Goal: Task Accomplishment & Management: Manage account settings

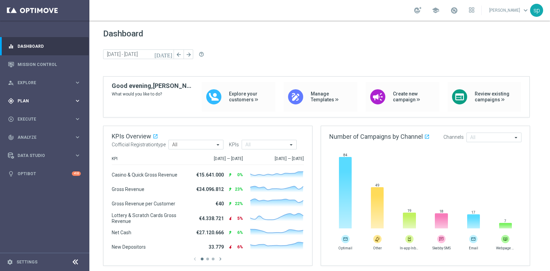
click at [27, 99] on span "Plan" at bounding box center [46, 101] width 57 height 4
click at [28, 116] on link "Target Groups" at bounding box center [45, 114] width 54 height 5
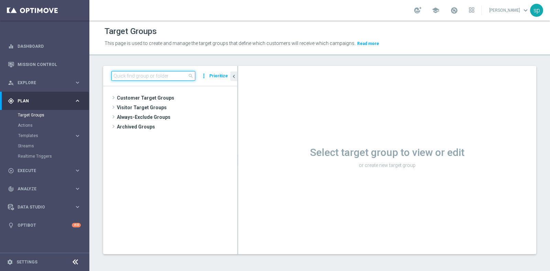
click at [147, 73] on input at bounding box center [153, 76] width 84 height 10
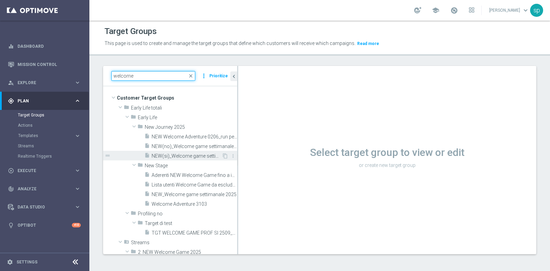
type input "welcome"
click at [195, 154] on span "NEW(si)_Welcome game settimanale 2025" at bounding box center [187, 156] width 70 height 6
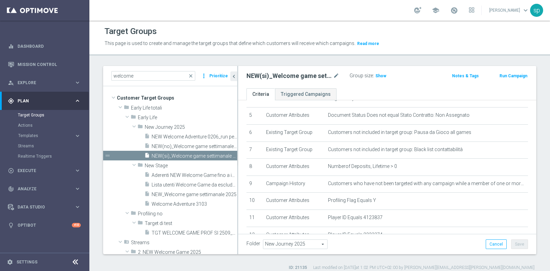
scroll to position [83, 0]
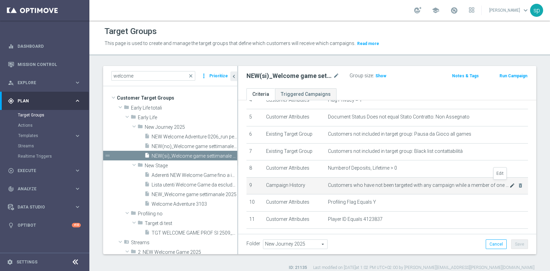
click at [439, 185] on icon "mode_edit" at bounding box center [511, 185] width 5 height 5
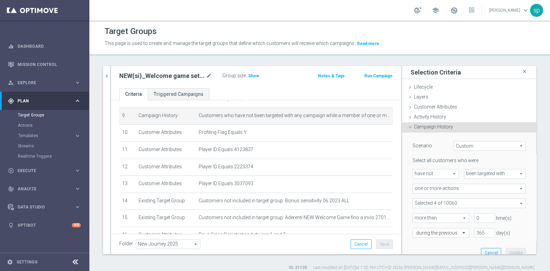
scroll to position [153, 0]
click at [251, 72] on h3 "Show" at bounding box center [253, 76] width 12 height 8
click at [439, 204] on span at bounding box center [469, 203] width 113 height 9
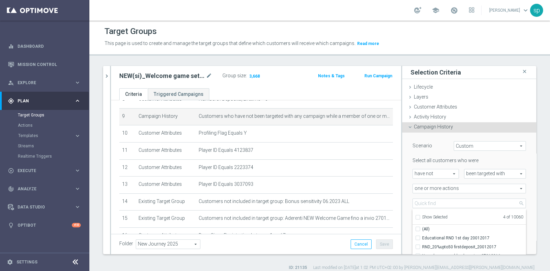
click at [428, 216] on span "Show Selected" at bounding box center [434, 217] width 25 height 5
click at [420, 216] on input "Show Selected" at bounding box center [417, 218] width 4 height 4
checkbox input "true"
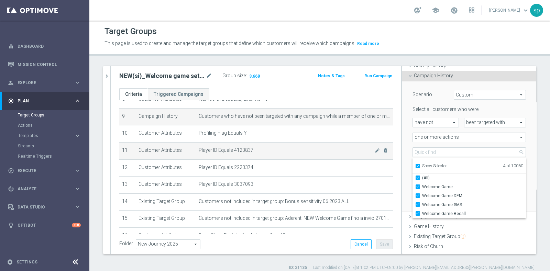
scroll to position [52, 0]
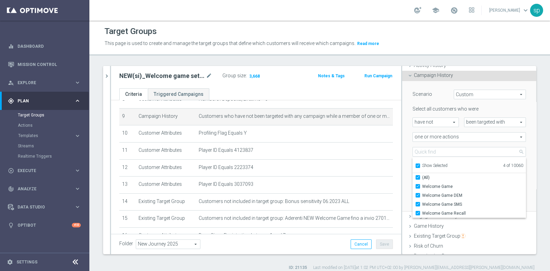
click at [439, 156] on div "Scenario Custom Custom arrow_drop_down search Select all customers who were hav…" at bounding box center [469, 146] width 134 height 131
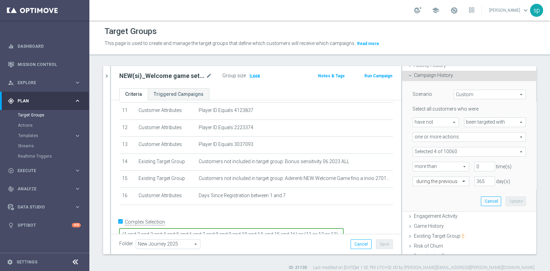
scroll to position [5, 0]
click at [103, 77] on button "chevron_right" at bounding box center [106, 76] width 7 height 20
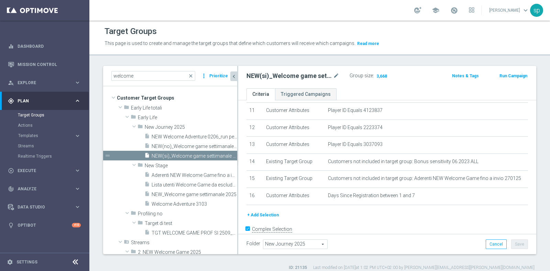
scroll to position [10, 0]
drag, startPoint x: 138, startPoint y: 76, endPoint x: 44, endPoint y: 74, distance: 94.2
click at [44, 74] on main "equalizer Dashboard Mission Control" at bounding box center [275, 135] width 550 height 271
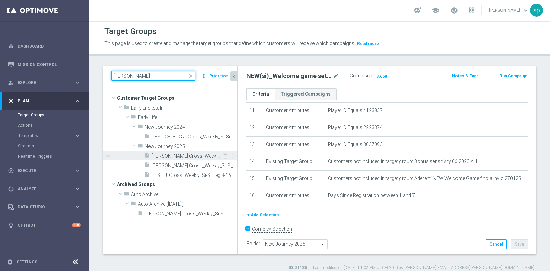
type input "j. cross"
click at [190, 153] on span "J. Cross_Weekly_Si-No_reg 8-16" at bounding box center [187, 156] width 70 height 6
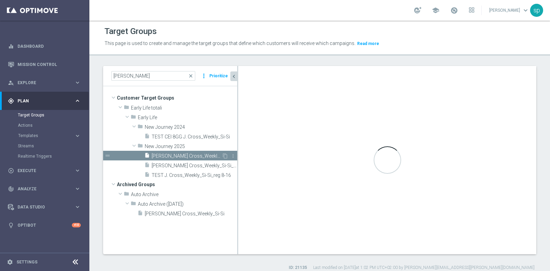
checkbox input "false"
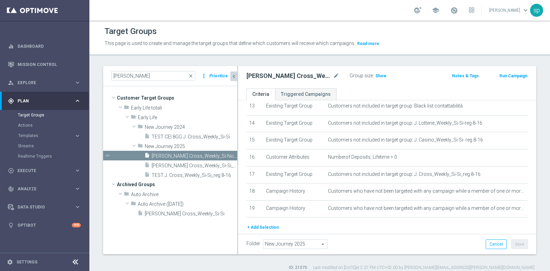
scroll to position [249, 0]
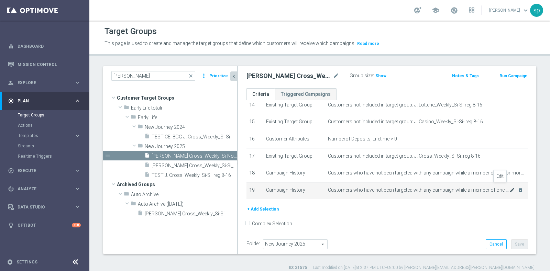
click at [439, 187] on icon "mode_edit" at bounding box center [511, 189] width 5 height 5
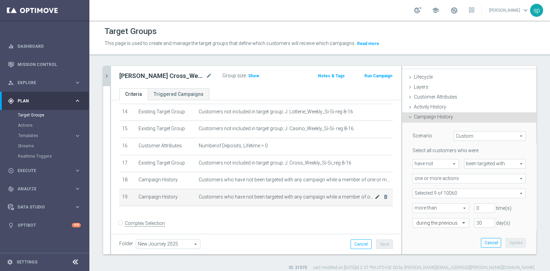
scroll to position [0, 0]
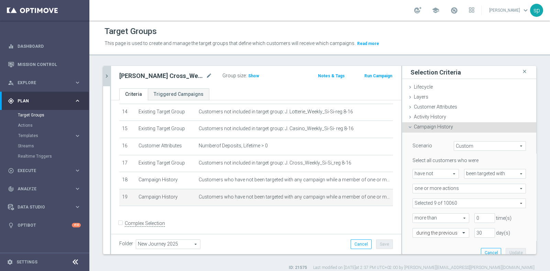
click at [439, 200] on span at bounding box center [469, 203] width 113 height 9
click at [422, 216] on span "Show Selected" at bounding box center [434, 217] width 25 height 5
click at [419, 216] on input "Show Selected" at bounding box center [417, 218] width 4 height 4
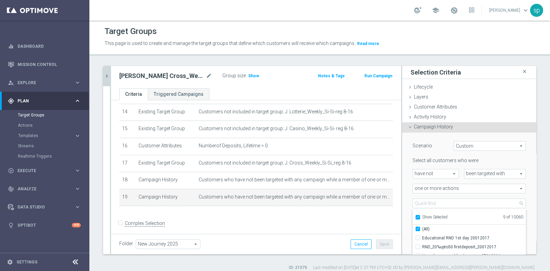
checkbox input "true"
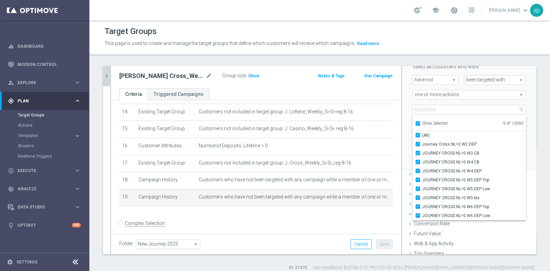
scroll to position [103, 0]
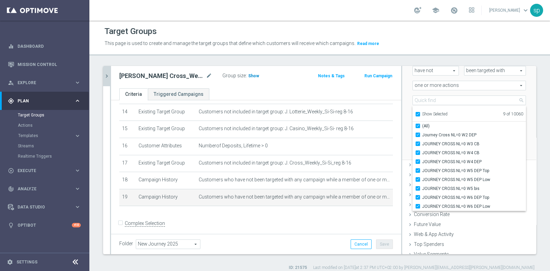
click at [249, 74] on span "Show" at bounding box center [253, 76] width 11 height 5
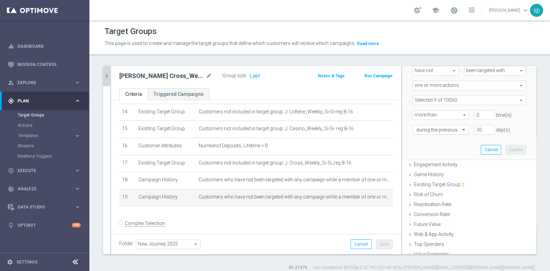
click at [108, 74] on icon "chevron_right" at bounding box center [106, 76] width 7 height 7
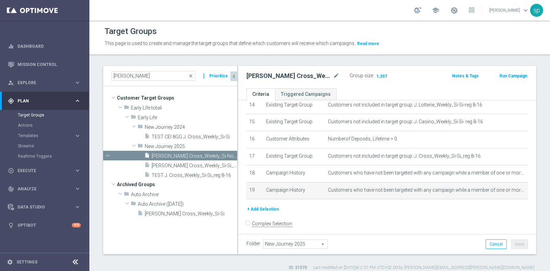
scroll to position [10, 0]
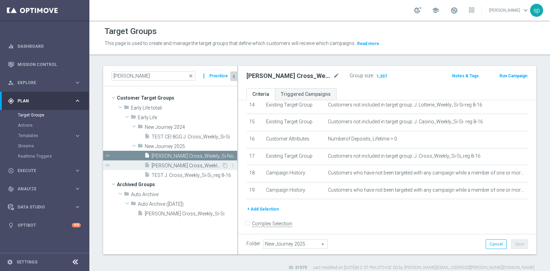
click at [180, 167] on span "J. Cross_Weekly_Si-Si_reg 8-16" at bounding box center [187, 166] width 70 height 6
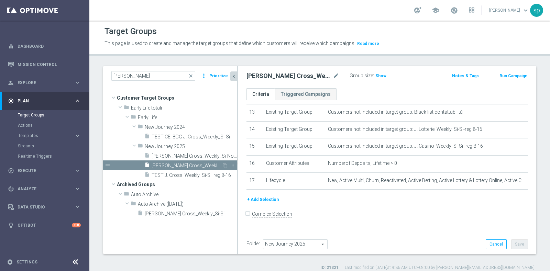
scroll to position [215, 0]
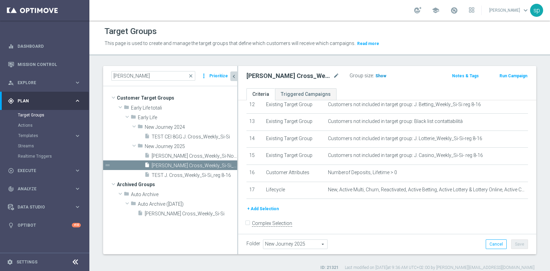
click at [378, 75] on span "Show" at bounding box center [380, 76] width 11 height 5
click at [270, 206] on button "+ Add Selection" at bounding box center [262, 209] width 33 height 8
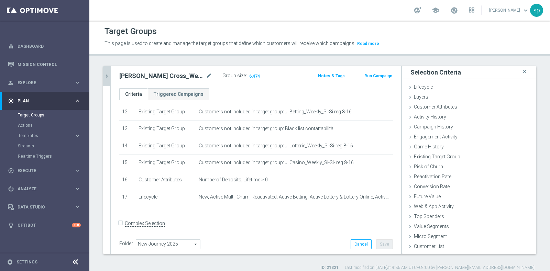
scroll to position [0, 0]
click at [439, 124] on div "Campaign History done" at bounding box center [469, 127] width 134 height 10
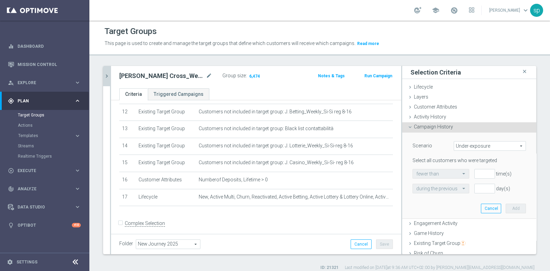
click at [439, 148] on span "Under-exposure" at bounding box center [489, 146] width 71 height 9
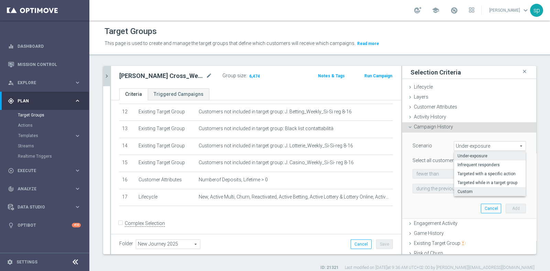
click at [439, 192] on span "Custom" at bounding box center [489, 191] width 65 height 5
type input "Custom"
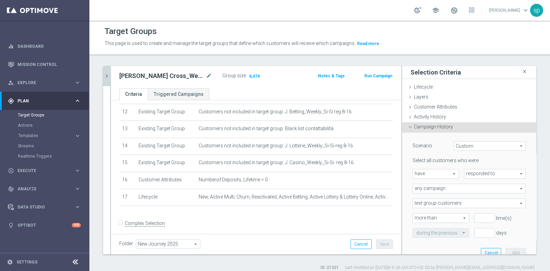
click at [433, 171] on span "have" at bounding box center [436, 173] width 46 height 9
click at [426, 193] on span "have not" at bounding box center [435, 192] width 39 height 5
type input "have not"
click at [439, 175] on span "responded to" at bounding box center [494, 173] width 61 height 9
click at [439, 192] on span "been targeted with" at bounding box center [495, 192] width 54 height 5
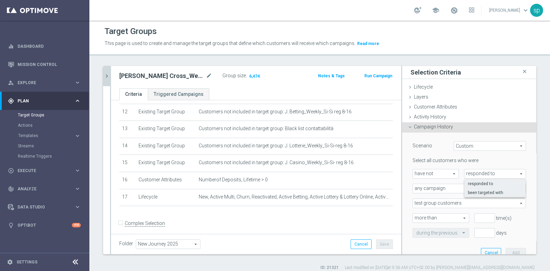
type input "been targeted with"
click at [439, 216] on input "number" at bounding box center [484, 218] width 21 height 10
click at [439, 216] on input "1" at bounding box center [484, 218] width 21 height 10
type input "0"
click at [439, 216] on input "0" at bounding box center [484, 218] width 21 height 10
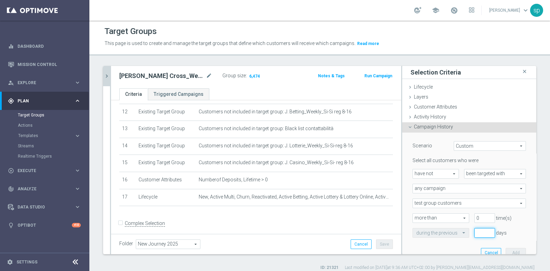
click at [439, 216] on input "number" at bounding box center [484, 233] width 21 height 10
type input "30"
click at [439, 186] on span "any campaign" at bounding box center [469, 188] width 113 height 9
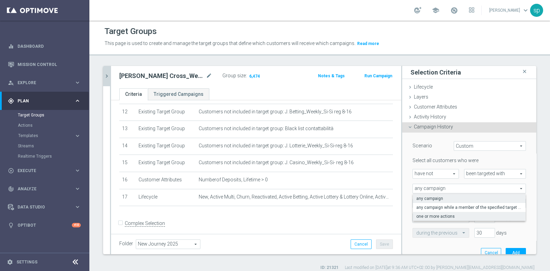
click at [439, 214] on span "one or more actions" at bounding box center [469, 216] width 106 height 5
type input "one or more actions"
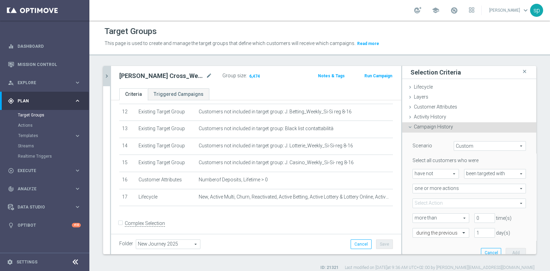
click at [439, 202] on span at bounding box center [469, 203] width 113 height 9
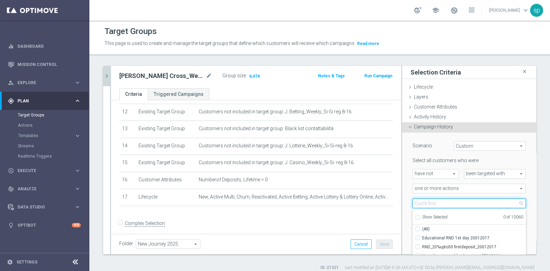
click at [439, 202] on input "search" at bounding box center [468, 204] width 113 height 10
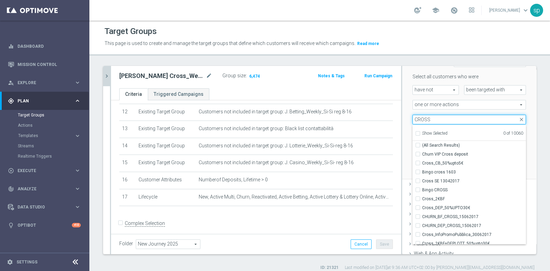
scroll to position [86, 0]
type input "C"
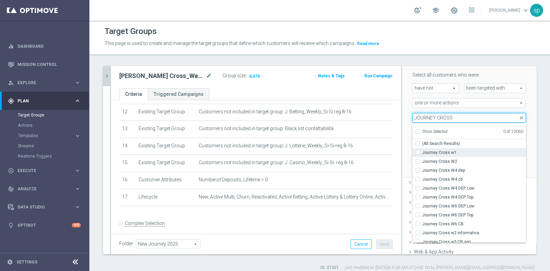
type input "JOURNEY CROSS"
click at [439, 153] on span "Journey Cross w1" at bounding box center [474, 152] width 104 height 5
click at [422, 153] on input "Journey Cross w1" at bounding box center [419, 152] width 4 height 4
checkbox input "true"
type input "Journey Cross w1"
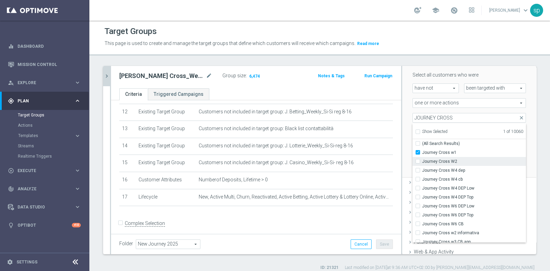
click at [439, 159] on span "Journey Cross W2" at bounding box center [474, 161] width 104 height 5
click at [422, 159] on input "Journey Cross W2" at bounding box center [419, 161] width 4 height 4
checkbox input "true"
type input "Selected 2 of 10060"
click at [439, 216] on span "Journey Cross w2 informativa" at bounding box center [474, 232] width 104 height 5
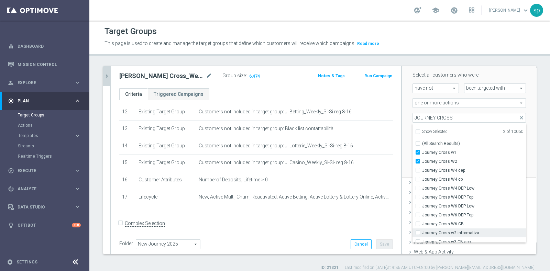
click at [422, 216] on input "Journey Cross w2 informativa" at bounding box center [419, 233] width 4 height 4
checkbox input "true"
type input "Selected 3 of 10060"
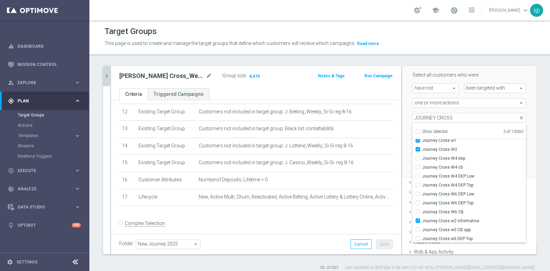
scroll to position [17, 0]
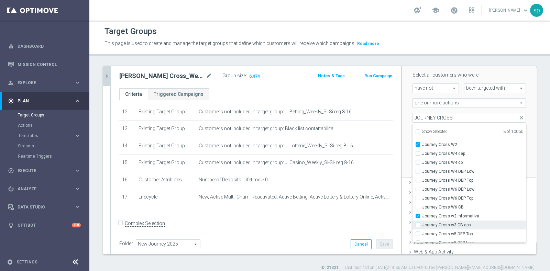
click at [439, 216] on span "Journey Cross w3 CB app" at bounding box center [474, 224] width 104 height 5
click at [422, 216] on input "Journey Cross w3 CB app" at bounding box center [419, 225] width 4 height 4
checkbox input "true"
type input "Selected 4 of 10060"
click at [439, 151] on span "Journey Cross W4 dep" at bounding box center [474, 153] width 104 height 5
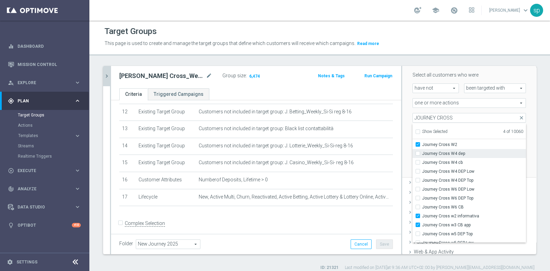
click at [422, 151] on input "Journey Cross W4 dep" at bounding box center [419, 153] width 4 height 4
checkbox input "true"
type input "Selected 5 of 10060"
click at [439, 160] on span "Journey Cross W4 cb" at bounding box center [474, 162] width 104 height 5
click at [422, 160] on input "Journey Cross W4 cb" at bounding box center [419, 162] width 4 height 4
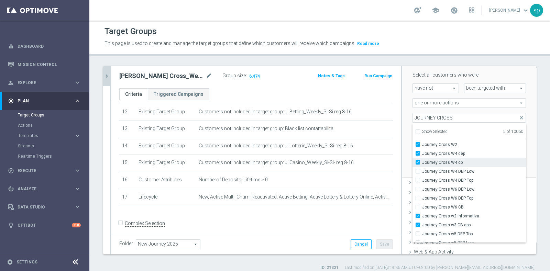
checkbox input "true"
type input "Selected 6 of 10060"
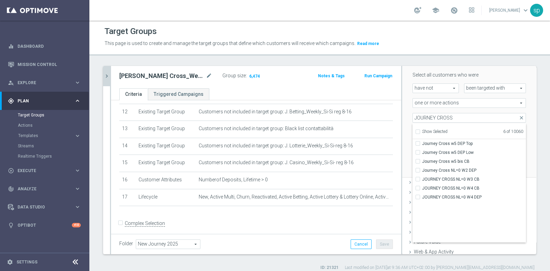
scroll to position [0, 0]
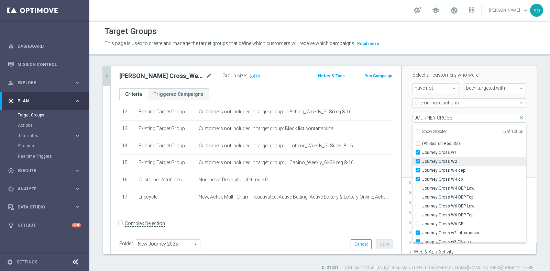
click at [422, 160] on label "Journey Cross W2" at bounding box center [474, 161] width 104 height 9
click at [417, 160] on input "Journey Cross W2" at bounding box center [419, 161] width 4 height 4
checkbox input "false"
type input "Selected 5 of 10060"
click at [417, 170] on input "Journey Cross W4 dep" at bounding box center [419, 170] width 4 height 4
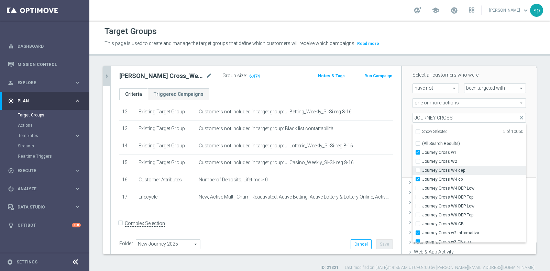
checkbox input "false"
type input "Selected 4 of 10060"
click at [417, 177] on input "Journey Cross W4 cb" at bounding box center [419, 179] width 4 height 4
checkbox input "false"
type input "Selected 3 of 10060"
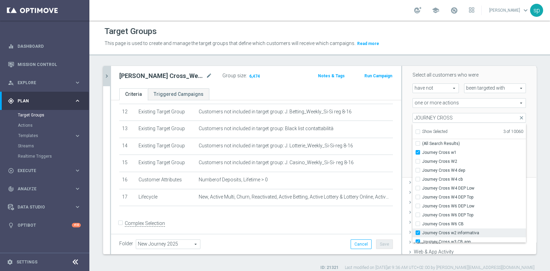
click at [422, 216] on label "Journey Cross w2 informativa" at bounding box center [474, 232] width 104 height 9
click at [417, 216] on input "Journey Cross w2 informativa" at bounding box center [419, 233] width 4 height 4
checkbox input "false"
type input "Selected 2 of 10060"
click at [422, 216] on label "Journey Cross w3 CB app" at bounding box center [474, 241] width 104 height 9
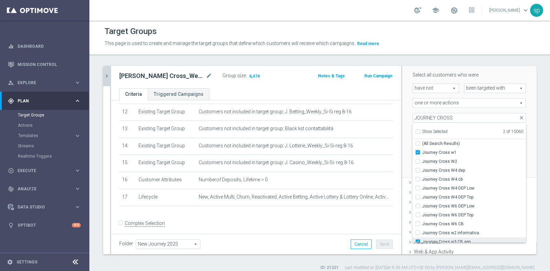
click at [417, 216] on input "Journey Cross w3 CB app" at bounding box center [419, 241] width 4 height 4
checkbox input "false"
type input "Journey Cross w1"
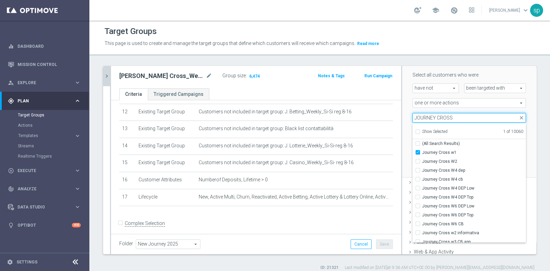
drag, startPoint x: 443, startPoint y: 115, endPoint x: 408, endPoint y: 116, distance: 34.4
click at [412, 116] on input "JOURNEY CROSS" at bounding box center [468, 118] width 113 height 10
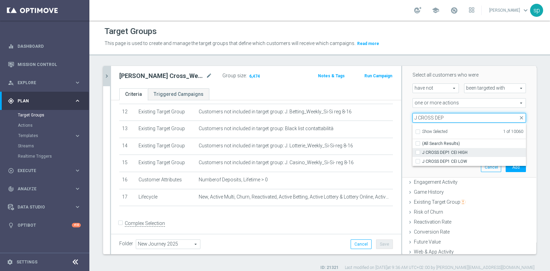
type input "J CROSS DEP"
click at [439, 153] on span "J CROSS DEP1 CEI HIGH" at bounding box center [474, 152] width 104 height 5
click at [422, 153] on input "J CROSS DEP1 CEI HIGH" at bounding box center [419, 152] width 4 height 4
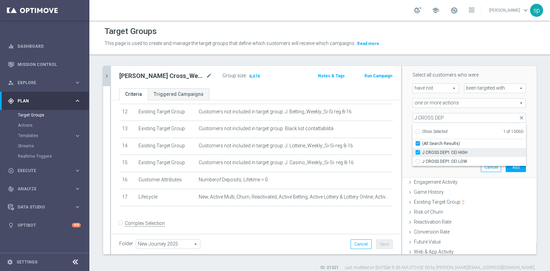
checkbox input "true"
type input "Selected 2 of 10060"
checkbox input "true"
click at [439, 159] on span "J CROSS DEP1 CEI LOW" at bounding box center [474, 161] width 104 height 5
click at [422, 159] on input "J CROSS DEP1 CEI LOW" at bounding box center [419, 161] width 4 height 4
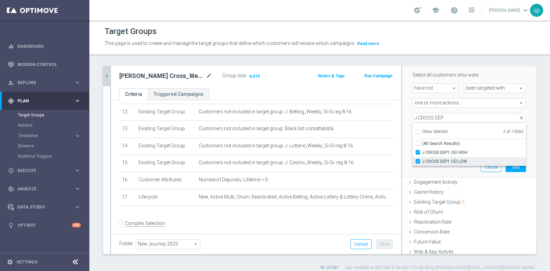
checkbox input "true"
type input "Selected 3 of 10060"
checkbox input "false"
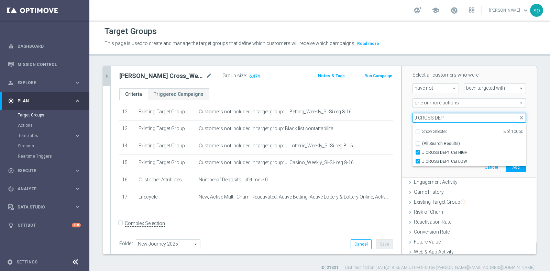
click at [438, 116] on input "J CROSS DEP" at bounding box center [468, 118] width 113 height 10
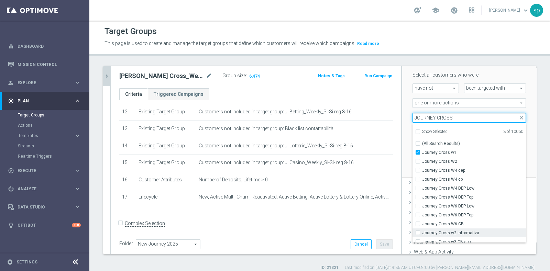
type input "JOURNEY CROSS"
click at [439, 216] on span "Journey Cross w2 informativa" at bounding box center [474, 232] width 104 height 5
click at [422, 216] on input "Journey Cross w2 informativa" at bounding box center [419, 233] width 4 height 4
checkbox input "true"
type input "Selected 4 of 10060"
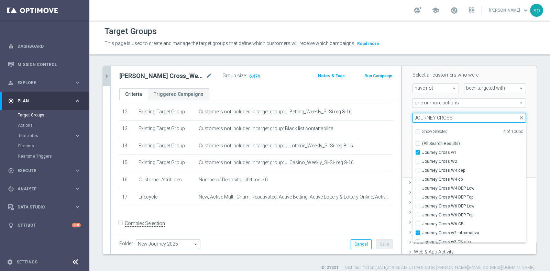
click at [439, 118] on input "JOURNEY CROSS" at bounding box center [468, 118] width 113 height 10
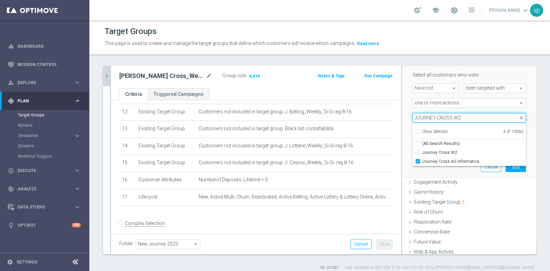
click at [439, 117] on input "JOURNEY CROSS W2" at bounding box center [468, 118] width 113 height 10
click at [439, 116] on input "JOURNEY CROSS W" at bounding box center [468, 118] width 113 height 10
type input "JOURNEY CROSS W3"
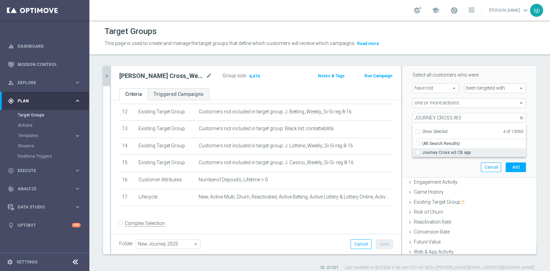
click at [439, 150] on span "Journey Cross w3 CB app" at bounding box center [474, 152] width 104 height 5
click at [422, 150] on input "Journey Cross w3 CB app" at bounding box center [419, 152] width 4 height 4
checkbox input "true"
type input "Selected 5 of 10060"
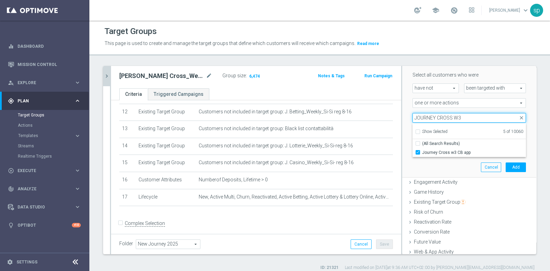
drag, startPoint x: 408, startPoint y: 118, endPoint x: 414, endPoint y: 117, distance: 5.9
click at [414, 117] on input "JOURNEY CROSS W3" at bounding box center [468, 118] width 113 height 10
drag, startPoint x: 428, startPoint y: 116, endPoint x: 411, endPoint y: 118, distance: 16.9
click at [412, 118] on input "JOURNEY CROSS W3" at bounding box center [468, 118] width 113 height 10
click at [439, 116] on input "J CROSS W3" at bounding box center [468, 118] width 113 height 10
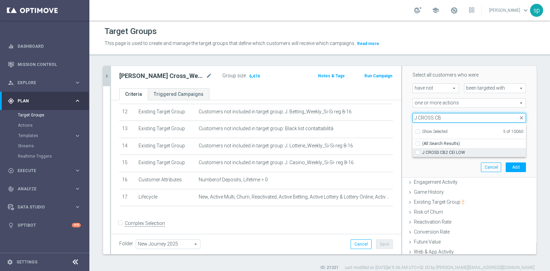
type input "J CROSS CB"
click at [439, 152] on span "J CROSS CB2 CEI LOW" at bounding box center [474, 152] width 104 height 5
click at [422, 152] on input "J CROSS CB2 CEI LOW" at bounding box center [419, 152] width 4 height 4
checkbox input "true"
type input "Selected 6 of 10060"
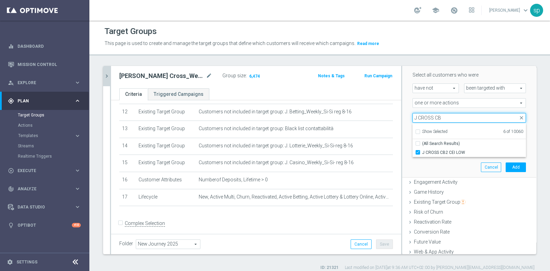
click at [439, 117] on input "J CROSS CB" at bounding box center [468, 118] width 113 height 10
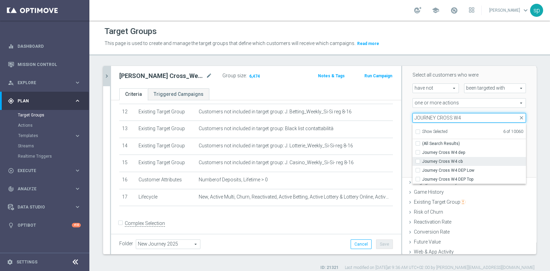
type input "JOURNEY CROSS W4"
click at [439, 159] on span "Journey Cross W4 cb" at bounding box center [474, 161] width 104 height 5
click at [422, 159] on input "Journey Cross W4 cb" at bounding box center [419, 161] width 4 height 4
checkbox input "true"
type input "Selected 7 of 10060"
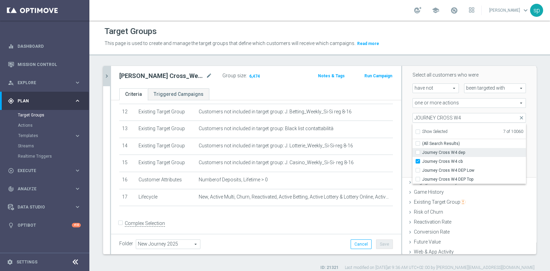
click at [439, 148] on label "Journey Cross W4 dep" at bounding box center [474, 152] width 104 height 9
click at [422, 150] on input "Journey Cross W4 dep" at bounding box center [419, 152] width 4 height 4
checkbox input "true"
type input "Selected 8 of 10060"
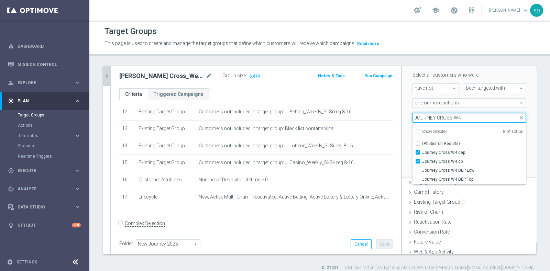
click at [430, 116] on input "JOURNEY CROSS W4" at bounding box center [468, 118] width 113 height 10
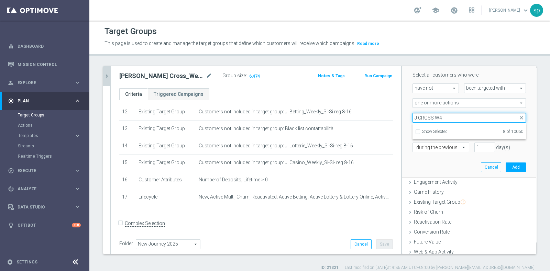
click at [432, 116] on input "J CROSS W4" at bounding box center [468, 118] width 113 height 10
click at [432, 116] on input "J CROSS 4" at bounding box center [468, 118] width 113 height 10
type input "J CROSS BA"
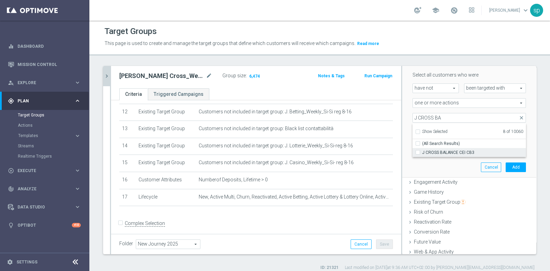
click at [439, 152] on span "J CROSS BALANCE CEI CB3" at bounding box center [474, 152] width 104 height 5
click at [422, 152] on input "J CROSS BALANCE CEI CB3" at bounding box center [419, 152] width 4 height 4
checkbox input "true"
type input "Selected 9 of 10060"
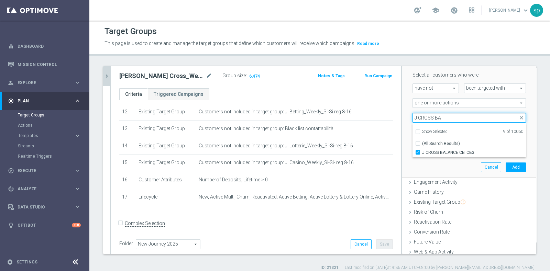
click at [438, 118] on input "J CROSS BA" at bounding box center [468, 118] width 113 height 10
type input "J CROSS CEI NO"
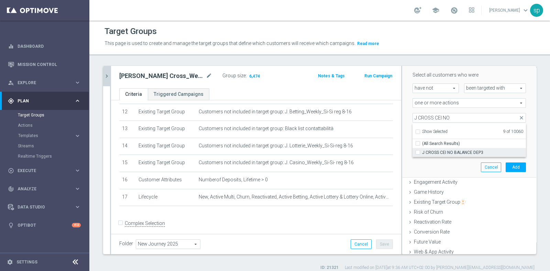
click at [439, 151] on span "J CROSS CEI NO BALANCE DEP3" at bounding box center [474, 152] width 104 height 5
click at [422, 151] on input "J CROSS CEI NO BALANCE DEP3" at bounding box center [419, 152] width 4 height 4
checkbox input "true"
type input "Selected 10 of 10060"
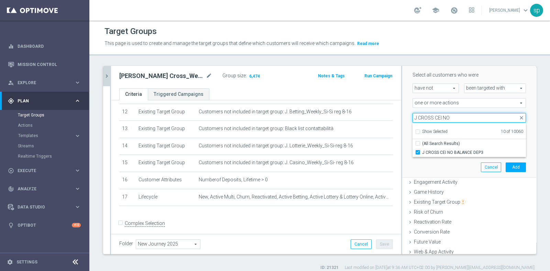
click at [412, 118] on input "J CROSS CEI NO" at bounding box center [468, 118] width 113 height 10
drag, startPoint x: 456, startPoint y: 116, endPoint x: 472, endPoint y: 116, distance: 16.8
click at [439, 116] on input "JOURNEY CROSS CEI NO" at bounding box center [468, 118] width 113 height 10
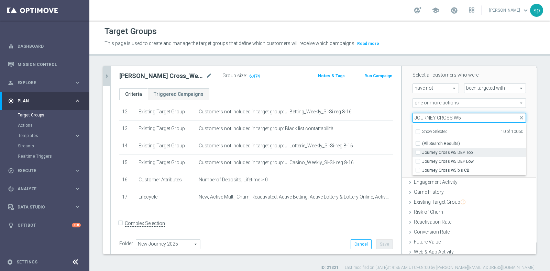
type input "JOURNEY CROSS W5"
click at [439, 150] on span "Journey Cross w5 DEP Top" at bounding box center [474, 152] width 104 height 5
click at [422, 150] on input "Journey Cross w5 DEP Top" at bounding box center [419, 152] width 4 height 4
checkbox input "true"
type input "Selected 11 of 10060"
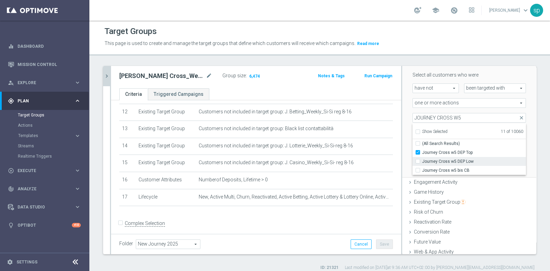
click at [439, 159] on span "Journey Cross w5 DEP Low" at bounding box center [474, 161] width 104 height 5
click at [422, 159] on input "Journey Cross w5 DEP Low" at bounding box center [419, 161] width 4 height 4
checkbox input "true"
type input "Selected 12 of 10060"
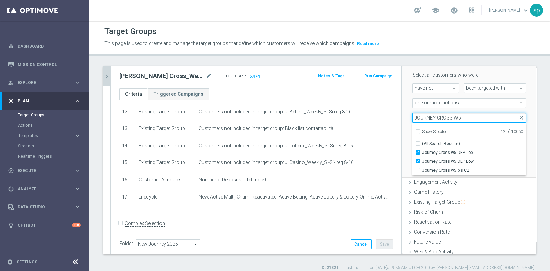
drag, startPoint x: 412, startPoint y: 116, endPoint x: 429, endPoint y: 116, distance: 17.5
click at [429, 116] on input "JOURNEY CROSS W5" at bounding box center [468, 118] width 113 height 10
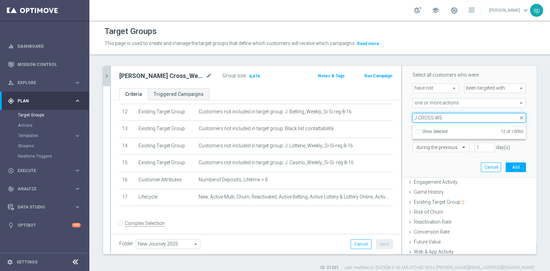
click at [436, 116] on input "J CROSS W5" at bounding box center [468, 118] width 113 height 10
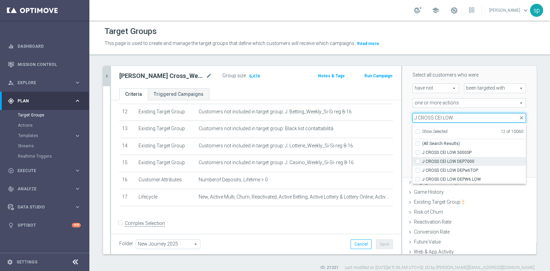
type input "J CROSS CEI LOW"
click at [439, 159] on span "J CROSS CEI LOW DEP7000" at bounding box center [474, 161] width 104 height 5
click at [422, 159] on input "J CROSS CEI LOW DEP7000" at bounding box center [419, 161] width 4 height 4
checkbox input "true"
type input "Selected 13 of 10060"
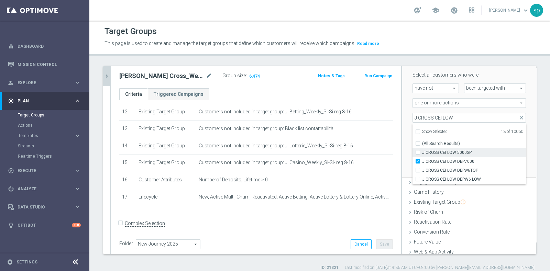
click at [439, 152] on span "J CROSS CEI LOW 5000SP" at bounding box center [474, 152] width 104 height 5
click at [422, 152] on input "J CROSS CEI LOW 5000SP" at bounding box center [419, 152] width 4 height 4
checkbox input "true"
type input "Selected 14 of 10060"
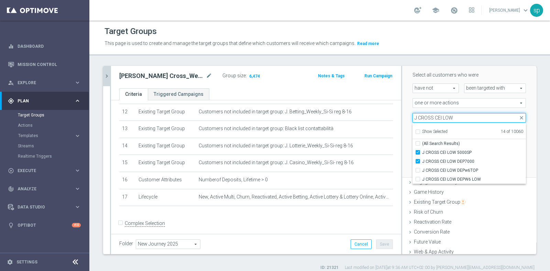
click at [412, 116] on input "J CROSS CEI LOW" at bounding box center [468, 118] width 113 height 10
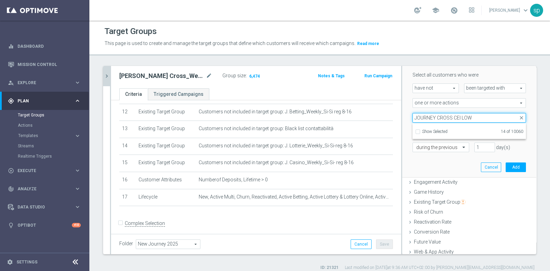
drag, startPoint x: 445, startPoint y: 119, endPoint x: 494, endPoint y: 118, distance: 48.5
click at [439, 118] on input "JOURNEY CROSS CEI LOW" at bounding box center [468, 118] width 113 height 10
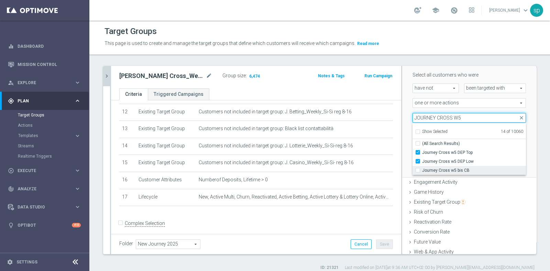
type input "JOURNEY CROSS W5"
click at [439, 166] on label "Journey Cross w5 bis CB" at bounding box center [474, 170] width 104 height 9
click at [422, 168] on input "Journey Cross w5 bis CB" at bounding box center [419, 170] width 4 height 4
checkbox input "true"
type input "Selected 15 of 10060"
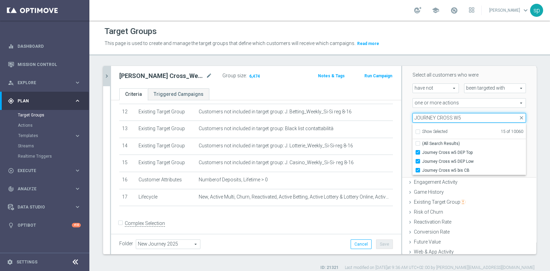
click at [412, 118] on input "JOURNEY CROSS W5" at bounding box center [468, 118] width 113 height 10
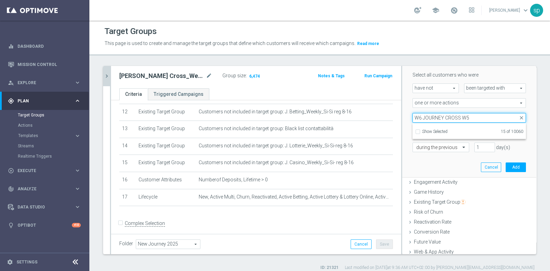
click at [439, 118] on input "W6 JOURNEY CROSS W5" at bounding box center [468, 118] width 113 height 10
click at [417, 118] on input "W6 JOURNEY CROSS" at bounding box center [468, 118] width 113 height 10
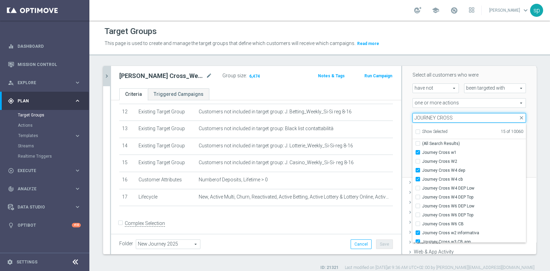
click at [439, 119] on input "JOURNEY CROSS" at bounding box center [468, 118] width 113 height 10
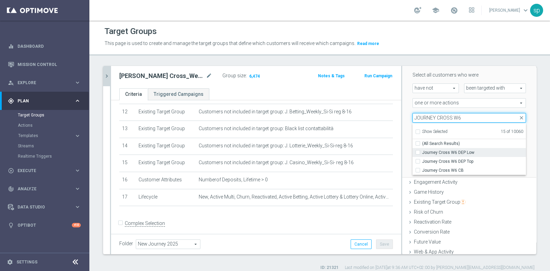
type input "JOURNEY CROSS W6"
click at [439, 152] on span "Journey Cross W6 DEP Low" at bounding box center [474, 152] width 104 height 5
click at [422, 152] on input "Journey Cross W6 DEP Low" at bounding box center [419, 152] width 4 height 4
checkbox input "true"
type input "Selected 16 of 10060"
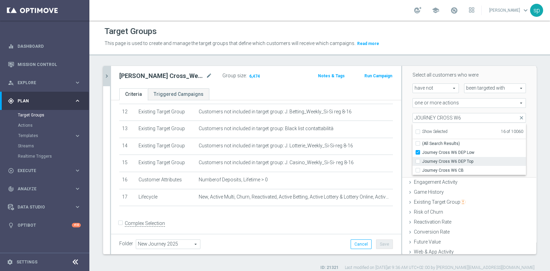
click at [439, 160] on span "Journey Cross W6 DEP Top" at bounding box center [474, 161] width 104 height 5
click at [422, 160] on input "Journey Cross W6 DEP Top" at bounding box center [419, 161] width 4 height 4
checkbox input "true"
type input "Selected 17 of 10060"
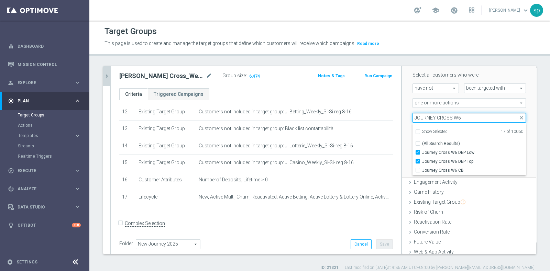
drag, startPoint x: 414, startPoint y: 117, endPoint x: 429, endPoint y: 117, distance: 15.5
click at [429, 117] on input "JOURNEY CROSS W6" at bounding box center [468, 118] width 113 height 10
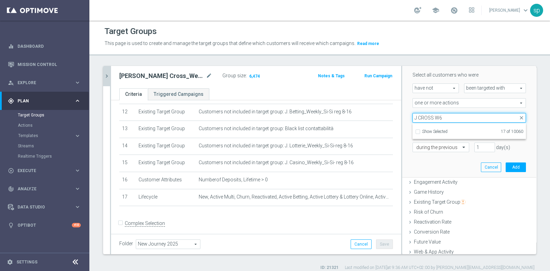
click at [439, 116] on input "J CROSS W6" at bounding box center [468, 118] width 113 height 10
click at [436, 118] on input "J CROSS CEILOW" at bounding box center [468, 118] width 113 height 10
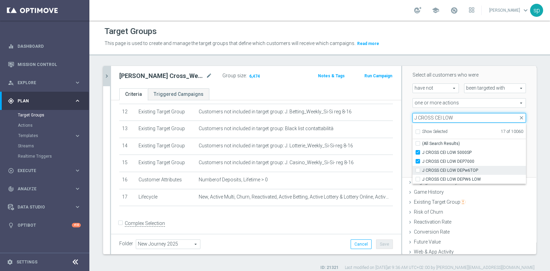
type input "J CROSS CEI LOW"
click at [439, 168] on span "J CROSS CEI LOW DEPw6TOP" at bounding box center [474, 170] width 104 height 5
click at [422, 168] on input "J CROSS CEI LOW DEPw6TOP" at bounding box center [419, 170] width 4 height 4
checkbox input "true"
type input "Selected 18 of 10060"
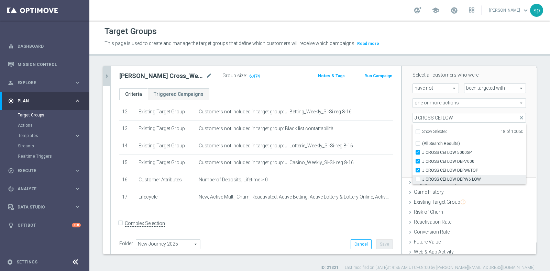
click at [439, 179] on span "J CROSS CEI LOW DEPW6 LOW" at bounding box center [474, 179] width 104 height 5
click at [422, 179] on input "J CROSS CEI LOW DEPW6 LOW" at bounding box center [419, 179] width 4 height 4
checkbox input "true"
type input "Selected 19 of 10060"
click at [439, 107] on div "Scenario Custom Custom arrow_drop_down search Select all customers who were hav…" at bounding box center [469, 112] width 124 height 130
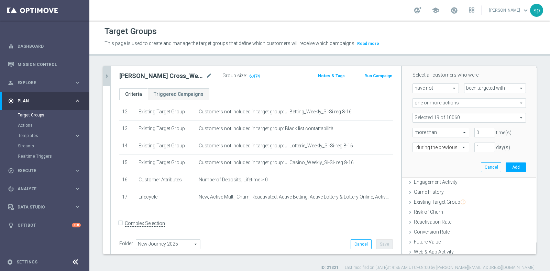
click at [439, 116] on span at bounding box center [469, 117] width 113 height 9
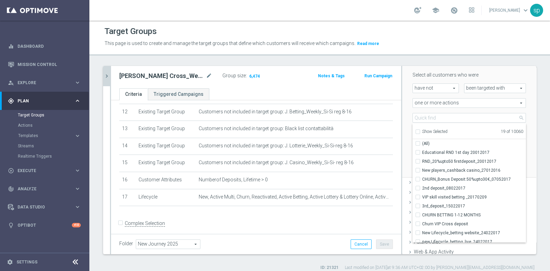
click at [415, 131] on input "Show Selected" at bounding box center [417, 133] width 4 height 4
checkbox input "true"
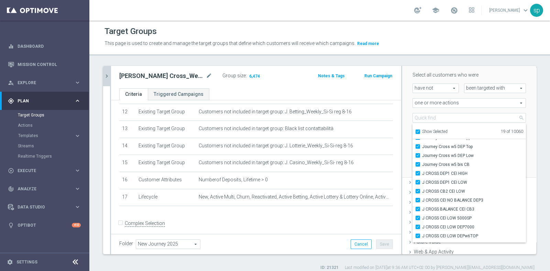
scroll to position [75, 0]
click at [407, 123] on div "Scenario Custom Custom arrow_drop_down search Select all customers who were hav…" at bounding box center [469, 112] width 124 height 130
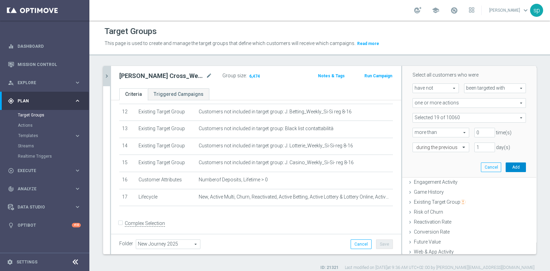
click at [439, 163] on button "Add" at bounding box center [515, 168] width 20 height 10
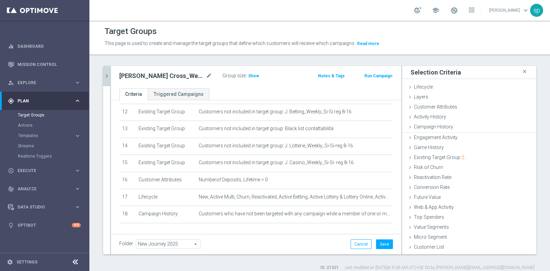
scroll to position [0, 0]
click at [379, 216] on button "Save" at bounding box center [384, 244] width 17 height 10
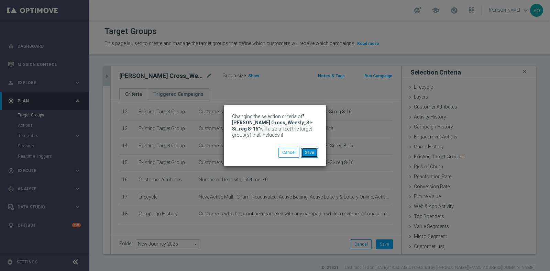
click at [313, 151] on button "Save" at bounding box center [309, 153] width 17 height 10
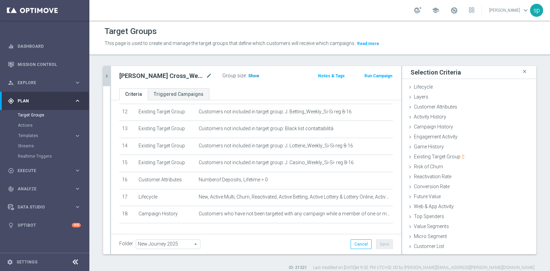
click at [251, 77] on span "Show" at bounding box center [253, 76] width 11 height 5
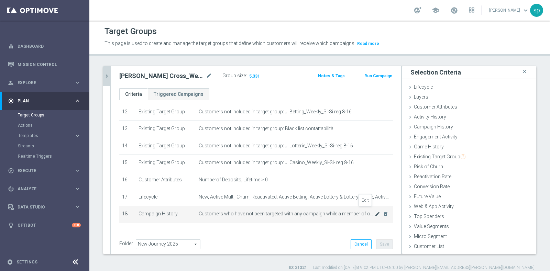
click at [375, 211] on icon "mode_edit" at bounding box center [377, 213] width 5 height 5
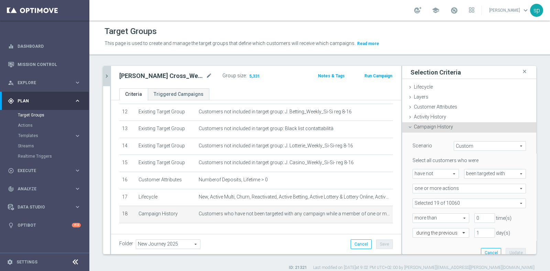
click at [439, 199] on span at bounding box center [469, 203] width 113 height 9
click at [415, 216] on input "Show Selected" at bounding box center [417, 218] width 4 height 4
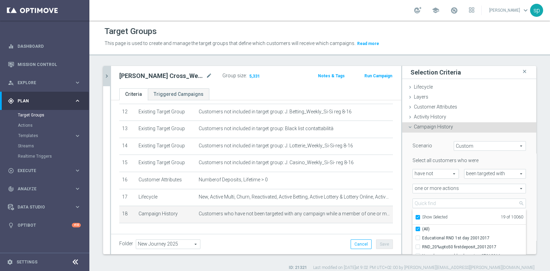
checkbox input "true"
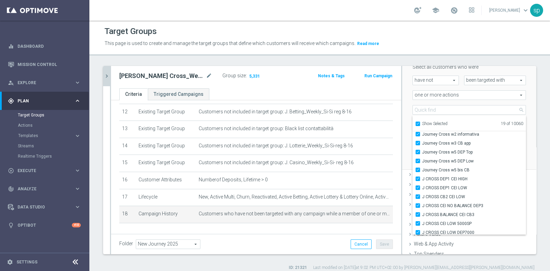
scroll to position [75, 0]
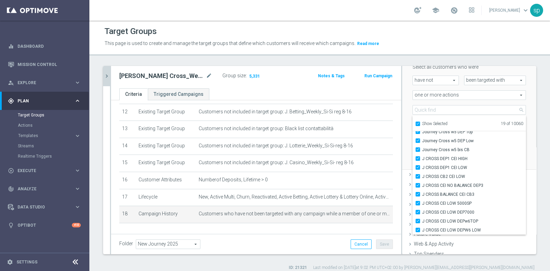
click at [439, 115] on div "Scenario Custom Custom arrow_drop_down search Select all customers who were hav…" at bounding box center [469, 104] width 134 height 131
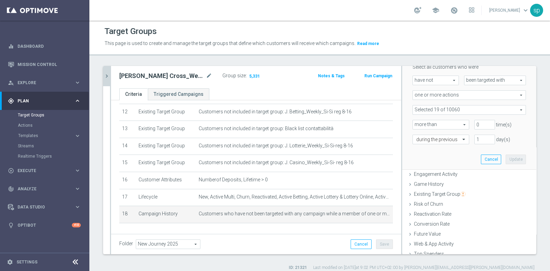
click at [439, 107] on span at bounding box center [469, 109] width 113 height 9
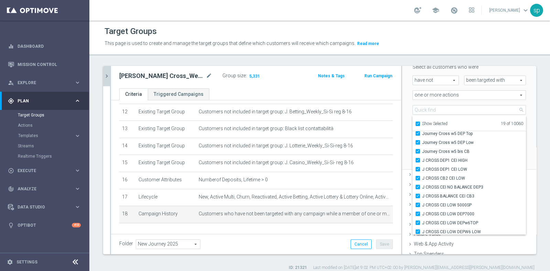
scroll to position [58, 0]
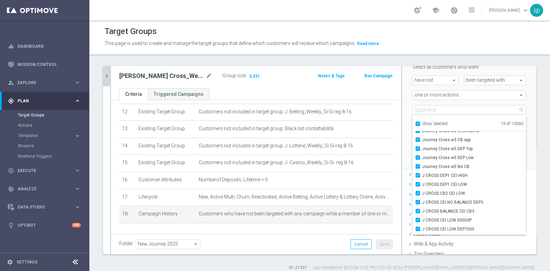
click at [439, 142] on div "1 day(s)" at bounding box center [500, 140] width 62 height 10
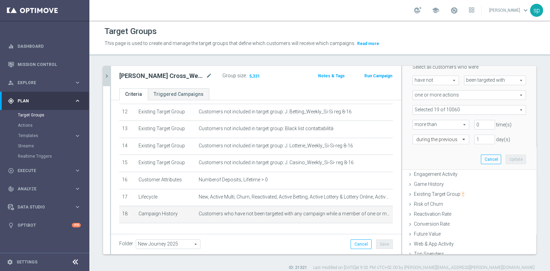
click at [439, 109] on span at bounding box center [469, 109] width 113 height 9
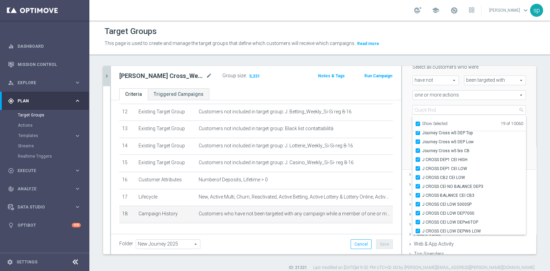
scroll to position [75, 0]
click at [359, 216] on button "Cancel" at bounding box center [360, 244] width 21 height 10
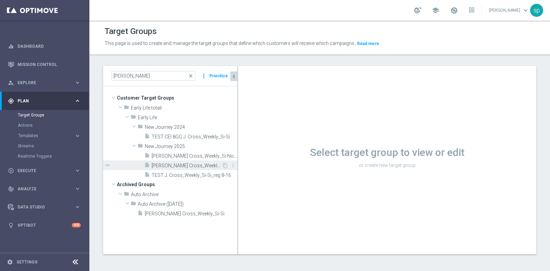
click at [201, 163] on span "J. Cross_Weekly_Si-Si_reg 8-16" at bounding box center [187, 166] width 70 height 6
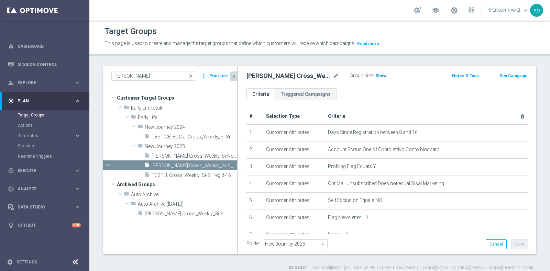
click at [381, 77] on span "Show" at bounding box center [380, 76] width 11 height 5
click at [178, 157] on span "J. Cross_Weekly_Si-No_reg 8-16" at bounding box center [187, 156] width 70 height 6
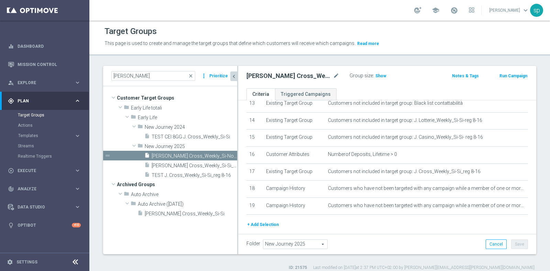
scroll to position [249, 0]
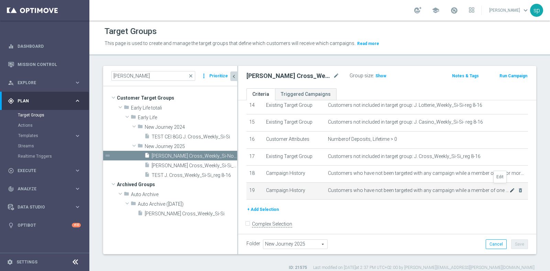
click at [439, 188] on icon "mode_edit" at bounding box center [511, 190] width 5 height 5
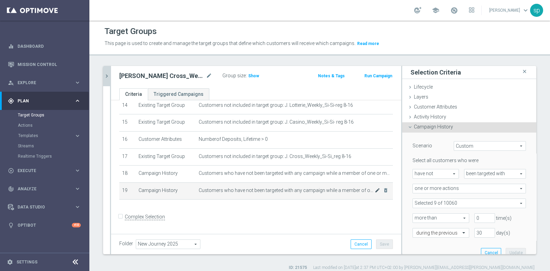
scroll to position [242, 0]
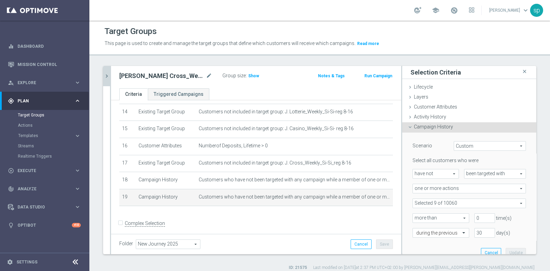
click at [439, 202] on span at bounding box center [469, 203] width 113 height 9
click at [436, 215] on span "Show Selected" at bounding box center [434, 217] width 25 height 5
click at [420, 216] on input "Show Selected" at bounding box center [417, 218] width 4 height 4
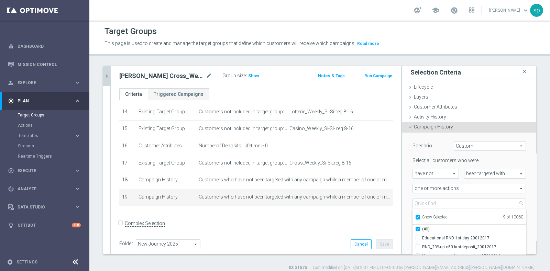
checkbox input "true"
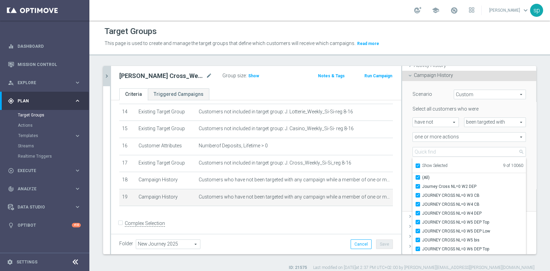
scroll to position [68, 0]
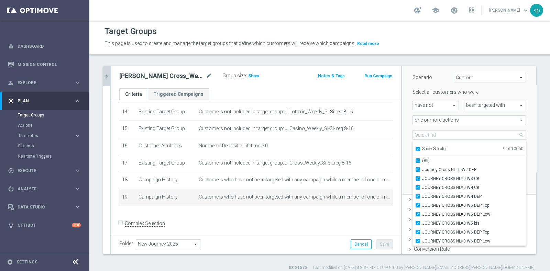
click at [439, 135] on div "Selected 9 of 10060 arrow_drop_down search Show Selected 9 of 10060 (All) Journ…" at bounding box center [469, 135] width 124 height 10
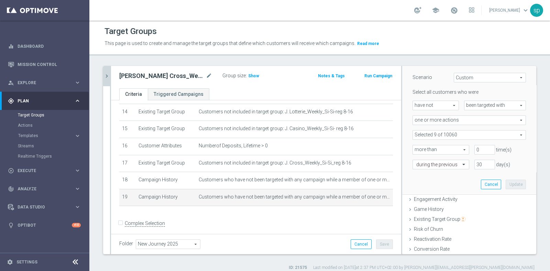
click at [105, 81] on button "chevron_right" at bounding box center [106, 76] width 7 height 20
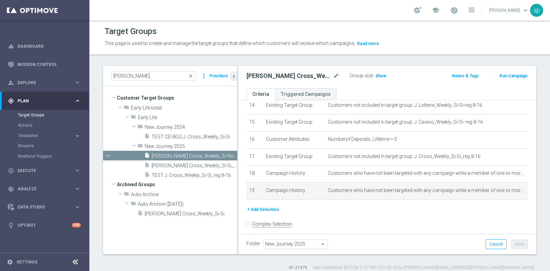
scroll to position [10, 0]
click at [137, 78] on input "j. cross" at bounding box center [153, 76] width 84 height 10
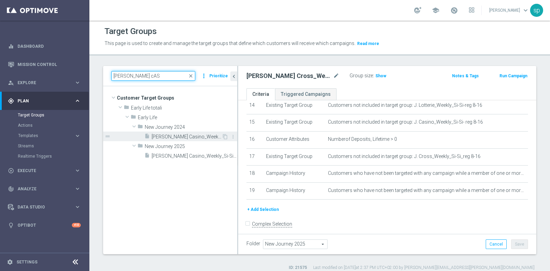
type input "j. cAS"
click at [194, 136] on span "J. Casino_Weekly_Si-Si" at bounding box center [187, 137] width 70 height 6
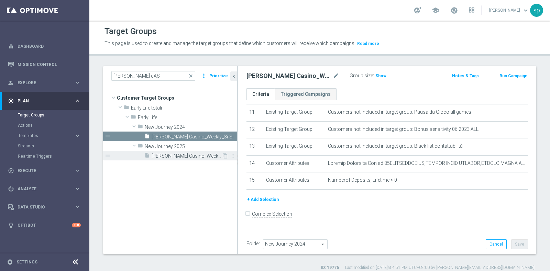
scroll to position [182, 0]
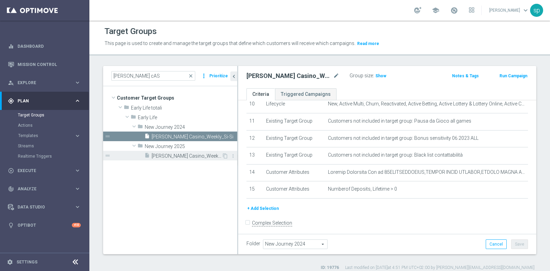
click at [188, 158] on span "J. Casino_Weekly_Si-Si- reg 8-16" at bounding box center [187, 156] width 70 height 6
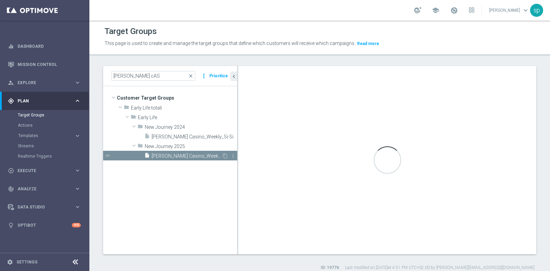
type input "New Journey 2025"
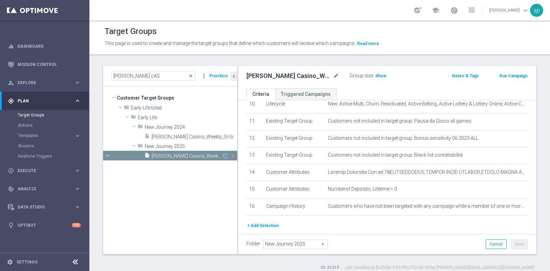
scroll to position [199, 0]
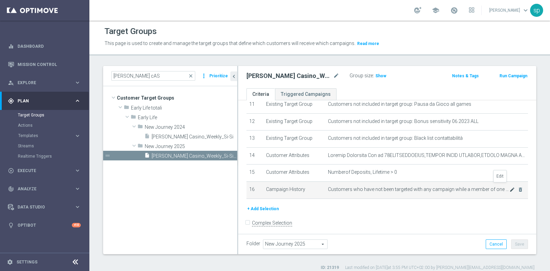
click at [439, 187] on icon "mode_edit" at bounding box center [511, 189] width 5 height 5
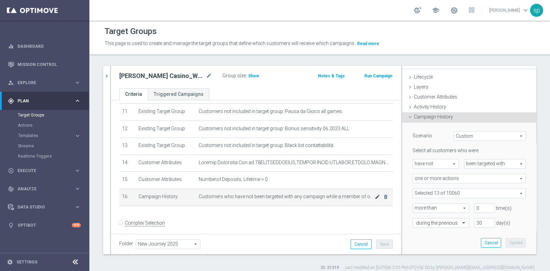
scroll to position [0, 0]
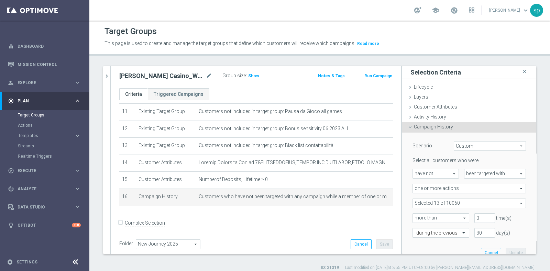
click at [439, 203] on span at bounding box center [469, 203] width 113 height 9
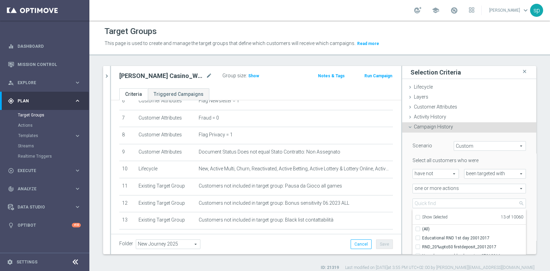
scroll to position [191, 0]
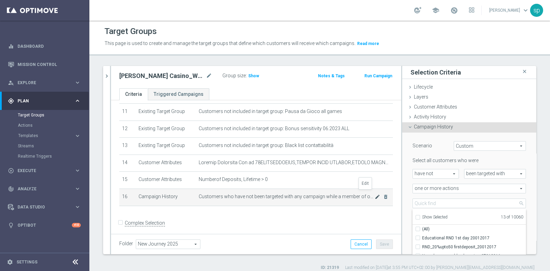
click at [375, 194] on icon "mode_edit" at bounding box center [377, 196] width 5 height 5
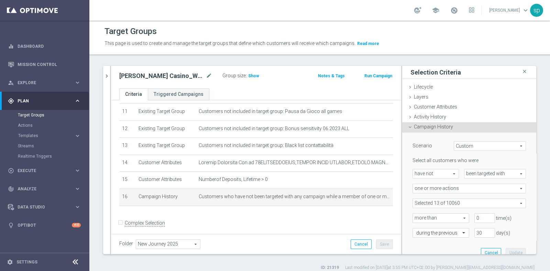
click at [439, 203] on span at bounding box center [469, 203] width 113 height 9
click at [415, 216] on input "Show Selected" at bounding box center [417, 218] width 4 height 4
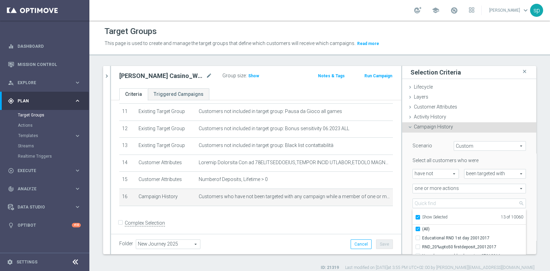
checkbox input "true"
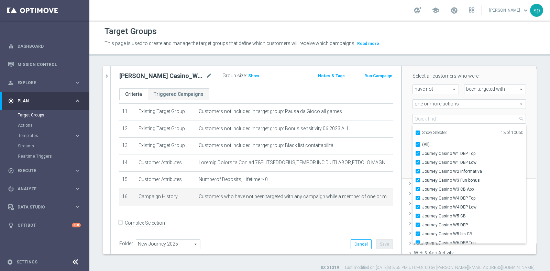
scroll to position [86, 0]
click at [108, 75] on icon "chevron_right" at bounding box center [106, 76] width 7 height 7
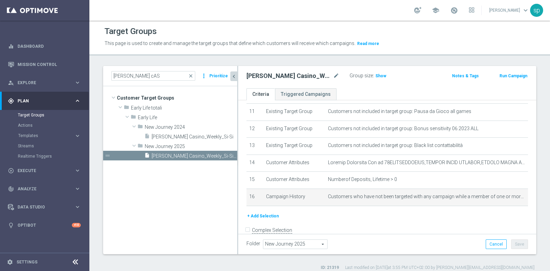
scroll to position [10, 0]
click at [124, 75] on input "j. cAS" at bounding box center [153, 76] width 84 height 10
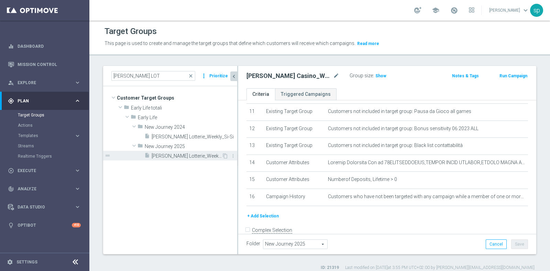
click at [198, 157] on span "J. Lotterie_Weekly_Si-Si-reg 8-16" at bounding box center [187, 156] width 70 height 6
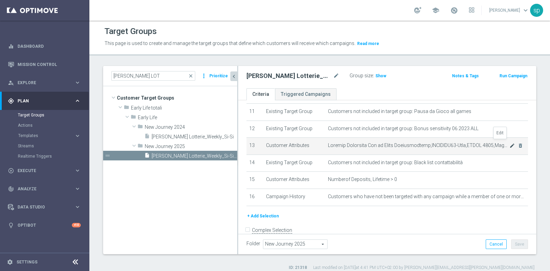
click at [439, 143] on icon "mode_edit" at bounding box center [511, 145] width 5 height 5
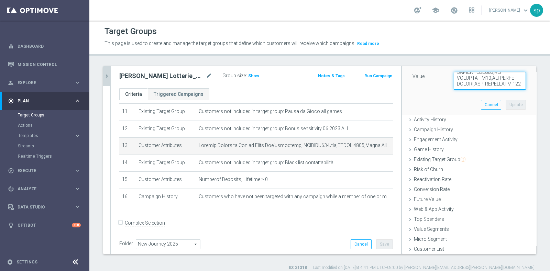
scroll to position [525, 0]
click at [105, 75] on icon "chevron_right" at bounding box center [106, 76] width 7 height 7
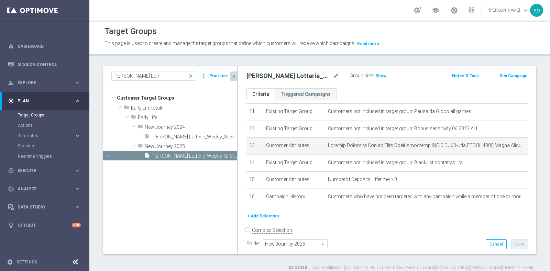
scroll to position [10, 0]
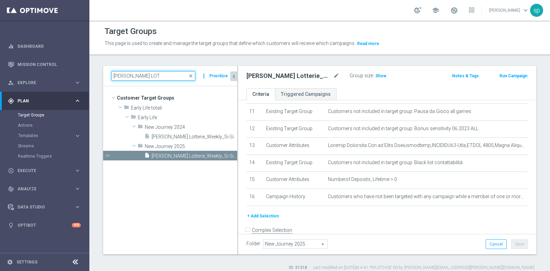
click at [132, 77] on input "j. LOT" at bounding box center [153, 76] width 84 height 10
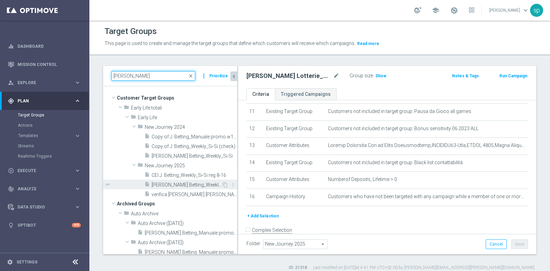
type input "j. BETTIN"
click at [198, 184] on span "J. Betting_Weekly_Si-Si reg 8-16" at bounding box center [187, 185] width 70 height 6
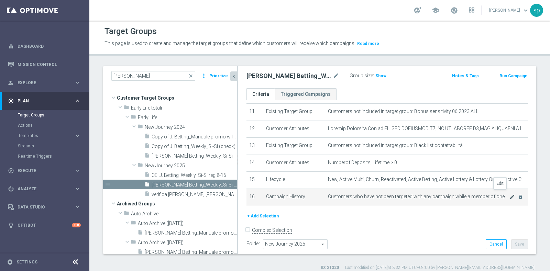
click at [439, 194] on icon "mode_edit" at bounding box center [511, 196] width 5 height 5
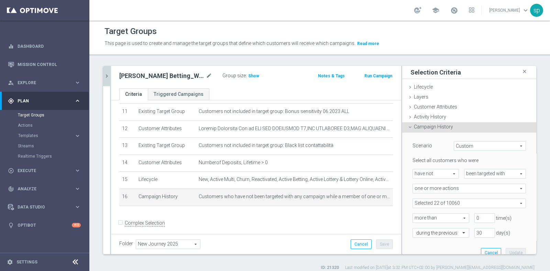
click at [439, 199] on span at bounding box center [469, 203] width 113 height 9
click at [422, 215] on label "Show Selected" at bounding box center [434, 218] width 25 height 6
click at [415, 216] on input "Show Selected" at bounding box center [417, 218] width 4 height 4
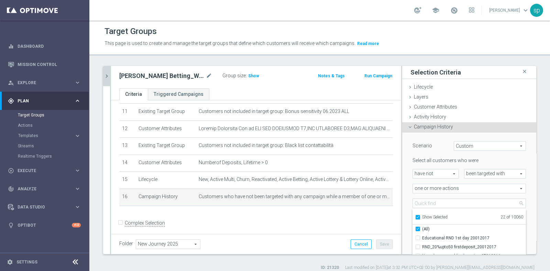
checkbox input "true"
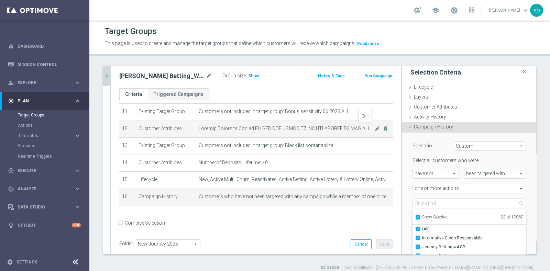
click at [375, 126] on icon "mode_edit" at bounding box center [377, 128] width 5 height 5
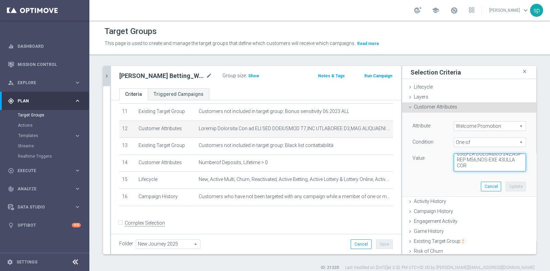
scroll to position [1194, 0]
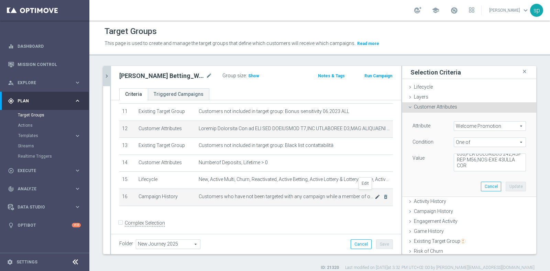
click at [375, 194] on icon "mode_edit" at bounding box center [377, 196] width 5 height 5
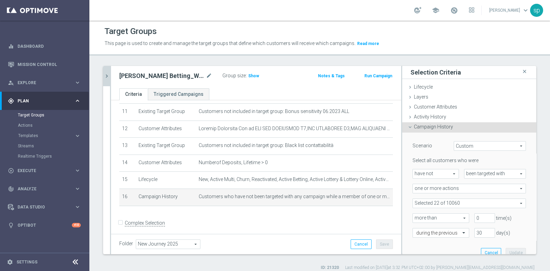
click at [439, 200] on span at bounding box center [469, 203] width 113 height 9
click at [415, 216] on input "Show Selected" at bounding box center [417, 218] width 4 height 4
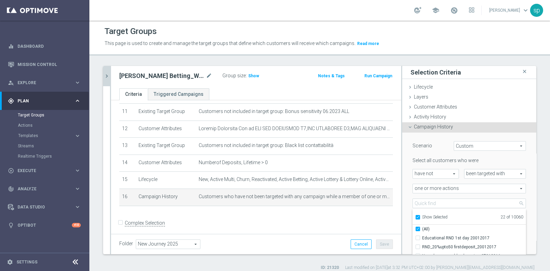
checkbox input "true"
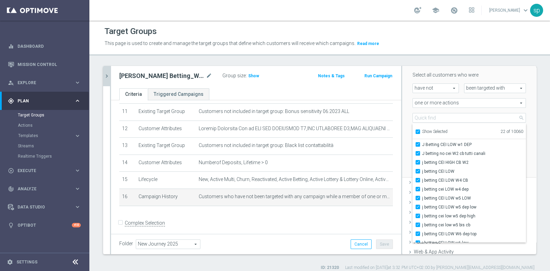
scroll to position [102, 0]
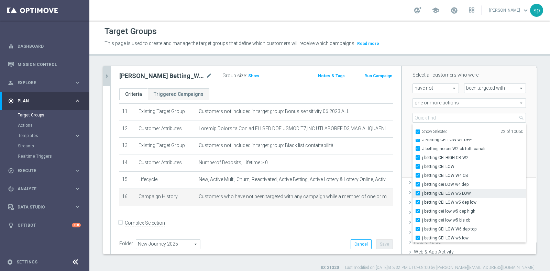
click at [417, 191] on input "j betting CEI LOW w5 LOW" at bounding box center [419, 193] width 4 height 4
checkbox input "false"
type input "Selected 21 of 10060"
checkbox input "false"
click at [417, 202] on input "j betting CEI LOW w5 dep low" at bounding box center [419, 202] width 4 height 4
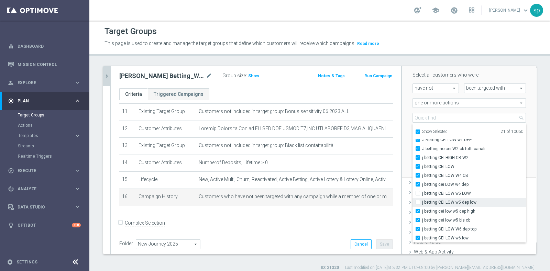
checkbox input "false"
type input "Selected 20 of 10060"
click at [439, 201] on span "j betting CEI LOW w5 dep low" at bounding box center [474, 202] width 104 height 5
click at [422, 201] on input "j betting CEI LOW w5 dep low" at bounding box center [419, 202] width 4 height 4
checkbox input "true"
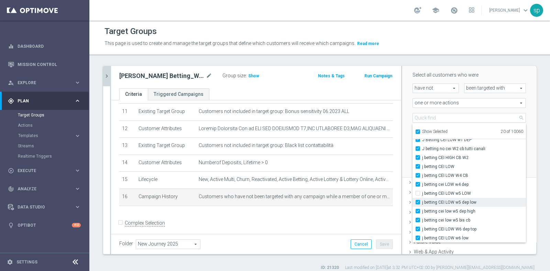
type input "Selected 21 of 10060"
click at [439, 111] on div "Scenario Custom Custom arrow_drop_down search Select all customers who were hav…" at bounding box center [469, 112] width 134 height 131
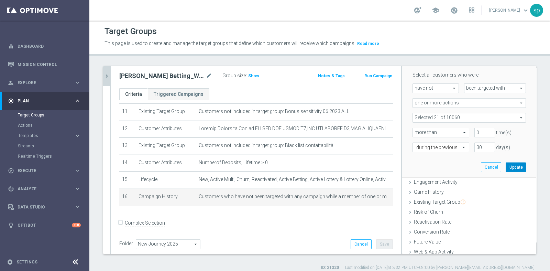
click at [439, 167] on button "Update" at bounding box center [515, 168] width 20 height 10
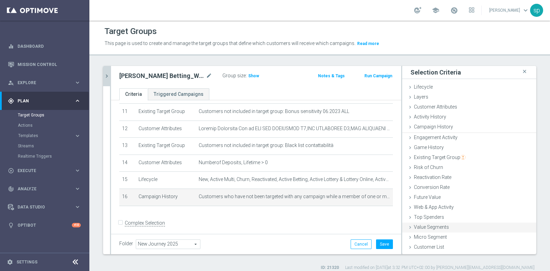
scroll to position [0, 0]
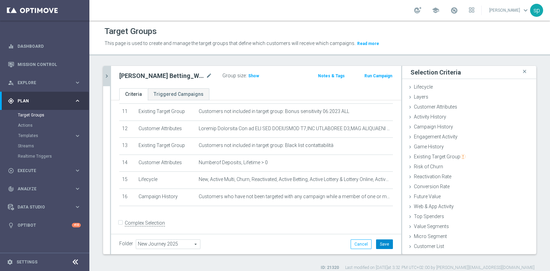
click at [378, 216] on button "Save" at bounding box center [384, 244] width 17 height 10
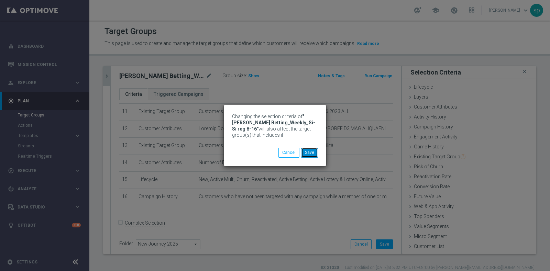
click at [314, 155] on button "Save" at bounding box center [309, 153] width 17 height 10
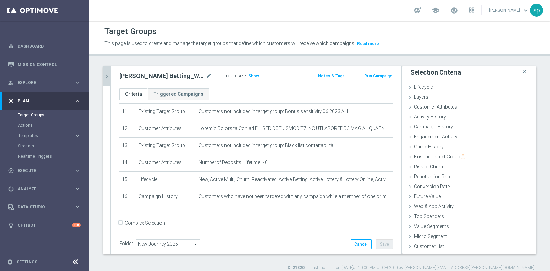
click at [108, 73] on icon "chevron_right" at bounding box center [106, 76] width 7 height 7
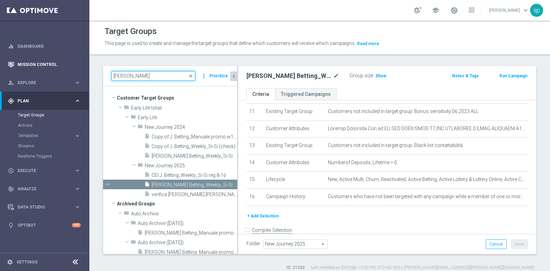
drag, startPoint x: 154, startPoint y: 75, endPoint x: 0, endPoint y: 71, distance: 154.0
click at [0, 71] on main "equalizer Dashboard Mission Control" at bounding box center [275, 135] width 550 height 271
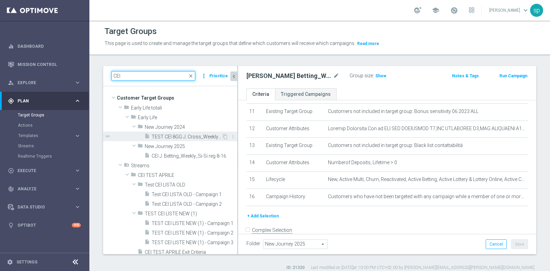
type input "CEI"
click at [173, 135] on span "TEST CEI 8GG J. Cross_Weekly_Si-Si" at bounding box center [187, 137] width 70 height 6
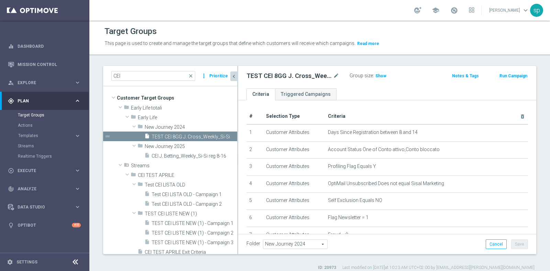
scroll to position [14, 0]
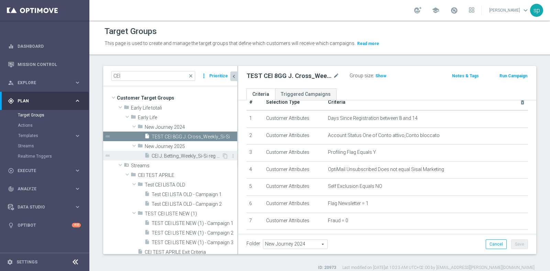
click at [184, 156] on span "CEI J. Betting_Weekly_Si-Si reg 8-16" at bounding box center [187, 156] width 70 height 6
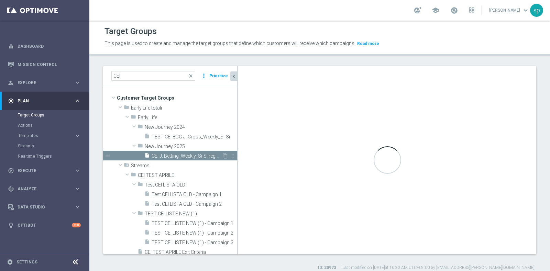
type input "New Journey 2025"
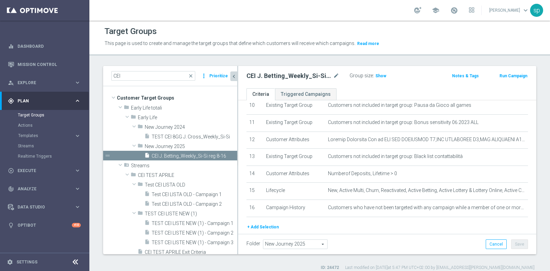
scroll to position [181, 0]
click at [222, 154] on icon "content_copy" at bounding box center [224, 155] width 5 height 5
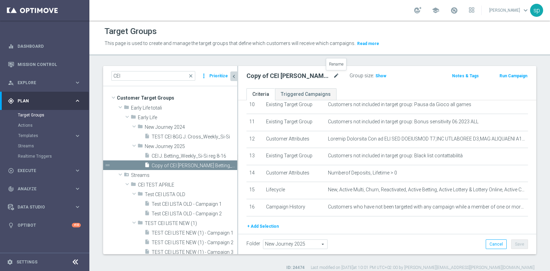
click at [335, 75] on icon "mode_edit" at bounding box center [336, 76] width 6 height 8
click at [258, 77] on input "Copy of CEI J. Betting_Weekly_Si-Si reg 8-16" at bounding box center [292, 77] width 93 height 10
drag, startPoint x: 261, startPoint y: 77, endPoint x: 206, endPoint y: 78, distance: 54.7
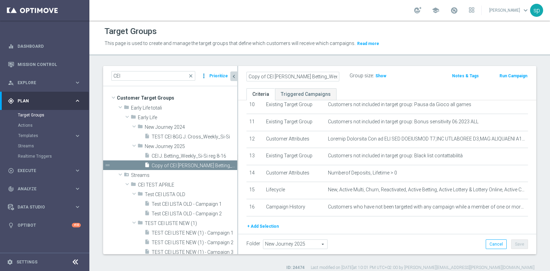
click at [206, 78] on as-split "CEI close more_vert Prioritize Customer Target Groups library_add create_new_fo…" at bounding box center [319, 160] width 433 height 188
drag, startPoint x: 285, startPoint y: 78, endPoint x: 319, endPoint y: 80, distance: 33.4
click at [319, 80] on input "Per scarico CEI J. Betting_Weekly_Si-Si reg 8-16" at bounding box center [292, 77] width 93 height 10
click at [310, 76] on input "Per scarico CEI Journey_Si-Si reg 8-16" at bounding box center [292, 77] width 93 height 10
type input "Per scarico CEI Journey_Si_reg 8-16"
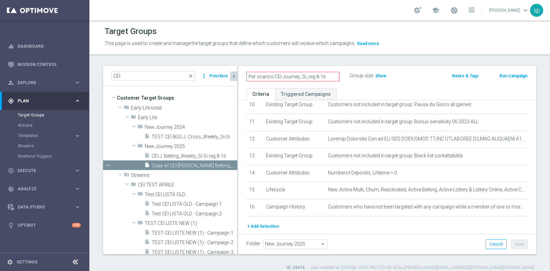
click at [369, 89] on ul "Criteria Triggered Campaigns" at bounding box center [387, 94] width 298 height 12
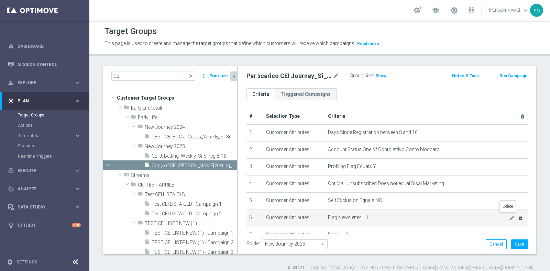
click at [439, 215] on icon "delete_forever" at bounding box center [519, 217] width 5 height 5
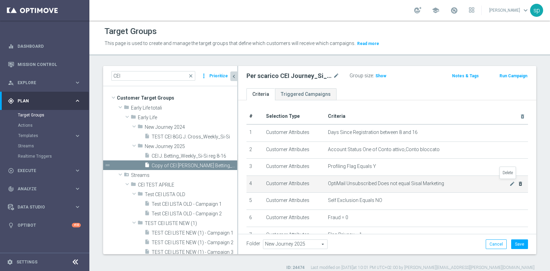
click at [439, 183] on icon "delete_forever" at bounding box center [519, 183] width 5 height 5
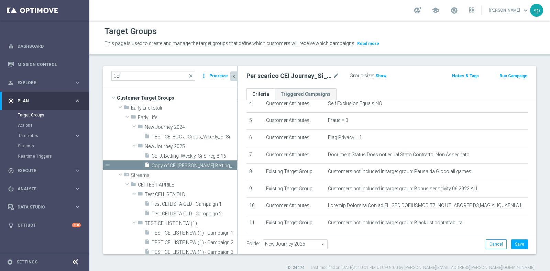
scroll to position [86, 0]
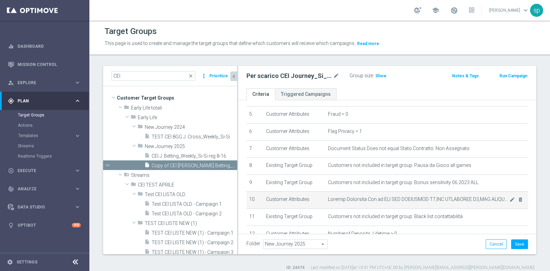
click at [439, 196] on td "mode_edit delete_forever" at bounding box center [426, 200] width 203 height 17
click at [439, 198] on icon "delete_forever" at bounding box center [519, 199] width 5 height 5
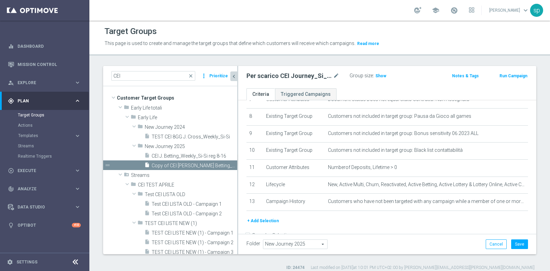
scroll to position [136, 0]
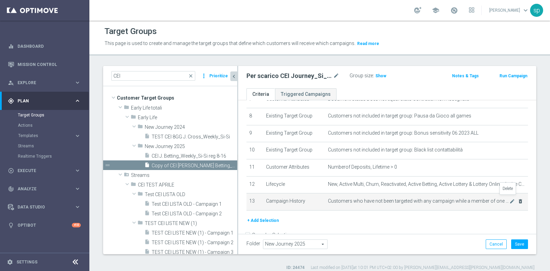
click at [439, 199] on icon "delete_forever" at bounding box center [519, 201] width 5 height 5
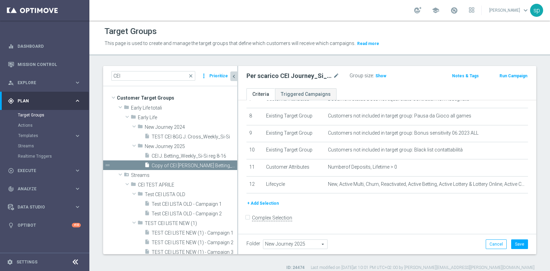
scroll to position [131, 0]
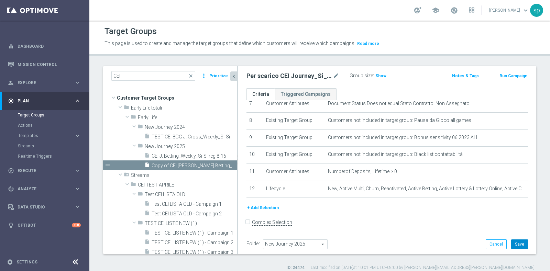
click at [439, 216] on button "Save" at bounding box center [519, 244] width 17 height 10
click at [383, 77] on span "Show" at bounding box center [380, 76] width 11 height 5
click at [382, 76] on span "13,978" at bounding box center [383, 77] width 14 height 7
click at [333, 77] on icon "mode_edit" at bounding box center [336, 76] width 6 height 8
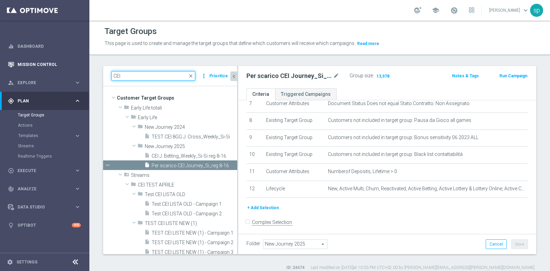
drag, startPoint x: 159, startPoint y: 74, endPoint x: 63, endPoint y: 72, distance: 96.2
click at [63, 72] on main "equalizer Dashboard Mission Control" at bounding box center [275, 135] width 550 height 271
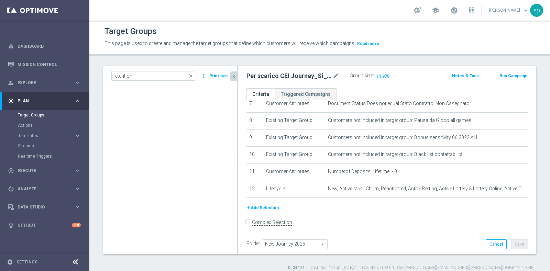
scroll to position [0, 0]
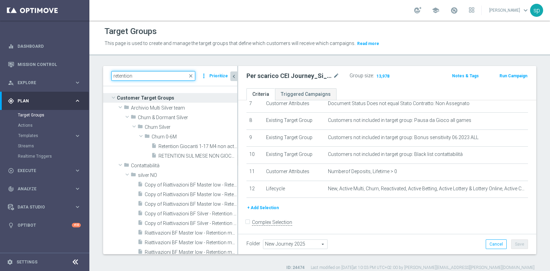
click at [144, 76] on input "retention" at bounding box center [153, 76] width 84 height 10
type input "r"
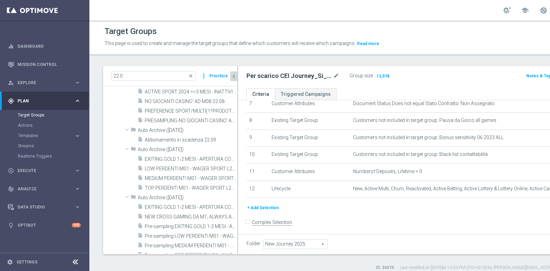
scroll to position [1511, 0]
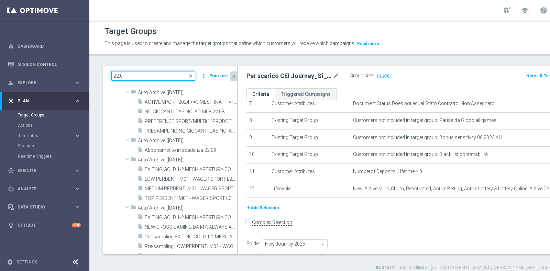
click at [146, 75] on input "22.0" at bounding box center [153, 76] width 84 height 10
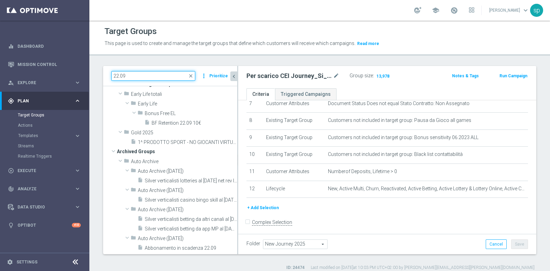
scroll to position [13, 0]
type input "22.09"
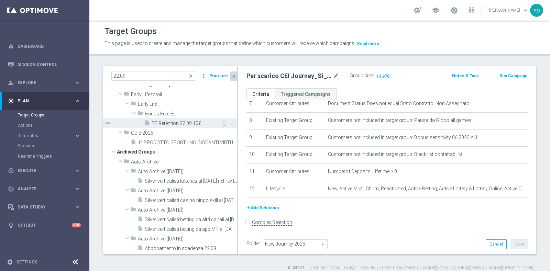
click at [182, 121] on span "BF Retention 22.09 10€" at bounding box center [186, 124] width 69 height 6
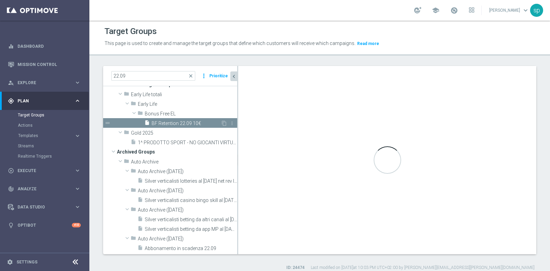
type input "Bonus Free EL"
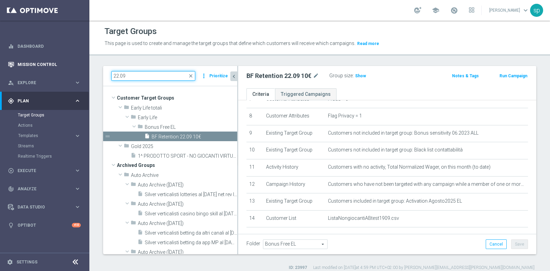
drag, startPoint x: 135, startPoint y: 72, endPoint x: 62, endPoint y: 69, distance: 72.9
click at [62, 69] on main "equalizer Dashboard Mission Control" at bounding box center [275, 135] width 550 height 271
paste input "BF Retention 23.09 10€ BF lungo & corto 2_Recall"
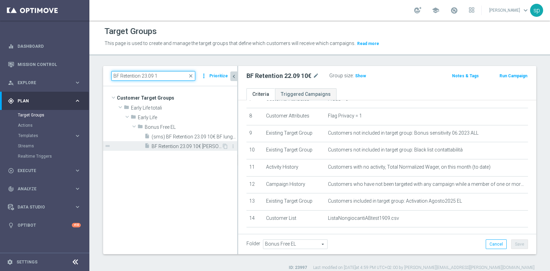
type input "BF Retention 23.09 1"
click at [169, 142] on div "insert_drive_file BF Retention 23.09 10€ BF lungo & corto 2_Recall" at bounding box center [182, 146] width 77 height 10
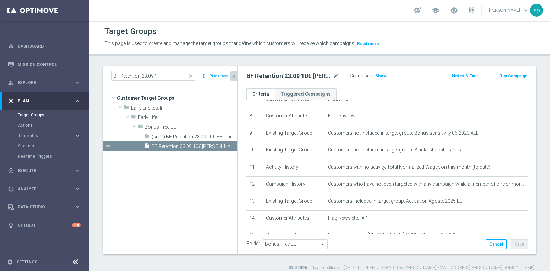
scroll to position [192, 0]
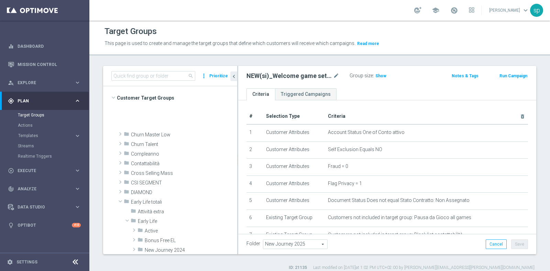
scroll to position [193, 0]
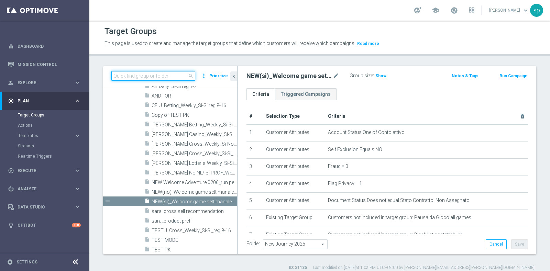
click at [173, 76] on input at bounding box center [153, 76] width 84 height 10
paste input "Welcome Adventure 2025_ reg1-7_sisi (1) - Campaign 1"
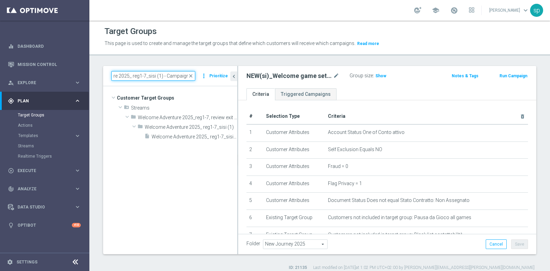
scroll to position [0, 0]
type input "Welcome Adventure 2025_ reg1-7_sisi (1) - Campaign 1"
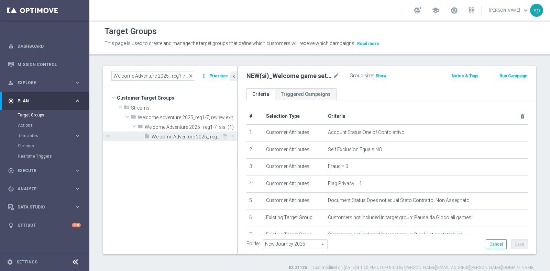
click at [192, 136] on span "Welcome Adventure 2025_ reg1-7_sisi (1) - Campaign 1" at bounding box center [187, 137] width 70 height 6
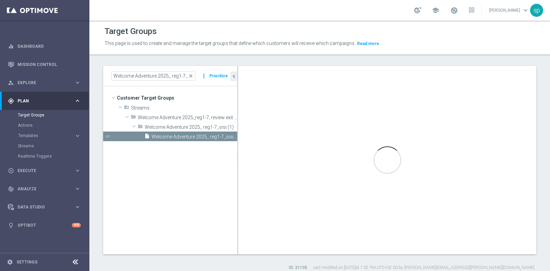
type textarea "(((1)) AND (( 2 and 3 and 4 and 5 and 6 and 7 and 8 and 9 and 10 and 11 and 15 …"
type input "Welcome Adventure 2025_ reg1-7_sisi (1)"
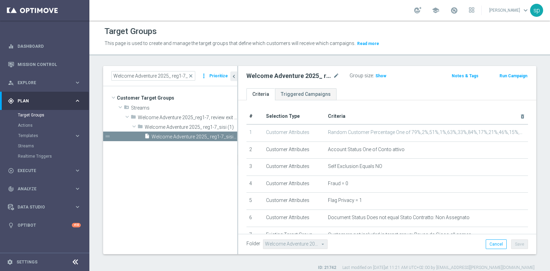
scroll to position [250, 0]
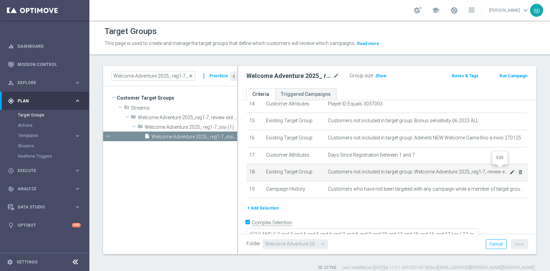
click at [509, 170] on icon "mode_edit" at bounding box center [511, 171] width 5 height 5
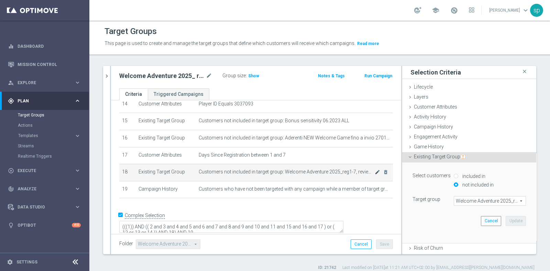
scroll to position [243, 0]
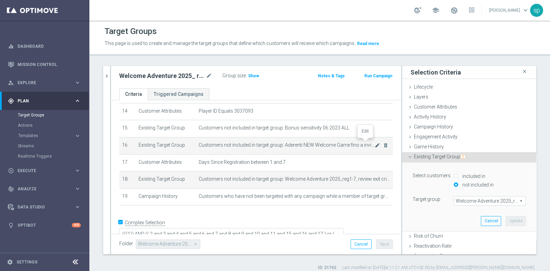
click at [375, 143] on icon "mode_edit" at bounding box center [377, 145] width 5 height 5
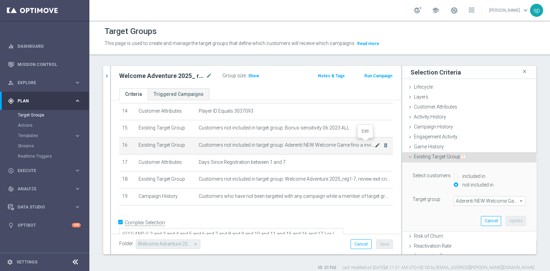
click at [375, 143] on icon "mode_edit" at bounding box center [377, 145] width 5 height 5
click at [326, 142] on span "Customers not included in target group: Aderenti NEW Welcome Game fino a invio …" at bounding box center [287, 145] width 176 height 6
click at [481, 223] on button "Cancel" at bounding box center [491, 221] width 20 height 10
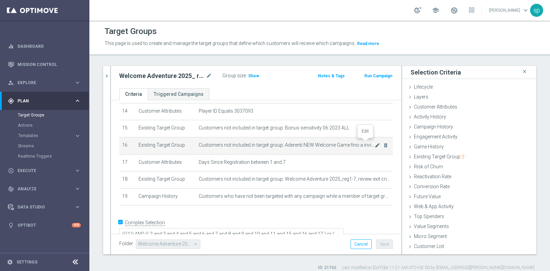
click at [375, 143] on icon "mode_edit" at bounding box center [377, 145] width 5 height 5
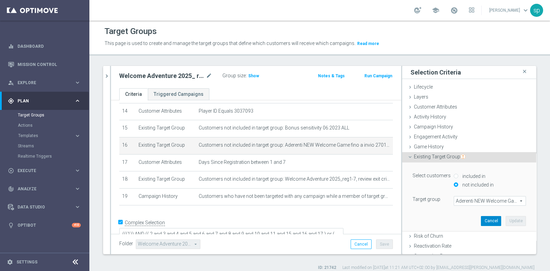
click at [486, 222] on button "Cancel" at bounding box center [491, 221] width 20 height 10
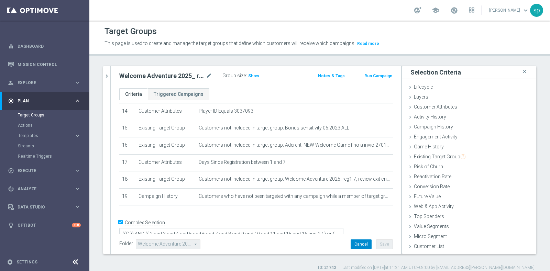
click at [355, 246] on button "Cancel" at bounding box center [360, 244] width 21 height 10
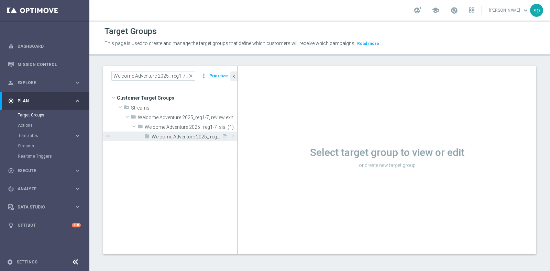
click at [183, 136] on span "Welcome Adventure 2025_ reg1-7_sisi (1) - Campaign 1" at bounding box center [187, 137] width 70 height 6
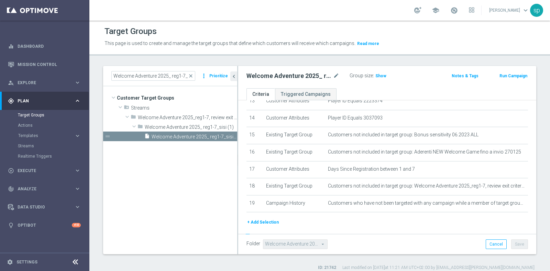
scroll to position [250, 0]
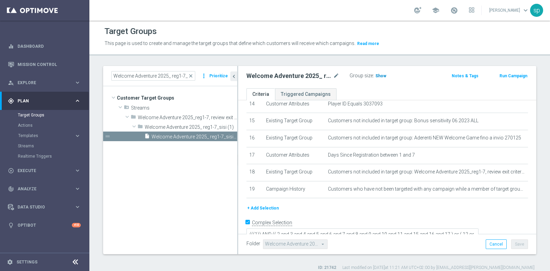
click at [381, 75] on span "Show" at bounding box center [380, 76] width 11 height 5
click at [264, 204] on button "+ Add Selection" at bounding box center [262, 208] width 33 height 8
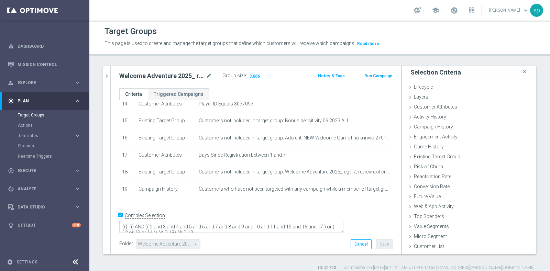
scroll to position [243, 0]
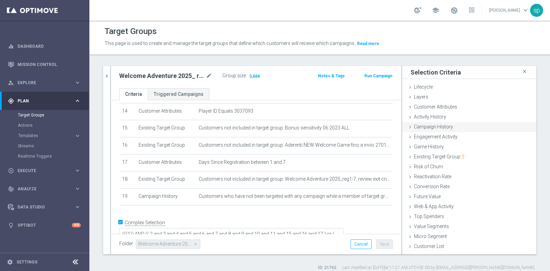
click at [436, 128] on span "Campaign History" at bounding box center [433, 126] width 39 height 5
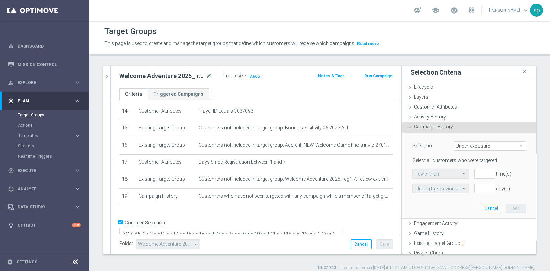
click at [463, 149] on span "Under-exposure" at bounding box center [489, 146] width 71 height 9
click at [474, 196] on div "Scenario Under-exposure Under-exposure arrow_drop_down search Under-exposure In…" at bounding box center [469, 176] width 124 height 86
click at [467, 149] on span "Under-exposure" at bounding box center [489, 146] width 71 height 9
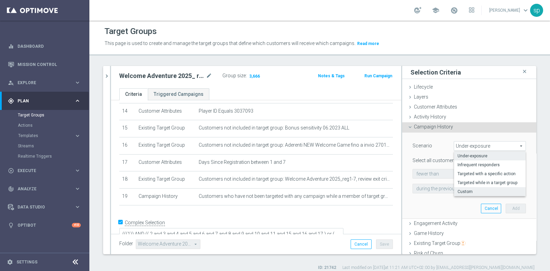
click at [462, 193] on span "Custom" at bounding box center [489, 191] width 65 height 5
type input "Custom"
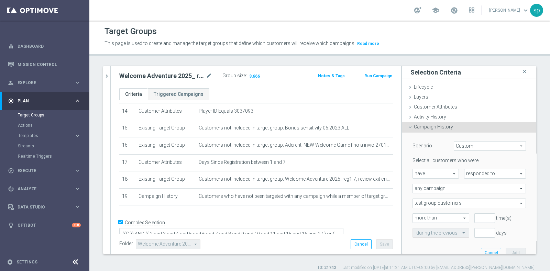
click at [435, 173] on span "have" at bounding box center [436, 173] width 46 height 9
click at [434, 190] on span "have not" at bounding box center [435, 192] width 39 height 5
type input "have not"
click at [486, 174] on span "responded to" at bounding box center [494, 173] width 61 height 9
click at [482, 191] on span "been targeted with" at bounding box center [495, 192] width 54 height 5
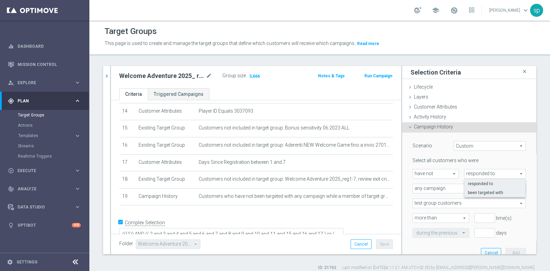
type input "been targeted with"
click at [426, 185] on span "any campaign" at bounding box center [469, 188] width 113 height 9
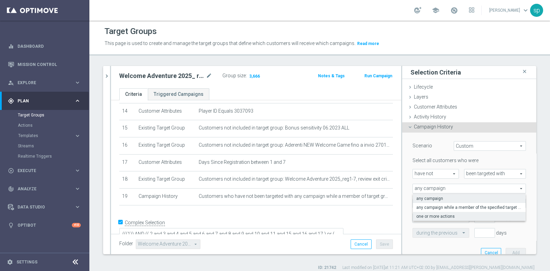
click at [427, 216] on span "one or more actions" at bounding box center [469, 216] width 106 height 5
type input "one or more actions"
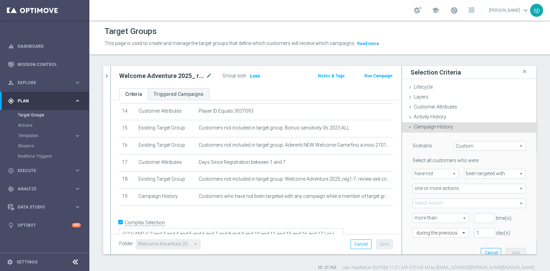
click at [435, 201] on span at bounding box center [469, 203] width 113 height 9
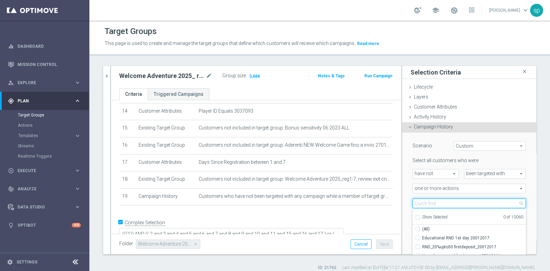
click at [435, 201] on input "search" at bounding box center [468, 204] width 113 height 10
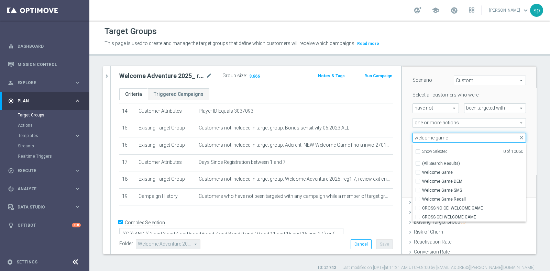
scroll to position [76, 0]
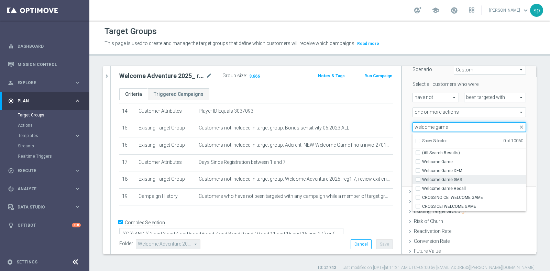
type input "welcome game"
click at [443, 178] on span "Welcome Game SMS" at bounding box center [474, 179] width 104 height 5
click at [422, 178] on input "Welcome Game SMS" at bounding box center [419, 179] width 4 height 4
checkbox input "true"
type input "Welcome Game SMS"
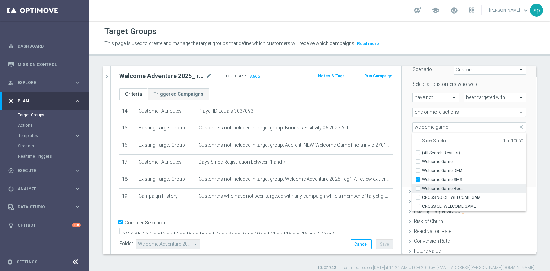
scroll to position [0, 0]
click at [444, 185] on label "Welcome Game Recall" at bounding box center [474, 188] width 104 height 9
click at [422, 186] on input "Welcome Game Recall" at bounding box center [419, 188] width 4 height 4
checkbox input "true"
type input "Selected 2 of 10060"
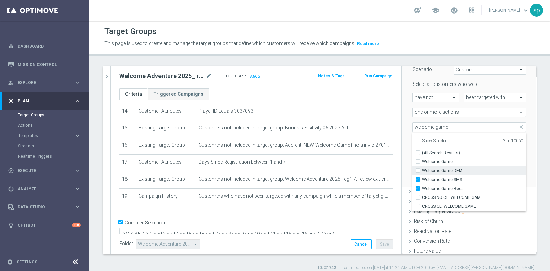
click at [441, 170] on span "Welcome Game DEM" at bounding box center [474, 170] width 104 height 5
click at [422, 170] on input "Welcome Game DEM" at bounding box center [419, 170] width 4 height 4
checkbox input "true"
type input "Selected 3 of 10060"
click at [437, 160] on span "Welcome Game" at bounding box center [474, 161] width 104 height 5
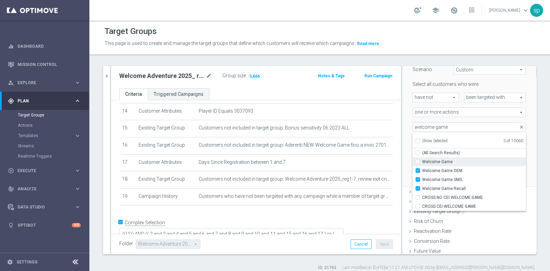
click at [422, 160] on input "Welcome Game" at bounding box center [419, 161] width 4 height 4
checkbox input "true"
type input "Selected 4 of 10060"
click at [519, 169] on div "Scenario Custom Custom arrow_drop_down search Select all customers who were hav…" at bounding box center [469, 121] width 134 height 131
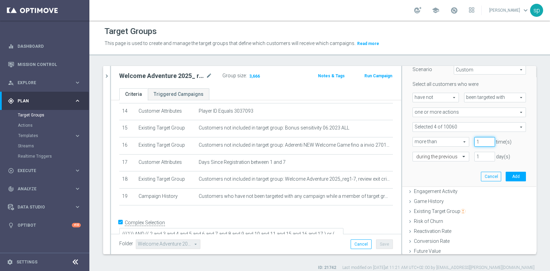
click at [479, 140] on input "1" at bounding box center [484, 142] width 21 height 10
type input "0"
click at [479, 143] on input "0" at bounding box center [484, 142] width 21 height 10
click at [476, 156] on input "1" at bounding box center [484, 157] width 21 height 10
type input "365"
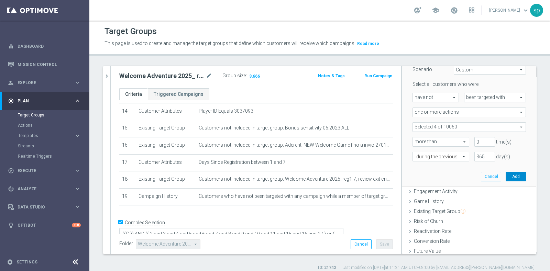
click at [505, 172] on button "Add" at bounding box center [515, 177] width 20 height 10
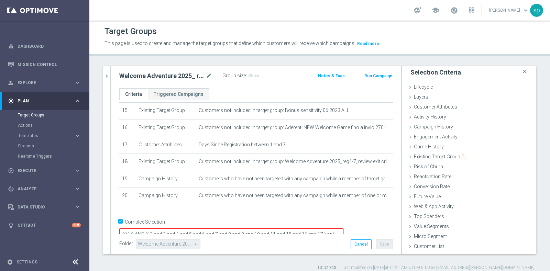
scroll to position [6, 0]
click at [172, 228] on textarea "(((1)) AND (( 2 and 3 and 4 and 5 and 6 and 7 and 8 and 9 and 10 and 11 and 15 …" at bounding box center [231, 234] width 224 height 12
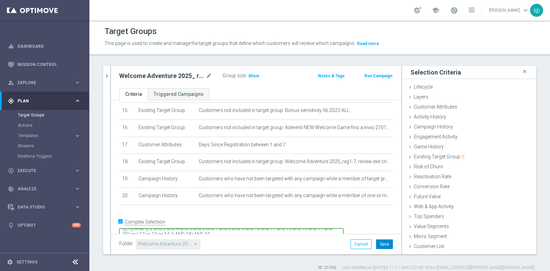
type textarea "(((1)) AND (( 2 and 3 and 4 and 5 and 6 and 7 and 8 and 9 and 10 and 11 and 15 …"
click at [379, 243] on button "Save" at bounding box center [384, 244] width 17 height 10
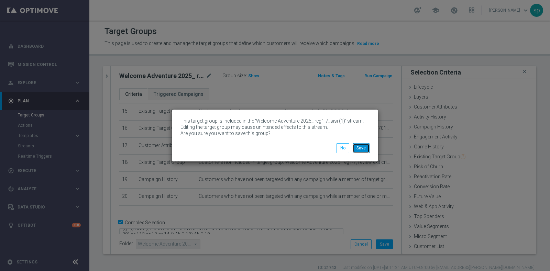
click at [363, 148] on button "Save" at bounding box center [361, 148] width 17 height 10
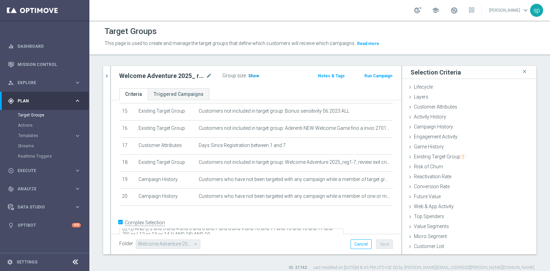
click at [251, 76] on span "Show" at bounding box center [253, 76] width 11 height 5
click at [102, 72] on div "Welcome Adventure 2025_ reg1-7_sisi (1) - Campaign 1 close more_vert Prioritize…" at bounding box center [319, 168] width 460 height 205
click at [108, 75] on icon "chevron_right" at bounding box center [106, 76] width 7 height 7
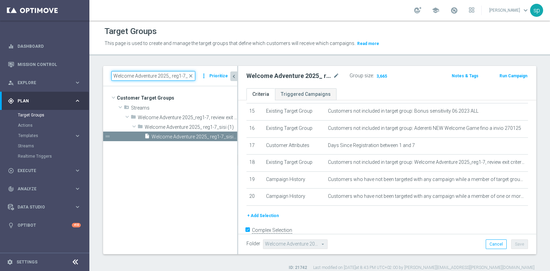
click at [195, 75] on input "Welcome Adventure 2025_ reg1-7_sisi (1) - Campaign 1" at bounding box center [153, 76] width 84 height 10
click at [193, 76] on span "close" at bounding box center [190, 75] width 5 height 5
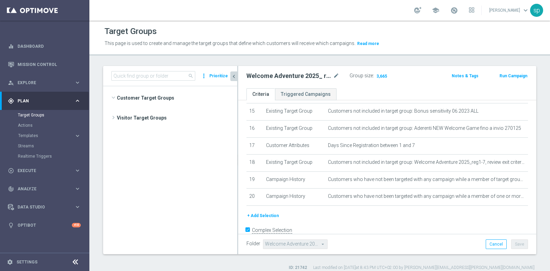
scroll to position [2927, 0]
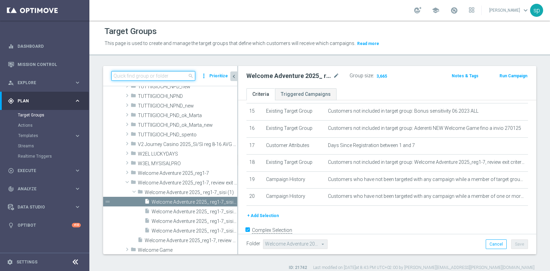
click at [155, 76] on input at bounding box center [153, 76] width 84 height 10
paste input "J CROSS NL=NO (1) - Campaign 1"
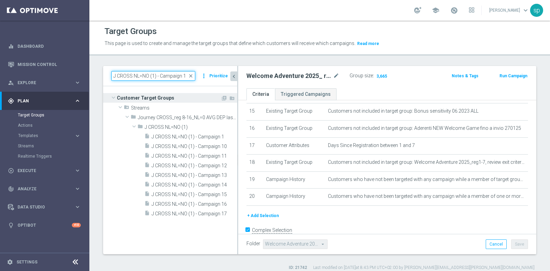
scroll to position [0, 0]
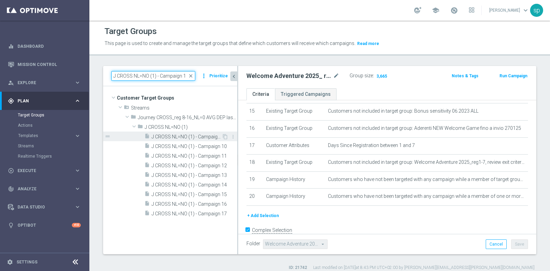
type input "J CROSS NL=NO (1) - Campaign 1"
click at [189, 136] on span "J CROSS NL=NO (1) - Campaign 1" at bounding box center [187, 137] width 70 height 6
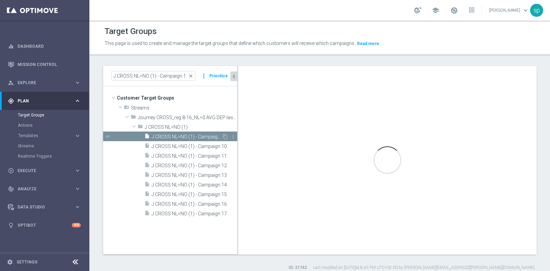
checkbox input "false"
type input "J CROSS NL=NO (1)"
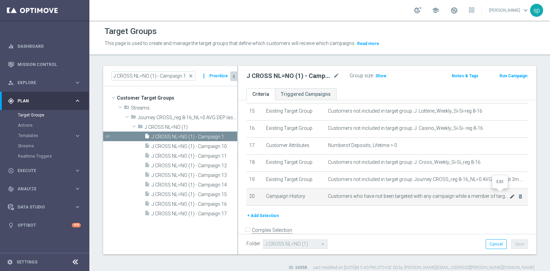
click at [509, 194] on icon "mode_edit" at bounding box center [511, 196] width 5 height 5
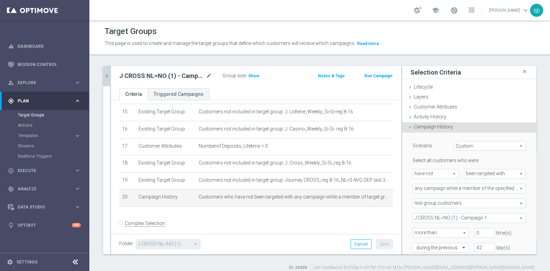
scroll to position [143, 0]
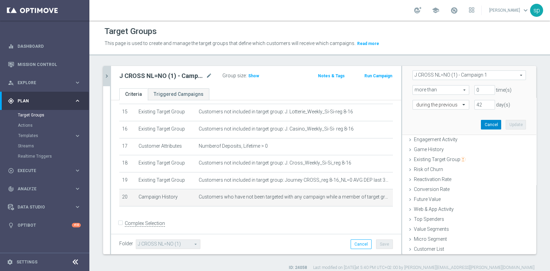
click at [481, 125] on button "Cancel" at bounding box center [491, 125] width 20 height 10
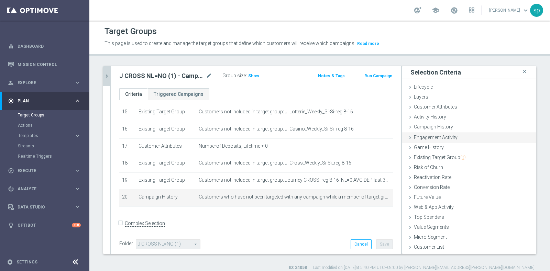
scroll to position [0, 0]
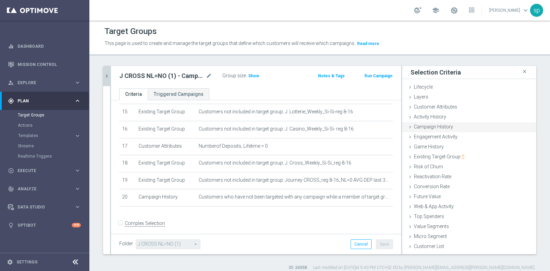
click at [427, 126] on span "Campaign History" at bounding box center [433, 126] width 39 height 5
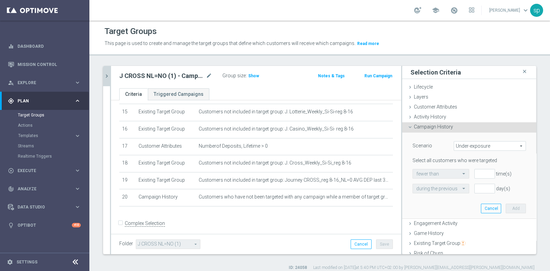
click at [465, 150] on div "Under-exposure Under-exposure arrow_drop_down search" at bounding box center [490, 146] width 72 height 10
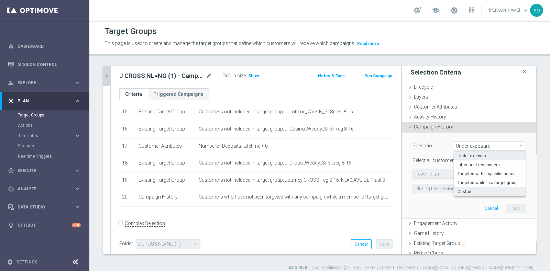
click at [466, 192] on span "Custom" at bounding box center [489, 191] width 65 height 5
type input "Custom"
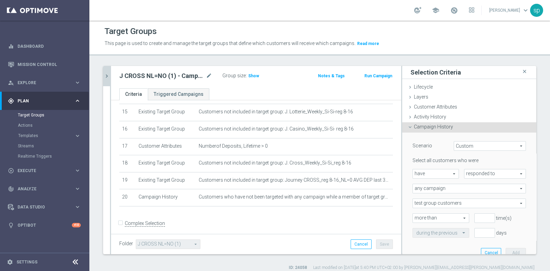
click at [430, 175] on span "have" at bounding box center [436, 173] width 46 height 9
click at [428, 192] on span "have not" at bounding box center [435, 192] width 39 height 5
type input "have not"
click at [470, 177] on span "responded to" at bounding box center [494, 173] width 61 height 9
click at [483, 171] on span "responded to" at bounding box center [494, 173] width 61 height 9
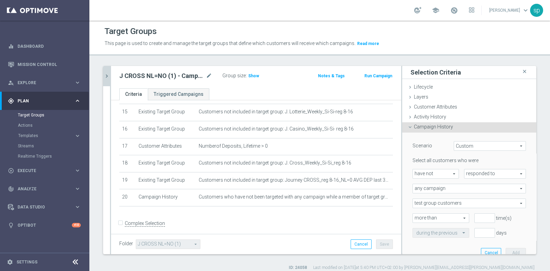
click at [478, 172] on span "responded to" at bounding box center [494, 173] width 61 height 9
click at [473, 190] on span "been targeted with" at bounding box center [495, 192] width 54 height 5
type input "been targeted with"
click at [436, 188] on span "any campaign" at bounding box center [469, 188] width 113 height 9
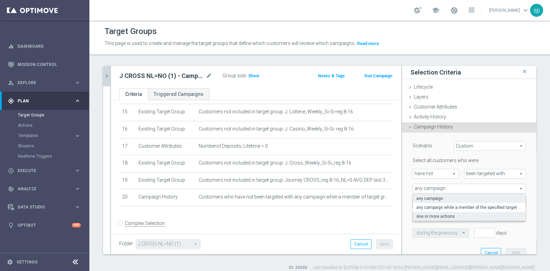
click at [434, 217] on span "one or more actions" at bounding box center [469, 216] width 106 height 5
type input "one or more actions"
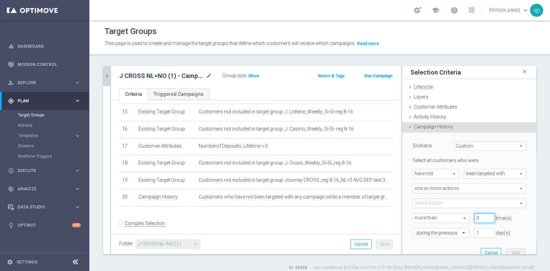
type input "0"
click at [479, 219] on input "0" at bounding box center [484, 218] width 21 height 10
click at [474, 231] on input "1" at bounding box center [484, 233] width 21 height 10
type input "30"
click at [426, 199] on span at bounding box center [469, 203] width 113 height 9
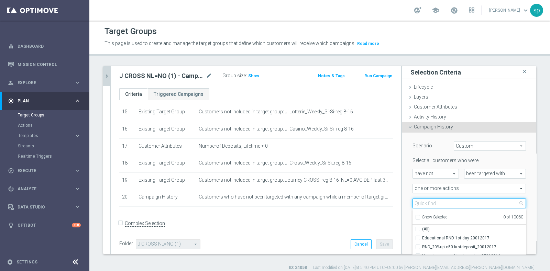
click at [426, 199] on input "search" at bounding box center [468, 204] width 113 height 10
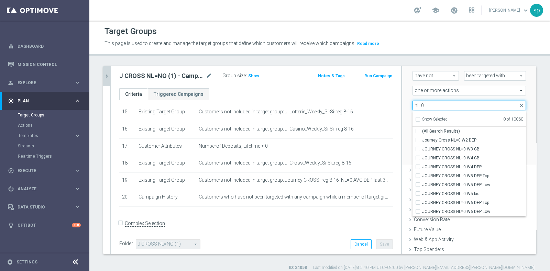
scroll to position [107, 0]
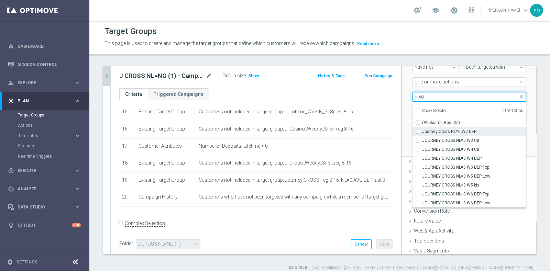
type input "nl=0"
click at [460, 129] on span "Journey Cross NL=0 W2 DEP" at bounding box center [474, 131] width 104 height 5
click at [422, 129] on input "Journey Cross NL=0 W2 DEP" at bounding box center [419, 131] width 4 height 4
checkbox input "true"
type input "Journey Cross NL=0 W2 DEP"
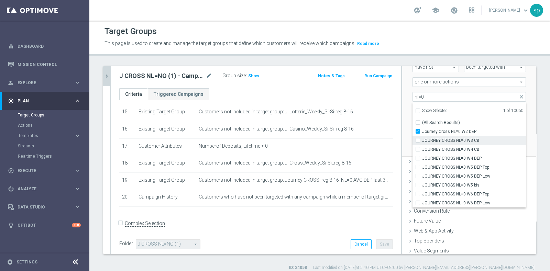
click at [466, 138] on span "JOURNEY CROSS NL=0 W3 CB" at bounding box center [474, 140] width 104 height 5
click at [422, 138] on input "JOURNEY CROSS NL=0 W3 CB" at bounding box center [419, 140] width 4 height 4
checkbox input "true"
type input "Selected 2 of 10060"
click at [467, 148] on span "JOURNEY CROSS NL=0 W4 CB" at bounding box center [474, 149] width 104 height 5
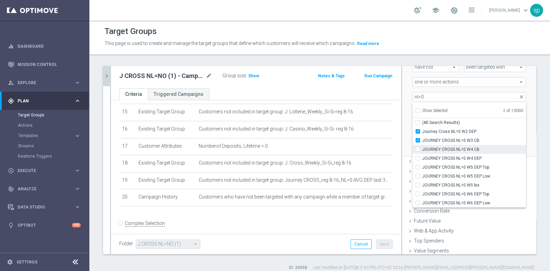
click at [422, 148] on input "JOURNEY CROSS NL=0 W4 CB" at bounding box center [419, 149] width 4 height 4
checkbox input "true"
type input "Selected 3 of 10060"
click at [472, 159] on span "JOURNEY CROSS NL=0 W4 DEP" at bounding box center [474, 158] width 104 height 5
click at [422, 159] on input "JOURNEY CROSS NL=0 W4 DEP" at bounding box center [419, 158] width 4 height 4
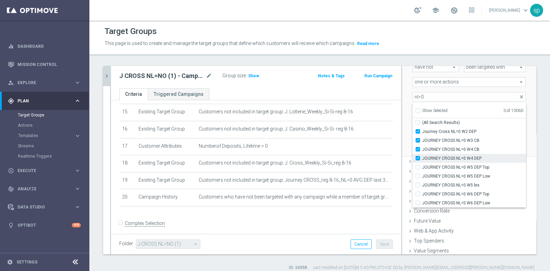
checkbox input "true"
type input "Selected 4 of 10060"
click at [474, 167] on span "JOURNEY CROSS NL=0 W5 DEP Top" at bounding box center [474, 167] width 104 height 5
click at [422, 167] on input "JOURNEY CROSS NL=0 W5 DEP Top" at bounding box center [419, 167] width 4 height 4
checkbox input "true"
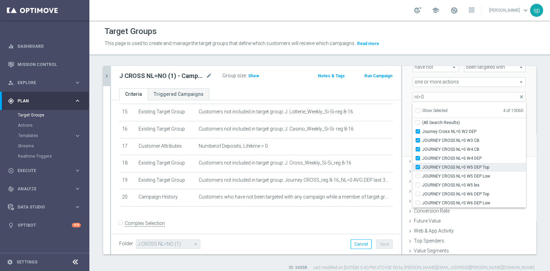
type input "Selected 5 of 10060"
click at [474, 174] on span "JOURNEY CROSS NL=0 W5 DEP Low" at bounding box center [474, 176] width 104 height 5
click at [422, 174] on input "JOURNEY CROSS NL=0 W5 DEP Low" at bounding box center [419, 176] width 4 height 4
checkbox input "true"
type input "Selected 6 of 10060"
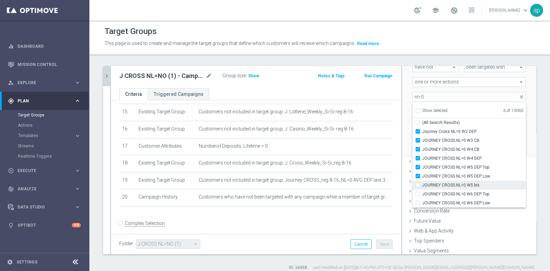
click at [474, 183] on span "JOURNEY CROSS NL=0 W5 bis" at bounding box center [474, 184] width 104 height 5
click at [422, 183] on input "JOURNEY CROSS NL=0 W5 bis" at bounding box center [419, 185] width 4 height 4
checkbox input "true"
type input "Selected 7 of 10060"
click at [475, 196] on span "JOURNEY CROSS NL=0 W6 DEP Top" at bounding box center [474, 193] width 104 height 5
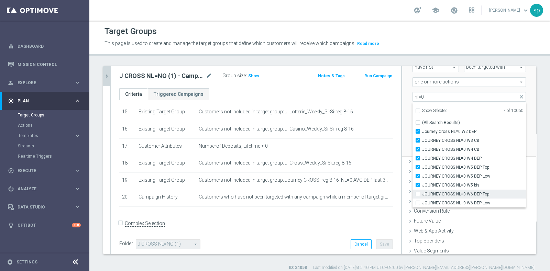
click at [422, 196] on input "JOURNEY CROSS NL=0 W6 DEP Top" at bounding box center [419, 194] width 4 height 4
checkbox input "true"
type input "Selected 8 of 10060"
click at [476, 200] on span "JOURNEY CROSS NL=0 W6 DEP Low" at bounding box center [474, 202] width 104 height 5
click at [422, 201] on input "JOURNEY CROSS NL=0 W6 DEP Low" at bounding box center [419, 203] width 4 height 4
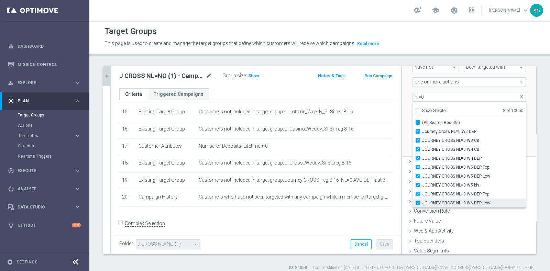
checkbox input "true"
type input "Selected 9 of 10060"
checkbox input "true"
click at [520, 124] on div "Scenario Custom Custom arrow_drop_down search Select all customers who were hav…" at bounding box center [469, 91] width 134 height 131
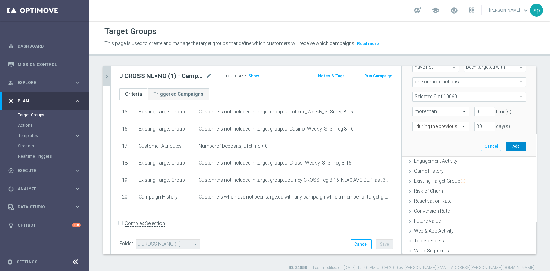
click at [505, 145] on button "Add" at bounding box center [515, 147] width 20 height 10
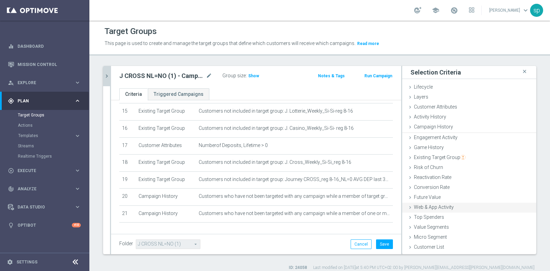
scroll to position [0, 0]
click at [376, 245] on button "Save" at bounding box center [384, 244] width 17 height 10
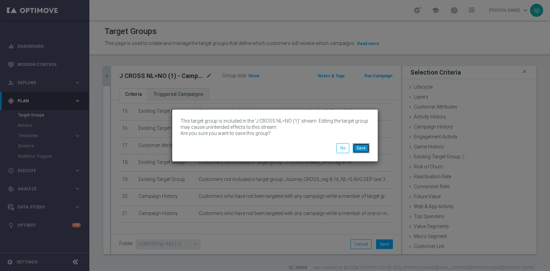
click at [363, 148] on button "Save" at bounding box center [361, 148] width 17 height 10
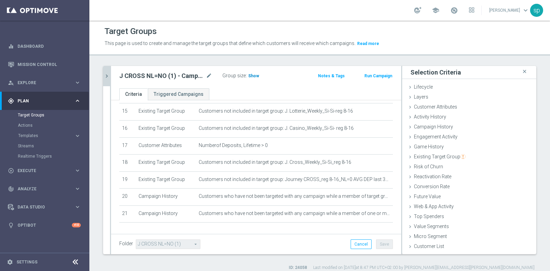
click at [250, 75] on span "Show" at bounding box center [253, 76] width 11 height 5
click at [107, 74] on icon "chevron_right" at bounding box center [106, 76] width 7 height 7
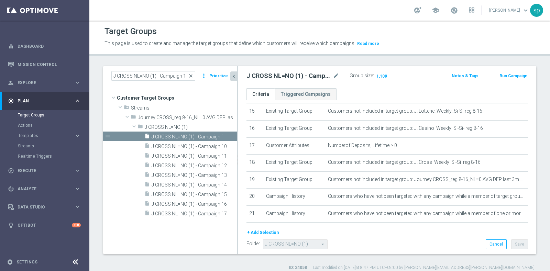
click at [192, 76] on span "close" at bounding box center [190, 75] width 5 height 5
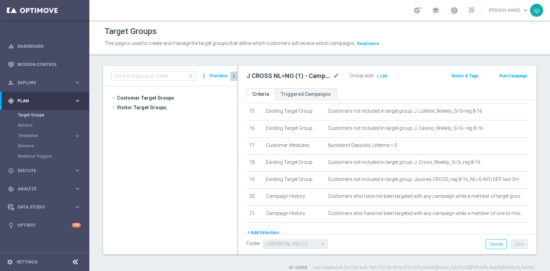
scroll to position [1551, 0]
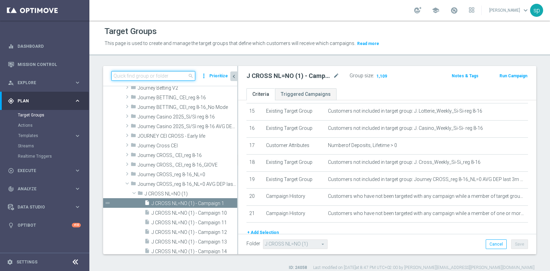
click at [154, 75] on input at bounding box center [153, 76] width 84 height 10
paste input "J CROSS NO CEI (2) (1) (1) - Campaign 1"
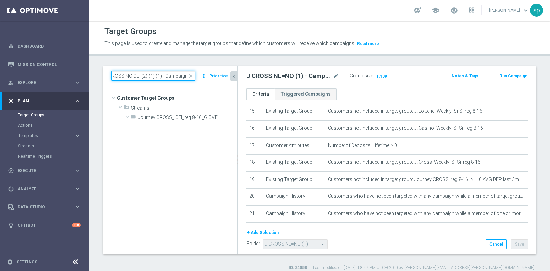
scroll to position [0, 0]
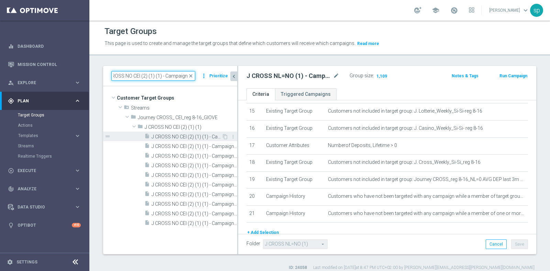
type input "J CROSS NO CEI (2) (1) (1) - Campaign 1"
click at [180, 132] on div "insert_drive_file J CROSS NO CEI (2) (1) (1) - Campaign 1" at bounding box center [182, 137] width 77 height 10
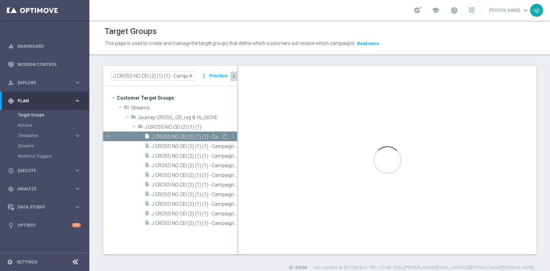
type input "J CROSS NO CEI (2) (1) (1)"
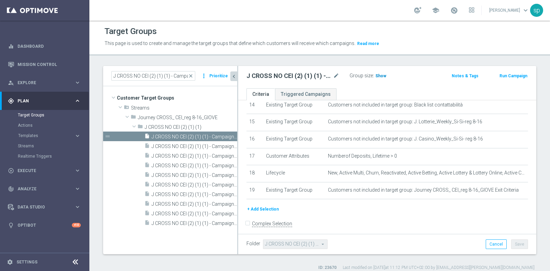
click at [381, 76] on span "Show" at bounding box center [380, 76] width 11 height 5
click at [271, 205] on button "+ Add Selection" at bounding box center [262, 209] width 33 height 8
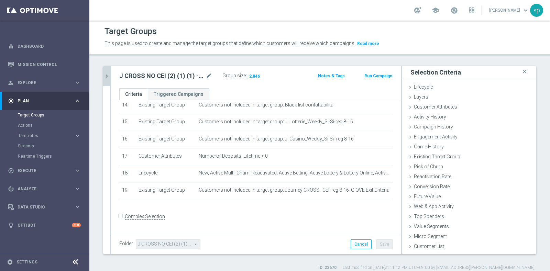
scroll to position [242, 0]
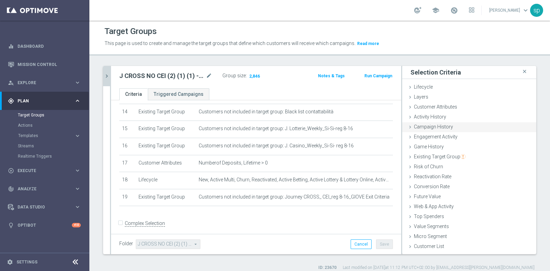
click at [434, 124] on span "Campaign History" at bounding box center [433, 126] width 39 height 5
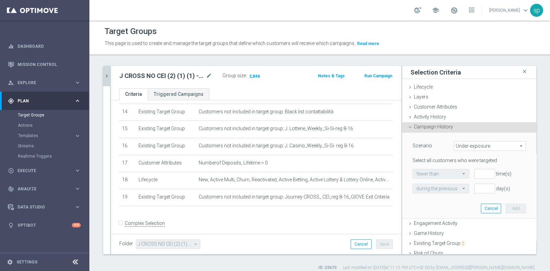
click at [463, 146] on span "Under-exposure" at bounding box center [489, 146] width 71 height 9
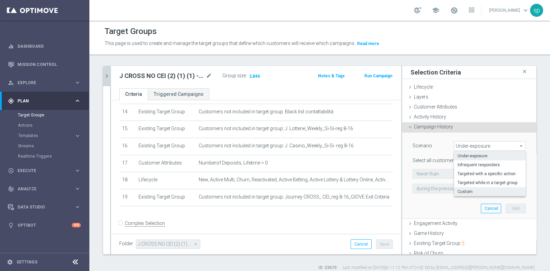
click at [469, 188] on label "Custom" at bounding box center [489, 191] width 71 height 9
type input "Custom"
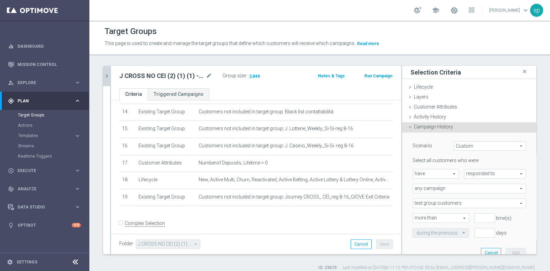
click at [434, 176] on span "have" at bounding box center [436, 173] width 46 height 9
click at [427, 193] on span "have not" at bounding box center [435, 192] width 39 height 5
type input "have not"
drag, startPoint x: 473, startPoint y: 179, endPoint x: 493, endPoint y: 170, distance: 22.0
click at [493, 170] on div "Select all customers who were have not have not arrow_drop_down search responde…" at bounding box center [468, 197] width 113 height 80
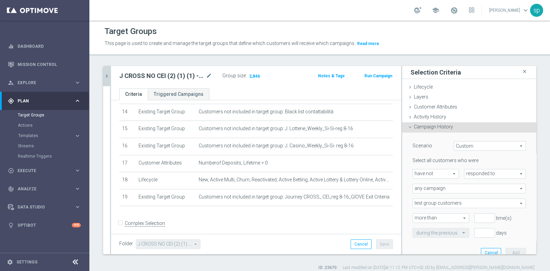
click at [493, 170] on span "responded to" at bounding box center [494, 173] width 61 height 9
click at [465, 195] on label "been targeted with" at bounding box center [494, 192] width 61 height 9
type input "been targeted with"
click at [442, 184] on span "any campaign" at bounding box center [469, 188] width 113 height 9
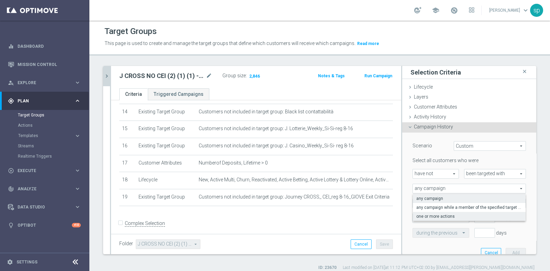
click at [439, 218] on span "one or more actions" at bounding box center [469, 216] width 106 height 5
type input "one or more actions"
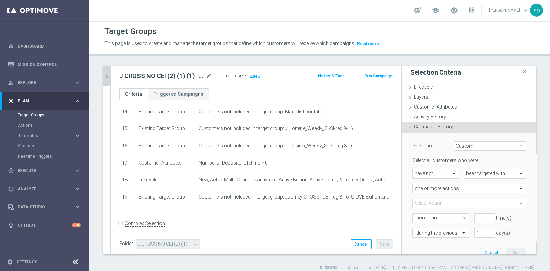
click at [441, 204] on span at bounding box center [469, 203] width 113 height 9
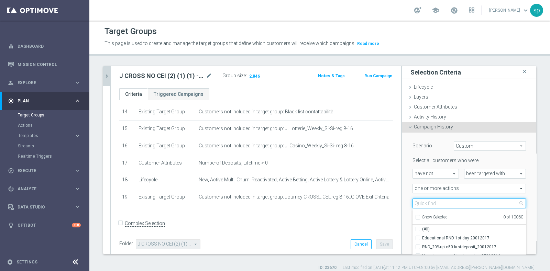
click at [422, 203] on input "search" at bounding box center [468, 204] width 113 height 10
type input "JOURNEY CROSS"
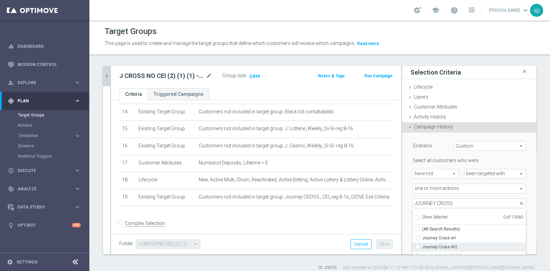
click at [452, 245] on span "Journey Cross W2" at bounding box center [474, 246] width 104 height 5
click at [422, 245] on input "Journey Cross W2" at bounding box center [419, 247] width 4 height 4
checkbox input "true"
type input "Journey Cross W2"
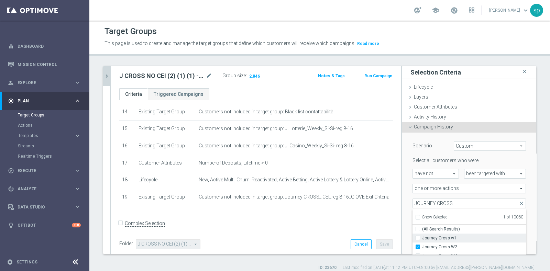
click at [454, 239] on span "Journey Cross w1" at bounding box center [474, 237] width 104 height 5
click at [422, 239] on input "Journey Cross w1" at bounding box center [419, 238] width 4 height 4
checkbox input "true"
type input "Selected 2 of 10060"
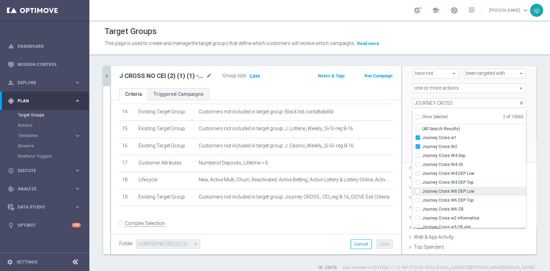
scroll to position [101, 0]
click at [467, 215] on span "Journey Cross w2 informativa" at bounding box center [474, 217] width 104 height 5
click at [422, 215] on input "Journey Cross w2 informativa" at bounding box center [419, 217] width 4 height 4
checkbox input "true"
type input "Selected 3 of 10060"
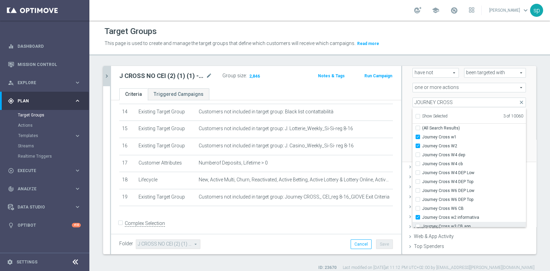
click at [466, 224] on span "Journey Cross w3 CB app" at bounding box center [474, 226] width 104 height 5
click at [422, 224] on input "Journey Cross w3 CB app" at bounding box center [419, 226] width 4 height 4
checkbox input "true"
type input "Selected 4 of 10060"
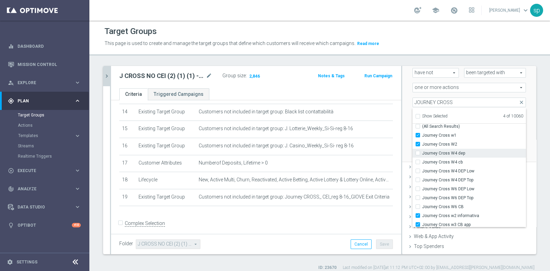
click at [463, 153] on span "Journey Cross W4 dep" at bounding box center [474, 152] width 104 height 5
click at [422, 153] on input "Journey Cross W4 dep" at bounding box center [419, 153] width 4 height 4
checkbox input "true"
type input "Selected 5 of 10060"
click at [461, 161] on span "Journey Cross W4 cb" at bounding box center [474, 161] width 104 height 5
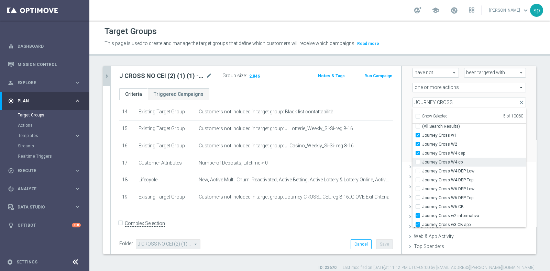
click at [422, 161] on input "Journey Cross W4 cb" at bounding box center [419, 162] width 4 height 4
checkbox input "true"
type input "Selected 6 of 10060"
click at [525, 224] on icon "done" at bounding box center [527, 226] width 5 height 5
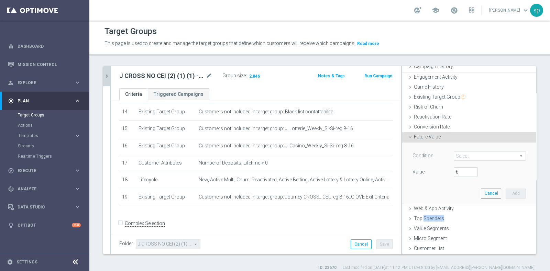
scroll to position [27, 0]
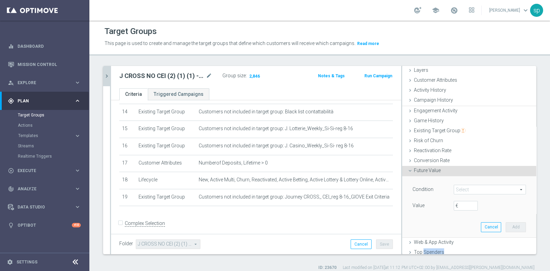
click at [513, 223] on ul "Lifecycle done Cancel Add Layers done Cancel Add Customer Attributes done" at bounding box center [469, 172] width 134 height 232
click at [339, 212] on div "+ Add Selection" at bounding box center [256, 214] width 284 height 5
click at [481, 222] on button "Cancel" at bounding box center [491, 227] width 20 height 10
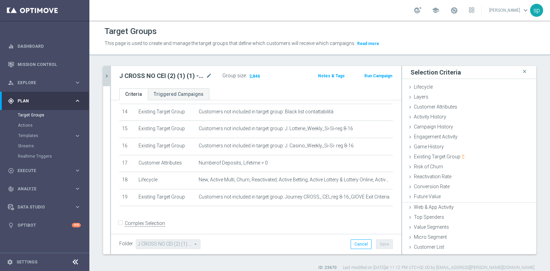
scroll to position [0, 0]
click at [433, 127] on span "Campaign History" at bounding box center [433, 126] width 39 height 5
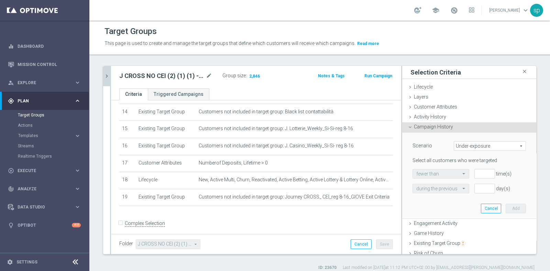
click at [464, 148] on span "Under-exposure" at bounding box center [489, 146] width 71 height 9
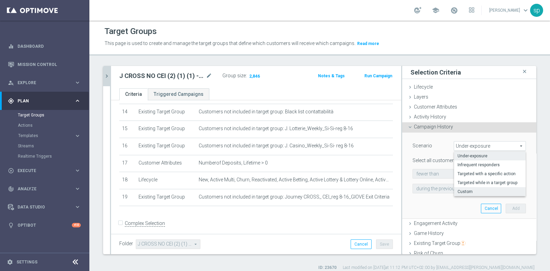
click at [469, 192] on span "Custom" at bounding box center [489, 191] width 65 height 5
type input "Custom"
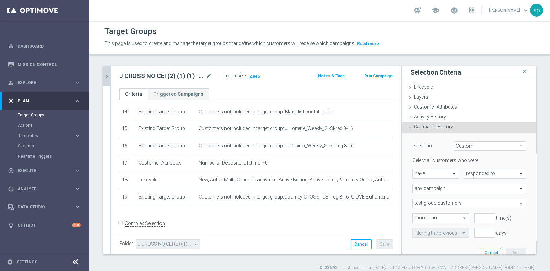
click at [435, 171] on span "have" at bounding box center [436, 173] width 46 height 9
click at [424, 189] on label "have not" at bounding box center [436, 192] width 46 height 9
type input "have not"
click at [487, 174] on span "responded to" at bounding box center [494, 173] width 61 height 9
click at [480, 192] on span "been targeted with" at bounding box center [495, 192] width 54 height 5
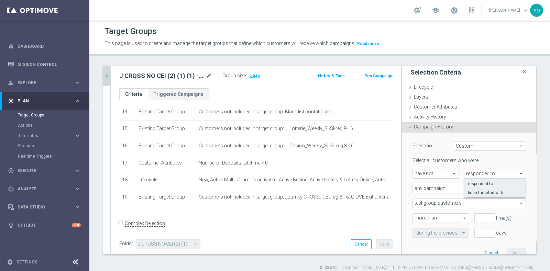
type input "been targeted with"
click at [451, 206] on span "test group customers" at bounding box center [469, 203] width 113 height 9
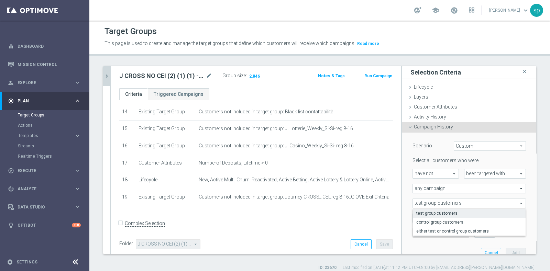
click at [423, 191] on span "any campaign" at bounding box center [469, 188] width 113 height 9
click at [424, 218] on span "one or more actions" at bounding box center [469, 216] width 106 height 5
type input "one or more actions"
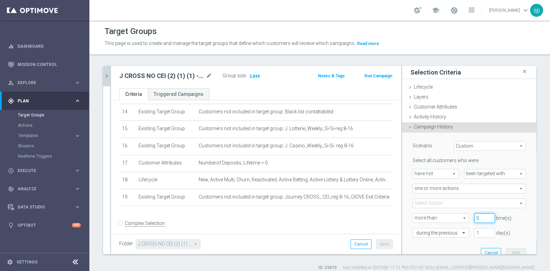
type input "0"
click at [480, 219] on input "0" at bounding box center [484, 218] width 21 height 10
click at [474, 230] on input "1" at bounding box center [484, 233] width 21 height 10
type input "30"
click at [431, 203] on span at bounding box center [469, 203] width 113 height 9
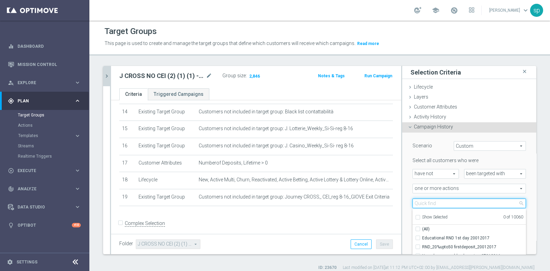
click at [434, 202] on input "search" at bounding box center [468, 204] width 113 height 10
type input "H"
type input "JOURNEY CROSS"
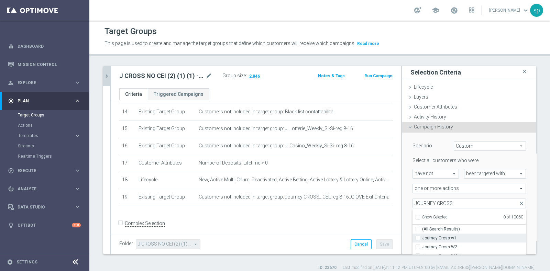
click at [448, 237] on span "Journey Cross w1" at bounding box center [474, 237] width 104 height 5
click at [422, 237] on input "Journey Cross w1" at bounding box center [419, 238] width 4 height 4
checkbox input "true"
type input "Journey Cross w1"
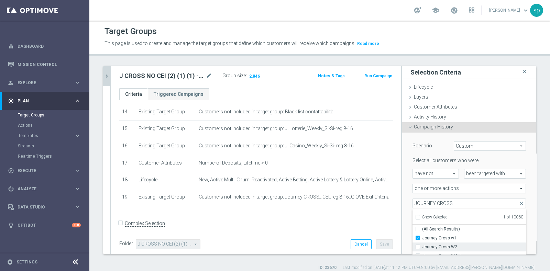
click at [456, 244] on span "Journey Cross W2" at bounding box center [474, 246] width 104 height 5
click at [422, 245] on input "Journey Cross W2" at bounding box center [419, 247] width 4 height 4
checkbox input "true"
type input "Selected 2 of 10060"
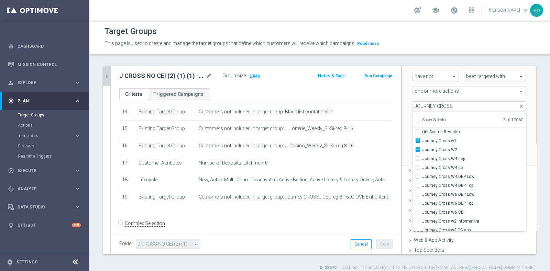
scroll to position [119, 0]
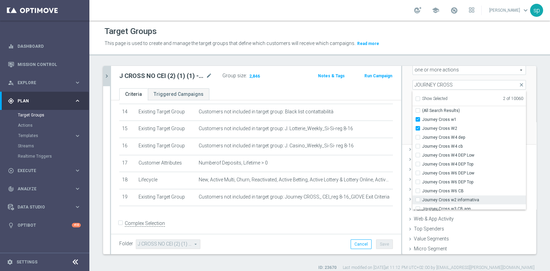
click at [458, 198] on span "Journey Cross w2 informativa" at bounding box center [474, 199] width 104 height 5
click at [422, 198] on input "Journey Cross w2 informativa" at bounding box center [419, 200] width 4 height 4
checkbox input "true"
type input "Selected 3 of 10060"
click at [467, 206] on span "Journey Cross w3 CB app" at bounding box center [474, 208] width 104 height 5
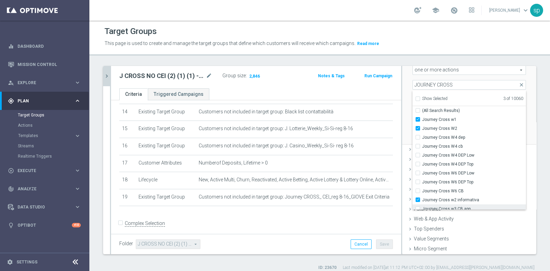
click at [422, 206] on input "Journey Cross w3 CB app" at bounding box center [419, 208] width 4 height 4
checkbox input "true"
type input "Selected 4 of 10060"
click at [458, 143] on span "Journey Cross W4 cb" at bounding box center [474, 144] width 104 height 5
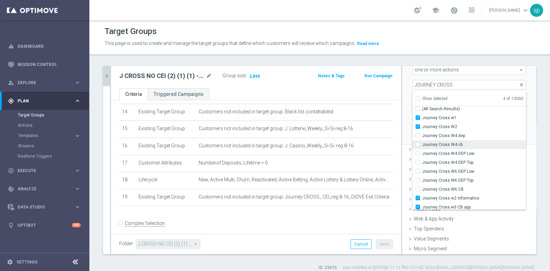
click at [422, 143] on input "Journey Cross W4 cb" at bounding box center [419, 144] width 4 height 4
checkbox input "true"
type input "Selected 5 of 10060"
click at [457, 131] on label "Journey Cross W4 dep" at bounding box center [474, 135] width 104 height 9
click at [422, 133] on input "Journey Cross W4 dep" at bounding box center [419, 135] width 4 height 4
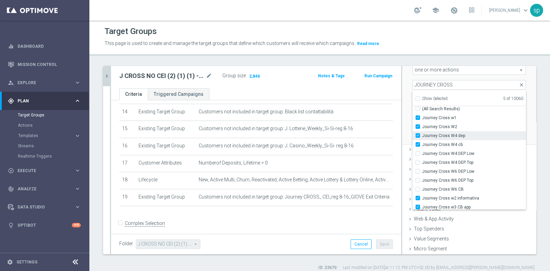
checkbox input "true"
type input "Selected 6 of 10060"
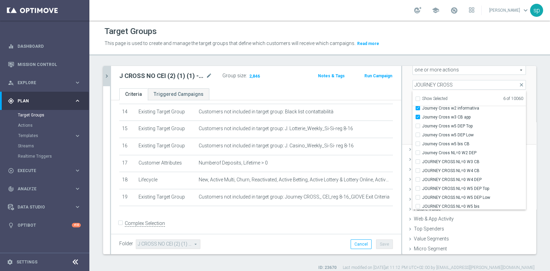
scroll to position [92, 0]
click at [454, 127] on span "Journey Cross w5 DEP Top" at bounding box center [474, 125] width 104 height 5
click at [422, 127] on input "Journey Cross w5 DEP Top" at bounding box center [419, 125] width 4 height 4
checkbox input "true"
type input "Selected 7 of 10060"
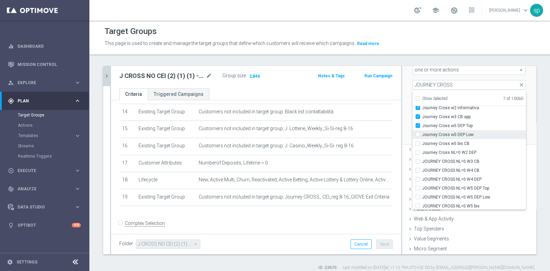
click at [456, 132] on span "Journey Cross w5 DEP Low" at bounding box center [474, 134] width 104 height 5
click at [422, 132] on input "Journey Cross w5 DEP Low" at bounding box center [419, 134] width 4 height 4
checkbox input "true"
type input "Selected 8 of 10060"
click at [456, 141] on span "Journey Cross w5 bis CB" at bounding box center [474, 143] width 104 height 5
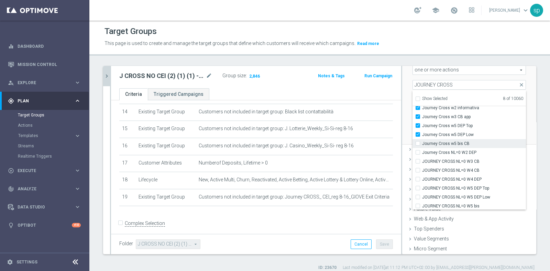
click at [422, 141] on input "Journey Cross w5 bis CB" at bounding box center [419, 143] width 4 height 4
checkbox input "true"
type input "Selected 9 of 10060"
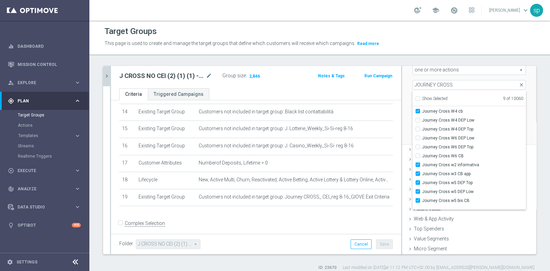
scroll to position [26, 0]
click at [465, 143] on label "Journey Cross W6 DEP Low" at bounding box center [474, 147] width 104 height 9
click at [422, 145] on input "Journey Cross W6 DEP Low" at bounding box center [419, 147] width 4 height 4
checkbox input "true"
type input "Selected 10 of 10060"
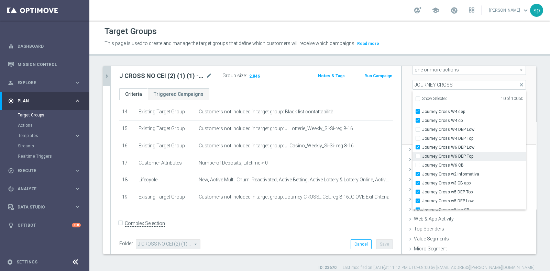
click at [465, 154] on span "Journey Cross W6 DEP Top" at bounding box center [474, 156] width 104 height 5
click at [422, 154] on input "Journey Cross W6 DEP Top" at bounding box center [419, 156] width 4 height 4
checkbox input "true"
type input "Selected 11 of 10060"
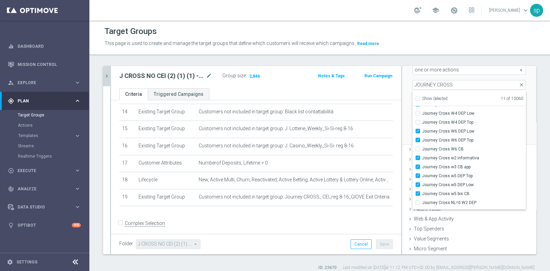
scroll to position [39, 0]
click at [517, 130] on div "Scenario Custom Custom arrow_drop_down search Select all customers who were hav…" at bounding box center [469, 79] width 124 height 130
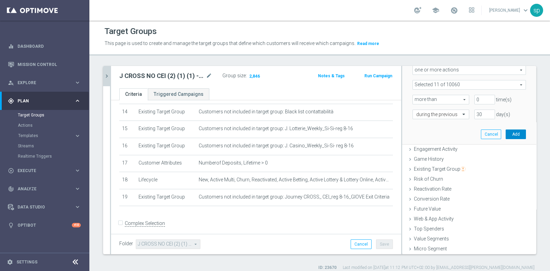
click at [505, 133] on button "Add" at bounding box center [515, 135] width 20 height 10
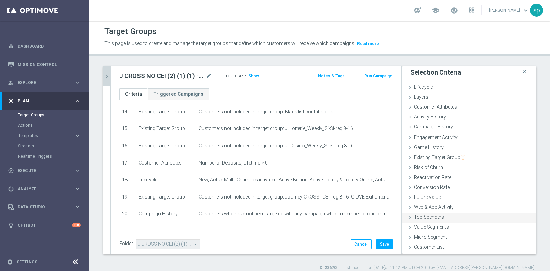
scroll to position [0, 0]
click at [387, 240] on div "Folder J CROSS NO CEI (2) (1) (1) J CROSS NO CEI (2) (1) (1) arrow_drop_down se…" at bounding box center [256, 244] width 290 height 20
click at [381, 243] on button "Save" at bounding box center [384, 244] width 17 height 10
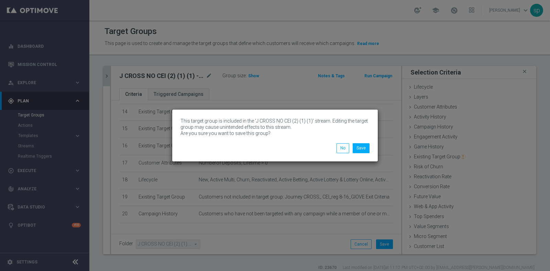
click at [364, 143] on div "This target group is included in the ‘J CROSS NO CEI (2) (1) (1)’ stream. Editi…" at bounding box center [274, 129] width 199 height 27
click at [363, 147] on button "Save" at bounding box center [361, 148] width 17 height 10
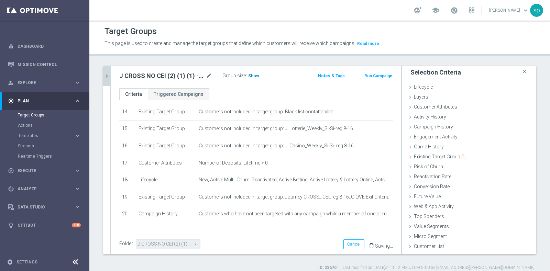
click at [248, 75] on span "Show" at bounding box center [253, 76] width 11 height 5
click at [107, 75] on icon "chevron_right" at bounding box center [106, 76] width 7 height 7
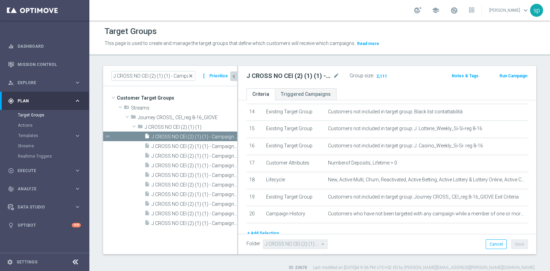
click at [192, 76] on span "close" at bounding box center [190, 75] width 5 height 5
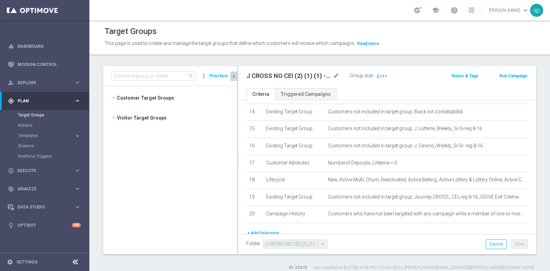
scroll to position [1542, 0]
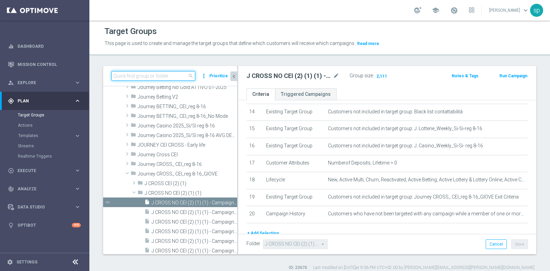
click at [161, 74] on input at bounding box center [153, 76] width 84 height 10
paste input "J CROSS CEI (2) (1) - Campaign 1"
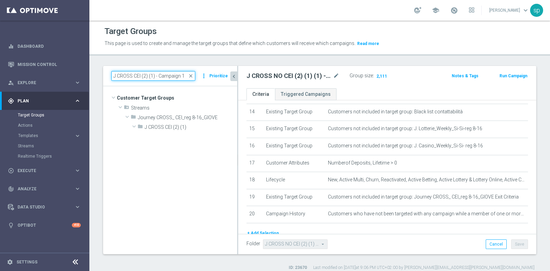
scroll to position [0, 0]
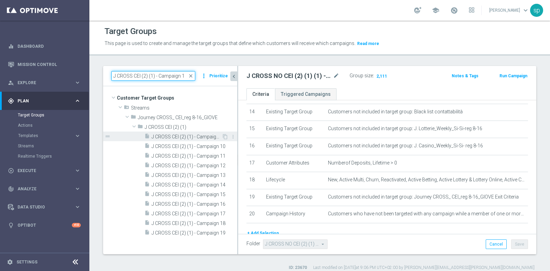
type input "J CROSS CEI (2) (1) - Campaign 1"
click at [188, 134] on span "J CROSS CEI (2) (1) - Campaign 1" at bounding box center [187, 137] width 70 height 6
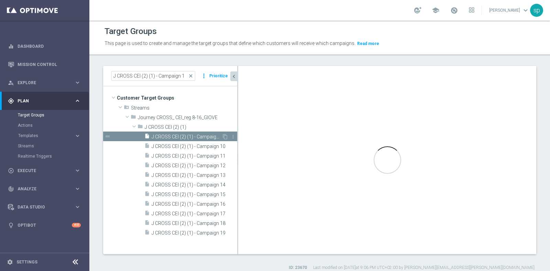
type input "J CROSS CEI (2) (1)"
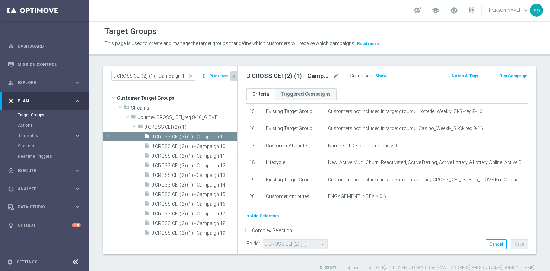
scroll to position [266, 0]
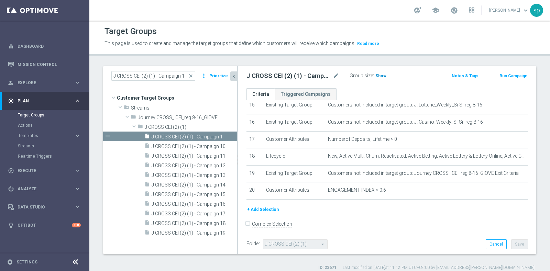
click at [380, 76] on span "Show" at bounding box center [380, 76] width 11 height 5
click at [267, 206] on button "+ Add Selection" at bounding box center [262, 210] width 33 height 8
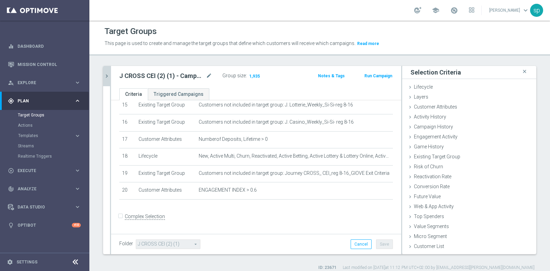
scroll to position [259, 0]
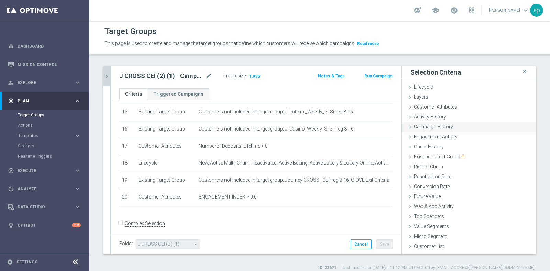
click at [433, 124] on span "Campaign History" at bounding box center [433, 126] width 39 height 5
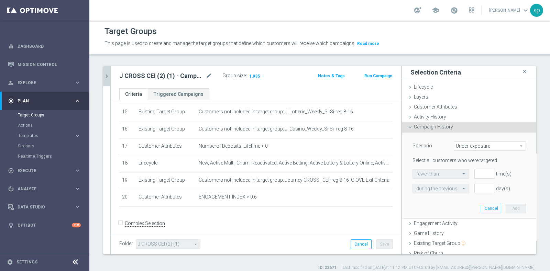
click at [467, 147] on span "Under-exposure" at bounding box center [489, 146] width 71 height 9
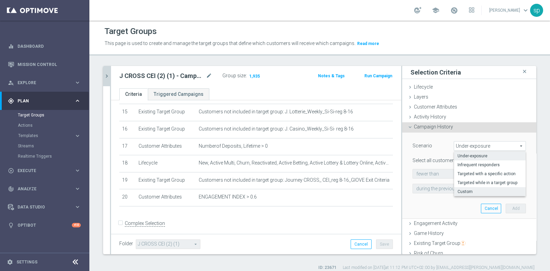
click at [467, 193] on span "Custom" at bounding box center [489, 191] width 65 height 5
type input "Custom"
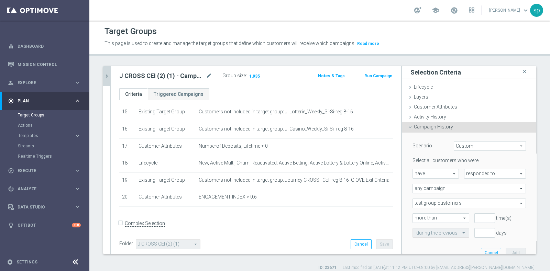
click at [467, 193] on div "Select all customers who were have have arrow_drop_down search responded to res…" at bounding box center [468, 197] width 113 height 80
click at [429, 175] on span "have" at bounding box center [436, 173] width 46 height 9
click at [429, 191] on span "have not" at bounding box center [435, 192] width 39 height 5
type input "have not"
drag, startPoint x: 477, startPoint y: 179, endPoint x: 485, endPoint y: 175, distance: 9.3
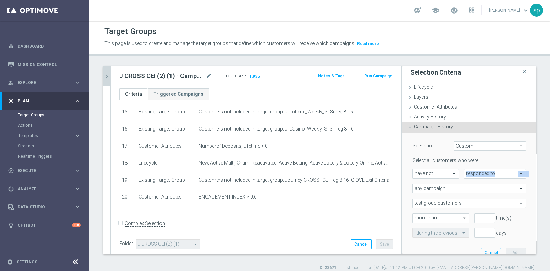
click at [485, 175] on div "Select all customers who were have not have not arrow_drop_down search responde…" at bounding box center [468, 197] width 113 height 80
click at [485, 175] on span "responded to" at bounding box center [494, 173] width 61 height 9
click at [471, 192] on span "been targeted with" at bounding box center [495, 192] width 54 height 5
type input "been targeted with"
click at [439, 190] on span "any campaign" at bounding box center [469, 188] width 113 height 9
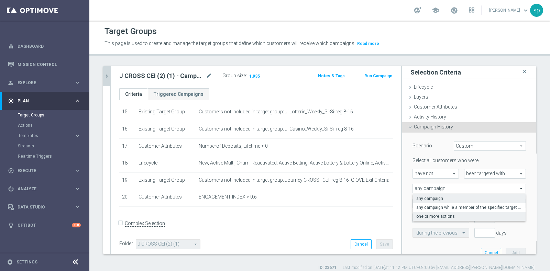
click at [436, 215] on span "one or more actions" at bounding box center [469, 216] width 106 height 5
type input "one or more actions"
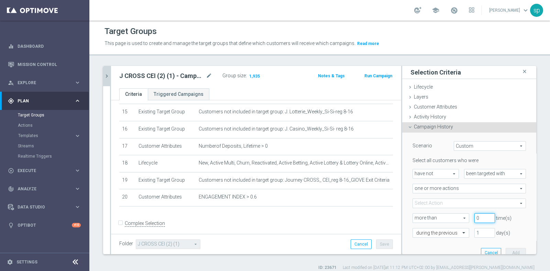
type input "0"
click at [479, 220] on input "0" at bounding box center [484, 218] width 21 height 10
click at [474, 231] on input "1" at bounding box center [484, 233] width 21 height 10
type input "30"
click at [433, 199] on span at bounding box center [469, 203] width 113 height 9
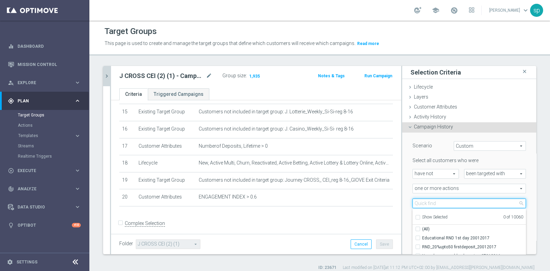
click at [435, 203] on input "search" at bounding box center [468, 204] width 113 height 10
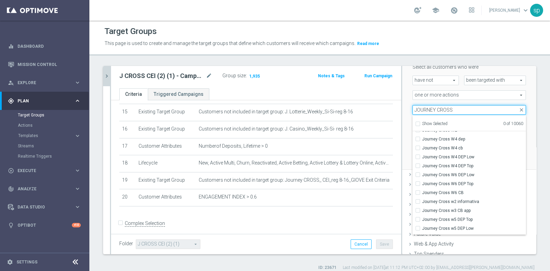
scroll to position [20, 0]
click at [430, 111] on input "JOURNEY CROSS" at bounding box center [468, 110] width 113 height 10
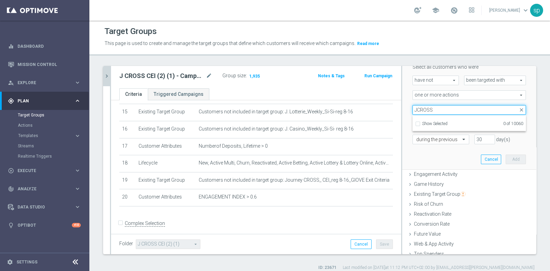
scroll to position [0, 0]
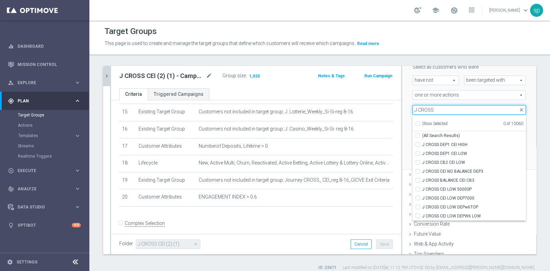
click at [430, 111] on input "J CROSS" at bounding box center [468, 110] width 113 height 10
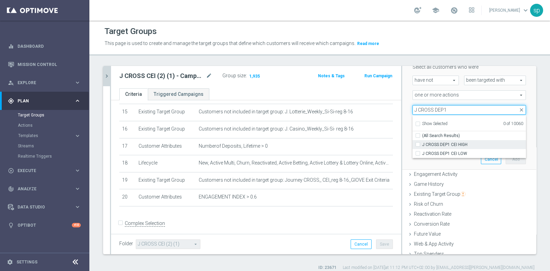
type input "J CROSS DEP1"
click at [473, 145] on span "J CROSS DEP1 CEI HIGH" at bounding box center [474, 144] width 104 height 5
click at [422, 145] on input "J CROSS DEP1 CEI HIGH" at bounding box center [419, 144] width 4 height 4
checkbox input "true"
type input "J CROSS DEP1 CEI HIGH"
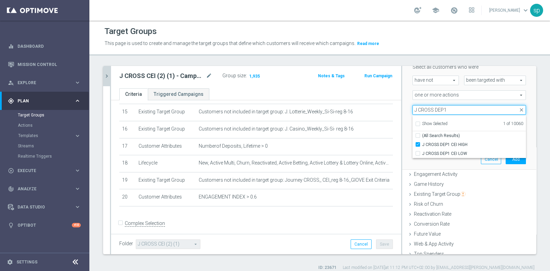
click at [412, 109] on input "J CROSS DEP1" at bounding box center [468, 110] width 113 height 10
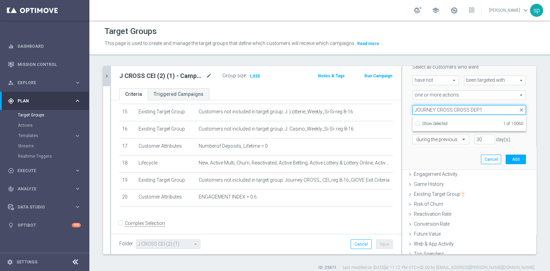
drag, startPoint x: 448, startPoint y: 109, endPoint x: 532, endPoint y: 106, distance: 83.5
click at [532, 106] on div "J CROSS CEI (2) (1) - Campaign 1 close more_vert Prioritize Customer Target Gro…" at bounding box center [319, 168] width 460 height 205
click at [470, 108] on span "J CROSS DEP1 CEI HIGH" at bounding box center [469, 109] width 113 height 9
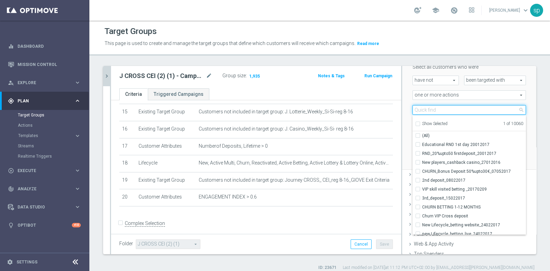
click at [470, 108] on input "search" at bounding box center [468, 110] width 113 height 10
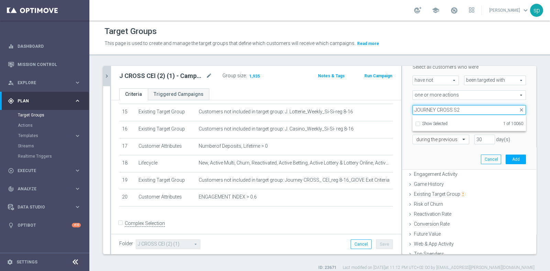
click at [450, 109] on input "JOURNEY CROSS S2" at bounding box center [468, 110] width 113 height 10
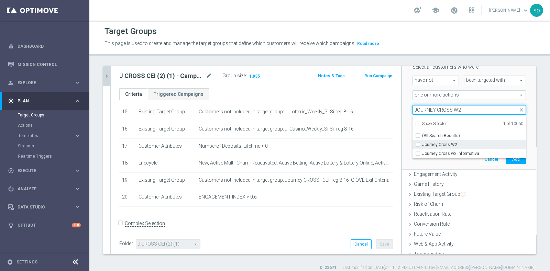
type input "JOURNEY CROSS W2"
click at [451, 144] on span "Journey Cross W2" at bounding box center [474, 144] width 104 height 5
click at [422, 144] on input "Journey Cross W2" at bounding box center [419, 144] width 4 height 4
checkbox input "true"
type input "Selected 2 of 10060"
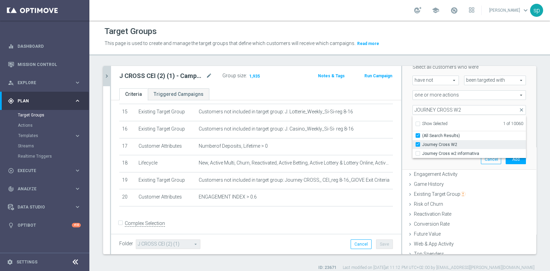
checkbox input "true"
click at [458, 151] on span "Journey Cross w2 informativa" at bounding box center [474, 153] width 104 height 5
click at [422, 151] on input "Journey Cross w2 informativa" at bounding box center [419, 153] width 4 height 4
checkbox input "true"
type input "Selected 3 of 10060"
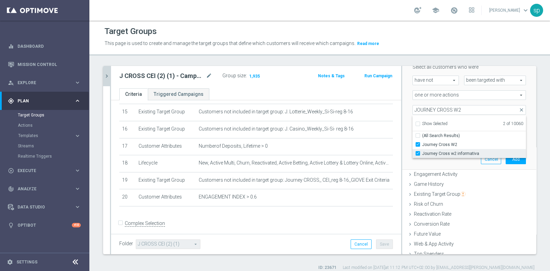
checkbox input "false"
click at [464, 145] on span "Journey Cross W2" at bounding box center [474, 144] width 104 height 5
click at [422, 145] on input "Journey Cross W2" at bounding box center [419, 144] width 4 height 4
checkbox input "false"
type input "Selected 2 of 10060"
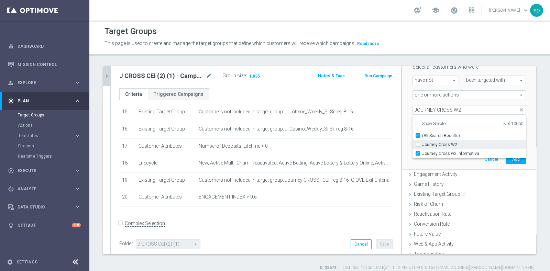
checkbox input "true"
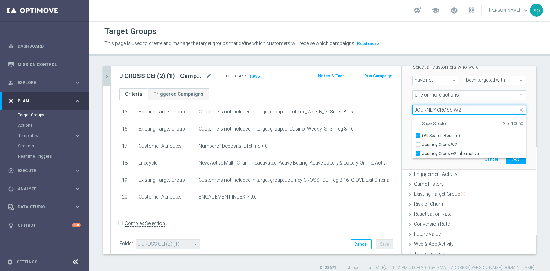
click at [455, 108] on input "JOURNEY CROSS W2" at bounding box center [468, 110] width 113 height 10
type input "JOURNEY CROSS W3"
checkbox input "false"
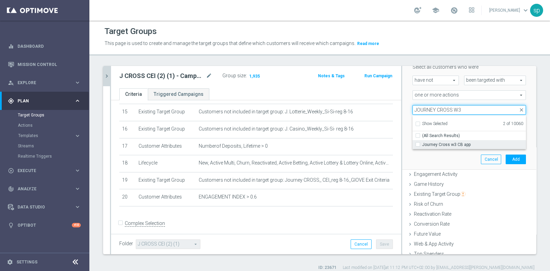
type input "JOURNEY CROSS W3"
click at [459, 143] on span "Journey Cross w3 CB app" at bounding box center [474, 144] width 104 height 5
click at [422, 143] on input "Journey Cross w3 CB app" at bounding box center [419, 144] width 4 height 4
checkbox input "true"
type input "Selected 3 of 10060"
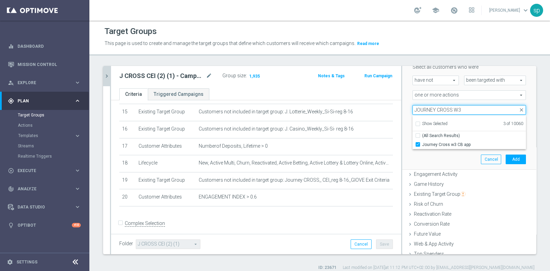
click at [460, 112] on input "JOURNEY CROSS W3" at bounding box center [468, 110] width 113 height 10
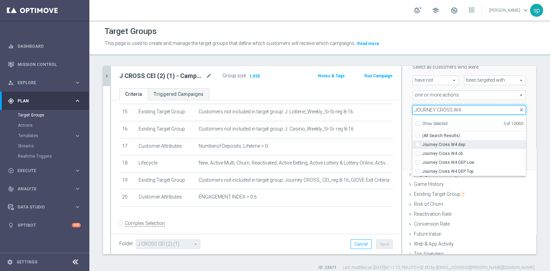
type input "JOURNEY CROSS W4"
click at [455, 144] on span "Journey Cross W4 dep" at bounding box center [474, 144] width 104 height 5
click at [422, 144] on input "Journey Cross W4 dep" at bounding box center [419, 144] width 4 height 4
checkbox input "true"
type input "Selected 4 of 10060"
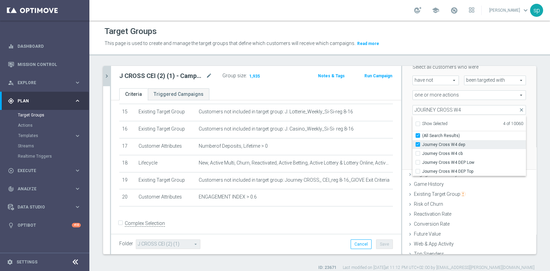
checkbox input "true"
click at [459, 152] on span "Journey Cross W4 cb" at bounding box center [474, 153] width 104 height 5
click at [422, 152] on input "Journey Cross W4 cb" at bounding box center [419, 153] width 4 height 4
checkbox input "true"
type input "Selected 5 of 10060"
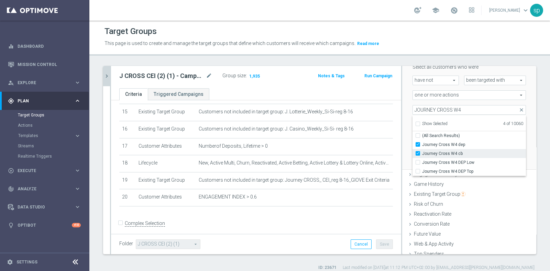
checkbox input "false"
click at [456, 109] on input "JOURNEY CROSS W4" at bounding box center [468, 110] width 113 height 10
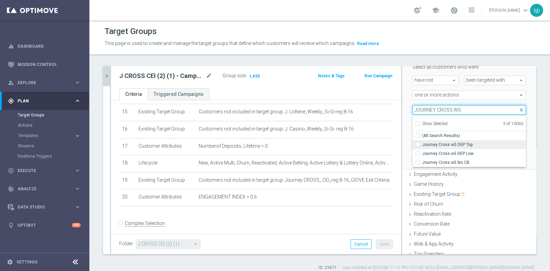
type input "JOURNEY CROSS W5"
click at [455, 144] on span "Journey Cross w5 DEP Top" at bounding box center [474, 144] width 104 height 5
click at [422, 144] on input "Journey Cross w5 DEP Top" at bounding box center [419, 144] width 4 height 4
checkbox input "true"
type input "Selected 6 of 10060"
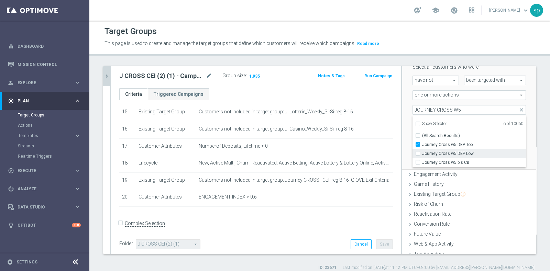
click at [462, 151] on span "Journey Cross w5 DEP Low" at bounding box center [474, 153] width 104 height 5
click at [422, 151] on input "Journey Cross w5 DEP Low" at bounding box center [419, 153] width 4 height 4
checkbox input "true"
type input "Selected 7 of 10060"
click at [462, 164] on span "Journey Cross w5 bis CB" at bounding box center [474, 162] width 104 height 5
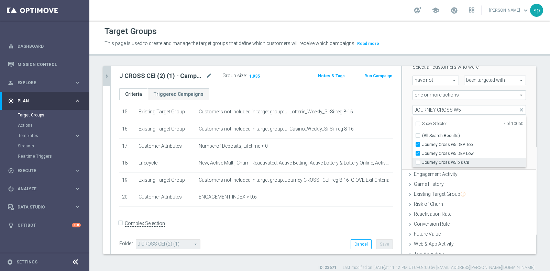
click at [422, 164] on input "Journey Cross w5 bis CB" at bounding box center [419, 162] width 4 height 4
checkbox input "true"
type input "Selected 8 of 10060"
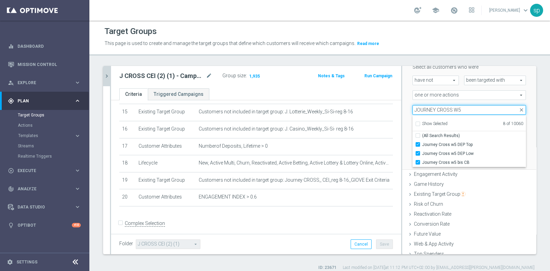
click at [457, 109] on input "JOURNEY CROSS W5" at bounding box center [468, 110] width 113 height 10
type input "JOURNEY CROSS W6"
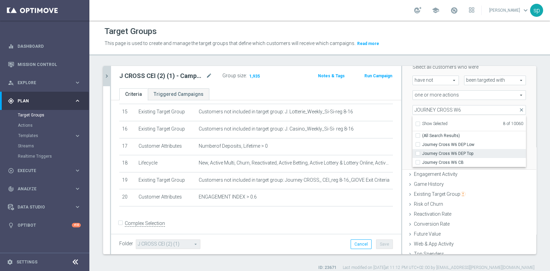
click at [460, 149] on label "Journey Cross W6 DEP Top" at bounding box center [474, 153] width 104 height 9
click at [422, 151] on input "Journey Cross W6 DEP Top" at bounding box center [419, 153] width 4 height 4
checkbox input "true"
type input "Selected 9 of 10060"
click at [467, 144] on span "Journey Cross W6 DEP Low" at bounding box center [474, 144] width 104 height 5
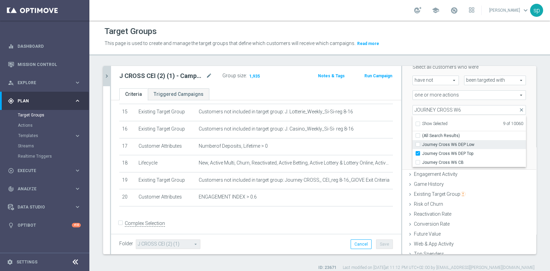
click at [422, 144] on input "Journey Cross W6 DEP Low" at bounding box center [419, 144] width 4 height 4
checkbox input "true"
type input "Selected 10 of 10060"
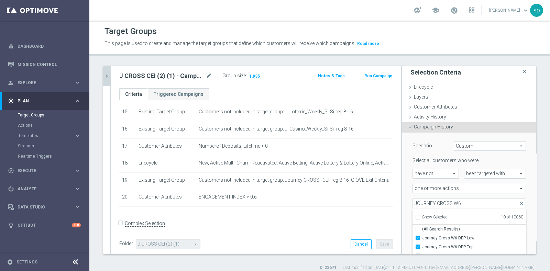
scroll to position [128, 0]
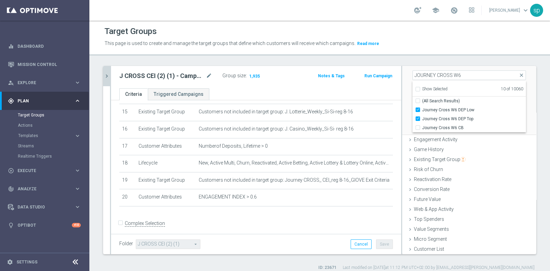
click at [522, 111] on div "Scenario Custom Custom arrow_drop_down search Select all customers who were hav…" at bounding box center [469, 69] width 134 height 131
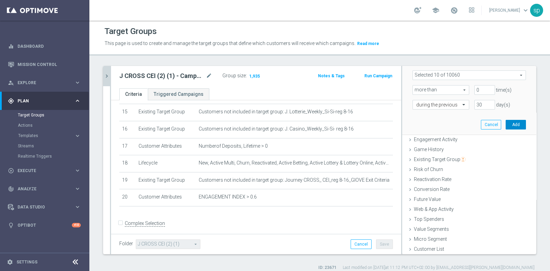
click at [505, 121] on button "Add" at bounding box center [515, 125] width 20 height 10
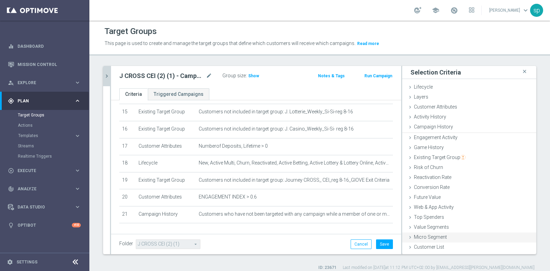
scroll to position [0, 0]
drag, startPoint x: 379, startPoint y: 238, endPoint x: 380, endPoint y: 242, distance: 3.8
click at [380, 242] on div "Folder J CROSS CEI (2) (1) J CROSS CEI (2) (1) arrow_drop_down search Cancel Sa…" at bounding box center [256, 244] width 290 height 20
click at [380, 242] on button "Save" at bounding box center [384, 244] width 17 height 10
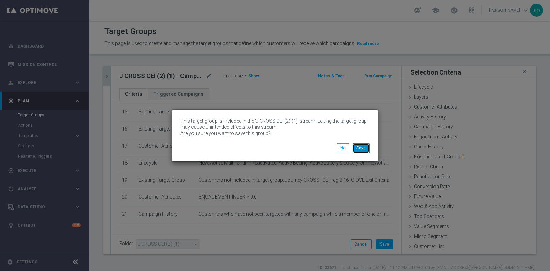
click at [361, 149] on button "Save" at bounding box center [361, 148] width 17 height 10
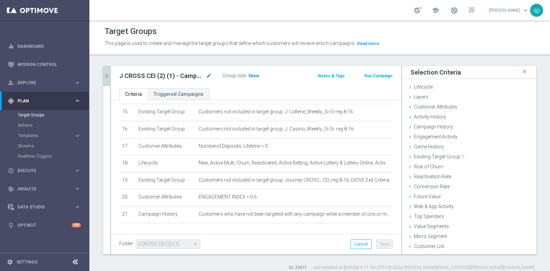
click at [251, 78] on span "Show" at bounding box center [253, 76] width 11 height 5
click at [109, 75] on icon "chevron_right" at bounding box center [106, 76] width 7 height 7
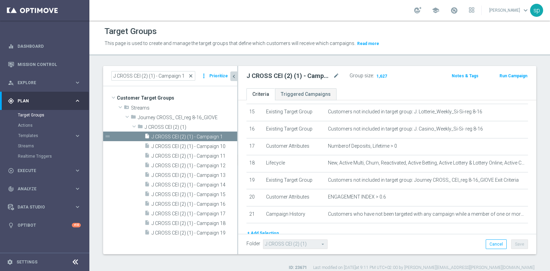
click at [193, 77] on span "close" at bounding box center [190, 75] width 5 height 5
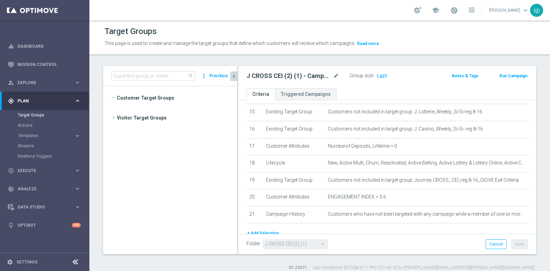
scroll to position [1533, 0]
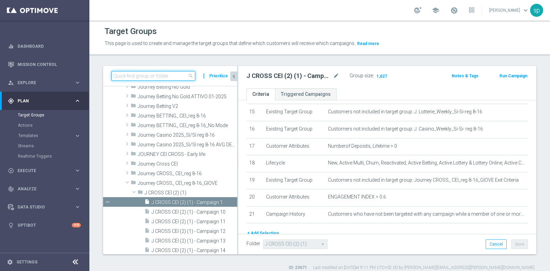
click at [166, 73] on input at bounding box center [153, 76] width 84 height 10
paste input "J CROSS CEI (2) (1) - Campaign 2"
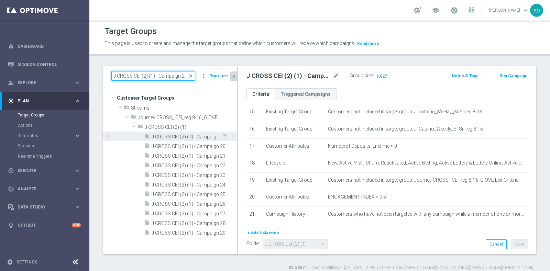
type input "J CROSS CEI (2) (1) - Campaign 2"
click at [195, 138] on span "J CROSS CEI (2) (1) - Campaign 2" at bounding box center [187, 137] width 70 height 6
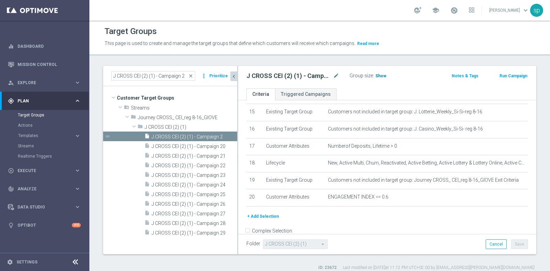
click at [377, 78] on span "Show" at bounding box center [380, 76] width 11 height 5
click at [250, 213] on button "+ Add Selection" at bounding box center [262, 217] width 33 height 8
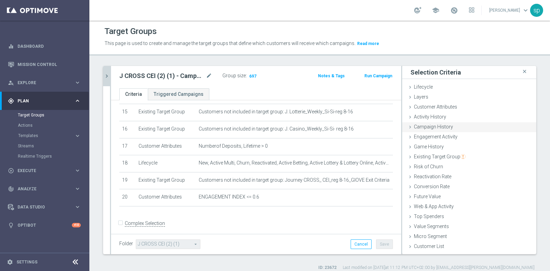
click at [468, 125] on div "Campaign History done selection saved" at bounding box center [469, 127] width 134 height 10
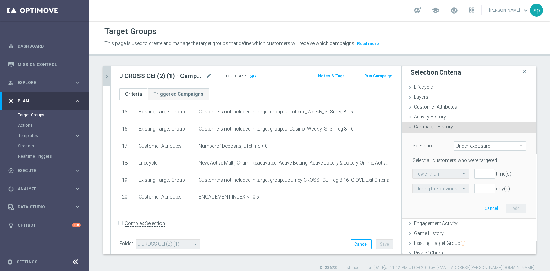
click at [483, 147] on span "Under-exposure" at bounding box center [489, 146] width 71 height 9
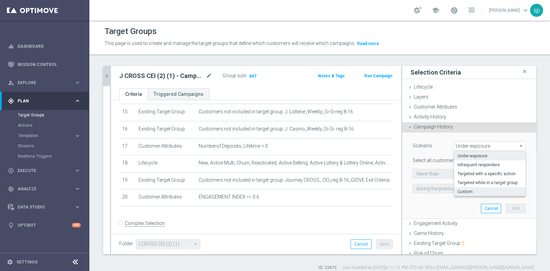
click at [471, 190] on span "Custom" at bounding box center [489, 191] width 65 height 5
type input "Custom"
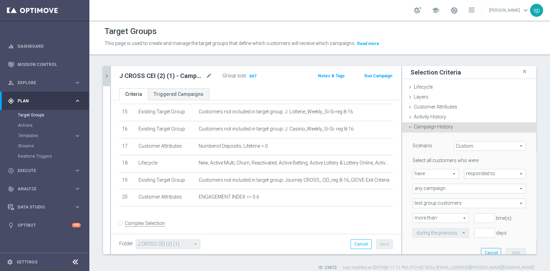
click at [424, 175] on span "have" at bounding box center [436, 173] width 46 height 9
click at [427, 191] on span "have not" at bounding box center [435, 192] width 39 height 5
type input "have not"
click at [477, 166] on div "Select all customers who were have not have not arrow_drop_down search responde…" at bounding box center [468, 197] width 113 height 80
click at [477, 169] on span "responded to" at bounding box center [494, 173] width 61 height 9
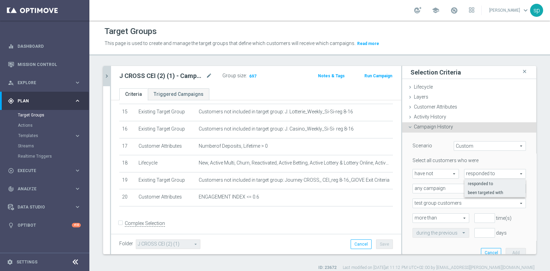
click at [470, 191] on span "been targeted with" at bounding box center [495, 192] width 54 height 5
type input "been targeted with"
click at [440, 189] on span "any campaign" at bounding box center [469, 188] width 113 height 9
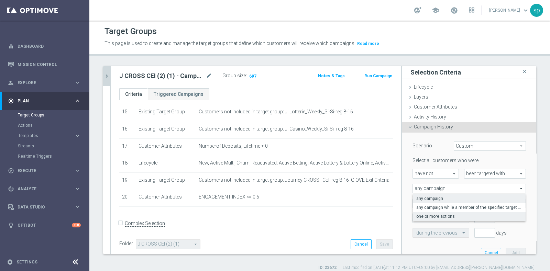
click at [435, 217] on span "one or more actions" at bounding box center [469, 216] width 106 height 5
type input "one or more actions"
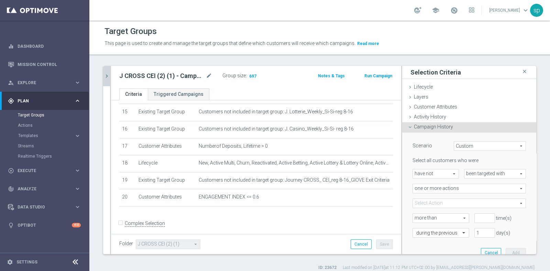
click at [436, 202] on span at bounding box center [469, 203] width 113 height 9
click at [517, 187] on div "one or more actions one or more actions arrow_drop_down search" at bounding box center [469, 189] width 124 height 10
type input "0"
click at [479, 217] on input "0" at bounding box center [484, 218] width 21 height 10
click at [474, 228] on input "1" at bounding box center [484, 233] width 21 height 10
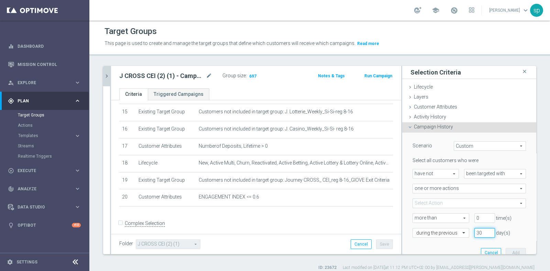
type input "30"
click at [436, 203] on span at bounding box center [469, 203] width 113 height 9
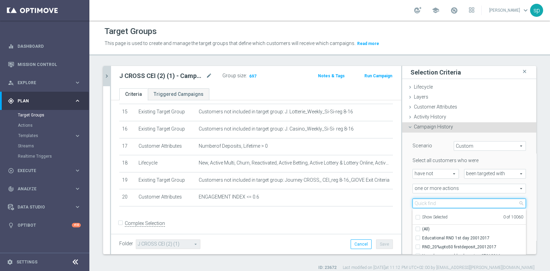
click at [435, 202] on input "search" at bounding box center [468, 204] width 113 height 10
type input "K"
type input "J CROSS DEP1"
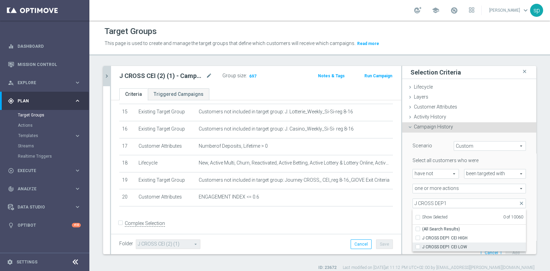
click at [470, 246] on span "J CROSS DEP1 CEI LOW" at bounding box center [474, 246] width 104 height 5
click at [422, 246] on input "J CROSS DEP1 CEI LOW" at bounding box center [419, 247] width 4 height 4
checkbox input "true"
type input "J CROSS DEP1 CEI LOW"
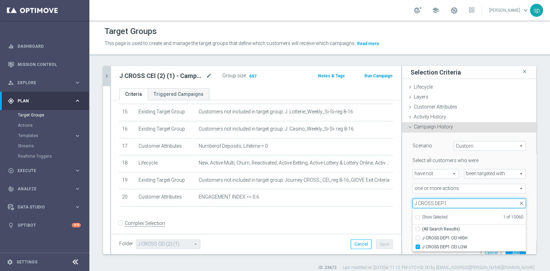
click at [446, 202] on input "J CROSS DEP1" at bounding box center [468, 204] width 113 height 10
type input "J CROSS CB2"
checkbox input "true"
type input "J CROSS CB2 C"
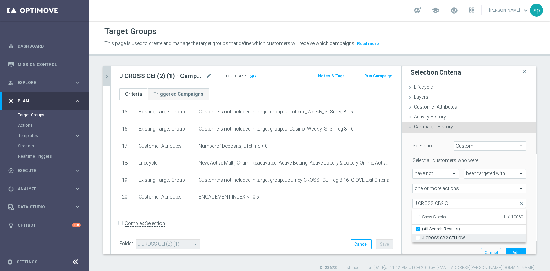
click at [451, 236] on span "J CROSS CB2 CEI LOW" at bounding box center [474, 237] width 104 height 5
click at [422, 236] on input "J CROSS CB2 CEI LOW" at bounding box center [419, 238] width 4 height 4
checkbox input "true"
type input "Selected 2 of 10060"
checkbox input "false"
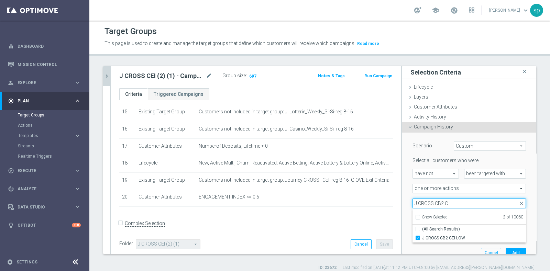
drag, startPoint x: 448, startPoint y: 203, endPoint x: 385, endPoint y: 201, distance: 63.6
click at [385, 201] on as-split "J CROSS CEI (2) (1) - Campaign 2 close more_vert Prioritize Customer Target Gro…" at bounding box center [319, 160] width 433 height 188
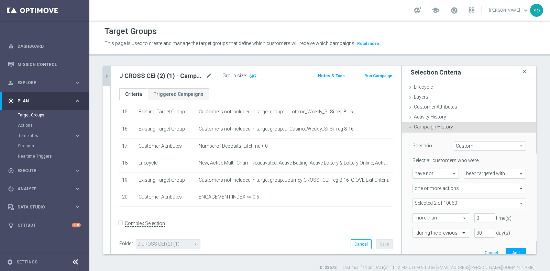
click at [425, 199] on span at bounding box center [469, 203] width 113 height 9
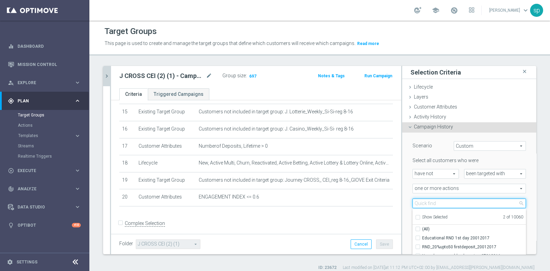
click at [430, 202] on input "search" at bounding box center [468, 204] width 113 height 10
type input "JOURNEY CROSS W2"
checkbox input "true"
type input "JOURNEY CROSS W2"
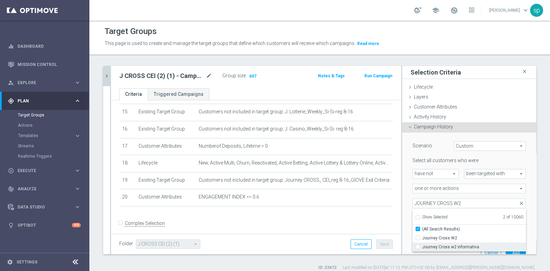
click at [444, 245] on span "Journey Cross w2 informativa" at bounding box center [474, 246] width 104 height 5
click at [422, 245] on input "Journey Cross w2 informativa" at bounding box center [419, 247] width 4 height 4
checkbox input "true"
type input "Selected 3 of 10060"
checkbox input "false"
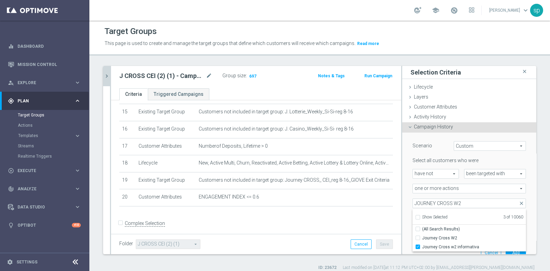
click at [516, 187] on div "one or more actions one or more actions arrow_drop_down search" at bounding box center [469, 189] width 124 height 10
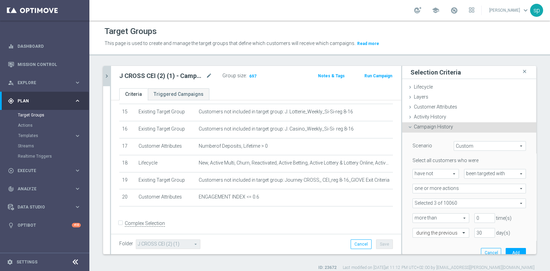
click at [440, 203] on span at bounding box center [469, 203] width 113 height 9
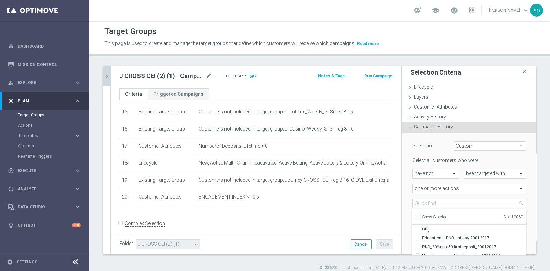
click at [429, 215] on span "Show Selected" at bounding box center [434, 217] width 25 height 5
click at [420, 216] on input "Show Selected" at bounding box center [417, 218] width 4 height 4
checkbox input "true"
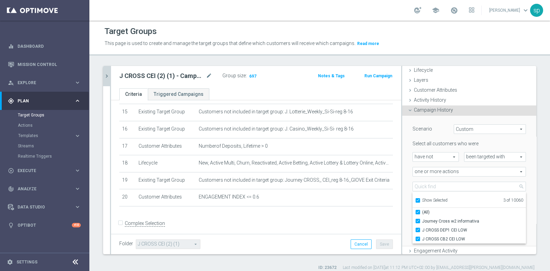
click at [422, 198] on label "Show Selected" at bounding box center [434, 201] width 25 height 6
click at [415, 199] on input "Show Selected" at bounding box center [417, 201] width 4 height 4
checkbox input "false"
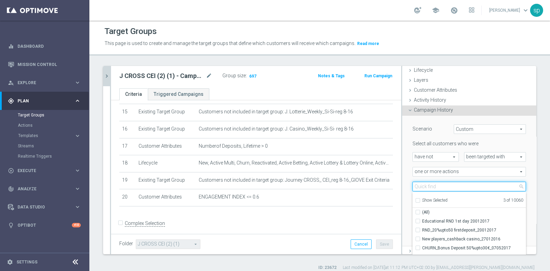
click at [435, 187] on input "search" at bounding box center [468, 187] width 113 height 10
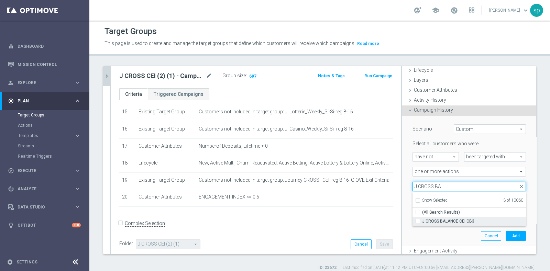
type input "J CROSS BA"
click at [456, 222] on span "J CROSS BALANCE CEI CB3" at bounding box center [474, 221] width 104 height 5
click at [422, 222] on input "J CROSS BALANCE CEI CB3" at bounding box center [419, 221] width 4 height 4
checkbox input "true"
type input "Selected 4 of 10060"
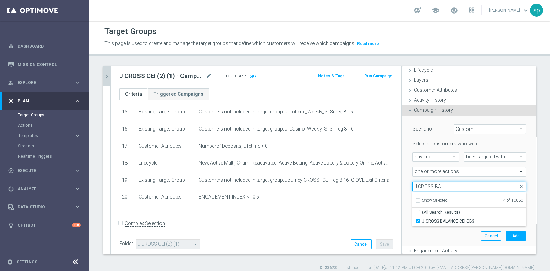
click at [434, 187] on input "J CROSS BA" at bounding box center [468, 187] width 113 height 10
type input "J CROSS CEI NO B"
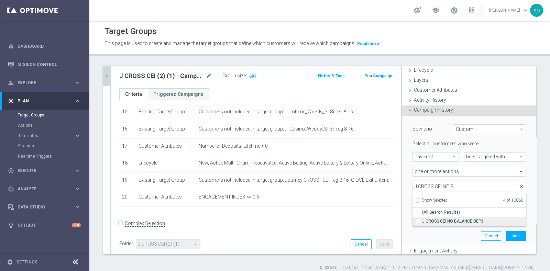
click at [463, 220] on span "J CROSS CEI NO BALANCE DEP3" at bounding box center [474, 221] width 104 height 5
click at [422, 220] on input "J CROSS CEI NO BALANCE DEP3" at bounding box center [419, 221] width 4 height 4
checkbox input "true"
type input "Selected 5 of 10060"
click at [462, 171] on span "one or more actions" at bounding box center [469, 171] width 113 height 9
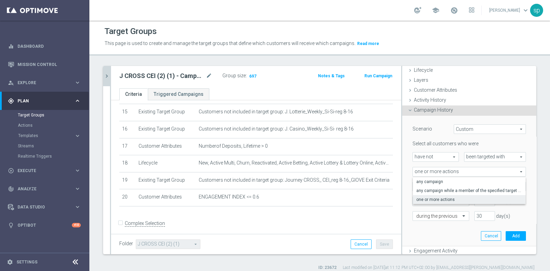
click at [517, 168] on div "Scenario Custom Custom arrow_drop_down search Select all customers who were hav…" at bounding box center [469, 181] width 134 height 131
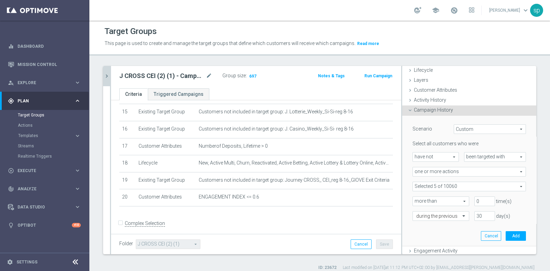
click at [453, 185] on span at bounding box center [469, 186] width 113 height 9
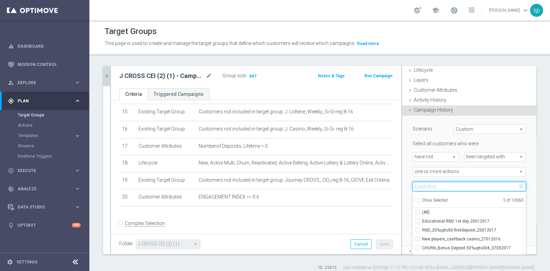
click at [453, 185] on input "search" at bounding box center [468, 187] width 113 height 10
type input "CEI LOW"
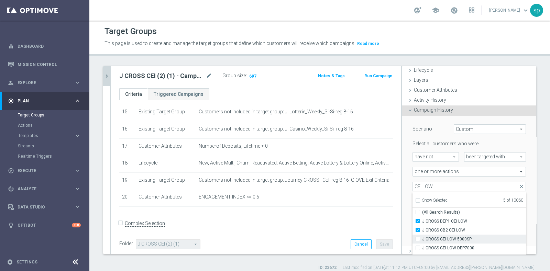
click at [469, 236] on span "J CROSS CEI LOW 5000SP" at bounding box center [474, 238] width 104 height 5
click at [422, 237] on input "J CROSS CEI LOW 5000SP" at bounding box center [419, 239] width 4 height 4
checkbox input "true"
type input "Selected 6 of 10060"
click at [469, 245] on span "J CROSS CEI LOW DEP7000" at bounding box center [474, 247] width 104 height 5
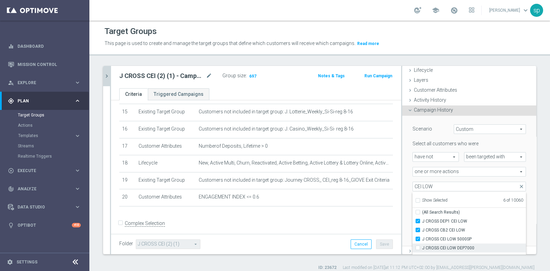
click at [422, 246] on input "J CROSS CEI LOW DEP7000" at bounding box center [419, 248] width 4 height 4
checkbox input "true"
type input "Selected 7 of 10060"
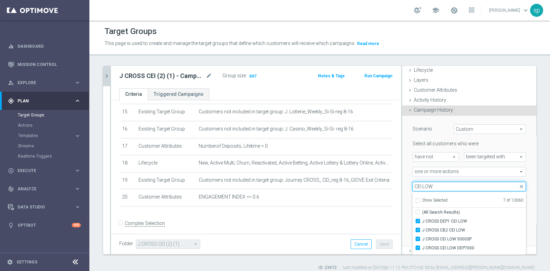
click at [412, 186] on input "CEI LOW" at bounding box center [468, 187] width 113 height 10
type input "J CROSS CEI LOW"
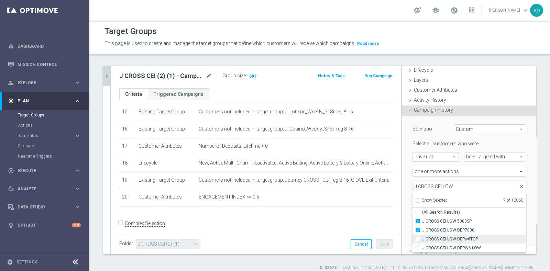
click at [481, 241] on label "J CROSS CEI LOW DEPw6TOP" at bounding box center [474, 239] width 104 height 9
click at [422, 241] on input "J CROSS CEI LOW DEPw6TOP" at bounding box center [419, 239] width 4 height 4
checkbox input "true"
type input "Selected 8 of 10060"
click at [473, 248] on span "J CROSS CEI LOW DEPW6 LOW" at bounding box center [474, 247] width 104 height 5
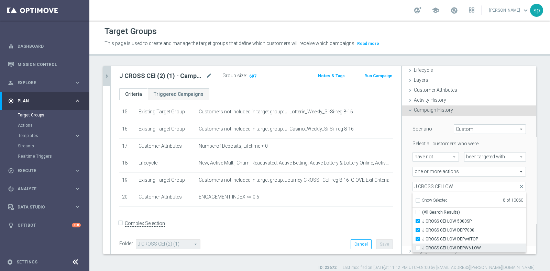
click at [422, 248] on input "J CROSS CEI LOW DEPW6 LOW" at bounding box center [419, 248] width 4 height 4
checkbox input "true"
type input "Selected 9 of 10060"
click at [518, 179] on div "Scenario Custom Custom arrow_drop_down search Select all customers who were hav…" at bounding box center [469, 181] width 134 height 131
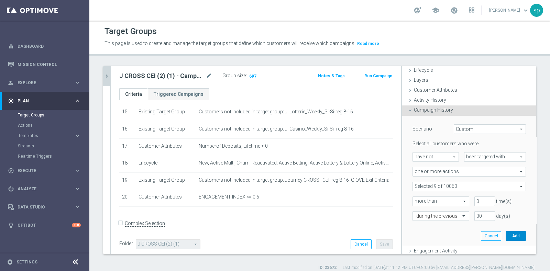
click at [505, 234] on button "Add" at bounding box center [515, 236] width 20 height 10
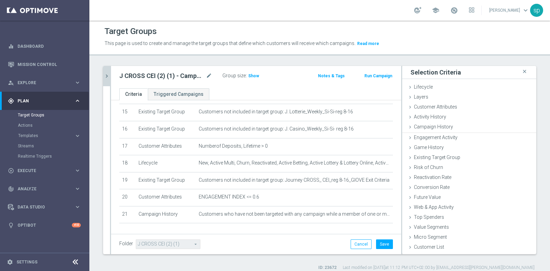
scroll to position [0, 0]
click at [379, 243] on button "Save" at bounding box center [384, 244] width 17 height 10
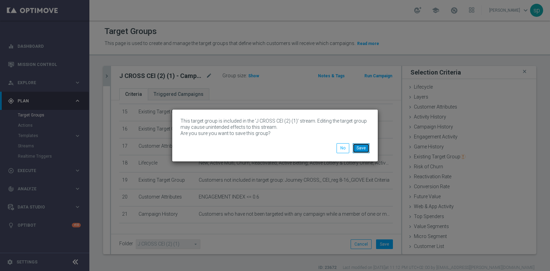
click at [365, 147] on button "Save" at bounding box center [361, 148] width 17 height 10
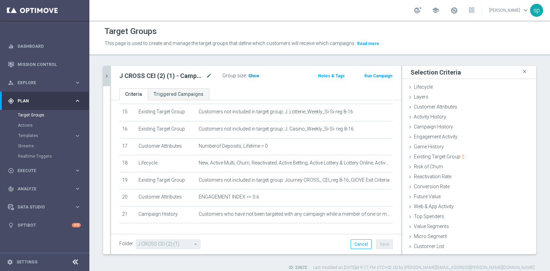
click at [249, 79] on h3 "Show" at bounding box center [253, 76] width 12 height 8
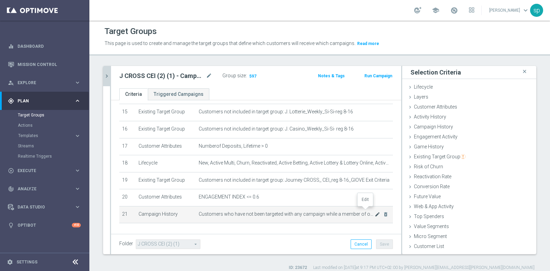
click at [375, 212] on icon "mode_edit" at bounding box center [377, 214] width 5 height 5
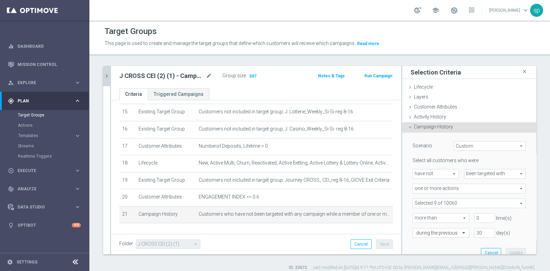
click at [508, 203] on span at bounding box center [469, 203] width 113 height 9
click at [429, 215] on span "Show Selected" at bounding box center [434, 217] width 25 height 5
click at [420, 216] on input "Show Selected" at bounding box center [417, 218] width 4 height 4
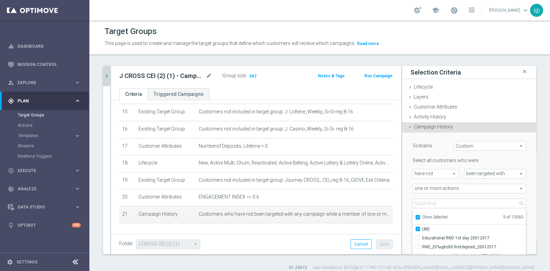
checkbox input "true"
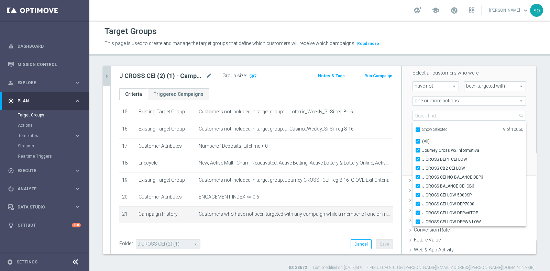
scroll to position [103, 0]
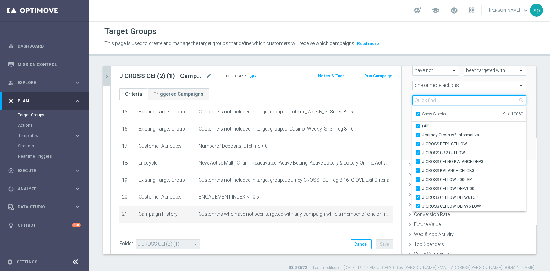
click at [440, 98] on input "search" at bounding box center [468, 101] width 113 height 10
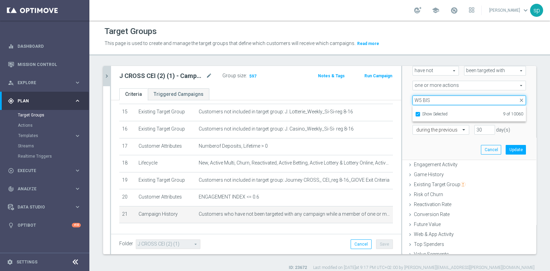
type input "W5 BIS"
click at [516, 96] on div "Selected 9 of 10060 arrow_drop_down W5 BIS close Show Selected 9 of 10060" at bounding box center [469, 101] width 124 height 10
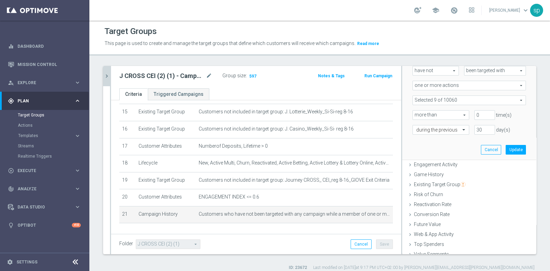
click at [462, 99] on span at bounding box center [469, 100] width 113 height 9
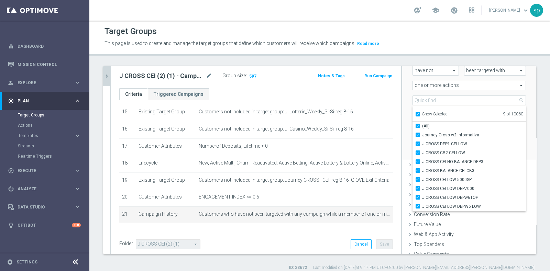
click at [415, 113] on input "Show Selected" at bounding box center [417, 115] width 4 height 4
checkbox input "false"
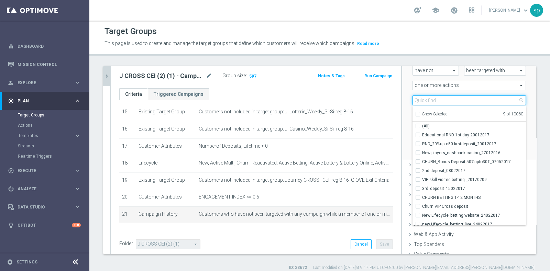
click at [415, 102] on input "search" at bounding box center [468, 101] width 113 height 10
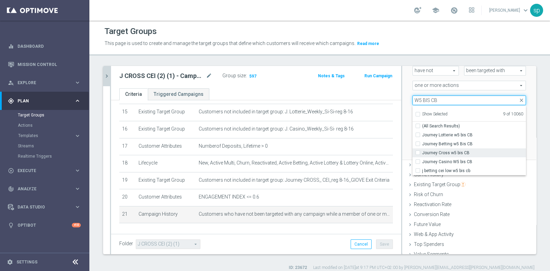
type input "W5 BIS CB"
click at [446, 150] on span "Journey Cross w5 bis CB" at bounding box center [474, 152] width 104 height 5
click at [422, 150] on input "Journey Cross w5 bis CB" at bounding box center [419, 152] width 4 height 4
checkbox input "true"
type input "Selected 10 of 10060"
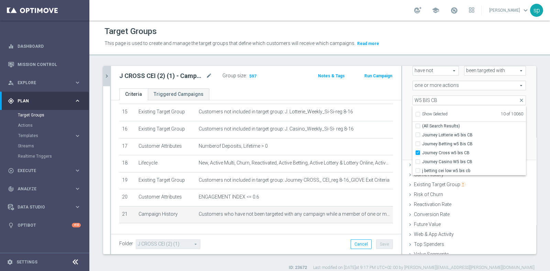
click at [522, 100] on div "Scenario Custom Custom arrow_drop_down search Select all customers who were hav…" at bounding box center [469, 95] width 134 height 131
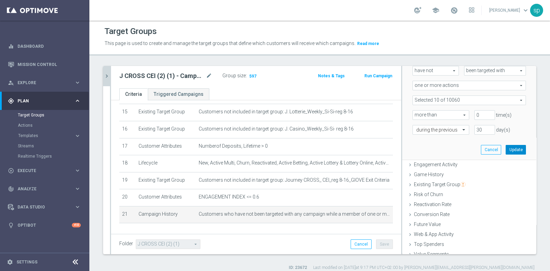
click at [505, 148] on button "Update" at bounding box center [515, 150] width 20 height 10
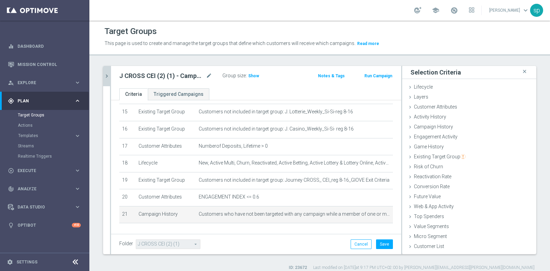
scroll to position [0, 0]
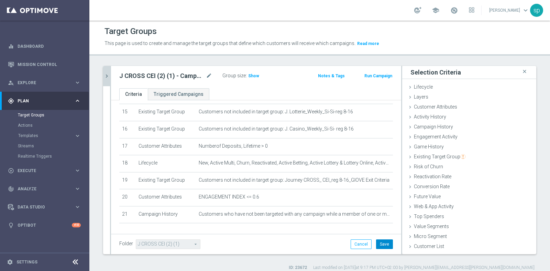
click at [385, 241] on button "Save" at bounding box center [384, 244] width 17 height 10
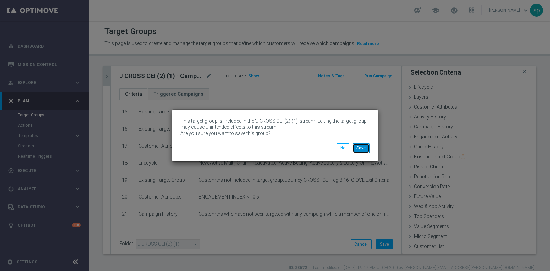
click at [361, 150] on button "Save" at bounding box center [361, 148] width 17 height 10
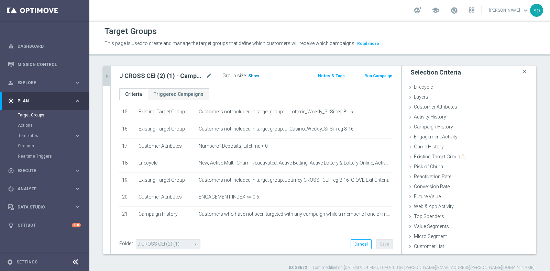
click at [254, 75] on span "Show" at bounding box center [253, 76] width 11 height 5
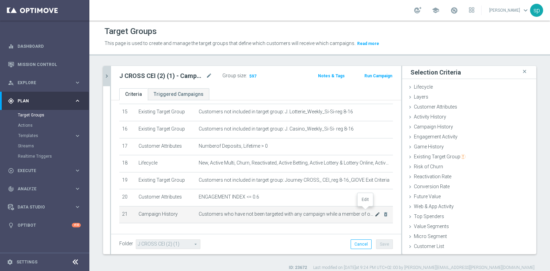
click at [375, 212] on icon "mode_edit" at bounding box center [377, 214] width 5 height 5
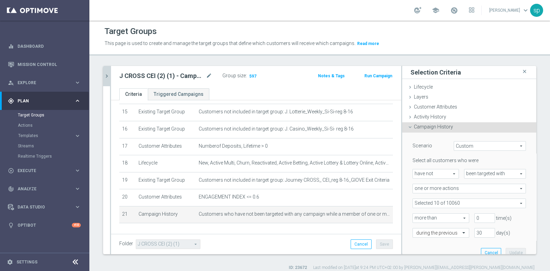
click at [503, 201] on span at bounding box center [469, 203] width 113 height 9
click at [430, 216] on span "Show Selected" at bounding box center [434, 217] width 25 height 5
click at [420, 216] on input "Show Selected" at bounding box center [417, 218] width 4 height 4
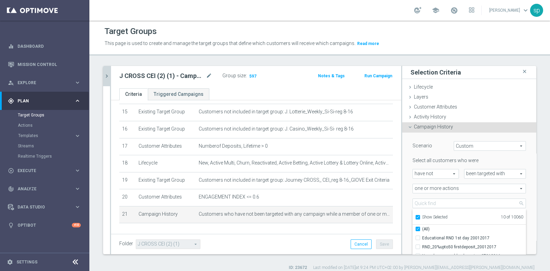
checkbox input "true"
click at [520, 193] on div "Scenario Custom Custom arrow_drop_down search Select all customers who were hav…" at bounding box center [469, 198] width 134 height 131
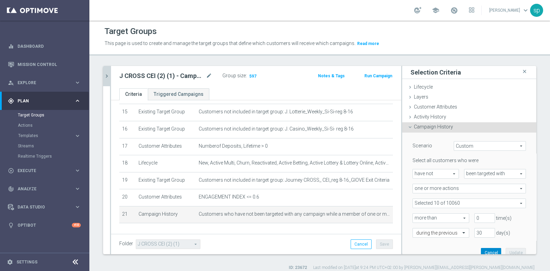
click at [481, 252] on button "Cancel" at bounding box center [491, 253] width 20 height 10
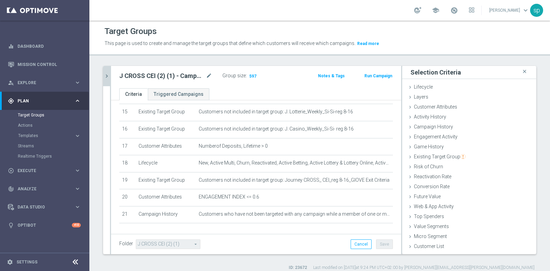
click at [108, 76] on icon "chevron_right" at bounding box center [106, 76] width 7 height 7
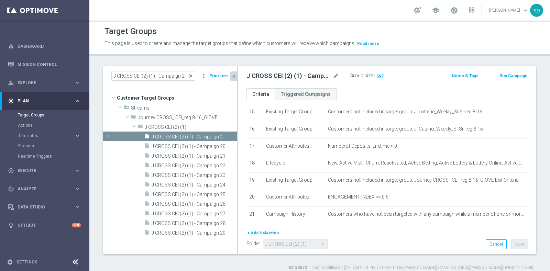
click at [192, 76] on span "close" at bounding box center [190, 75] width 5 height 5
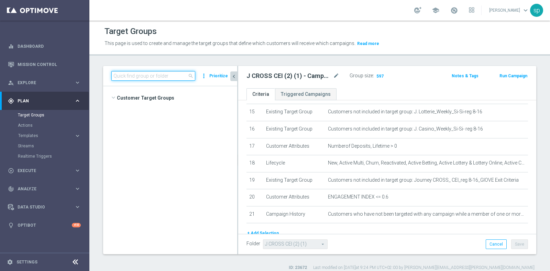
scroll to position [1631, 0]
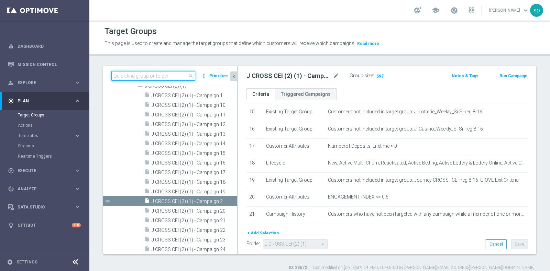
click at [149, 71] on input at bounding box center [153, 76] width 84 height 10
paste input "Journey Casino post WG (1) - Campaign 1"
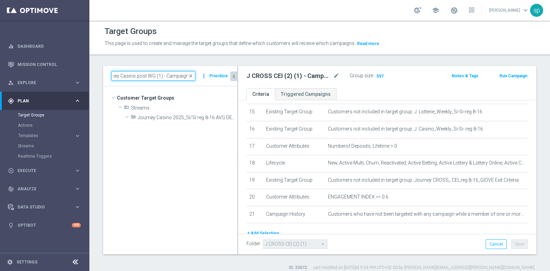
scroll to position [0, 0]
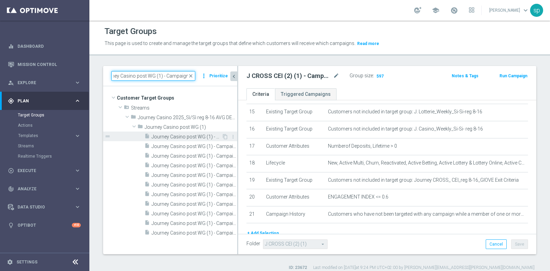
type input "Journey Casino post WG (1) - Campaign 1"
click at [194, 137] on span "Journey Casino post WG (1) - Campaign 1" at bounding box center [187, 137] width 70 height 6
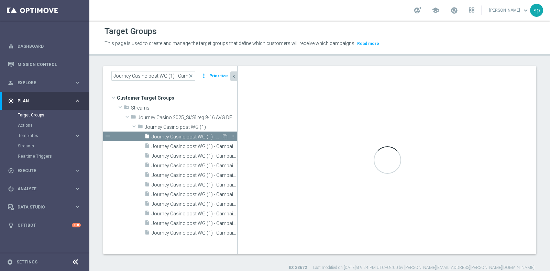
type input "Journey Casino post WG (1)"
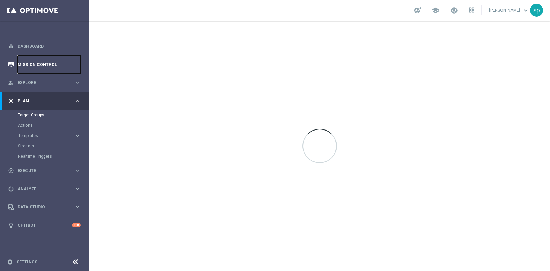
click at [34, 66] on link "Mission Control" at bounding box center [49, 64] width 63 height 18
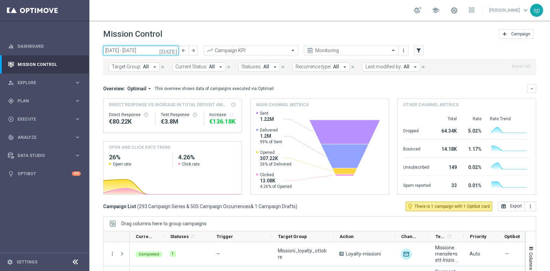
click at [130, 52] on input "06 Oct 2025 - 12 Oct 2025" at bounding box center [141, 51] width 76 height 10
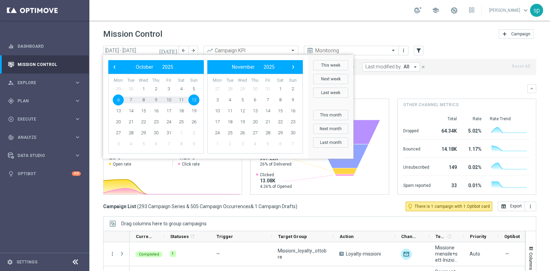
click at [116, 102] on span "6" at bounding box center [118, 99] width 11 height 11
type input "06 Oct 2025 - 06 Oct 2025"
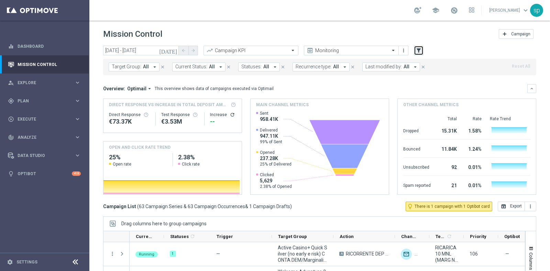
click at [418, 49] on icon "filter_alt" at bounding box center [418, 50] width 6 height 6
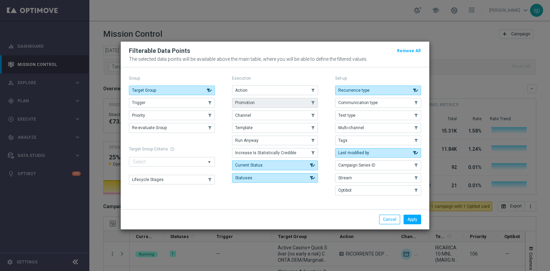
click at [263, 103] on button "Promotion" at bounding box center [275, 103] width 86 height 10
click at [409, 216] on button "Apply" at bounding box center [412, 220] width 18 height 10
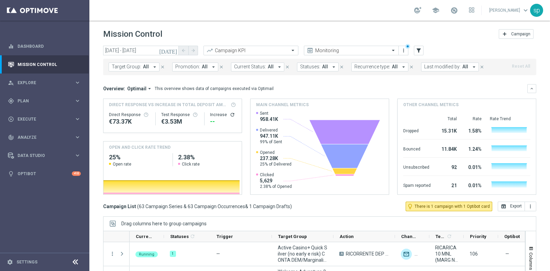
click at [196, 66] on span "Promotion:" at bounding box center [187, 67] width 25 height 6
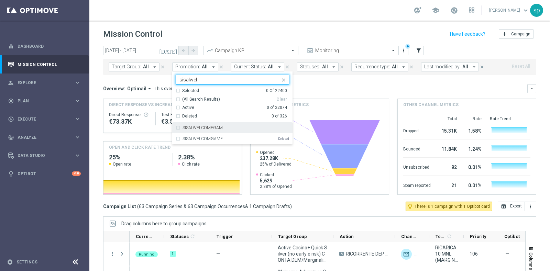
click at [226, 128] on div "SISALWELCOMEGAM" at bounding box center [235, 128] width 107 height 4
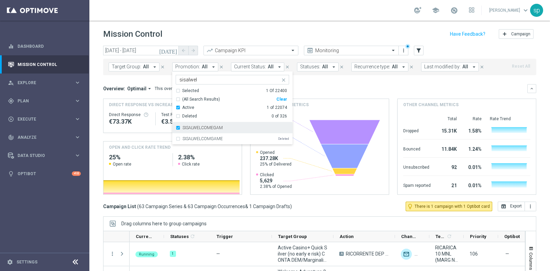
click at [226, 128] on div "SISALWELCOMEGAM" at bounding box center [235, 128] width 107 height 4
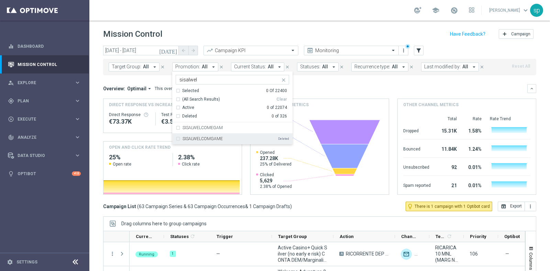
click at [228, 138] on div "SISALWELCOMGAME Deleted" at bounding box center [235, 139] width 107 height 4
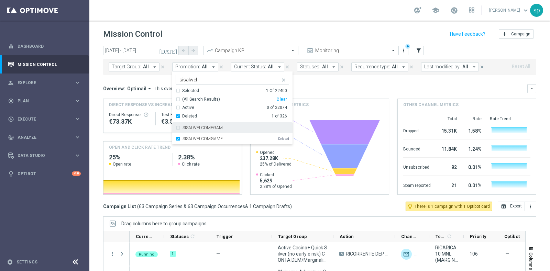
click at [221, 126] on div "SISALWELCOMEGAM" at bounding box center [235, 128] width 107 height 4
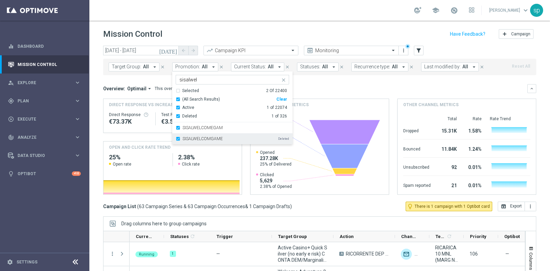
click at [219, 137] on label "SISALWELCOMGAME" at bounding box center [202, 139] width 40 height 4
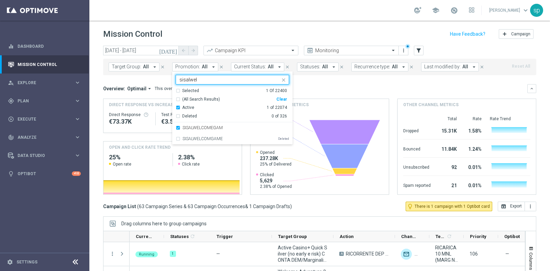
click at [203, 80] on input "sisalwel" at bounding box center [229, 80] width 101 height 6
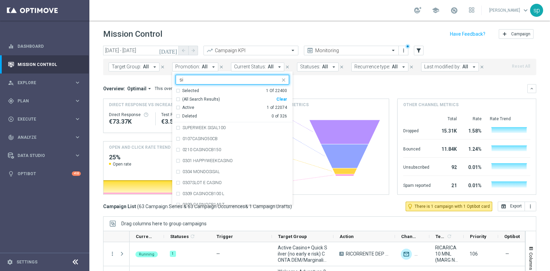
type input "s"
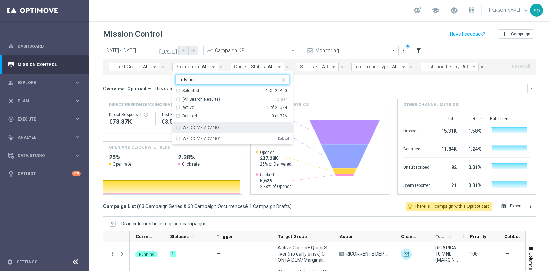
click at [229, 125] on div "WELCOME ADV NO" at bounding box center [232, 127] width 113 height 11
type input "adv no"
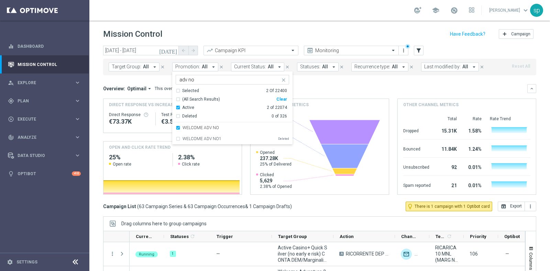
click at [322, 81] on mini-dashboard "Overview: Optimail arrow_drop_down This overview shows data of campaigns execut…" at bounding box center [319, 138] width 433 height 126
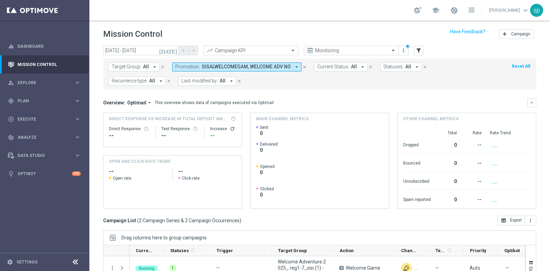
scroll to position [65, 0]
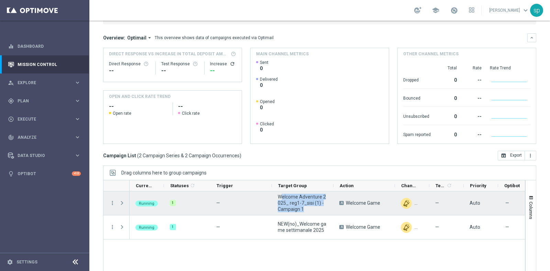
drag, startPoint x: 300, startPoint y: 211, endPoint x: 280, endPoint y: 195, distance: 25.7
click at [280, 195] on span "Welcome Adventure 2025_ reg1-7_sisi (1) - Campaign 1" at bounding box center [303, 203] width 50 height 19
click at [295, 203] on span "Welcome Adventure 2025_ reg1-7_sisi (1) - Campaign 1" at bounding box center [303, 203] width 50 height 19
drag, startPoint x: 300, startPoint y: 210, endPoint x: 277, endPoint y: 198, distance: 26.0
click at [277, 198] on div "Welcome Adventure 2025_ reg1-7_sisi (1) - Campaign 1" at bounding box center [303, 203] width 62 height 24
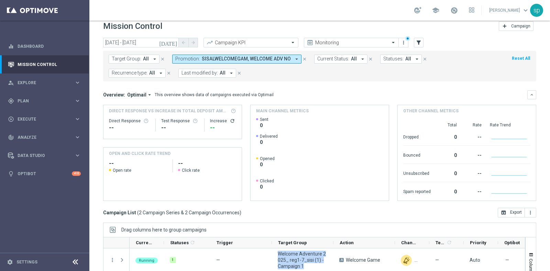
scroll to position [0, 0]
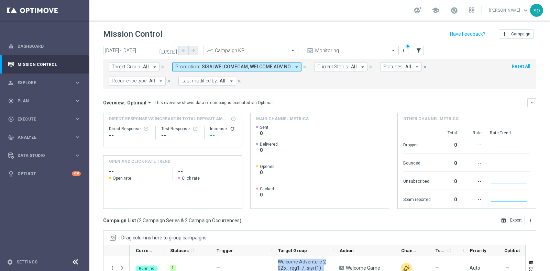
click at [287, 65] on span "SISALWELCOMEGAM, WELCOME ADV NO" at bounding box center [246, 67] width 89 height 6
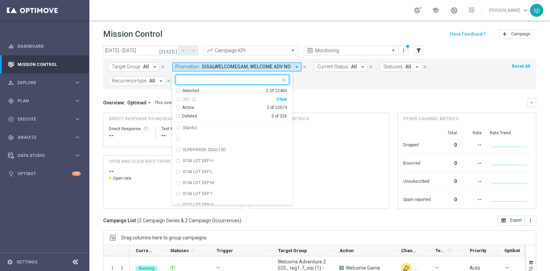
click at [0, 0] on div "Clear" at bounding box center [0, 0] width 0 height 0
click at [311, 80] on form "Target Group: All arrow_drop_down close Promotion: SISALWELCOMEGAM, WELCOME ADV…" at bounding box center [304, 74] width 391 height 23
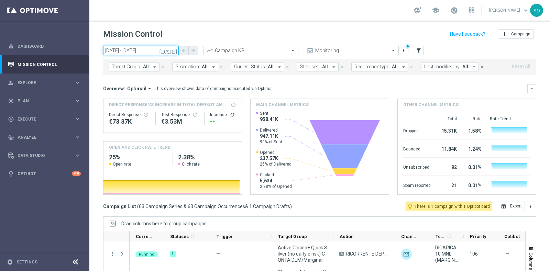
click at [138, 48] on input "06 Oct 2025 - 06 Oct 2025" at bounding box center [141, 51] width 76 height 10
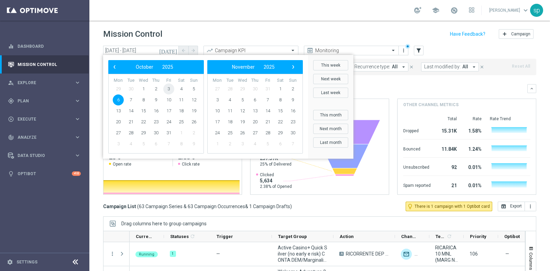
click at [168, 88] on span "3" at bounding box center [168, 88] width 11 height 11
type input "03 Oct 2025 - 03 Oct 2025"
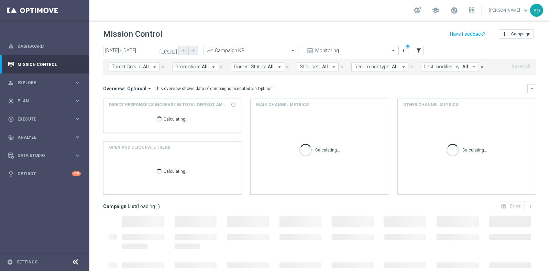
click at [192, 66] on span "Promotion:" at bounding box center [187, 67] width 25 height 6
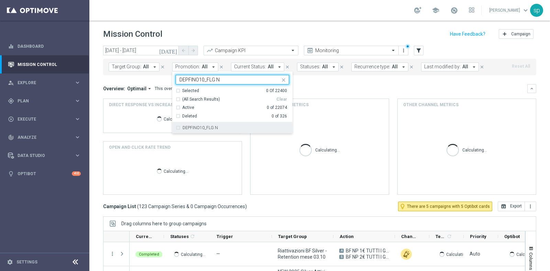
click at [219, 122] on div "DEPFINO10_FLG N" at bounding box center [232, 127] width 113 height 11
type input "DEPFINO10_FLG N"
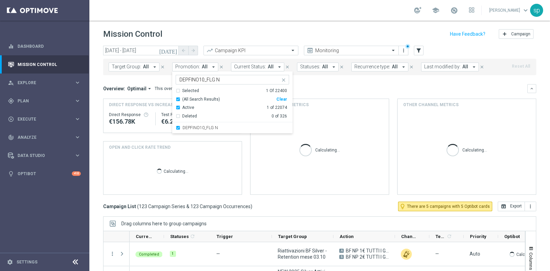
click at [306, 86] on div "Overview: Optimail arrow_drop_down This overview shows data of campaigns execut…" at bounding box center [315, 89] width 424 height 6
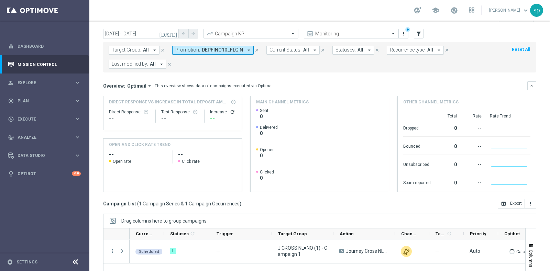
scroll to position [86, 0]
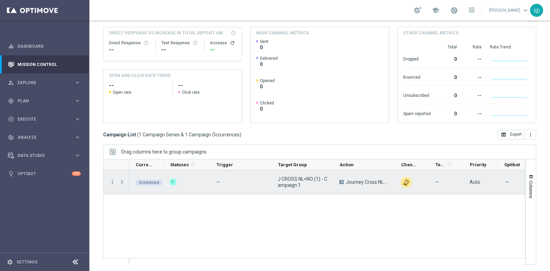
click at [122, 182] on span "Press SPACE to select this row." at bounding box center [122, 181] width 6 height 5
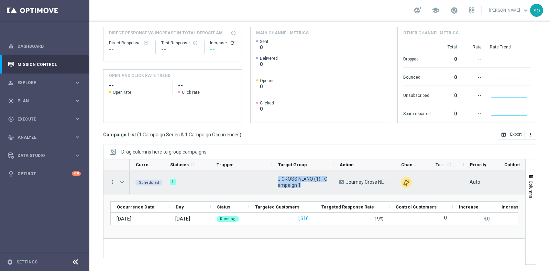
drag, startPoint x: 295, startPoint y: 183, endPoint x: 273, endPoint y: 180, distance: 22.7
click at [273, 180] on div "J CROSS NL=NO (1) - Campaign 1" at bounding box center [303, 182] width 62 height 24
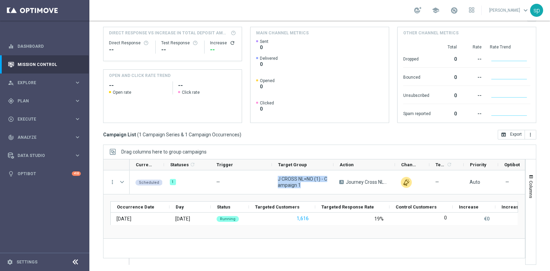
scroll to position [0, 0]
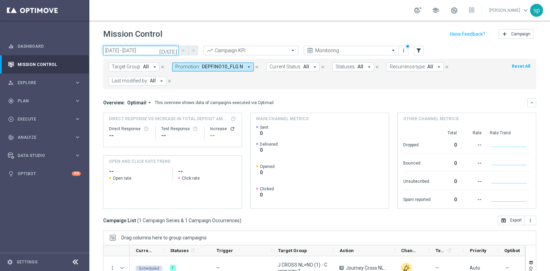
click at [137, 49] on input "03 Oct 2025 - 03 Oct 2025" at bounding box center [141, 51] width 76 height 10
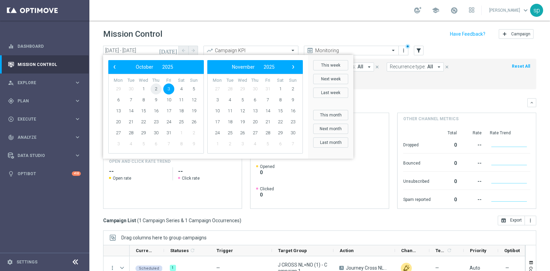
click at [155, 88] on span "2" at bounding box center [155, 88] width 11 height 11
type input "[DATE] - [DATE]"
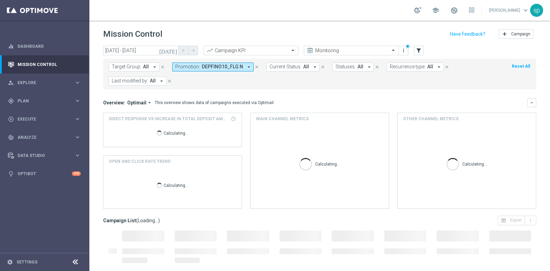
click at [217, 61] on div "Target Group: All arrow_drop_down close Promotion: DEPFINO10_FLG N arrow_drop_d…" at bounding box center [319, 74] width 433 height 31
click at [233, 60] on div "Target Group: All arrow_drop_down close Promotion: DEPFINO10_FLG N arrow_drop_d…" at bounding box center [319, 74] width 433 height 31
click at [237, 66] on span "DEPFINO10_FLG N" at bounding box center [222, 67] width 41 height 6
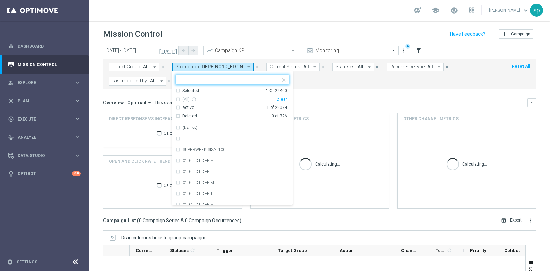
click at [0, 0] on div "Clear" at bounding box center [0, 0] width 0 height 0
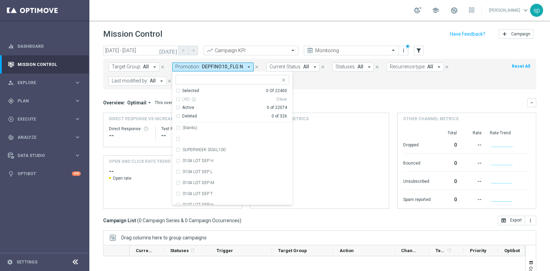
click at [323, 79] on form "Target Group: All arrow_drop_down close Promotion: DEPFINO10_FLG N arrow_drop_d…" at bounding box center [304, 74] width 391 height 23
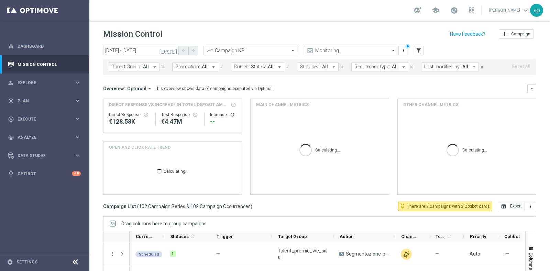
click at [194, 69] on span "Promotion:" at bounding box center [187, 67] width 25 height 6
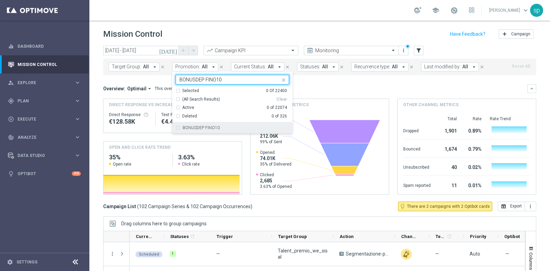
click at [213, 127] on label "BONUSDEP FINO10" at bounding box center [200, 128] width 37 height 4
type input "BONUSDEP FINO10"
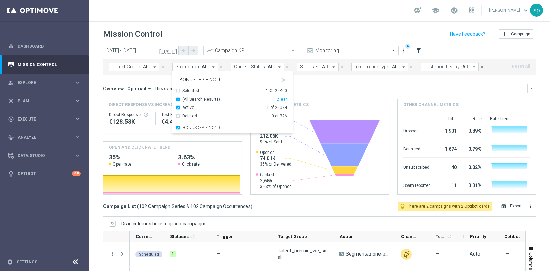
click at [313, 89] on div "Overview: Optimail arrow_drop_down This overview shows data of campaigns execut…" at bounding box center [315, 89] width 424 height 6
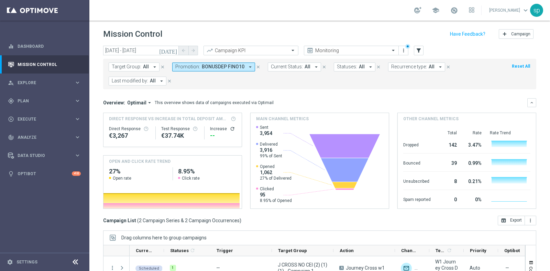
click at [210, 59] on div "Target Group: All arrow_drop_down close Promotion: BONUSDEP FINO10 arrow_drop_d…" at bounding box center [319, 74] width 433 height 31
click at [213, 65] on span "BONUSDEP FINO10" at bounding box center [223, 67] width 43 height 6
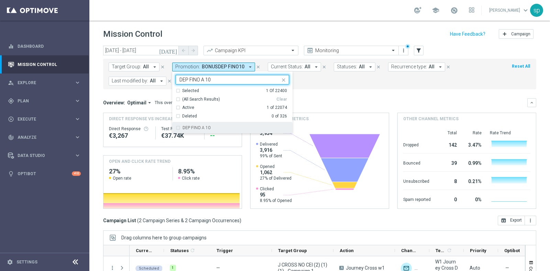
click at [209, 124] on div "DEP FINO A 10" at bounding box center [232, 127] width 113 height 11
type input "DEP FINO A 10"
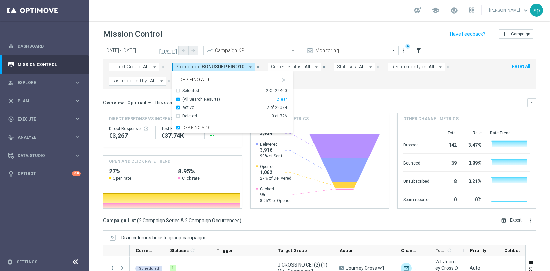
click at [328, 89] on mini-dashboard "Overview: Optimail arrow_drop_down This overview shows data of campaigns execut…" at bounding box center [319, 152] width 433 height 126
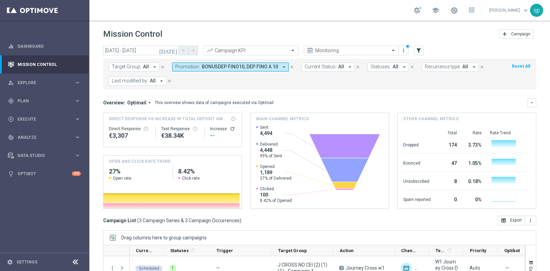
scroll to position [86, 0]
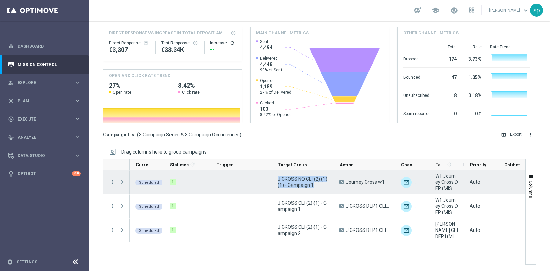
drag, startPoint x: 321, startPoint y: 186, endPoint x: 277, endPoint y: 179, distance: 44.1
click at [277, 179] on div "J CROSS NO CEI (2) (1) (1) - Campaign 1" at bounding box center [303, 182] width 62 height 24
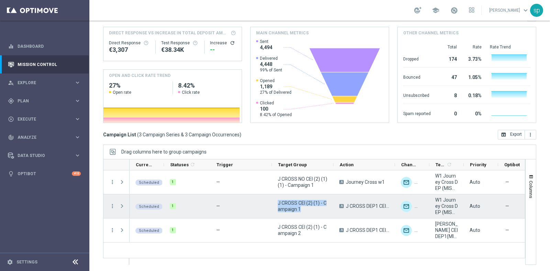
drag, startPoint x: 302, startPoint y: 206, endPoint x: 276, endPoint y: 202, distance: 26.6
click at [276, 202] on div "J CROSS CEI (2) (1) - Campaign 1" at bounding box center [303, 206] width 62 height 24
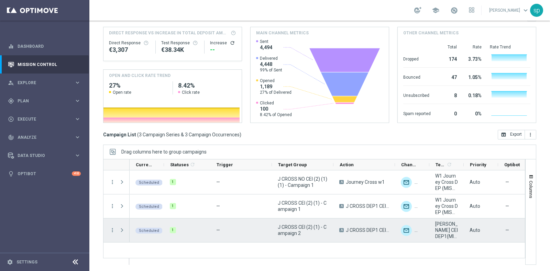
drag, startPoint x: 306, startPoint y: 230, endPoint x: 278, endPoint y: 224, distance: 28.7
click at [278, 224] on span "J CROSS CEI (2) (1) - Campaign 2" at bounding box center [303, 230] width 50 height 12
drag, startPoint x: 300, startPoint y: 231, endPoint x: 277, endPoint y: 228, distance: 23.2
click at [277, 228] on div "J CROSS CEI (2) (1) - Campaign 2" at bounding box center [303, 231] width 62 height 24
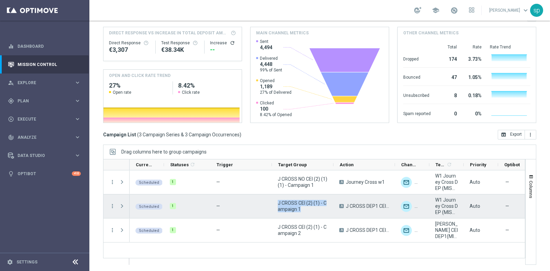
drag, startPoint x: 304, startPoint y: 208, endPoint x: 278, endPoint y: 203, distance: 26.2
click at [278, 203] on span "J CROSS CEI (2) (1) - Campaign 1" at bounding box center [303, 206] width 50 height 12
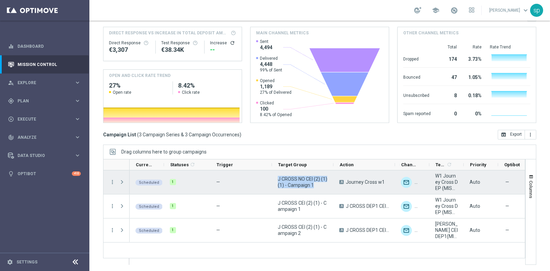
drag, startPoint x: 321, startPoint y: 186, endPoint x: 278, endPoint y: 178, distance: 44.0
click at [278, 178] on span "J CROSS NO CEI (2) (1) (1) - Campaign 1" at bounding box center [303, 182] width 50 height 12
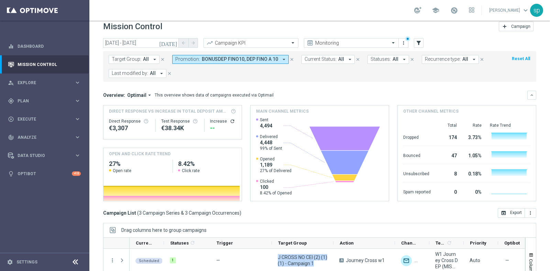
scroll to position [0, 0]
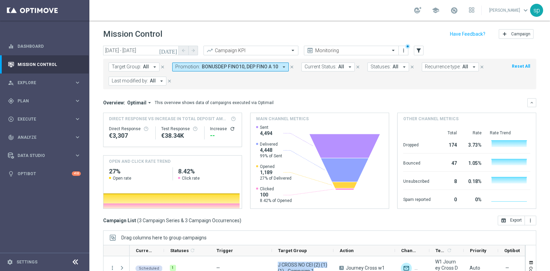
click at [271, 69] on span "BONUSDEP FINO10, DEP FINO A 10" at bounding box center [240, 67] width 76 height 6
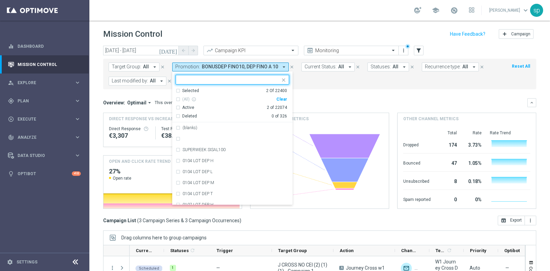
click at [0, 0] on div "Clear" at bounding box center [0, 0] width 0 height 0
click at [304, 81] on form "Target Group: All arrow_drop_down close Promotion: BONUSDEP FINO10, DEP FINO A …" at bounding box center [304, 74] width 391 height 23
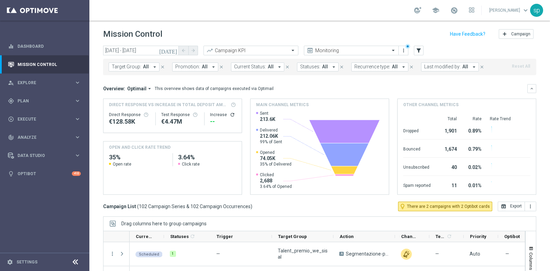
click at [202, 66] on span "All" at bounding box center [205, 67] width 6 height 6
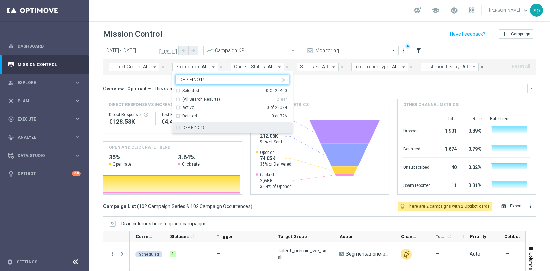
click at [217, 126] on div "DEP FINO15" at bounding box center [235, 128] width 107 height 4
click at [206, 78] on input "DEP FINO15" at bounding box center [229, 80] width 101 height 6
click at [220, 127] on div "DEP FINO30" at bounding box center [235, 128] width 107 height 4
type input "DEP FINO30"
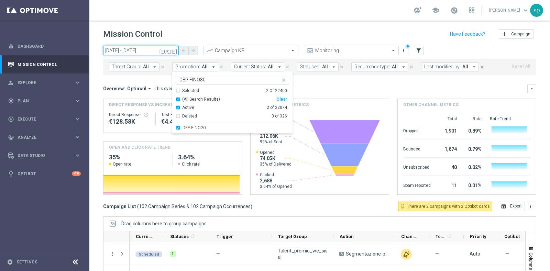
click at [116, 47] on input "[DATE] - [DATE]" at bounding box center [141, 51] width 76 height 10
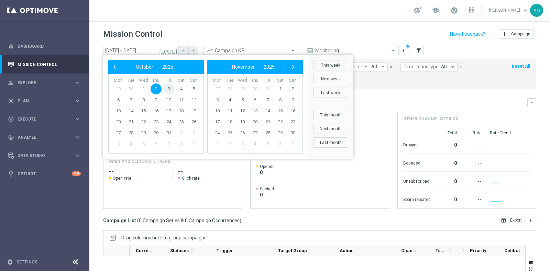
click at [171, 92] on span "3" at bounding box center [168, 88] width 11 height 11
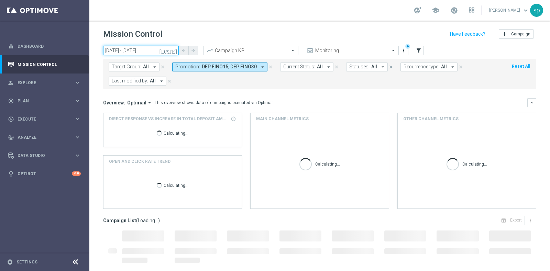
click at [136, 49] on input "03 Oct 2025 - 03 Oct 2025" at bounding box center [141, 51] width 76 height 10
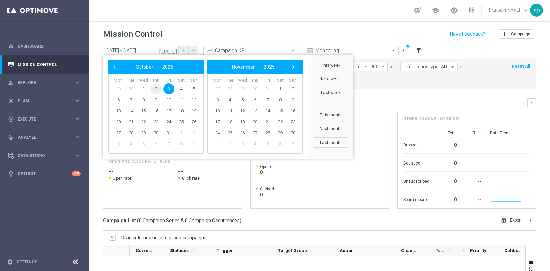
click at [153, 89] on span "2" at bounding box center [155, 88] width 11 height 11
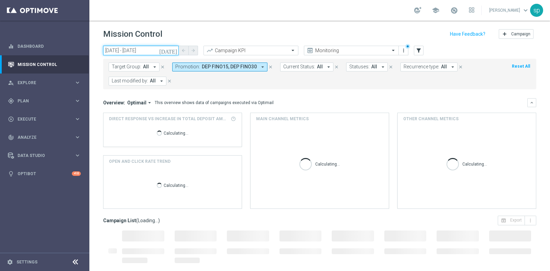
click at [141, 52] on input "[DATE] - [DATE]" at bounding box center [141, 51] width 76 height 10
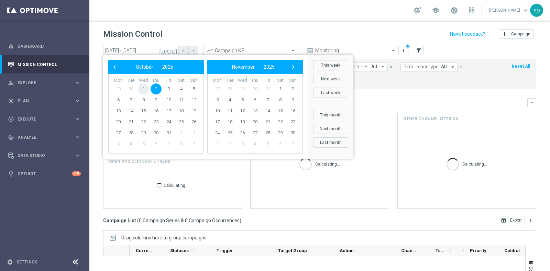
click at [145, 89] on span "1" at bounding box center [143, 88] width 11 height 11
type input "01 Oct 2025 - 01 Oct 2025"
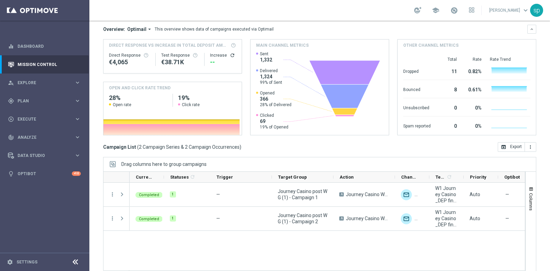
scroll to position [86, 0]
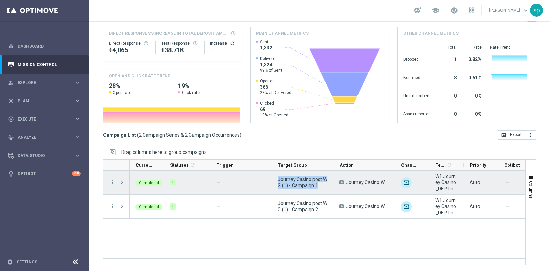
drag, startPoint x: 321, startPoint y: 182, endPoint x: 278, endPoint y: 180, distance: 42.3
click at [278, 180] on span "Journey Casino post WG (1) - Campaign 1" at bounding box center [303, 182] width 50 height 12
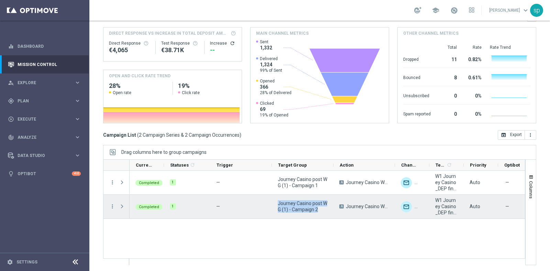
drag, startPoint x: 322, startPoint y: 212, endPoint x: 278, endPoint y: 205, distance: 44.5
click at [278, 205] on span "Journey Casino post WG (1) - Campaign 2" at bounding box center [303, 206] width 50 height 12
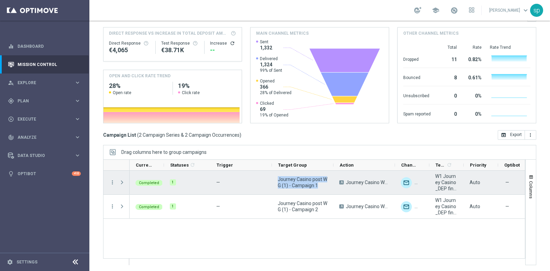
drag, startPoint x: 323, startPoint y: 191, endPoint x: 277, endPoint y: 179, distance: 47.2
click at [277, 179] on div "Journey Casino post WG (1) - Campaign 1" at bounding box center [303, 183] width 62 height 24
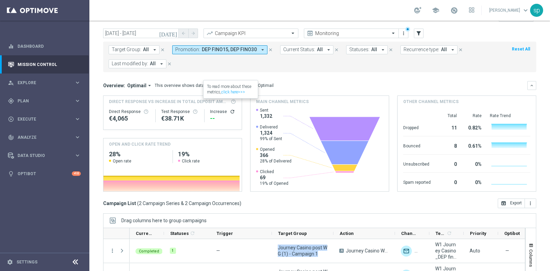
scroll to position [0, 0]
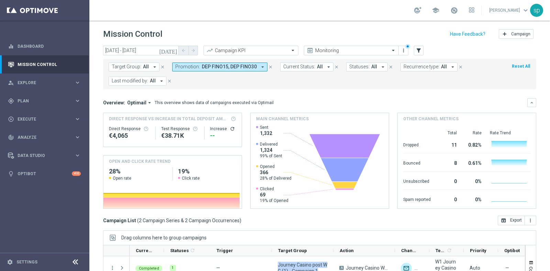
click at [226, 68] on span "DEP FINO15, DEP FINO30" at bounding box center [229, 67] width 55 height 6
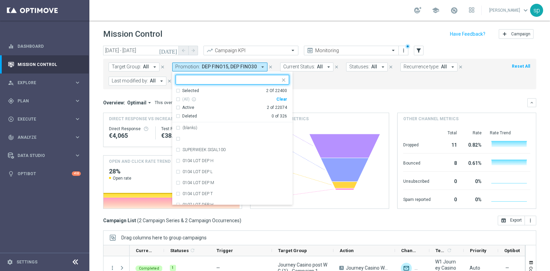
click at [0, 0] on div "Clear" at bounding box center [0, 0] width 0 height 0
click at [333, 81] on form "Target Group: All arrow_drop_down close Promotion: DEP FINO15, DEP FINO30 arrow…" at bounding box center [304, 74] width 391 height 23
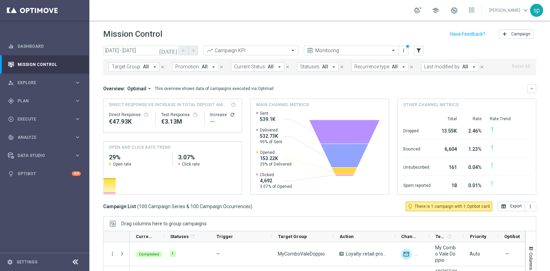
click at [189, 64] on span "Promotion:" at bounding box center [187, 67] width 25 height 6
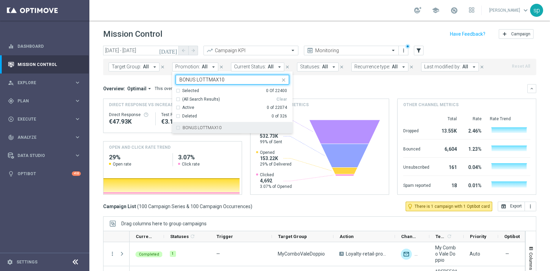
click at [220, 131] on div "BONUS LOTTMAX10" at bounding box center [232, 127] width 113 height 11
type input "BONUS LOTTMAX10"
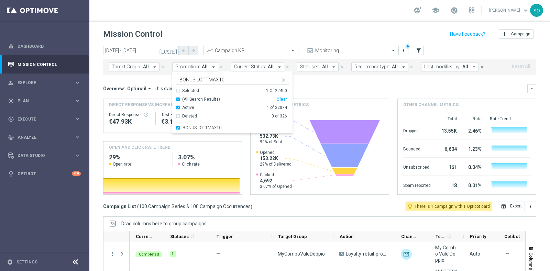
click at [307, 79] on mini-dashboard "Overview: Optimail arrow_drop_down This overview shows data of campaigns execut…" at bounding box center [319, 138] width 433 height 126
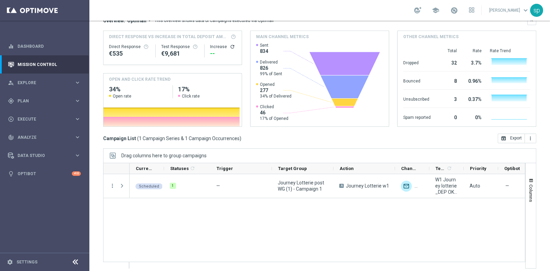
scroll to position [86, 0]
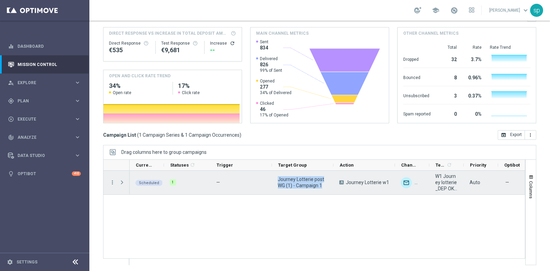
drag, startPoint x: 324, startPoint y: 187, endPoint x: 278, endPoint y: 179, distance: 46.7
click at [278, 179] on span "Journey Lotterie post WG (1) - Campaign 1" at bounding box center [303, 182] width 50 height 12
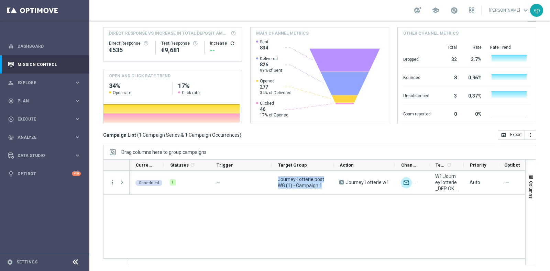
scroll to position [0, 0]
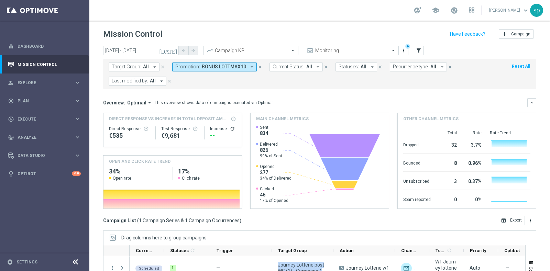
click at [236, 66] on span "BONUS LOTTMAX10" at bounding box center [224, 67] width 44 height 6
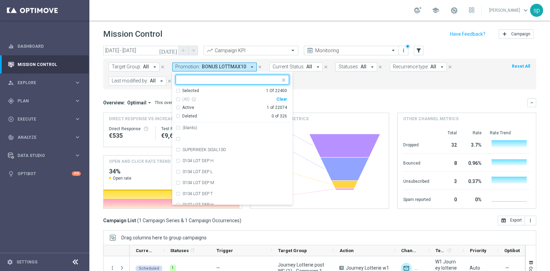
click at [0, 0] on div "Clear" at bounding box center [0, 0] width 0 height 0
click at [322, 85] on form "Target Group: All arrow_drop_down close Promotion: BONUS LOTTMAX10 arrow_drop_d…" at bounding box center [304, 74] width 391 height 23
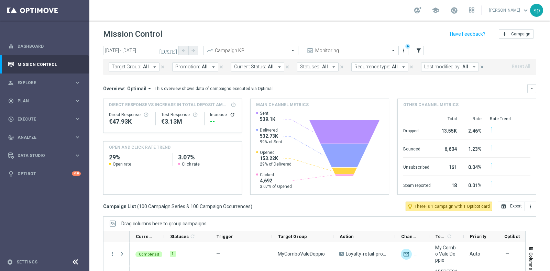
click at [204, 64] on button "Promotion: All arrow_drop_down" at bounding box center [195, 67] width 46 height 9
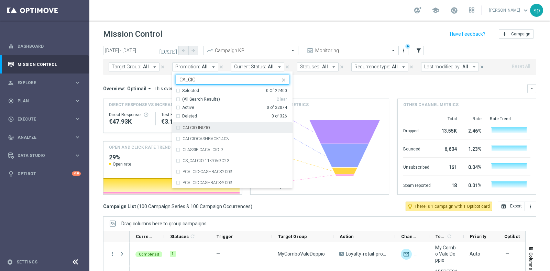
click at [217, 123] on div "CALCIO INIZIO" at bounding box center [232, 127] width 113 height 11
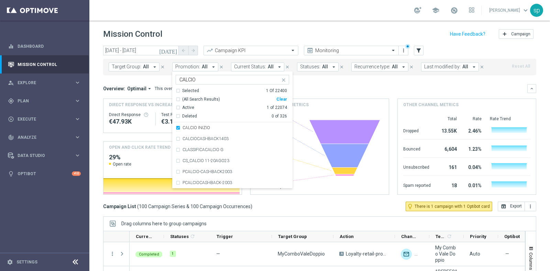
click at [199, 76] on div "CALCIO INIZIO CALCIO" at bounding box center [228, 79] width 104 height 9
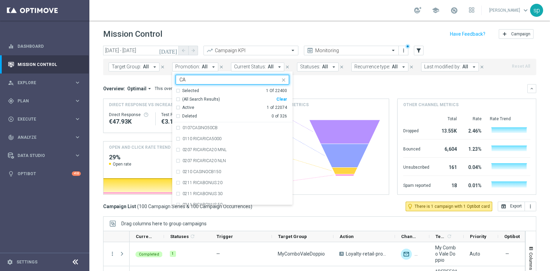
type input "C"
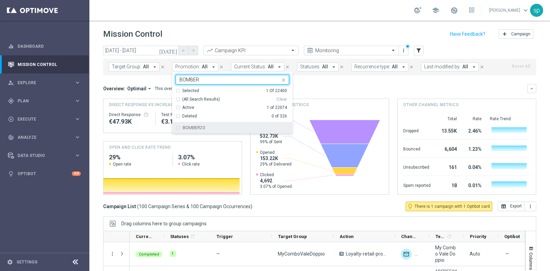
click at [220, 126] on div "BOMBER20" at bounding box center [235, 128] width 107 height 4
type input "BOMBER"
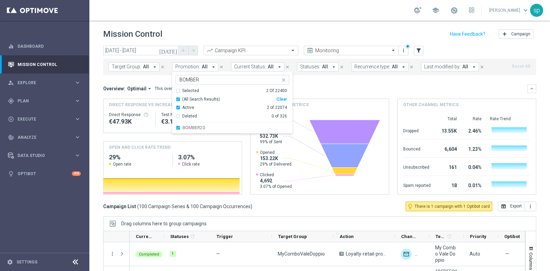
click at [325, 77] on mini-dashboard "Overview: Optimail arrow_drop_down This overview shows data of campaigns execut…" at bounding box center [319, 138] width 433 height 126
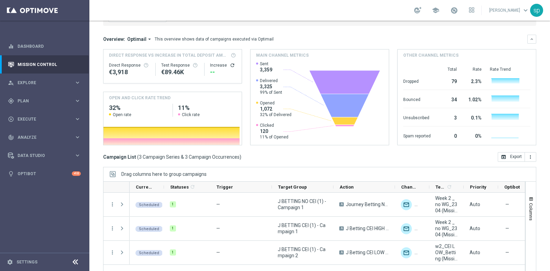
scroll to position [86, 0]
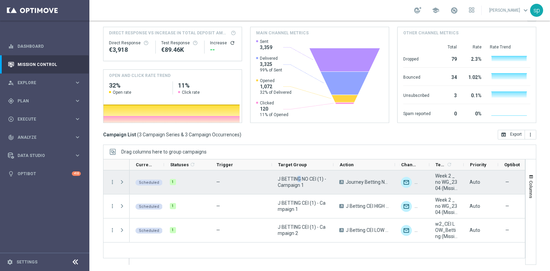
click at [295, 180] on span "J BETTING NO CEI (1) - Campaign 1" at bounding box center [303, 182] width 50 height 12
drag, startPoint x: 326, startPoint y: 193, endPoint x: 315, endPoint y: 189, distance: 11.6
click at [315, 189] on div "J BETTING NO CEI (1) - Campaign 1" at bounding box center [303, 182] width 62 height 24
drag, startPoint x: 311, startPoint y: 188, endPoint x: 277, endPoint y: 178, distance: 35.8
click at [277, 178] on div "J BETTING NO CEI (1) - Campaign 1" at bounding box center [303, 182] width 62 height 24
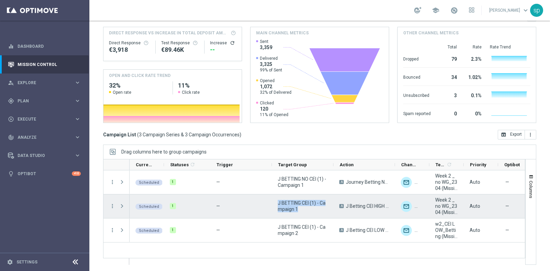
drag, startPoint x: 308, startPoint y: 210, endPoint x: 276, endPoint y: 200, distance: 33.5
click at [276, 200] on div "J BETTING CEI (1) - Campaign 1" at bounding box center [303, 206] width 62 height 24
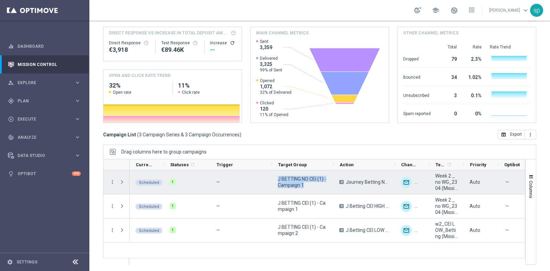
drag, startPoint x: 309, startPoint y: 185, endPoint x: 278, endPoint y: 179, distance: 30.8
click at [278, 179] on span "J BETTING NO CEI (1) - Campaign 1" at bounding box center [303, 182] width 50 height 12
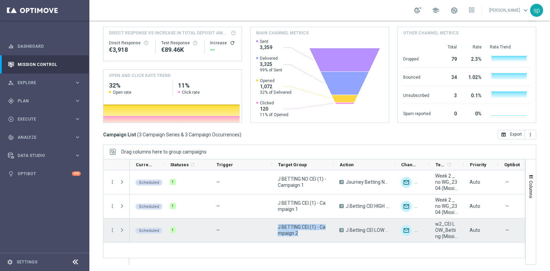
drag, startPoint x: 303, startPoint y: 230, endPoint x: 277, endPoint y: 227, distance: 26.9
click at [277, 227] on div "J BETTING CEI (1) - Campaign 2" at bounding box center [303, 231] width 62 height 24
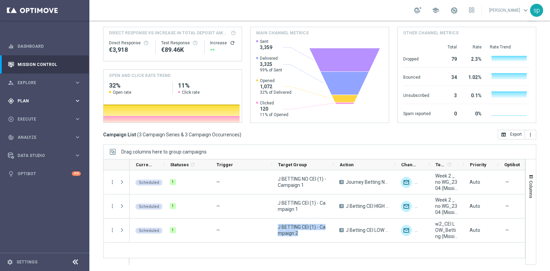
click at [23, 98] on div "gps_fixed Plan" at bounding box center [41, 101] width 66 height 6
click at [31, 135] on span "Templates" at bounding box center [42, 136] width 49 height 4
click at [29, 145] on link "Optimail" at bounding box center [46, 145] width 50 height 5
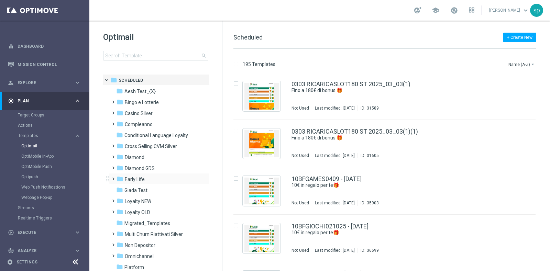
click at [113, 177] on span at bounding box center [111, 176] width 3 height 3
click at [139, 192] on span "Bonus Free w6" at bounding box center [147, 190] width 32 height 6
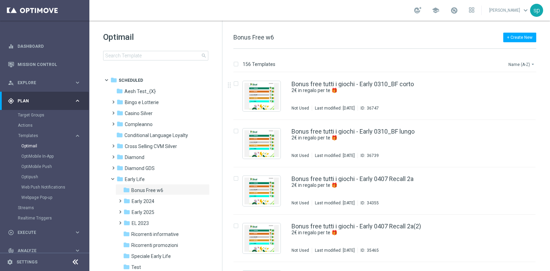
click at [515, 64] on button "Name (A-Z) arrow_drop_down" at bounding box center [521, 64] width 29 height 8
click at [501, 76] on span "Name (A-Z)" at bounding box center [498, 75] width 22 height 5
click at [517, 82] on icon "file_copy" at bounding box center [516, 82] width 5 height 5
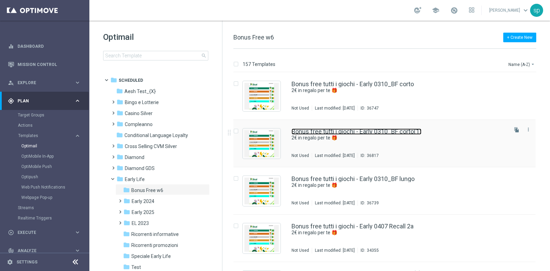
click at [411, 131] on link "Bonus free tutti i giochi - Early 0310_BF corto(1)" at bounding box center [356, 132] width 130 height 6
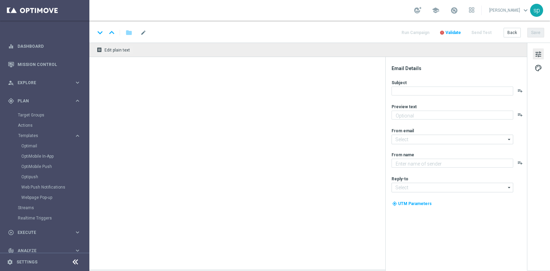
type input "Bonus free tutti i giochi - Early 0310_BF corto(1)"
type textarea "2€ in regalo per te 🎁"
type textarea "Sisal"
type input "newsletter@comunicazioni.sisal.it"
type input "info@sisal.it"
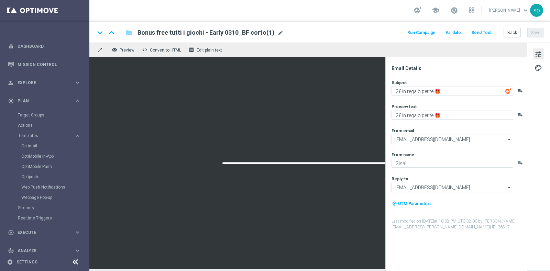
click at [280, 30] on span "mode_edit" at bounding box center [280, 33] width 6 height 6
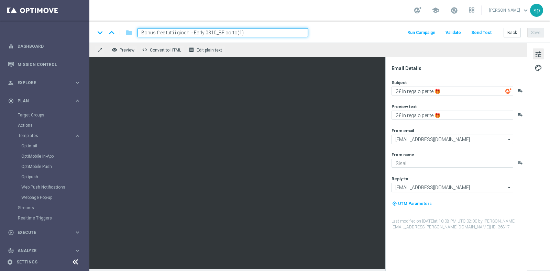
click at [209, 32] on input "Bonus free tutti i giochi - Early 0310_BF corto(1)" at bounding box center [222, 32] width 170 height 9
click at [257, 33] on input "Bonus free tutti i giochi - Early 0610_BF corto(1)" at bounding box center [222, 32] width 170 height 9
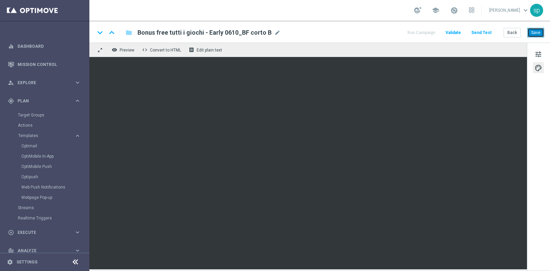
click at [536, 32] on button "Save" at bounding box center [535, 33] width 17 height 10
click at [274, 32] on span "mode_edit" at bounding box center [277, 33] width 6 height 6
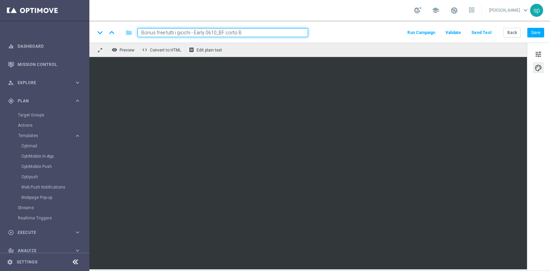
drag, startPoint x: 205, startPoint y: 32, endPoint x: 247, endPoint y: 32, distance: 42.3
click at [247, 32] on input "Bonus free tutti i giochi - Early 0610_BF corto B" at bounding box center [222, 32] width 170 height 9
click at [217, 34] on input "Bonus free tutti i giochi - Early 0610_BF corto B" at bounding box center [222, 32] width 170 height 9
click at [204, 34] on input "Bonus free tutti i giochi - Early 0610BF corto B" at bounding box center [222, 32] width 170 height 9
click at [238, 33] on input "Bonus free tutti i giochi - Early BF CORTO 0610BF corto B" at bounding box center [222, 32] width 170 height 9
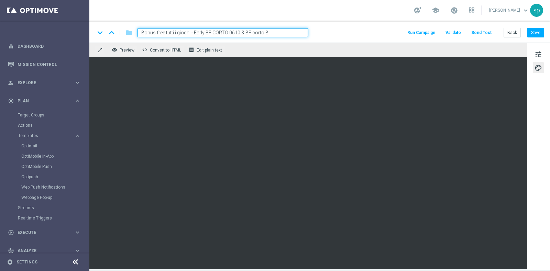
drag, startPoint x: 251, startPoint y: 33, endPoint x: 307, endPoint y: 24, distance: 57.1
click at [307, 24] on div "keyboard_arrow_down keyboard_arrow_up folder Bonus free tutti i giochi - Early …" at bounding box center [319, 32] width 460 height 22
type input "Bonus free tutti i giochi - Early BF CORTO 0610 & BF LUNGO 0310"
click at [333, 27] on div "keyboard_arrow_down keyboard_arrow_up folder Bonus free tutti i giochi - Early …" at bounding box center [319, 32] width 460 height 22
click at [534, 33] on button "Save" at bounding box center [535, 33] width 17 height 10
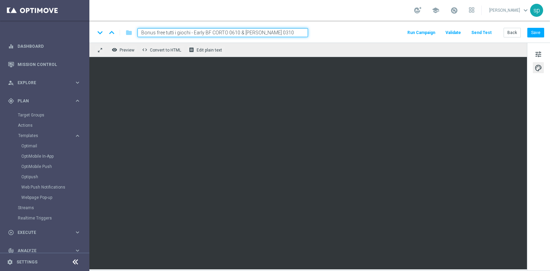
click at [428, 35] on button "Run Campaign" at bounding box center [421, 32] width 30 height 9
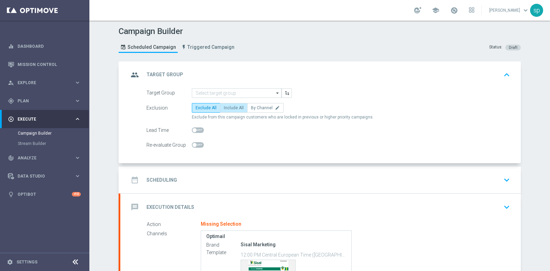
click at [227, 108] on span "Include All" at bounding box center [234, 107] width 20 height 5
click at [227, 108] on input "Include All" at bounding box center [226, 109] width 4 height 4
radio input "true"
click at [228, 89] on input at bounding box center [237, 93] width 90 height 10
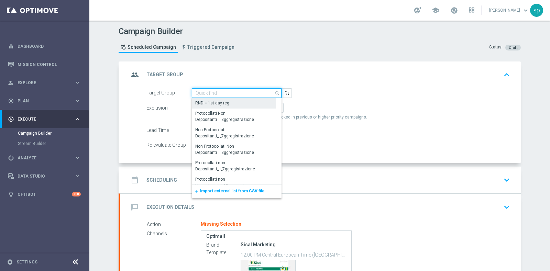
paste input "BF Retention Recall BF lungo 03.10 2€ & BF corto 06.10 2€_DEM"
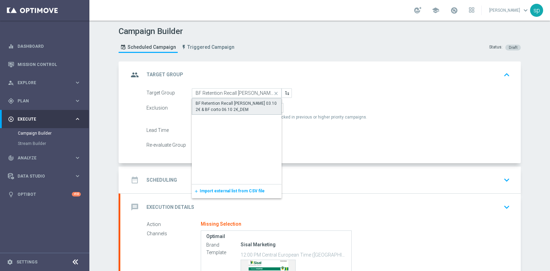
click at [242, 101] on div "BF Retention Recall BF lungo 03.10 2€ & BF corto 06.10 2€_DEM" at bounding box center [237, 106] width 82 height 12
type input "BF Retention Recall BF lungo 03.10 2€ & BF corto 06.10 2€_DEM"
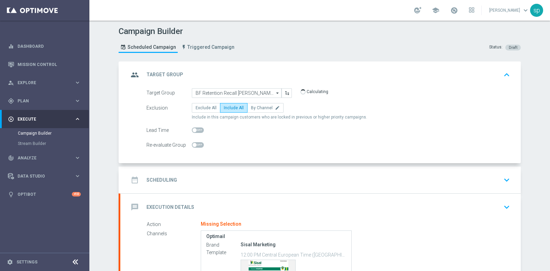
click at [174, 177] on div "date_range Scheduling keyboard_arrow_down" at bounding box center [321, 180] width 384 height 13
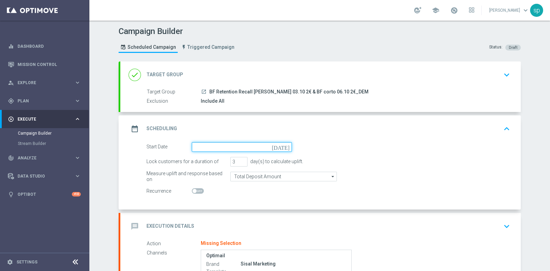
click at [240, 146] on input at bounding box center [242, 147] width 100 height 10
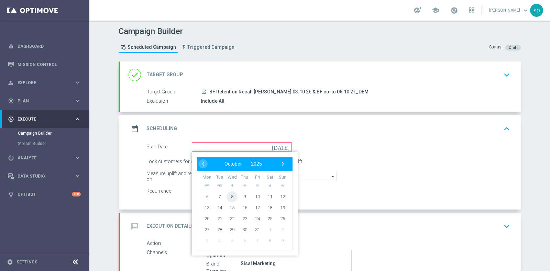
click at [228, 197] on span "8" at bounding box center [231, 196] width 11 height 11
type input "08 Oct 2025"
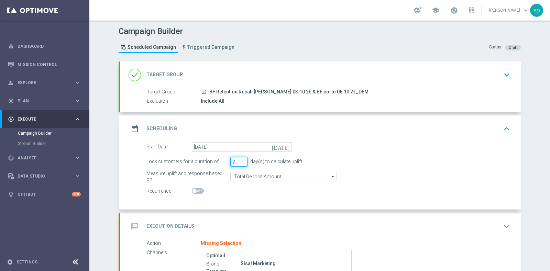
click at [239, 163] on input "2" at bounding box center [238, 162] width 17 height 10
type input "1"
click at [239, 163] on input "1" at bounding box center [238, 162] width 17 height 10
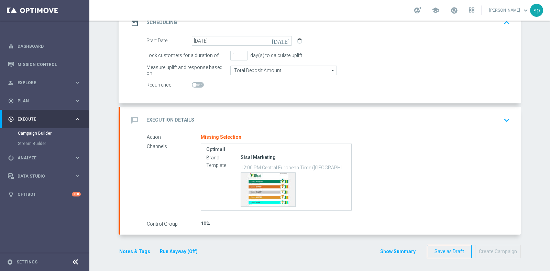
click at [211, 138] on div "Missing Selection" at bounding box center [221, 137] width 41 height 6
click at [493, 123] on div "message Execution Details keyboard_arrow_down" at bounding box center [321, 120] width 384 height 13
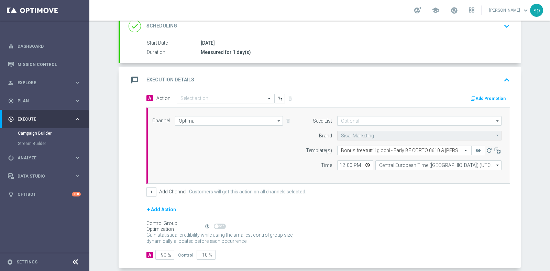
click at [214, 91] on div "message Execution Details keyboard_arrow_up" at bounding box center [320, 80] width 400 height 27
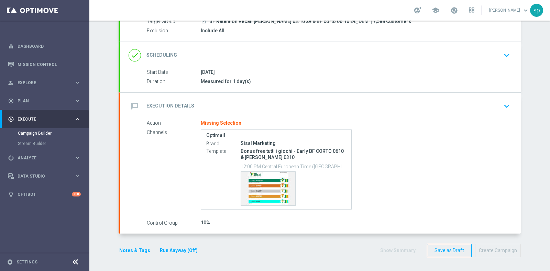
scroll to position [69, 0]
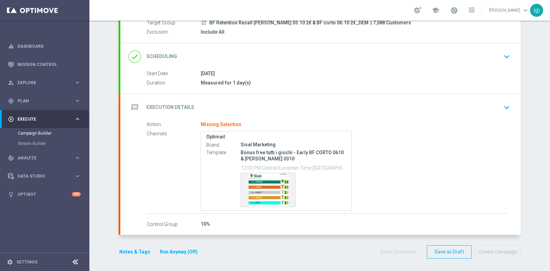
click at [501, 111] on icon "keyboard_arrow_down" at bounding box center [506, 107] width 10 height 10
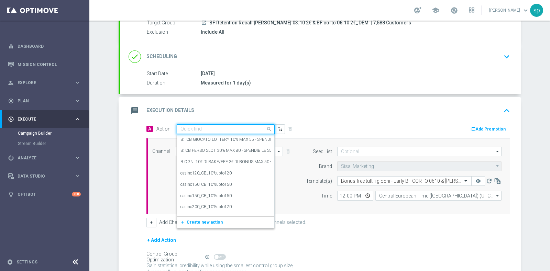
click at [213, 127] on input "text" at bounding box center [218, 129] width 77 height 6
type input "early"
click at [217, 136] on div "BF Early Life edit" at bounding box center [225, 140] width 90 height 11
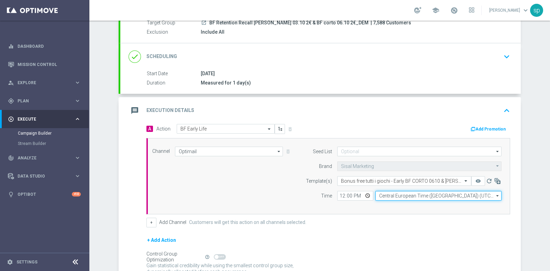
click at [422, 192] on input "Central European Time (Berlin) (UTC +02:00)" at bounding box center [438, 196] width 126 height 10
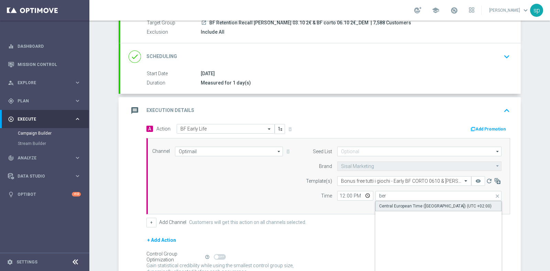
click at [429, 205] on div "Central European Time (Berlin) (UTC +02:00)" at bounding box center [435, 206] width 112 height 6
type input "Central European Time (Berlin) (UTC +02:00)"
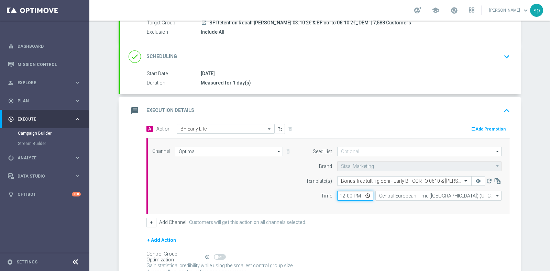
click at [339, 194] on input "12:00" at bounding box center [355, 196] width 36 height 10
click at [338, 195] on input "11:00" at bounding box center [355, 196] width 36 height 10
type input "12:00"
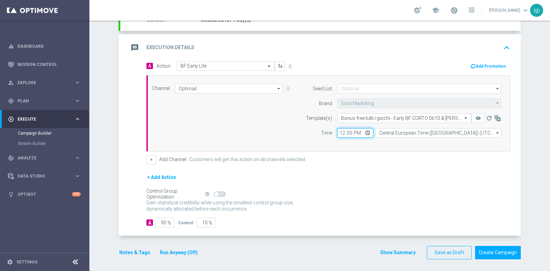
scroll to position [132, 0]
click at [163, 220] on input "90" at bounding box center [164, 222] width 19 height 10
type input "9"
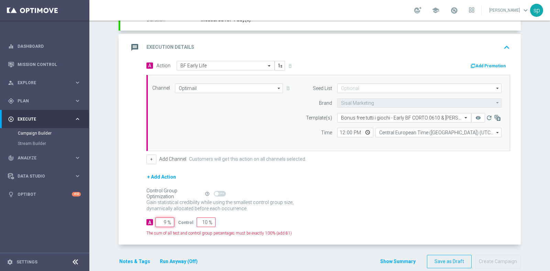
type input "91"
type input "100"
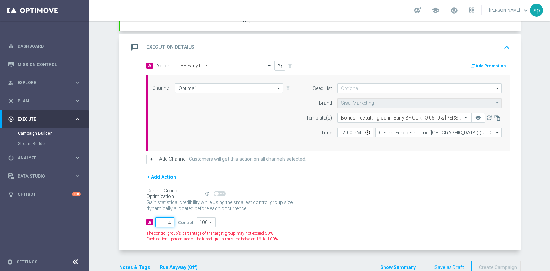
type input "1"
type input "99"
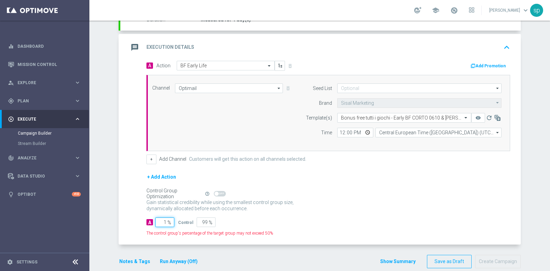
type input "10"
type input "90"
type input "100"
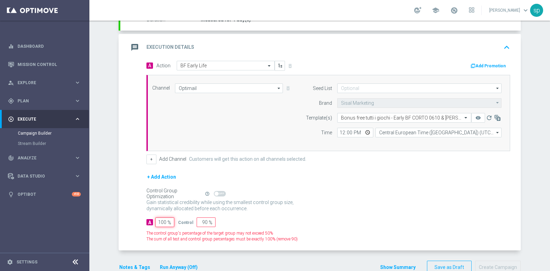
type input "0"
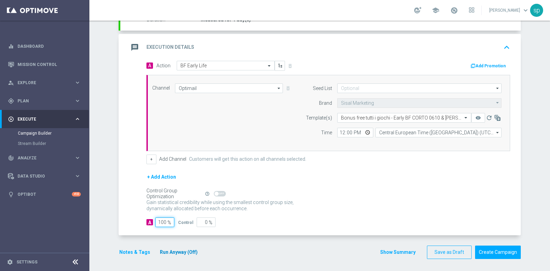
type input "100"
click at [182, 252] on button "Run Anyway (Off)" at bounding box center [178, 252] width 39 height 9
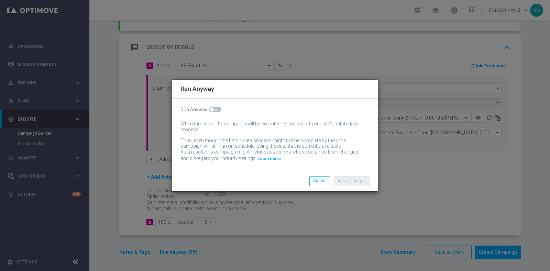
click at [217, 108] on span at bounding box center [215, 109] width 12 height 5
click at [217, 108] on input "checkbox" at bounding box center [215, 109] width 12 height 5
checkbox input "true"
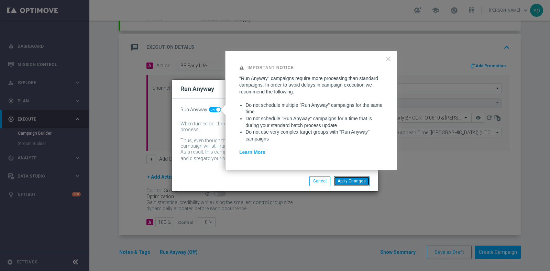
click at [351, 181] on button "Apply Changes" at bounding box center [352, 181] width 36 height 10
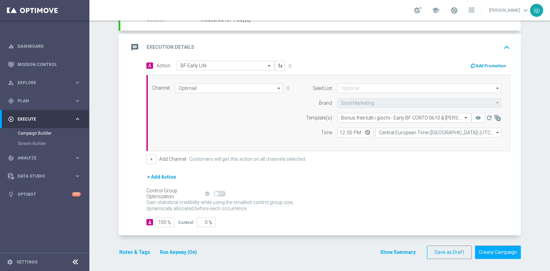
click at [133, 250] on button "Notes & Tags" at bounding box center [135, 252] width 32 height 9
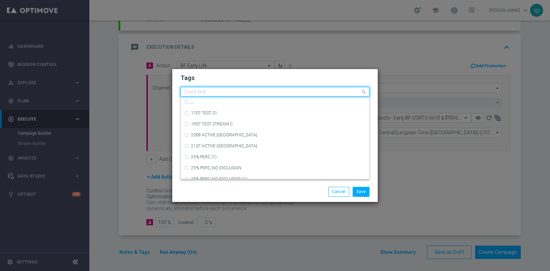
click at [209, 91] on input "text" at bounding box center [272, 92] width 176 height 6
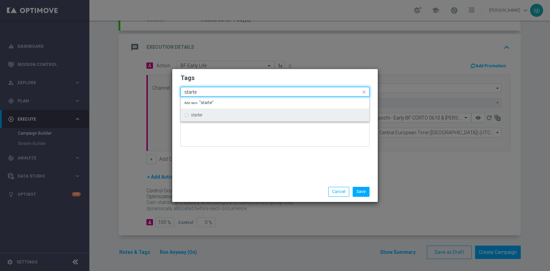
click at [225, 112] on div "starter" at bounding box center [274, 115] width 181 height 11
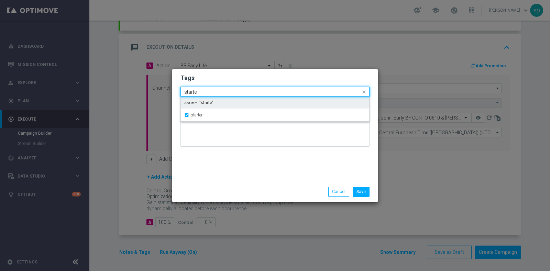
drag, startPoint x: 212, startPoint y: 91, endPoint x: 111, endPoint y: 96, distance: 101.1
click at [111, 96] on modal-container "Tags Quick find × starter starte starter Add item "starte" Notes Save Cancel" at bounding box center [275, 135] width 550 height 271
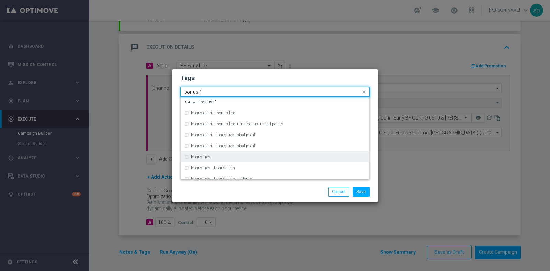
click at [230, 156] on div "bonus free" at bounding box center [278, 157] width 175 height 4
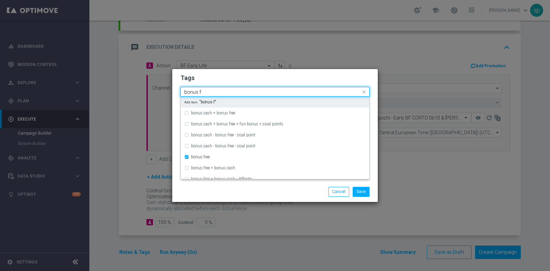
drag, startPoint x: 203, startPoint y: 88, endPoint x: 139, endPoint y: 94, distance: 63.9
click at [139, 94] on modal-container "Tags Quick find × starter × bonus free bonus f bonus cash + bonus free bonus ca…" at bounding box center [275, 135] width 550 height 271
drag, startPoint x: 208, startPoint y: 91, endPoint x: 134, endPoint y: 88, distance: 74.3
click at [134, 88] on modal-container "Tags Quick find × starter × bonus free bonus f bonus cash + bonus free bonus ca…" at bounding box center [275, 135] width 550 height 271
type input "c"
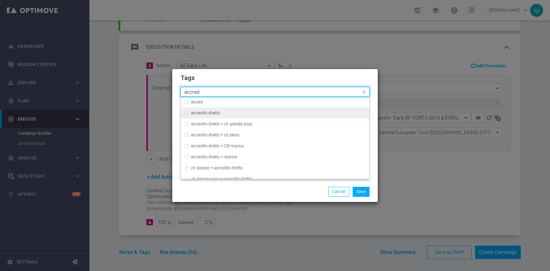
click at [209, 108] on div "accredito diretto" at bounding box center [274, 113] width 181 height 11
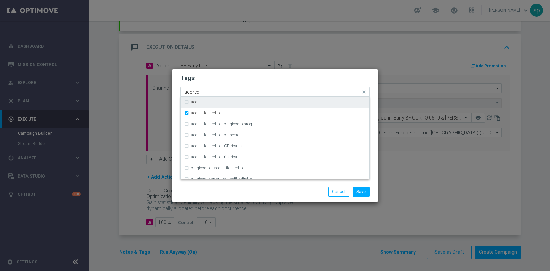
drag, startPoint x: 205, startPoint y: 92, endPoint x: 142, endPoint y: 86, distance: 63.5
click at [142, 86] on modal-container "Tags Quick find × starter × bonus free × accredito diretto accred accred accred…" at bounding box center [275, 135] width 550 height 271
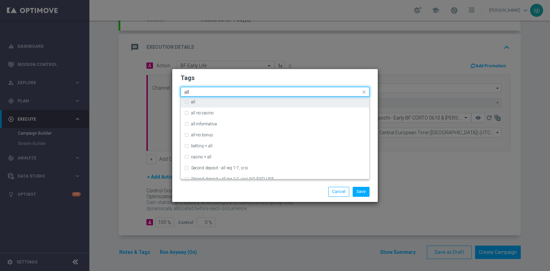
click at [228, 99] on div "all" at bounding box center [274, 102] width 181 height 11
drag, startPoint x: 224, startPoint y: 93, endPoint x: 151, endPoint y: 85, distance: 73.6
click at [151, 85] on modal-container "Tags Quick find × starter × bonus free × accredito diretto × all all all all no…" at bounding box center [275, 135] width 550 height 271
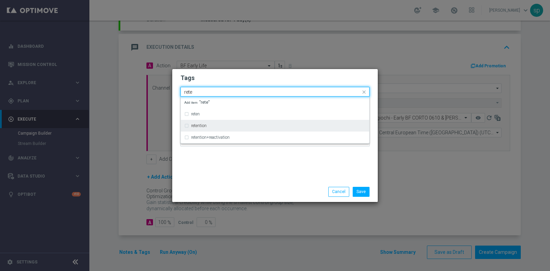
click at [222, 123] on div "retention" at bounding box center [274, 125] width 181 height 11
type input "rete"
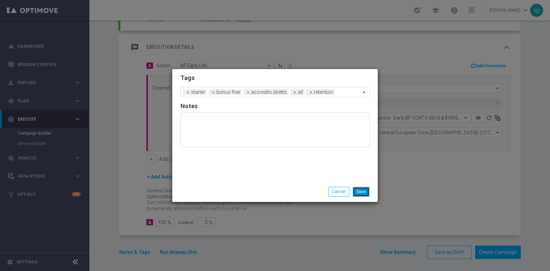
click at [364, 192] on button "Save" at bounding box center [361, 192] width 17 height 10
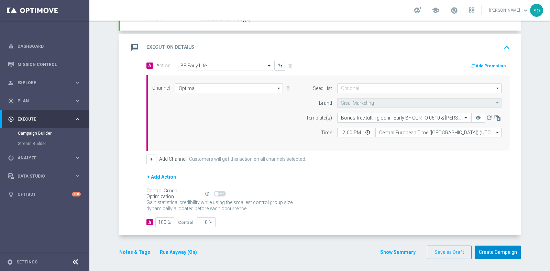
click at [493, 248] on button "Create Campaign" at bounding box center [498, 252] width 46 height 13
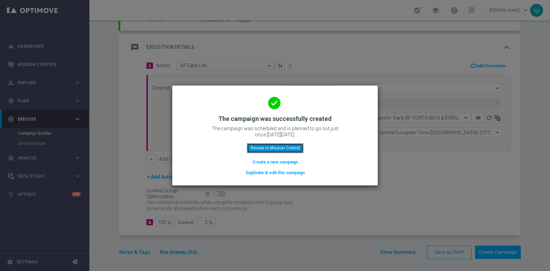
click at [278, 147] on button "Review in Mission Control" at bounding box center [275, 148] width 57 height 10
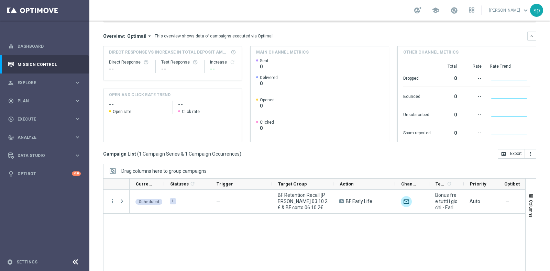
scroll to position [86, 0]
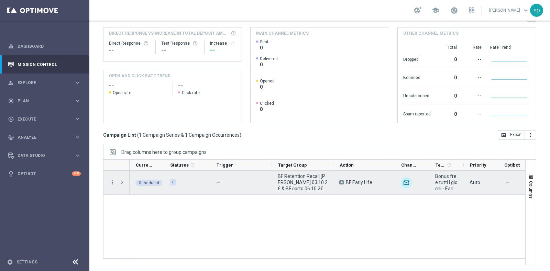
click at [155, 182] on span "Scheduled" at bounding box center [149, 183] width 20 height 4
click at [110, 183] on icon "more_vert" at bounding box center [112, 182] width 6 height 6
click at [139, 188] on span "Campaign Details" at bounding box center [143, 186] width 35 height 5
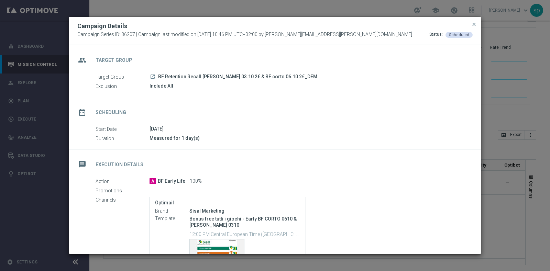
scroll to position [99, 0]
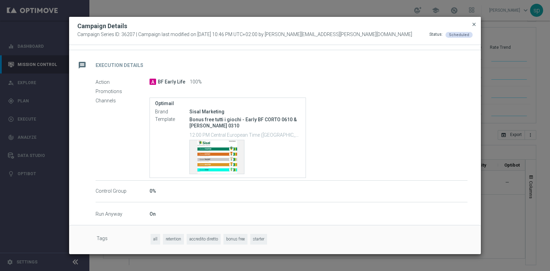
click at [472, 23] on span "close" at bounding box center [473, 24] width 5 height 5
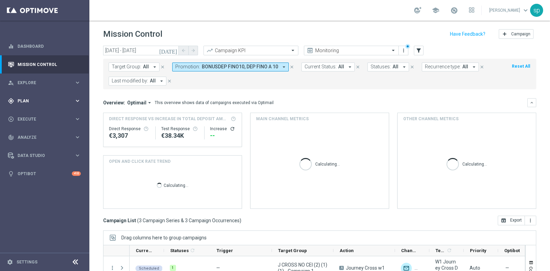
click at [26, 100] on span "Plan" at bounding box center [46, 101] width 57 height 4
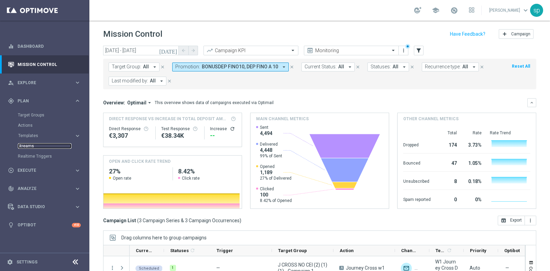
click at [28, 146] on link "Streams" at bounding box center [45, 145] width 54 height 5
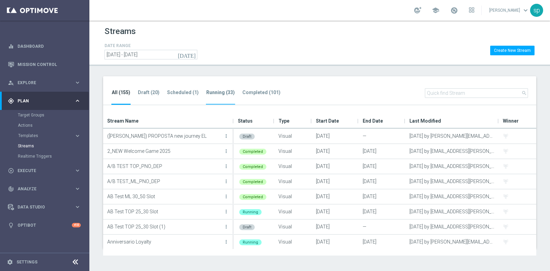
click at [225, 92] on tab-header "Running (33)" at bounding box center [220, 93] width 29 height 6
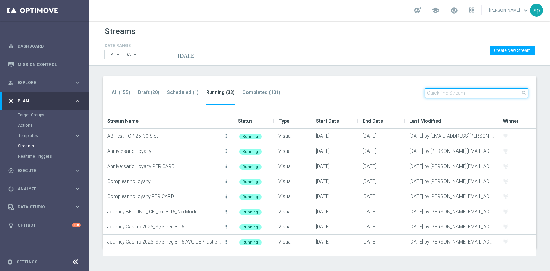
click at [474, 92] on input "text" at bounding box center [476, 93] width 103 height 10
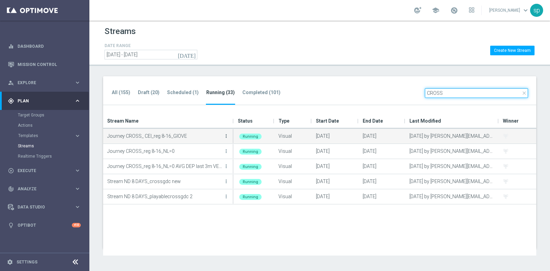
type input "CROSS"
click at [225, 136] on icon "more_vert" at bounding box center [225, 135] width 5 height 5
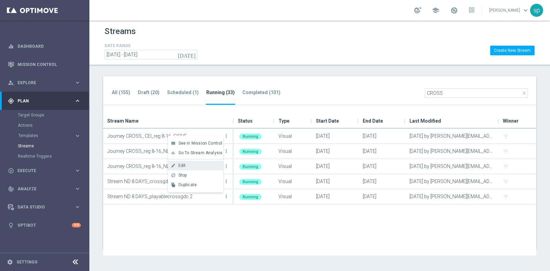
click at [191, 166] on div "Edit" at bounding box center [199, 165] width 42 height 5
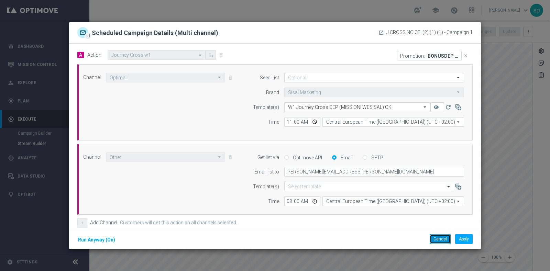
click at [442, 237] on button "Cancel" at bounding box center [439, 239] width 21 height 10
click at [442, 239] on button "Cancel" at bounding box center [439, 239] width 21 height 10
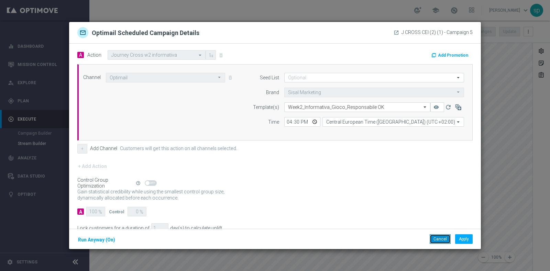
click at [440, 239] on button "Cancel" at bounding box center [439, 239] width 21 height 10
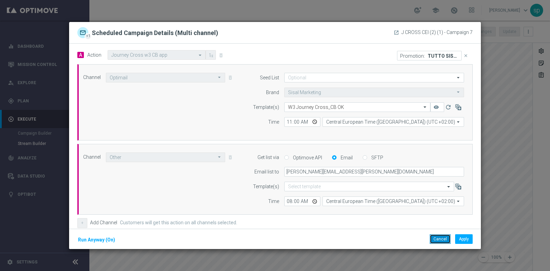
click at [438, 238] on button "Cancel" at bounding box center [439, 239] width 21 height 10
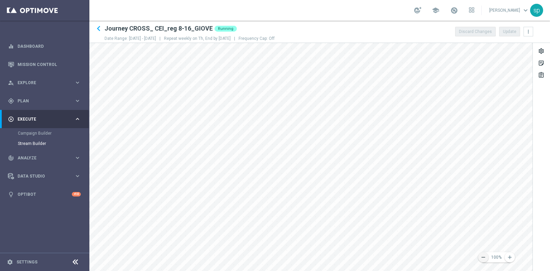
click at [485, 257] on icon "remove" at bounding box center [483, 257] width 6 height 6
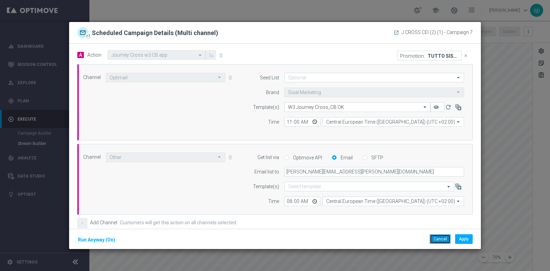
click at [438, 239] on button "Cancel" at bounding box center [439, 239] width 21 height 10
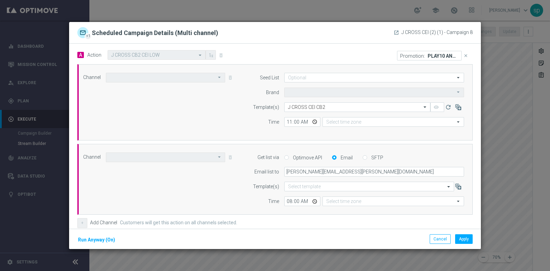
type input "Optimail"
type input "Sisal Marketing"
type input "Central European Time ([GEOGRAPHIC_DATA]) (UTC +02:00)"
type input "Other"
type input "Central European Time ([GEOGRAPHIC_DATA]) (UTC +02:00)"
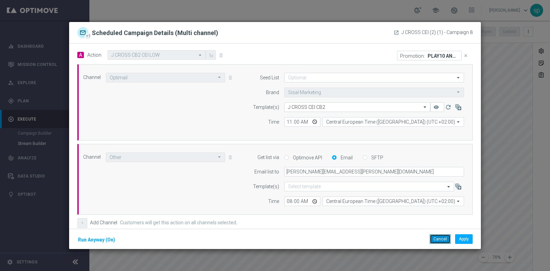
click at [442, 241] on button "Cancel" at bounding box center [439, 239] width 21 height 10
click at [440, 241] on button "Cancel" at bounding box center [439, 239] width 21 height 10
click at [438, 238] on button "Cancel" at bounding box center [439, 239] width 21 height 10
click at [438, 240] on button "Cancel" at bounding box center [439, 239] width 21 height 10
click at [438, 244] on div "Cancel Apply Run Anyway (On)" at bounding box center [275, 239] width 412 height 21
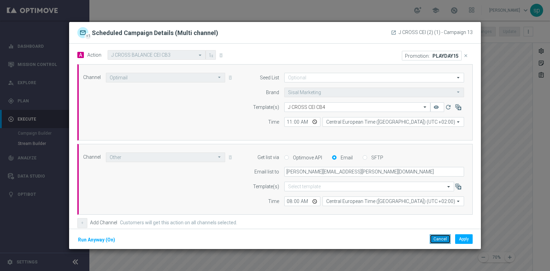
click at [440, 238] on button "Cancel" at bounding box center [439, 239] width 21 height 10
click at [437, 237] on button "Cancel" at bounding box center [439, 239] width 21 height 10
click at [437, 236] on button "Cancel" at bounding box center [439, 239] width 21 height 10
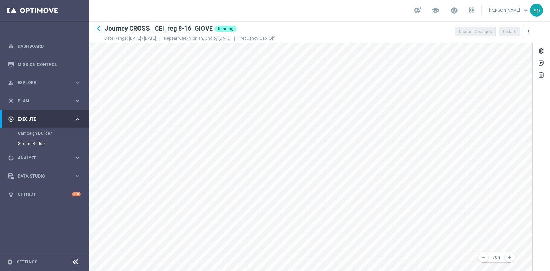
click at [388, 38] on div "keyboard_arrow_left Journey CROSS_ CEI_reg 8-16_GIOVE Running Date Range: [DATE…" at bounding box center [319, 146] width 460 height 250
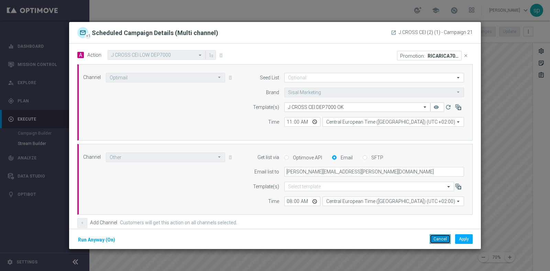
click at [440, 239] on button "Cancel" at bounding box center [439, 239] width 21 height 10
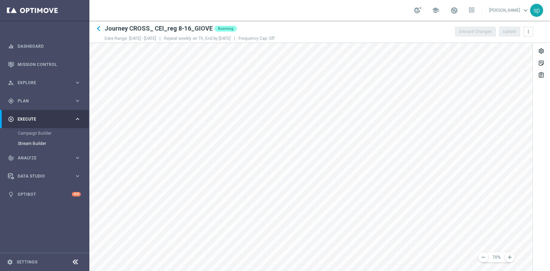
click at [383, 271] on html "equalizer Dashboard Mission Control" at bounding box center [275, 135] width 550 height 271
click at [375, 271] on html "equalizer Dashboard Mission Control" at bounding box center [275, 135] width 550 height 271
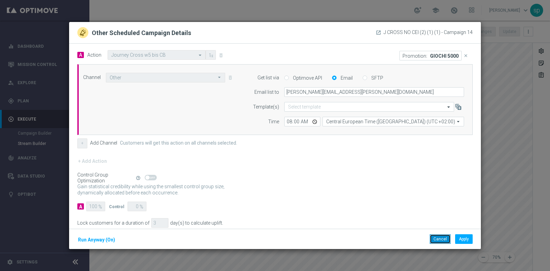
click at [436, 238] on button "Cancel" at bounding box center [439, 239] width 21 height 10
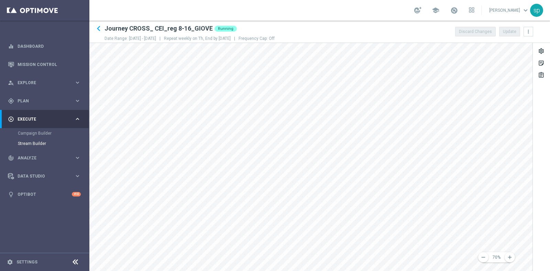
click at [368, 38] on div "keyboard_arrow_left Journey CROSS_ CEI_reg 8-16_GIOVE Running Date Range: [DATE…" at bounding box center [319, 146] width 460 height 250
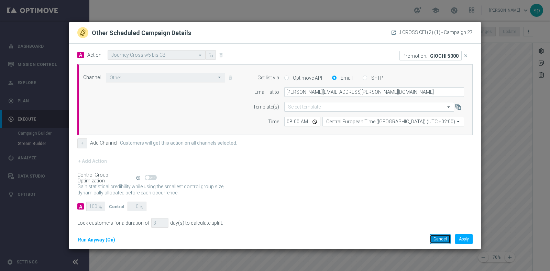
click at [436, 238] on button "Cancel" at bounding box center [439, 239] width 21 height 10
click at [440, 239] on button "Cancel" at bounding box center [439, 239] width 21 height 10
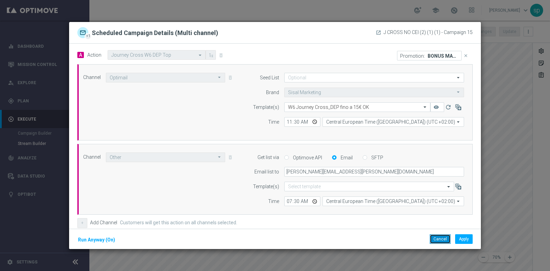
click at [437, 236] on button "Cancel" at bounding box center [439, 239] width 21 height 10
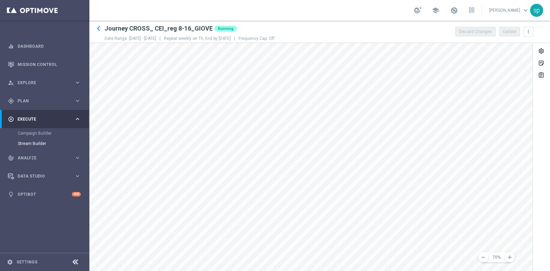
click at [389, 19] on section "school [PERSON_NAME] keyboard_arrow_down sp keyboard_arrow_left Journey CROSS_ …" at bounding box center [319, 135] width 460 height 271
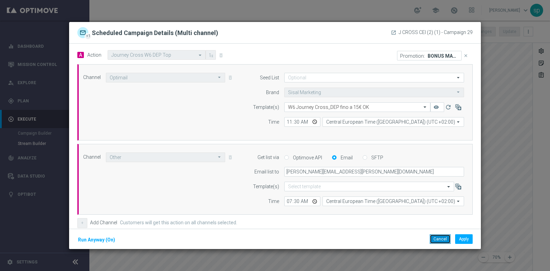
click at [439, 239] on button "Cancel" at bounding box center [439, 239] width 21 height 10
click at [436, 239] on button "Cancel" at bounding box center [439, 239] width 21 height 10
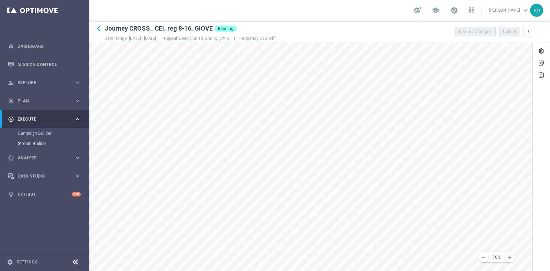
click at [399, 271] on html "equalizer Dashboard Mission Control" at bounding box center [275, 135] width 550 height 271
click at [336, 38] on div "keyboard_arrow_left Journey CROSS_ CEI_reg 8-16_GIOVE Running Date Range: [DATE…" at bounding box center [319, 146] width 460 height 250
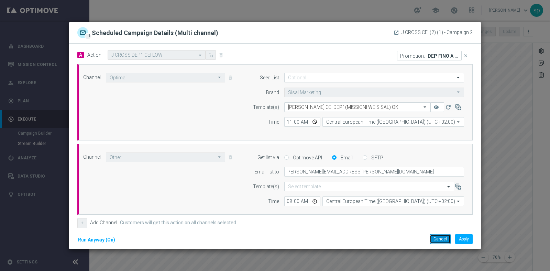
click at [438, 235] on button "Cancel" at bounding box center [439, 239] width 21 height 10
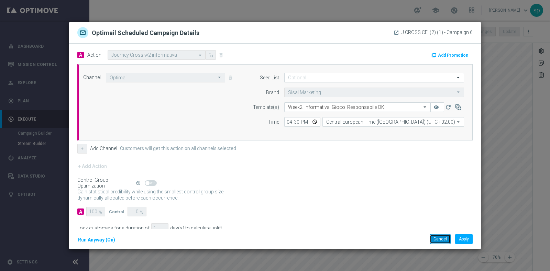
click at [442, 237] on button "Cancel" at bounding box center [439, 239] width 21 height 10
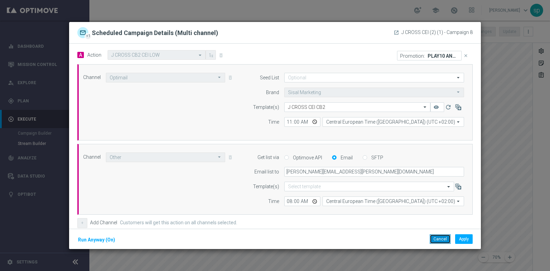
click at [442, 235] on button "Cancel" at bounding box center [439, 239] width 21 height 10
click at [448, 238] on button "Cancel" at bounding box center [439, 239] width 21 height 10
click at [444, 238] on button "Cancel" at bounding box center [439, 239] width 21 height 10
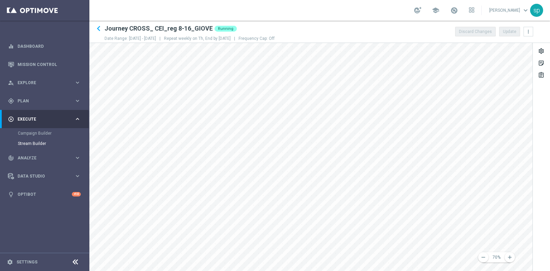
click at [309, 105] on main "equalizer Dashboard Mission Control" at bounding box center [275, 135] width 550 height 271
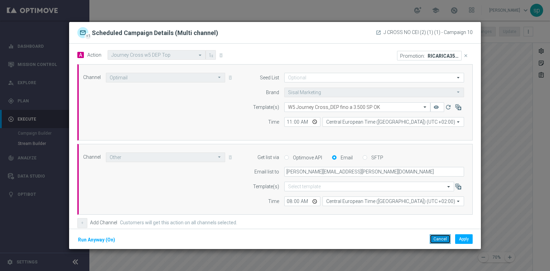
click at [438, 237] on button "Cancel" at bounding box center [439, 239] width 21 height 10
click at [440, 242] on button "Cancel" at bounding box center [439, 239] width 21 height 10
click at [442, 241] on button "Cancel" at bounding box center [439, 239] width 21 height 10
click at [442, 238] on button "Cancel" at bounding box center [439, 239] width 21 height 10
click at [437, 238] on button "Cancel" at bounding box center [439, 239] width 21 height 10
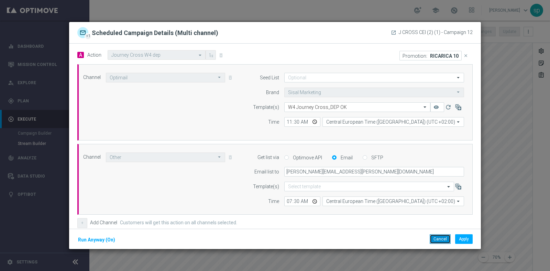
click at [435, 240] on button "Cancel" at bounding box center [439, 239] width 21 height 10
click at [442, 236] on button "Cancel" at bounding box center [439, 239] width 21 height 10
click at [445, 243] on button "Cancel" at bounding box center [439, 239] width 21 height 10
click at [439, 241] on button "Cancel" at bounding box center [439, 239] width 21 height 10
click at [436, 239] on button "Cancel" at bounding box center [439, 239] width 21 height 10
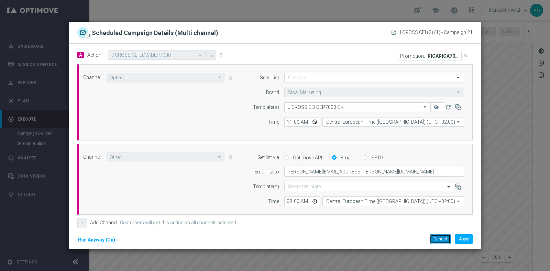
click at [439, 237] on button "Cancel" at bounding box center [439, 239] width 21 height 10
click at [445, 236] on button "Cancel" at bounding box center [439, 239] width 21 height 10
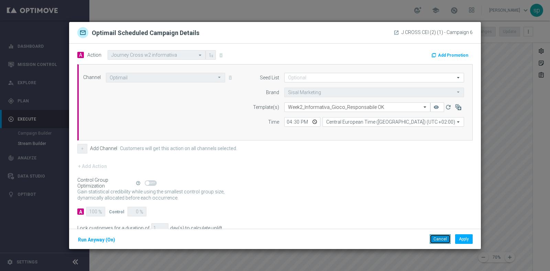
click at [443, 238] on button "Cancel" at bounding box center [439, 239] width 21 height 10
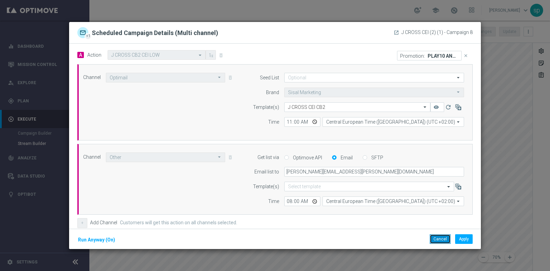
click at [442, 240] on button "Cancel" at bounding box center [439, 239] width 21 height 10
click at [443, 239] on button "Cancel" at bounding box center [439, 239] width 21 height 10
click at [435, 236] on button "Cancel" at bounding box center [439, 239] width 21 height 10
click at [439, 236] on button "Cancel" at bounding box center [439, 239] width 21 height 10
click at [443, 238] on button "Cancel" at bounding box center [439, 239] width 21 height 10
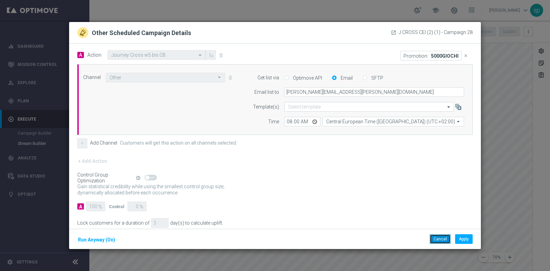
click at [440, 237] on button "Cancel" at bounding box center [439, 239] width 21 height 10
click at [443, 238] on button "Cancel" at bounding box center [439, 239] width 21 height 10
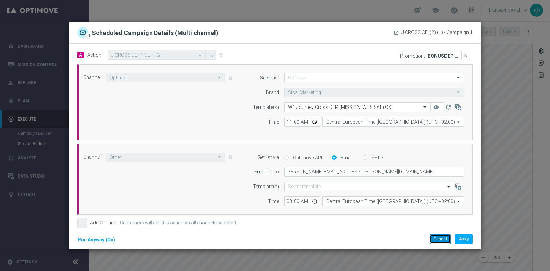
click at [436, 241] on button "Cancel" at bounding box center [439, 239] width 21 height 10
click at [443, 238] on button "Cancel" at bounding box center [439, 239] width 21 height 10
click at [439, 241] on button "Cancel" at bounding box center [439, 239] width 21 height 10
click at [440, 246] on div "Cancel Apply Run Anyway (On)" at bounding box center [275, 239] width 412 height 21
click at [440, 244] on button "Cancel" at bounding box center [439, 239] width 21 height 10
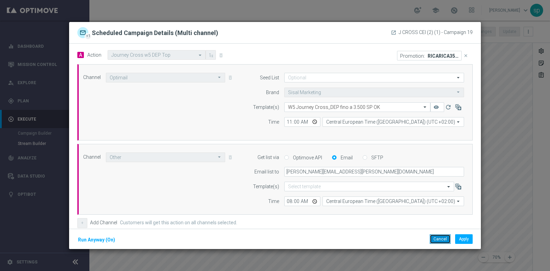
click at [441, 238] on button "Cancel" at bounding box center [439, 239] width 21 height 10
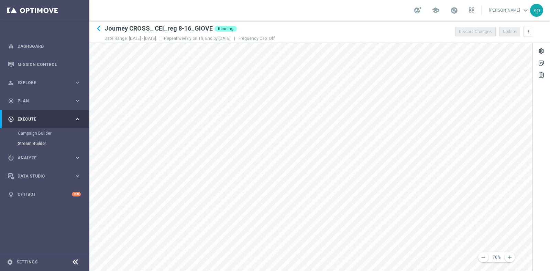
click at [361, 271] on html "equalizer Dashboard Mission Control" at bounding box center [275, 135] width 550 height 271
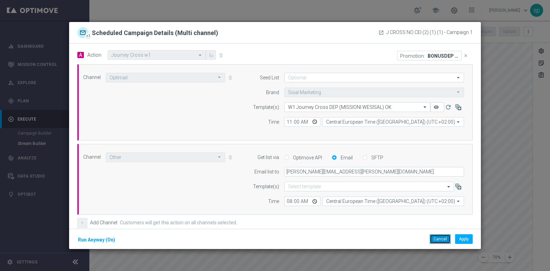
click at [435, 235] on button "Cancel" at bounding box center [439, 239] width 21 height 10
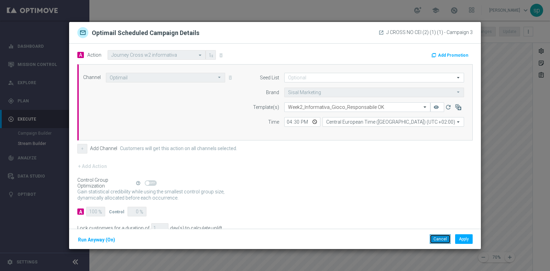
click at [442, 241] on button "Cancel" at bounding box center [439, 239] width 21 height 10
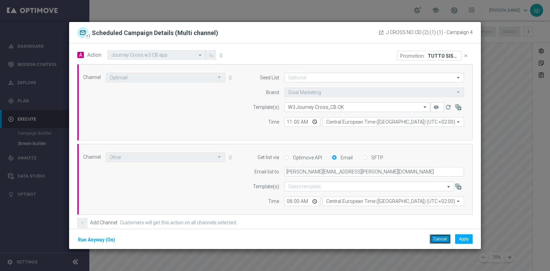
click at [443, 239] on button "Cancel" at bounding box center [439, 239] width 21 height 10
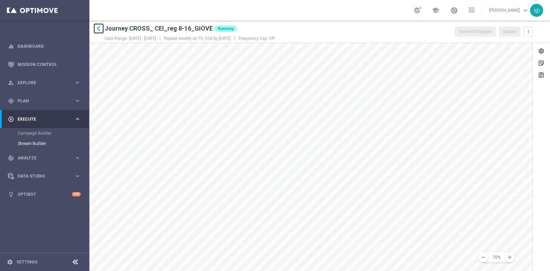
click at [100, 28] on icon "keyboard_arrow_left" at bounding box center [98, 28] width 10 height 10
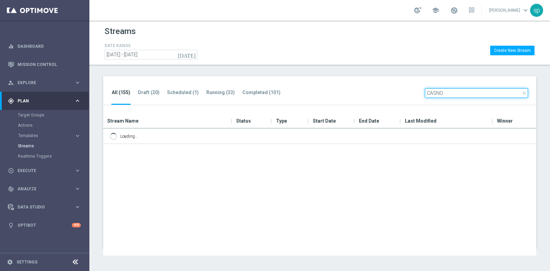
click at [436, 94] on input "CASNO" at bounding box center [476, 93] width 103 height 10
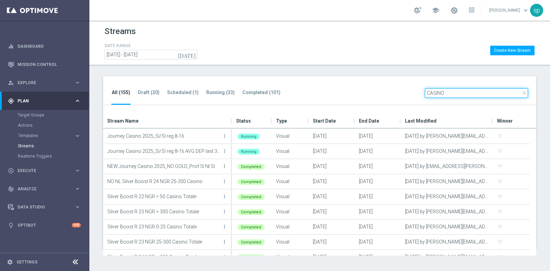
type input "CASINO"
click at [177, 86] on div "All (155) Draft (20) Scheduled (1) Running (33) Completed (101) close CASINO" at bounding box center [319, 90] width 433 height 29
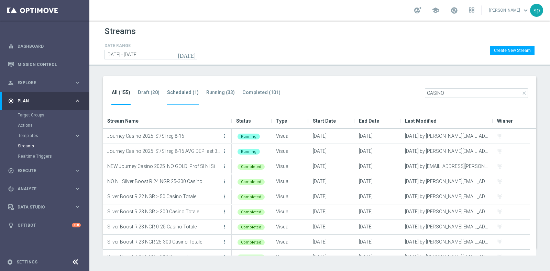
click at [179, 89] on li "Scheduled (1)" at bounding box center [183, 97] width 32 height 16
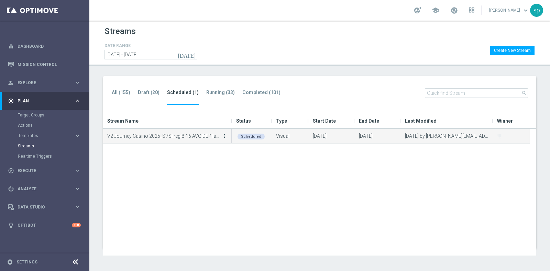
click at [223, 135] on icon "more_vert" at bounding box center [224, 135] width 5 height 5
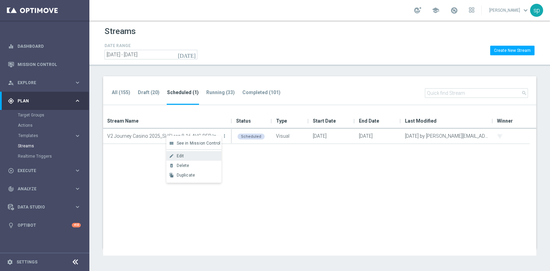
click at [185, 157] on div "Edit" at bounding box center [198, 156] width 42 height 5
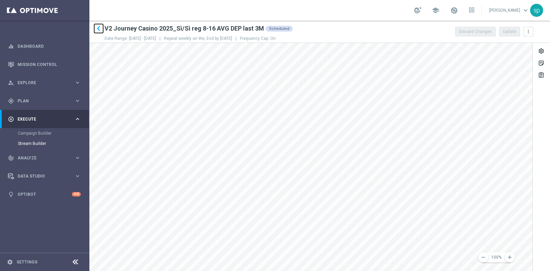
click at [99, 30] on icon "keyboard_arrow_left" at bounding box center [98, 28] width 10 height 10
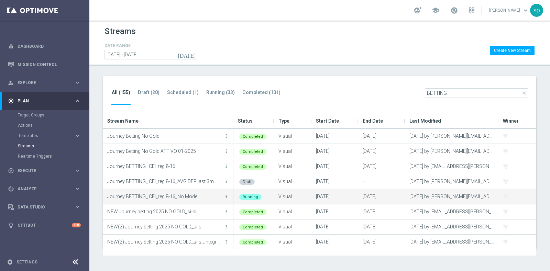
type input "BETTING"
click at [224, 194] on icon "more_vert" at bounding box center [225, 196] width 5 height 5
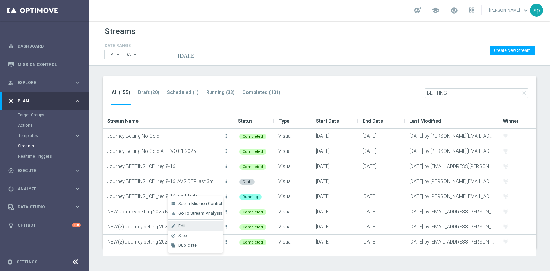
click at [191, 225] on div "Edit" at bounding box center [199, 226] width 42 height 5
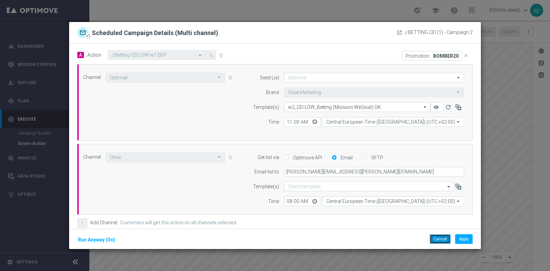
click at [440, 236] on button "Cancel" at bounding box center [439, 239] width 21 height 10
click at [440, 238] on button "Cancel" at bounding box center [439, 239] width 21 height 10
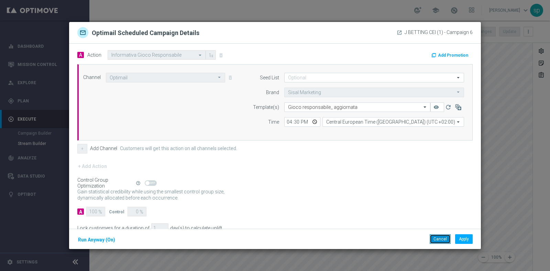
click at [443, 237] on button "Cancel" at bounding box center [439, 239] width 21 height 10
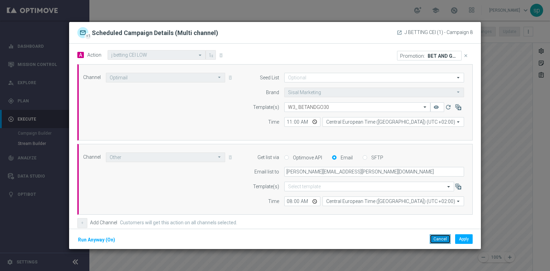
click at [433, 236] on button "Cancel" at bounding box center [439, 239] width 21 height 10
click at [442, 239] on button "Cancel" at bounding box center [439, 239] width 21 height 10
click at [438, 236] on button "Cancel" at bounding box center [439, 239] width 21 height 10
click at [443, 242] on button "Cancel" at bounding box center [439, 239] width 21 height 10
click at [436, 239] on button "Cancel" at bounding box center [439, 239] width 21 height 10
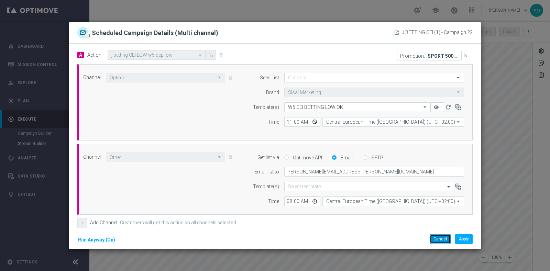
click at [442, 244] on button "Cancel" at bounding box center [439, 239] width 21 height 10
click at [440, 241] on button "Cancel" at bounding box center [439, 239] width 21 height 10
click at [442, 236] on button "Cancel" at bounding box center [439, 239] width 21 height 10
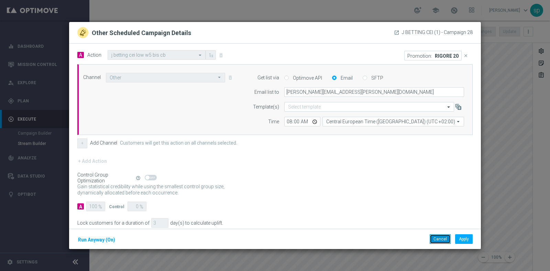
click at [438, 238] on button "Cancel" at bounding box center [439, 239] width 21 height 10
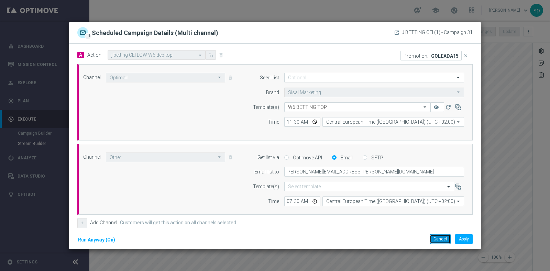
click at [439, 237] on button "Cancel" at bounding box center [439, 239] width 21 height 10
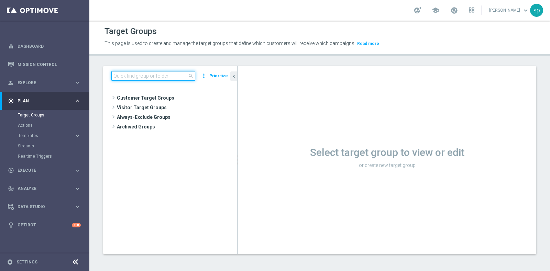
click at [154, 76] on input at bounding box center [153, 76] width 84 height 10
paste input "J CROSS CEI (2) (1) - Campaign 1"
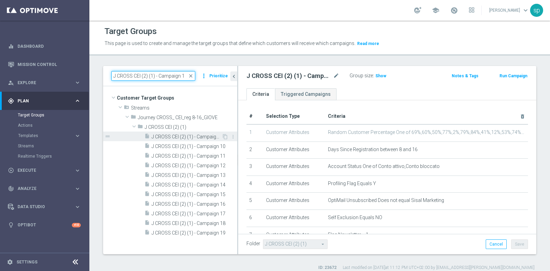
type input "J CROSS CEI (2) (1) - Campaign 1"
click at [189, 135] on span "J CROSS CEI (2) (1) - Campaign 1" at bounding box center [187, 137] width 70 height 6
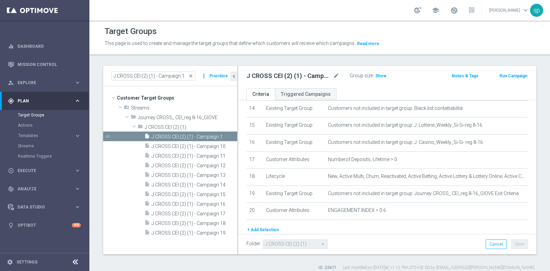
scroll to position [266, 0]
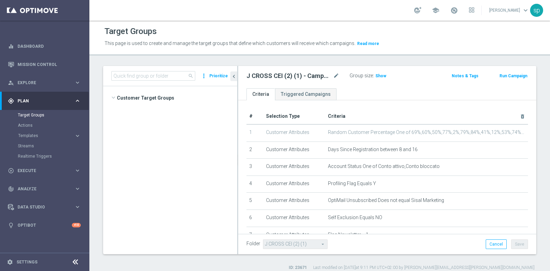
scroll to position [1051, 0]
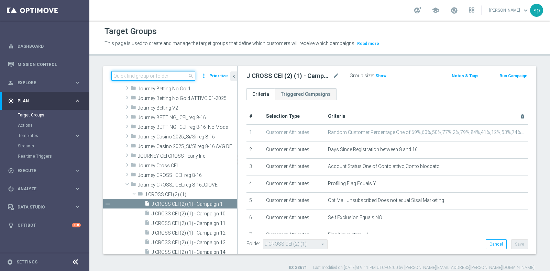
click at [175, 76] on input at bounding box center [153, 76] width 84 height 10
paste input "J CROSS CEI (2) (1) - Campaign 1"
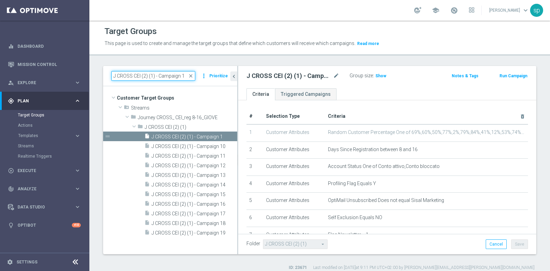
scroll to position [0, 0]
type input "J CROSS CEI (2) (1) - Campaign 1"
click at [194, 136] on span "J CROSS CEI (2) (1) - Campaign 1" at bounding box center [187, 137] width 70 height 6
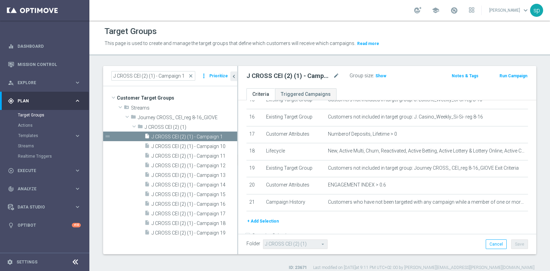
scroll to position [283, 0]
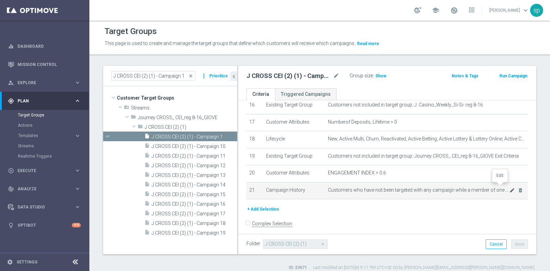
click at [509, 188] on icon "mode_edit" at bounding box center [511, 190] width 5 height 5
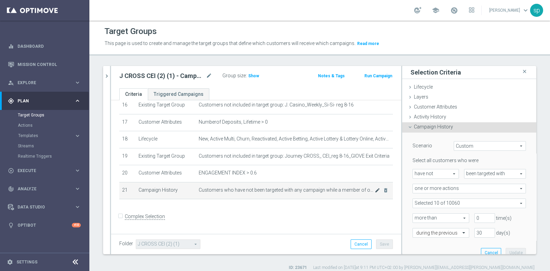
scroll to position [276, 0]
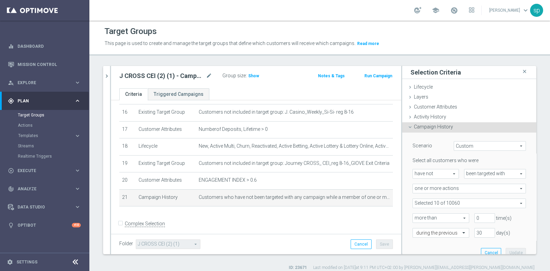
click at [458, 200] on span at bounding box center [469, 203] width 113 height 9
click at [431, 216] on span "Show Selected" at bounding box center [434, 217] width 25 height 5
click at [420, 216] on input "Show Selected" at bounding box center [417, 218] width 4 height 4
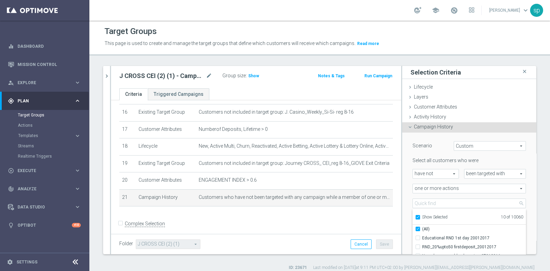
checkbox input "true"
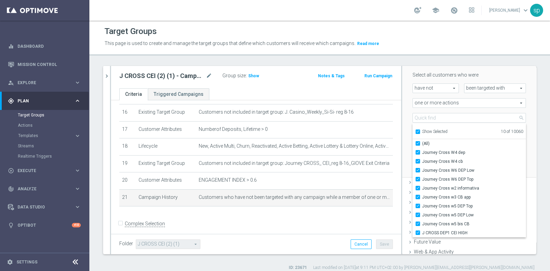
scroll to position [103, 0]
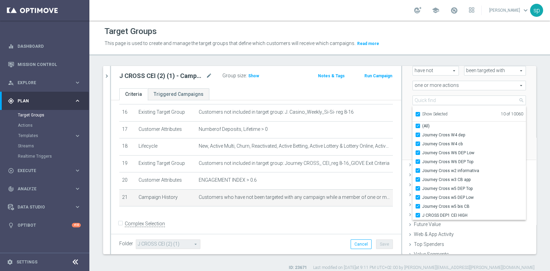
click at [520, 116] on div "Scenario Custom Custom arrow_drop_down search Select all customers who were hav…" at bounding box center [469, 95] width 134 height 131
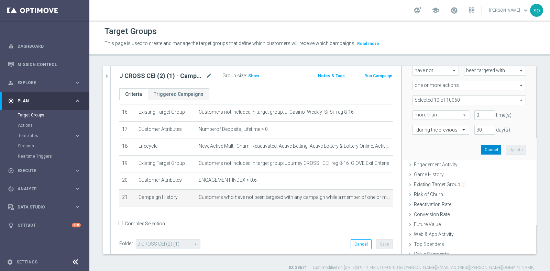
click at [481, 153] on button "Cancel" at bounding box center [491, 150] width 20 height 10
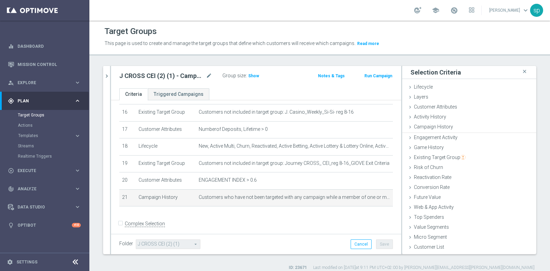
scroll to position [0, 0]
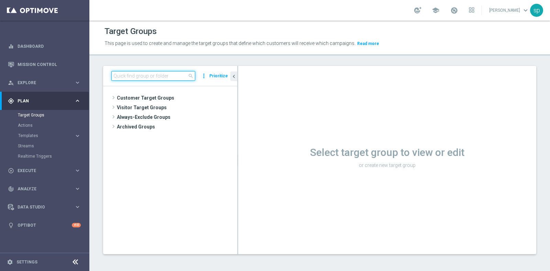
click at [143, 78] on input at bounding box center [153, 76] width 84 height 10
paste input "J CROSS NO CEI (2) (1) (1) - Campaign 1"
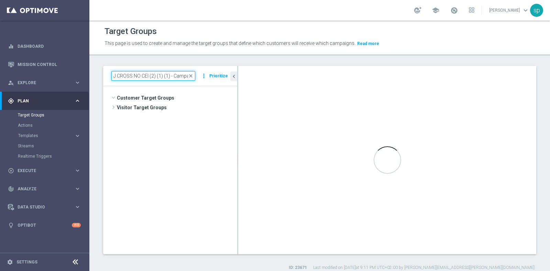
scroll to position [0, 8]
click at [143, 78] on input "J CROSS NO CEI (2) (1) (1) - Campaign 1" at bounding box center [153, 76] width 84 height 10
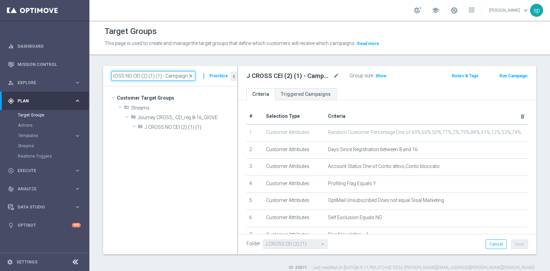
scroll to position [0, 0]
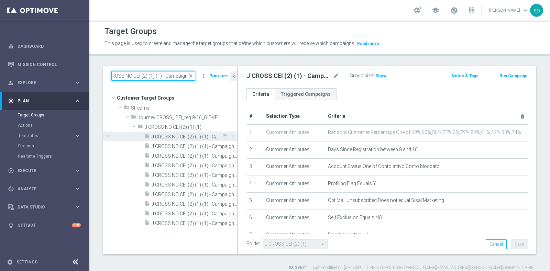
type input "J CROSS NO CEI (2) (1) (1) - Campaign 1"
click at [190, 138] on span "J CROSS NO CEI (2) (1) (1) - Campaign 1" at bounding box center [187, 137] width 70 height 6
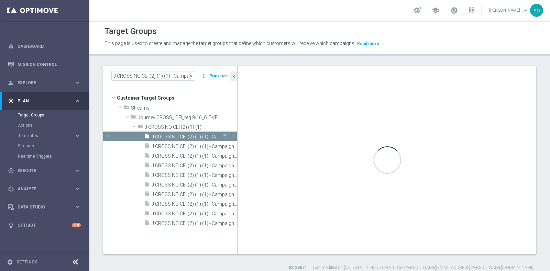
type input "J CROSS NO CEI (2) (1) (1)"
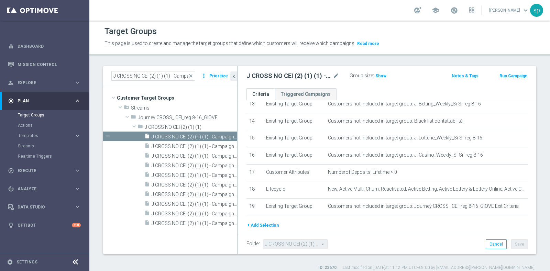
scroll to position [234, 0]
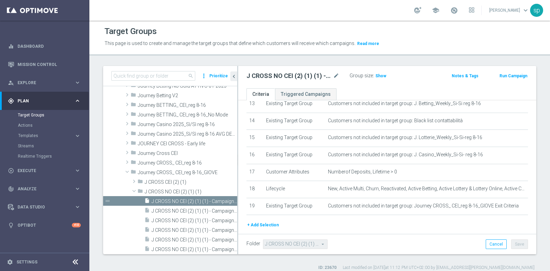
scroll to position [234, 0]
click at [165, 76] on input at bounding box center [153, 76] width 84 height 10
paste input "J CROSS NO CEI (2) (1) (1) - Campaign 1"
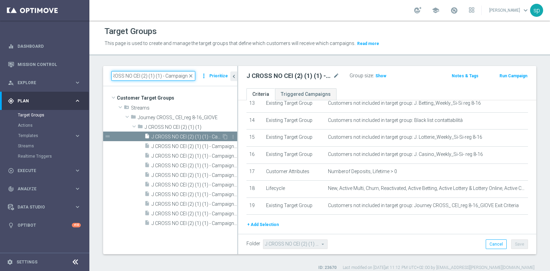
type input "J CROSS NO CEI (2) (1) (1) - Campaign 1"
click at [204, 139] on div "insert_drive_file J CROSS NO CEI (2) (1) (1) - Campaign 1" at bounding box center [182, 137] width 77 height 10
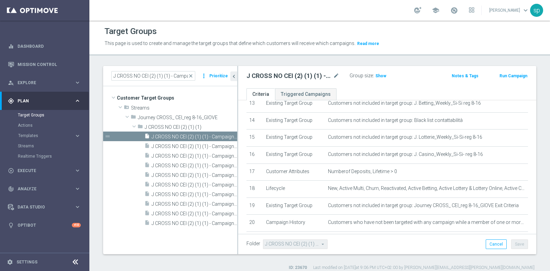
scroll to position [266, 0]
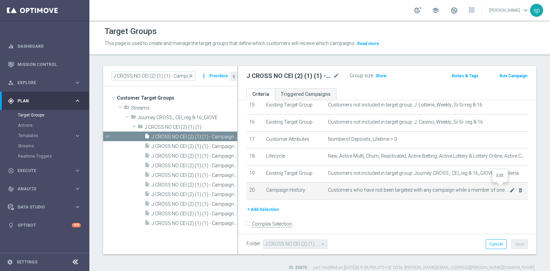
click at [509, 188] on icon "mode_edit" at bounding box center [511, 190] width 5 height 5
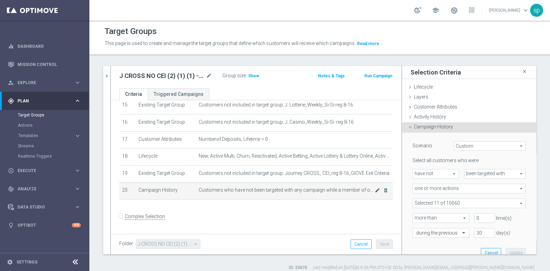
scroll to position [259, 0]
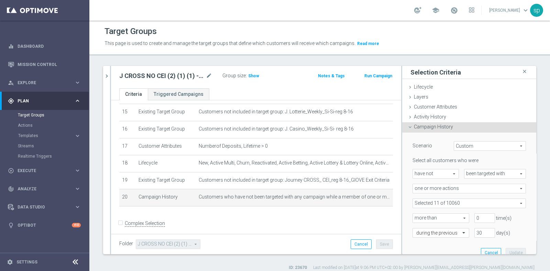
click at [487, 203] on span at bounding box center [469, 203] width 113 height 9
click at [428, 218] on span "Show Selected" at bounding box center [434, 217] width 25 height 5
click at [420, 218] on input "Show Selected" at bounding box center [417, 218] width 4 height 4
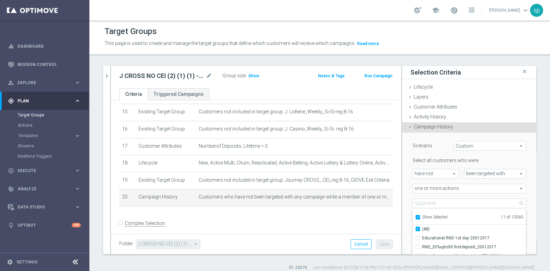
checkbox input "true"
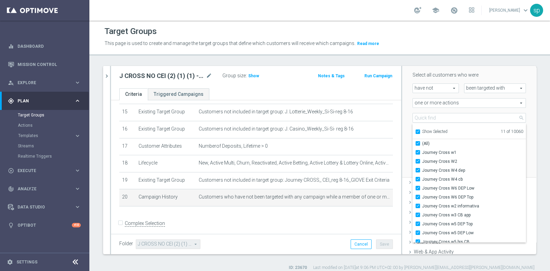
scroll to position [4, 0]
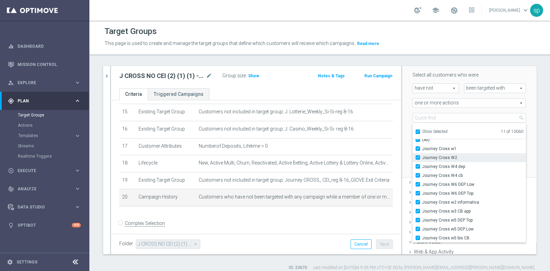
click at [422, 158] on label "Journey Cross W2" at bounding box center [474, 157] width 104 height 9
click at [417, 158] on input "Journey Cross W2" at bounding box center [419, 157] width 4 height 4
checkbox input "false"
type input "Selected 10 of 10060"
checkbox input "false"
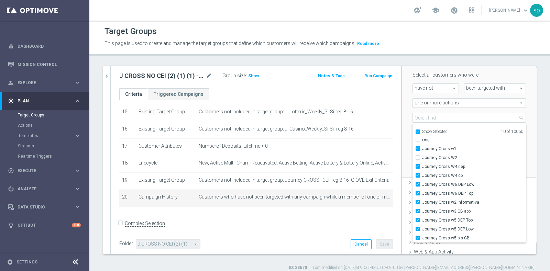
click at [520, 136] on div "Scenario Custom Custom arrow_drop_down search Select all customers who were hav…" at bounding box center [469, 112] width 134 height 131
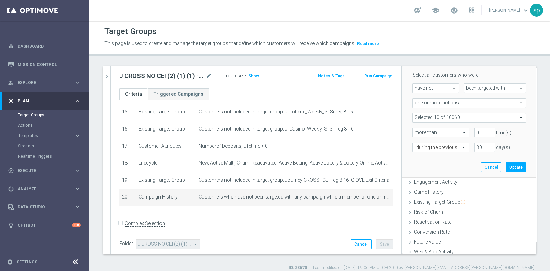
click at [483, 114] on span at bounding box center [469, 117] width 113 height 9
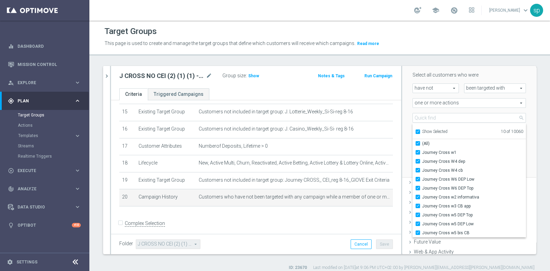
click at [521, 134] on div "Scenario Custom Custom arrow_drop_down search Select all customers who were hav…" at bounding box center [469, 112] width 134 height 131
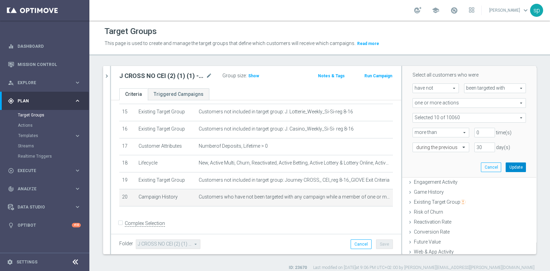
click at [505, 169] on button "Update" at bounding box center [515, 168] width 20 height 10
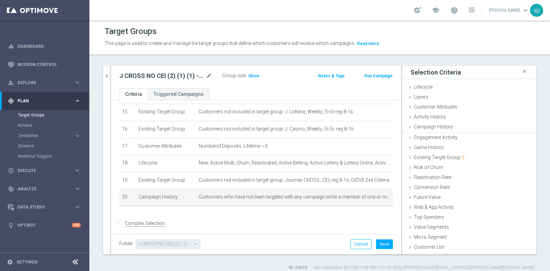
scroll to position [0, 0]
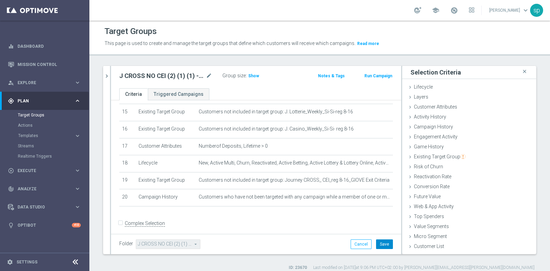
click at [380, 241] on button "Save" at bounding box center [384, 244] width 17 height 10
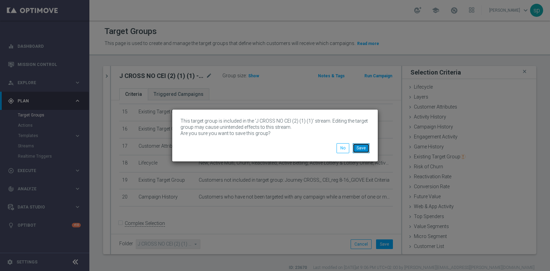
click at [361, 147] on button "Save" at bounding box center [361, 148] width 17 height 10
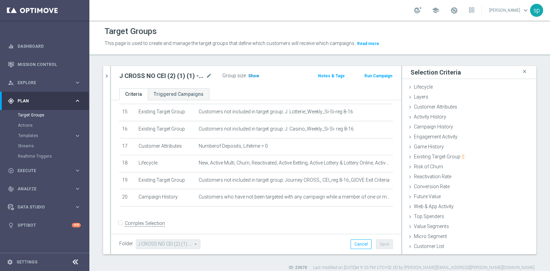
click at [253, 76] on span "Show" at bounding box center [253, 76] width 11 height 5
click at [106, 76] on icon "chevron_right" at bounding box center [106, 76] width 7 height 7
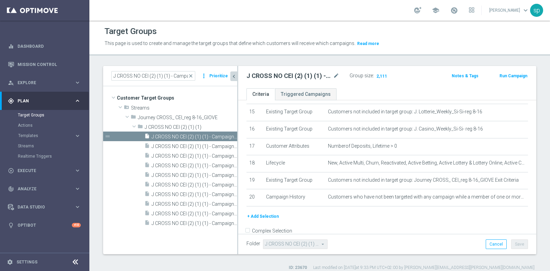
scroll to position [266, 0]
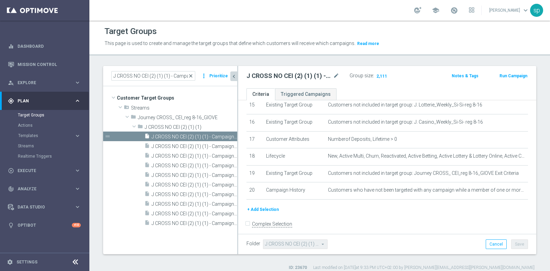
click at [192, 75] on span "close" at bounding box center [190, 75] width 5 height 5
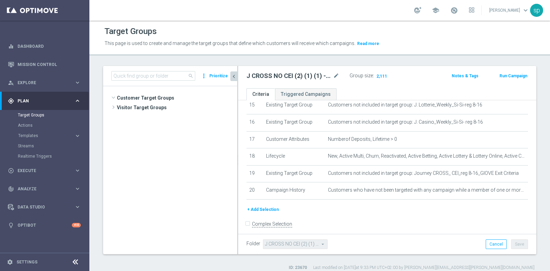
scroll to position [1060, 0]
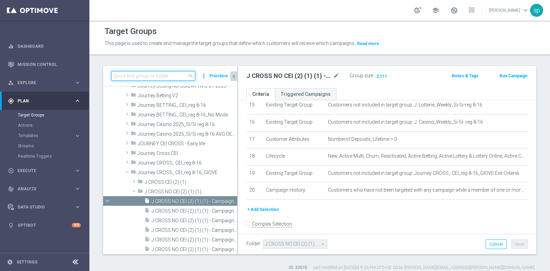
click at [172, 74] on input at bounding box center [153, 76] width 84 height 10
paste input "Journey Casino post WG (1) - Campaign 2"
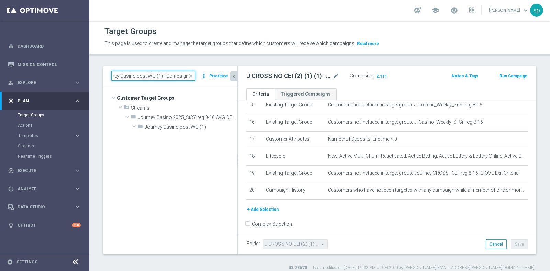
scroll to position [0, 0]
type input "Journey Casino post WG (1) - Campaign 2"
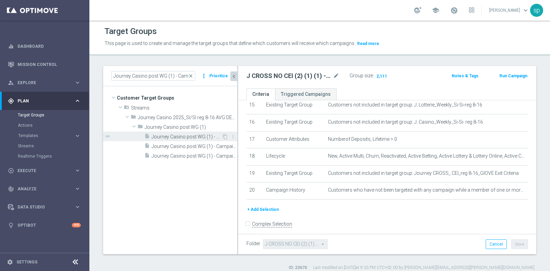
click at [208, 134] on span "Journey Casino post WG (1) - Campaign 2" at bounding box center [187, 137] width 70 height 6
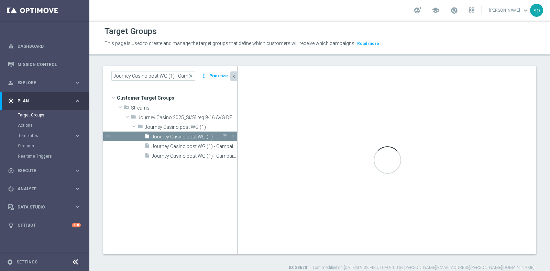
type input "Journey Casino post WG (1)"
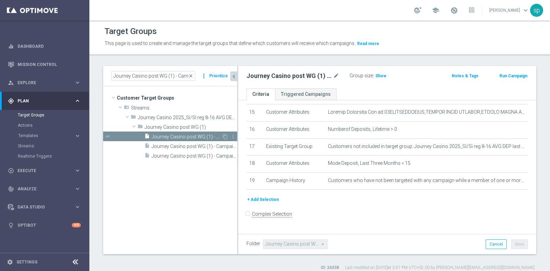
scroll to position [249, 0]
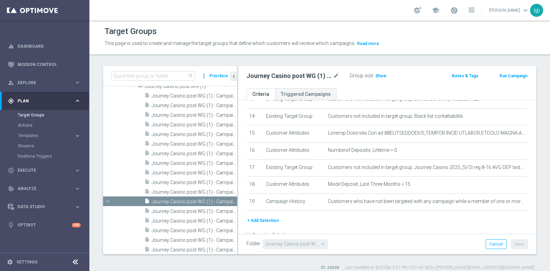
scroll to position [249, 0]
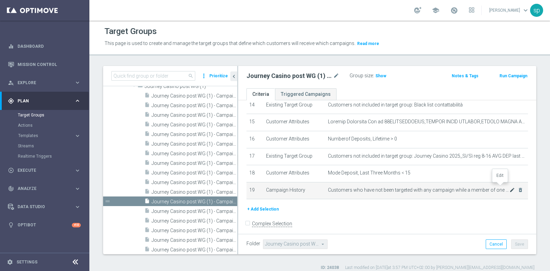
click at [509, 187] on icon "mode_edit" at bounding box center [511, 189] width 5 height 5
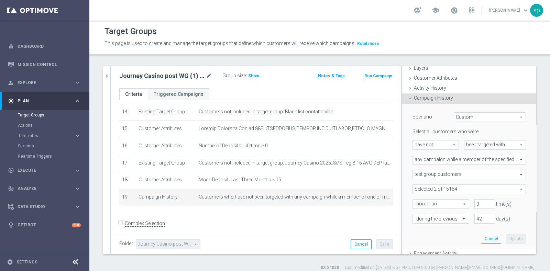
scroll to position [34, 0]
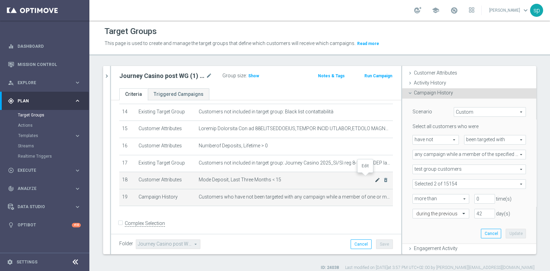
click at [375, 178] on icon "mode_edit" at bounding box center [377, 179] width 5 height 5
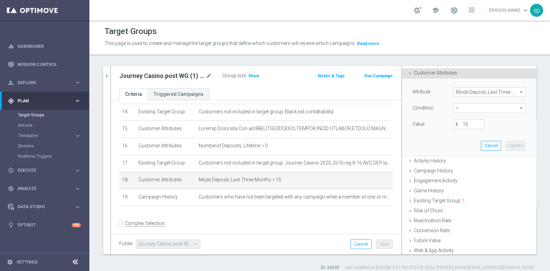
click at [456, 92] on span "Mode Deposit, Last Three Months" at bounding box center [489, 92] width 71 height 9
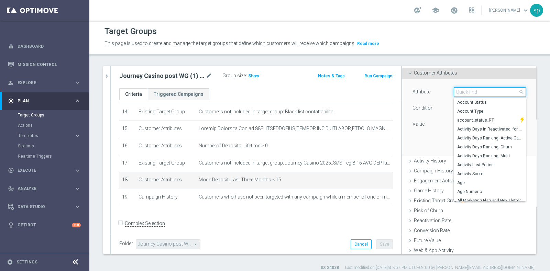
click at [456, 92] on input "search" at bounding box center [490, 92] width 72 height 10
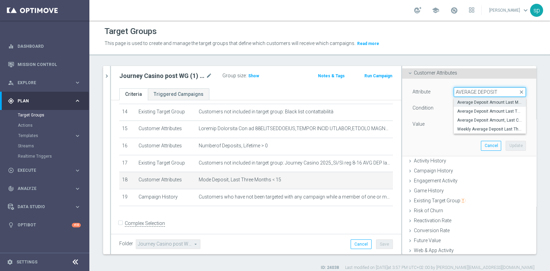
type input "AVERAGE DEPOSIT"
click at [477, 100] on span "Average Deposit Amount Last Month" at bounding box center [489, 102] width 65 height 5
type input "Average Deposit Amount Last Month"
type input "="
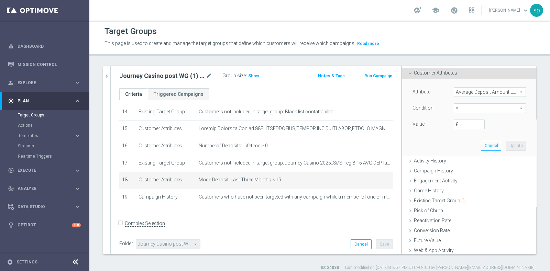
scroll to position [0, 0]
click at [458, 107] on span "=" at bounding box center [489, 108] width 71 height 9
click at [454, 118] on label "<" at bounding box center [490, 118] width 72 height 9
type input "<"
click at [455, 129] on div "Value €" at bounding box center [469, 125] width 124 height 11
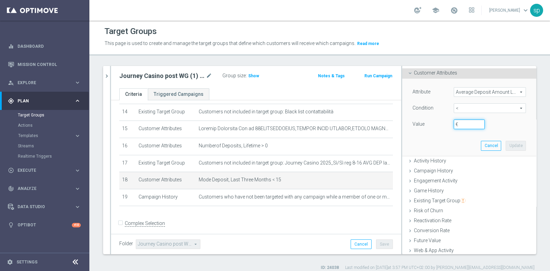
click at [458, 123] on input "€" at bounding box center [469, 125] width 31 height 10
click at [454, 123] on input "5" at bounding box center [469, 125] width 31 height 10
type input "15"
click at [505, 146] on button "Update" at bounding box center [515, 146] width 20 height 10
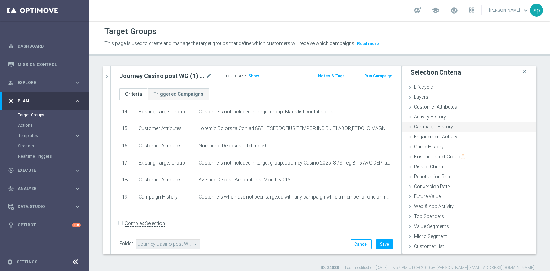
click at [428, 124] on span "Campaign History" at bounding box center [433, 126] width 39 height 5
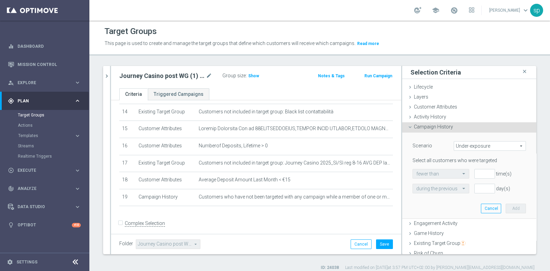
click at [454, 143] on span "Under-exposure" at bounding box center [489, 146] width 71 height 9
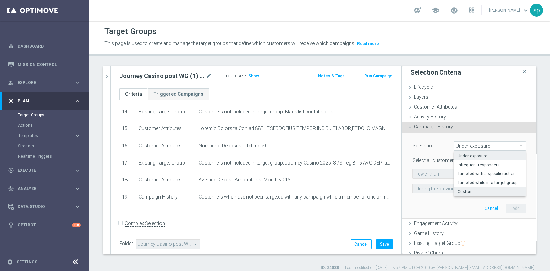
click at [464, 193] on span "Custom" at bounding box center [489, 191] width 65 height 5
type input "Custom"
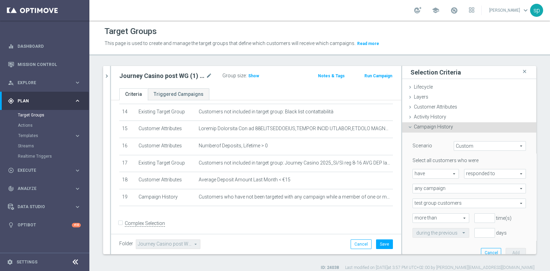
click at [437, 171] on span "have" at bounding box center [436, 173] width 46 height 9
click at [434, 194] on span "have not" at bounding box center [435, 192] width 39 height 5
type input "have not"
click at [475, 173] on span "responded to" at bounding box center [494, 173] width 61 height 9
click at [473, 193] on span "been targeted with" at bounding box center [495, 192] width 54 height 5
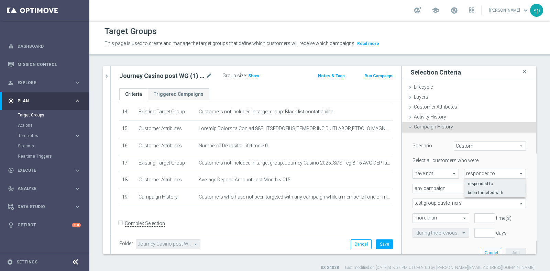
type input "been targeted with"
click at [443, 186] on span "any campaign" at bounding box center [469, 188] width 113 height 9
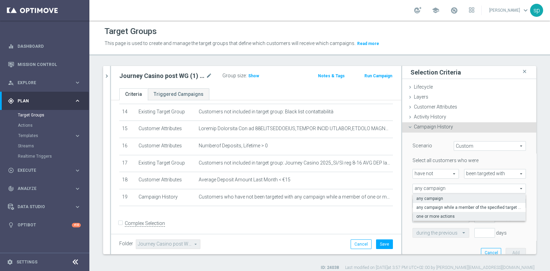
click at [443, 218] on span "one or more actions" at bounding box center [469, 216] width 106 height 5
type input "one or more actions"
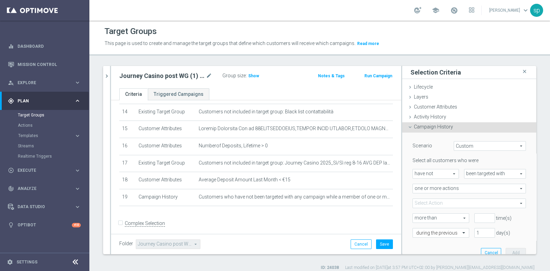
click at [446, 205] on span at bounding box center [469, 203] width 113 height 9
click at [518, 210] on div "Scenario Custom Custom arrow_drop_down search Select all customers who were hav…" at bounding box center [469, 198] width 134 height 131
type input "0"
click at [480, 219] on input "0" at bounding box center [484, 218] width 21 height 10
click at [474, 229] on input "1" at bounding box center [484, 233] width 21 height 10
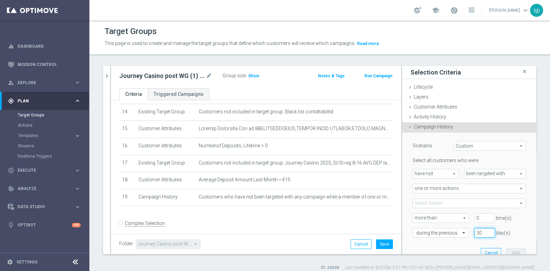
type input "30"
click at [448, 197] on div "Select all customers who were have not have not arrow_drop_down search been tar…" at bounding box center [468, 197] width 113 height 80
click at [445, 203] on span at bounding box center [469, 203] width 113 height 9
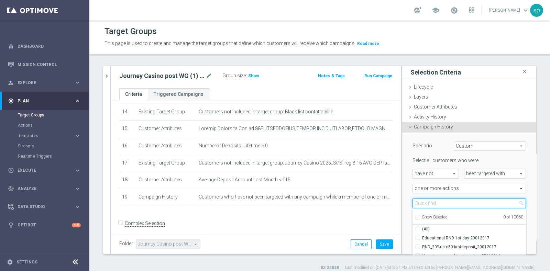
click at [445, 203] on input "search" at bounding box center [468, 204] width 113 height 10
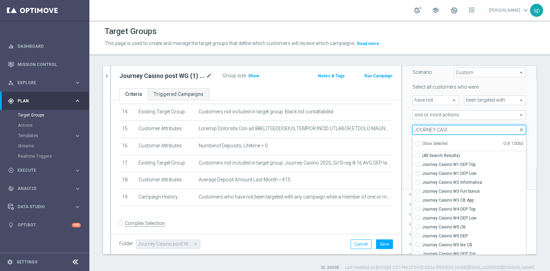
scroll to position [83, 0]
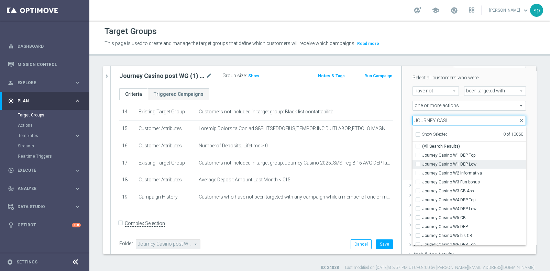
type input "JOURNEY CASI"
click at [448, 161] on span "Journey Casino W1 DEP Low" at bounding box center [474, 163] width 104 height 5
click at [422, 162] on input "Journey Casino W1 DEP Low" at bounding box center [419, 164] width 4 height 4
checkbox input "true"
type input "Journey Casino W1 DEP Low"
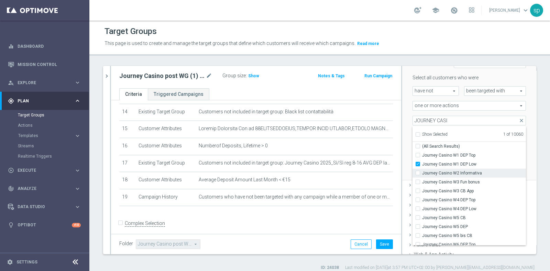
click at [450, 170] on span "Journey Casino W2 Informativa" at bounding box center [474, 172] width 104 height 5
click at [422, 171] on input "Journey Casino W2 Informativa" at bounding box center [419, 173] width 4 height 4
checkbox input "true"
type input "Selected 2 of 10060"
click at [458, 179] on span "Journey Casino W3 Fun bonus" at bounding box center [474, 181] width 104 height 5
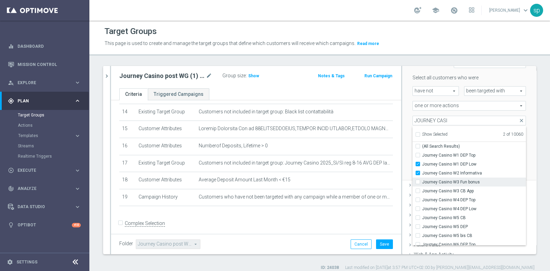
click at [422, 180] on input "Journey Casino W3 Fun bonus" at bounding box center [419, 182] width 4 height 4
checkbox input "true"
type input "Selected 3 of 10060"
click at [471, 201] on span "Journey Casino W4 DEP Top" at bounding box center [474, 199] width 104 height 5
click at [422, 201] on input "Journey Casino W4 DEP Top" at bounding box center [419, 200] width 4 height 4
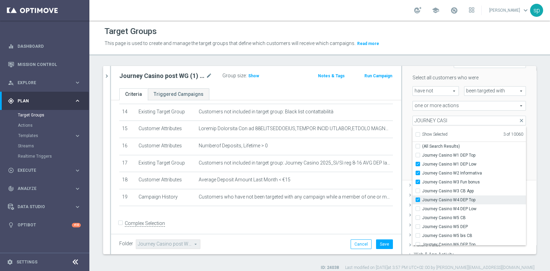
checkbox input "true"
type input "Selected 4 of 10060"
click at [471, 208] on span "Journey Casino W4 DEP Low" at bounding box center [474, 208] width 104 height 5
click at [422, 208] on input "Journey Casino W4 DEP Low" at bounding box center [419, 208] width 4 height 4
checkbox input "true"
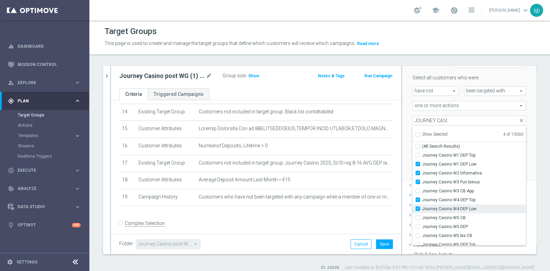
type input "Selected 5 of 10060"
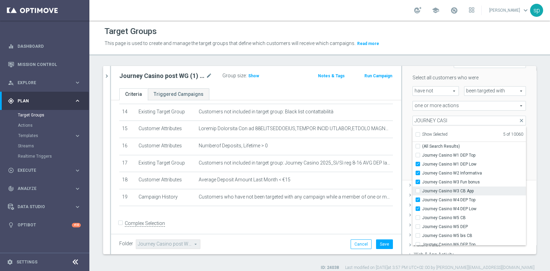
click at [461, 188] on span "Journey Casino W3 CB App" at bounding box center [474, 190] width 104 height 5
click at [422, 189] on input "Journey Casino W3 CB App" at bounding box center [419, 191] width 4 height 4
checkbox input "true"
type input "Selected 6 of 10060"
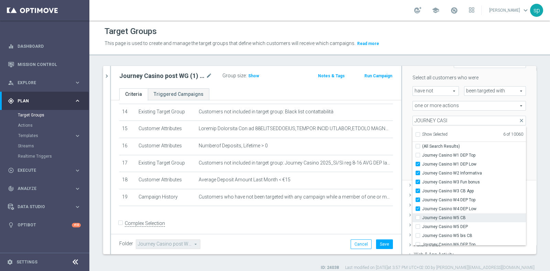
click at [452, 218] on span "Journey Casino W5 CB" at bounding box center [474, 217] width 104 height 5
click at [422, 218] on input "Journey Casino W5 CB" at bounding box center [419, 217] width 4 height 4
checkbox input "true"
type input "Selected 7 of 10060"
click at [460, 229] on label "Journey Casino W5 DEP" at bounding box center [474, 226] width 104 height 9
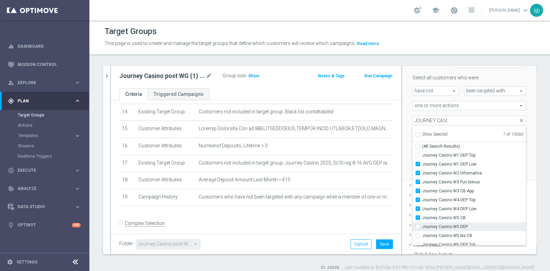
click at [422, 229] on input "Journey Casino W5 DEP" at bounding box center [419, 226] width 4 height 4
checkbox input "true"
type input "Selected 8 of 10060"
click at [465, 236] on span "Journey Casino W5 bis CB" at bounding box center [474, 235] width 104 height 5
click at [422, 236] on input "Journey Casino W5 bis CB" at bounding box center [419, 235] width 4 height 4
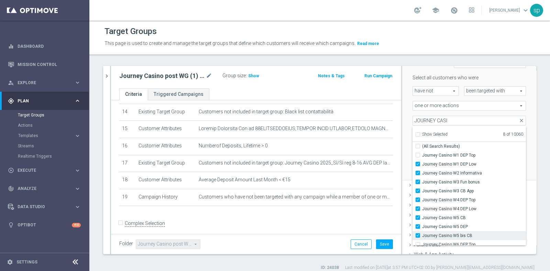
checkbox input "true"
type input "Selected 9 of 10060"
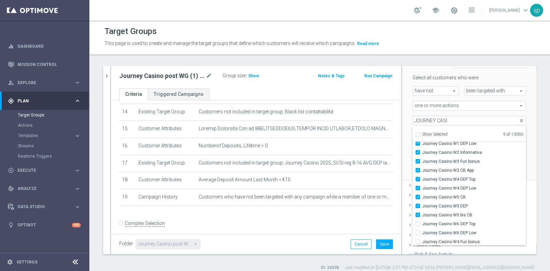
scroll to position [22, 0]
click at [472, 231] on span "Journey Casino W6 DEP Low" at bounding box center [474, 231] width 104 height 5
click at [422, 231] on input "Journey Casino W6 DEP Low" at bounding box center [419, 232] width 4 height 4
checkbox input "true"
type input "Selected 10 of 10060"
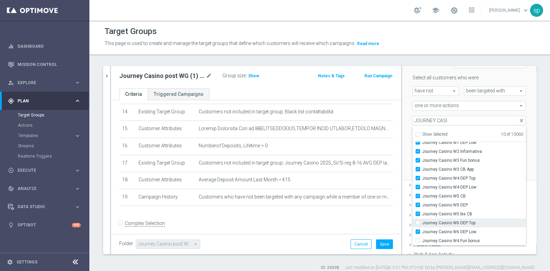
click at [470, 219] on label "Journey Casino W6 DEP Top" at bounding box center [474, 223] width 104 height 9
click at [422, 221] on input "Journey Casino W6 DEP Top" at bounding box center [419, 223] width 4 height 4
checkbox input "true"
type input "Selected 11 of 10060"
click at [520, 158] on div "Scenario Custom Custom arrow_drop_down search Select all customers who were hav…" at bounding box center [469, 115] width 134 height 131
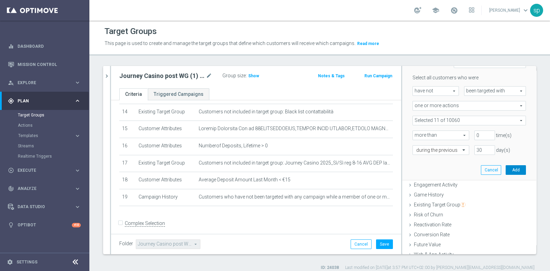
click at [505, 174] on button "Add" at bounding box center [515, 170] width 20 height 10
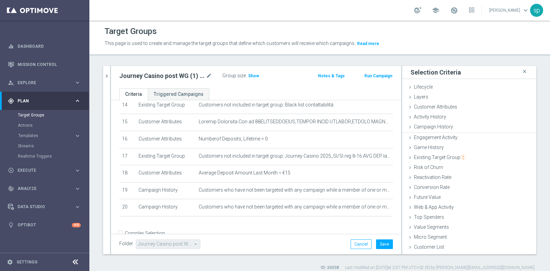
scroll to position [0, 0]
click at [378, 240] on button "Save" at bounding box center [384, 244] width 17 height 10
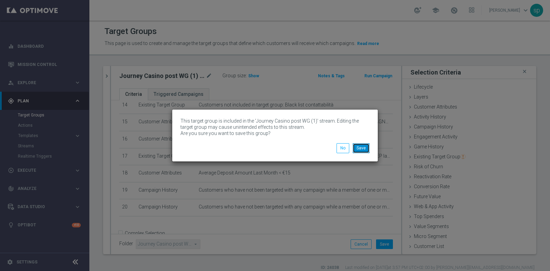
click at [359, 150] on button "Save" at bounding box center [361, 148] width 17 height 10
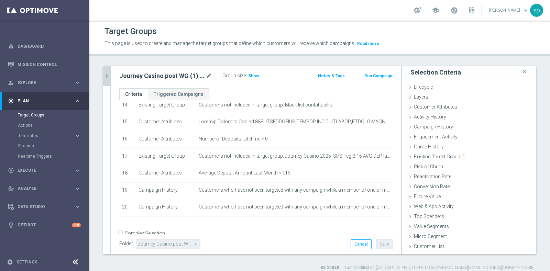
click at [103, 79] on button "chevron_right" at bounding box center [106, 76] width 7 height 20
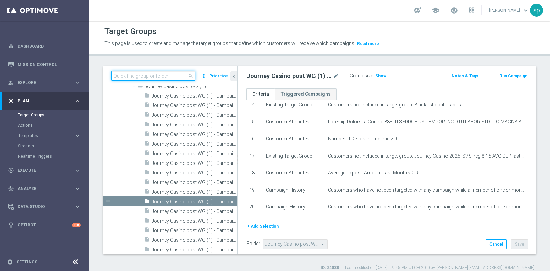
click at [172, 76] on input at bounding box center [153, 76] width 84 height 10
paste input "J BETTING NO CEI (1) - Campaign 1"
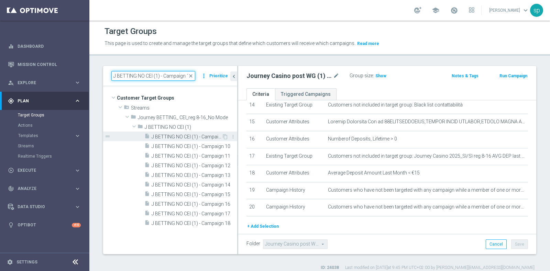
type input "J BETTING NO CEI (1) - Campaign 1"
click at [191, 136] on span "J BETTING NO CEI (1) - Campaign 1" at bounding box center [187, 137] width 70 height 6
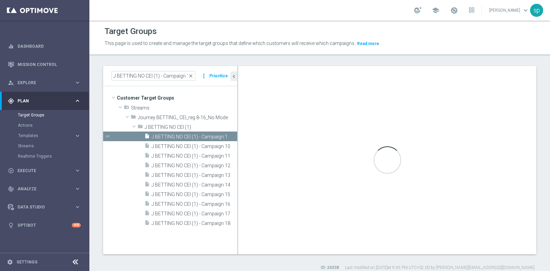
type input "J BETTING NO CEI (1)"
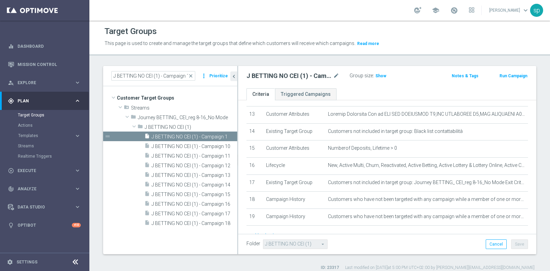
scroll to position [215, 0]
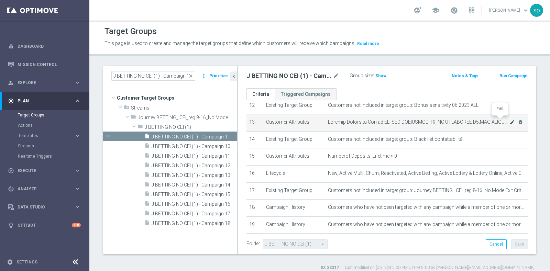
click at [509, 120] on icon "mode_edit" at bounding box center [511, 122] width 5 height 5
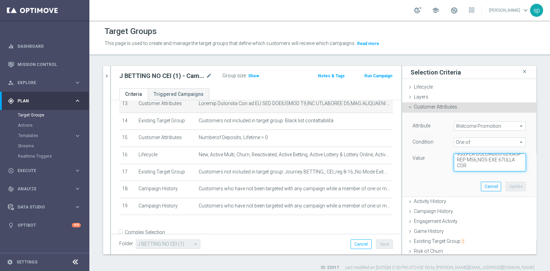
scroll to position [242, 0]
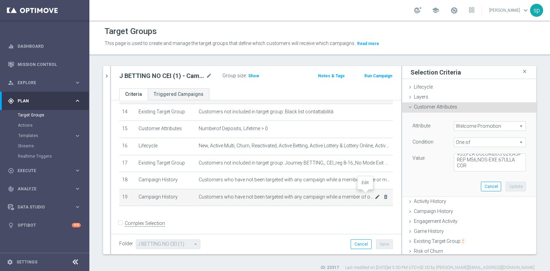
click at [375, 194] on icon "mode_edit" at bounding box center [377, 196] width 5 height 5
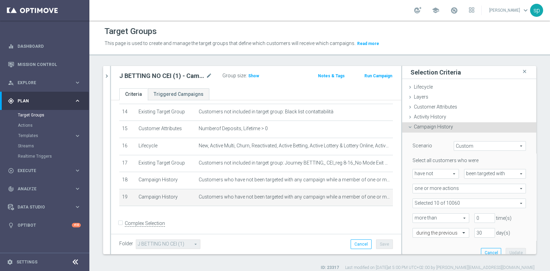
click at [457, 201] on span at bounding box center [469, 203] width 113 height 9
click at [415, 216] on input "Show Selected" at bounding box center [417, 218] width 4 height 4
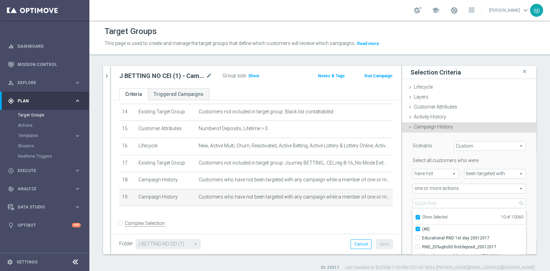
checkbox input "true"
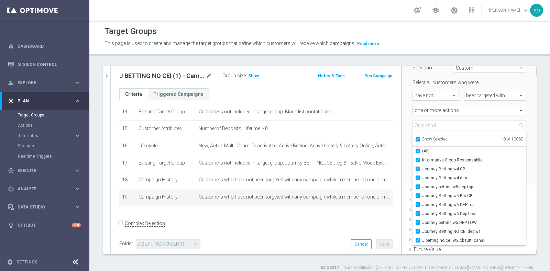
scroll to position [86, 0]
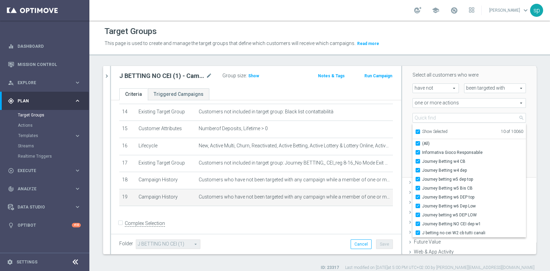
click at [517, 120] on div "Selected 10 of 10060 arrow_drop_down search Show Selected 10 of 10060 (All) Inf…" at bounding box center [469, 118] width 124 height 10
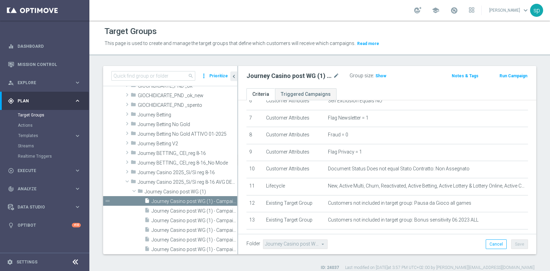
scroll to position [234, 0]
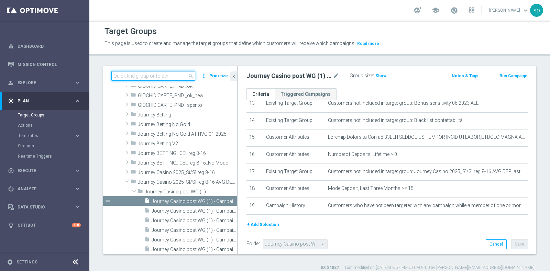
click at [162, 77] on input at bounding box center [153, 76] width 84 height 10
paste input "Journey Casino post WG (1) - Campaign 1"
type input "Journey Casino post WG (1) - Campaign 1"
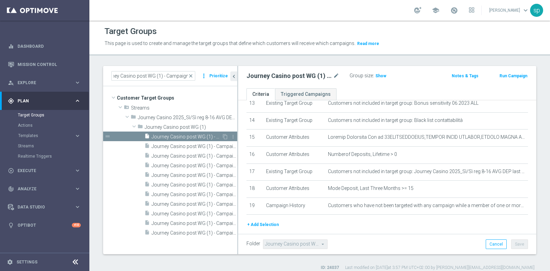
scroll to position [0, 0]
click at [208, 138] on span "Journey Casino post WG (1) - Campaign 1" at bounding box center [187, 137] width 70 height 6
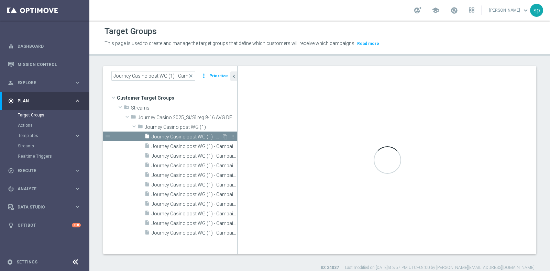
click at [208, 138] on span "Journey Casino post WG (1) - Campaign 1" at bounding box center [187, 137] width 70 height 6
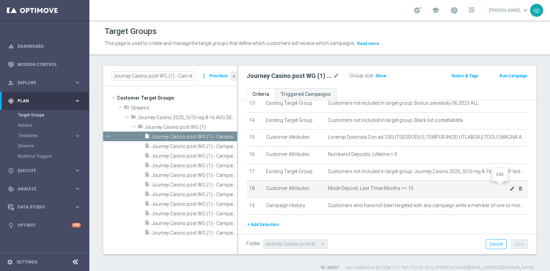
click at [509, 186] on icon "mode_edit" at bounding box center [511, 188] width 5 height 5
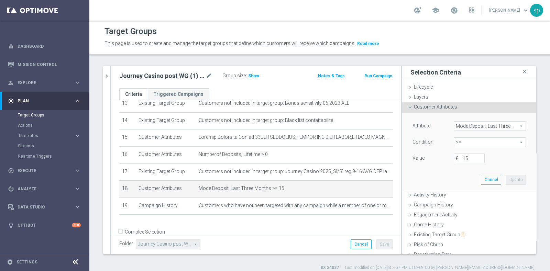
click at [468, 130] on span "Mode Deposit, Last Three Months" at bounding box center [489, 126] width 71 height 9
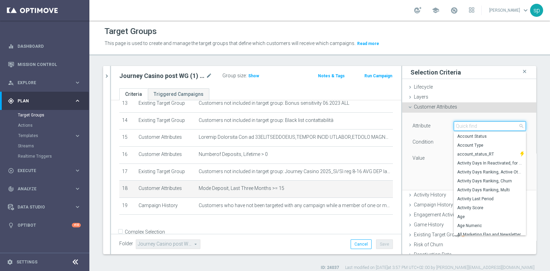
click at [468, 130] on input "search" at bounding box center [490, 126] width 72 height 10
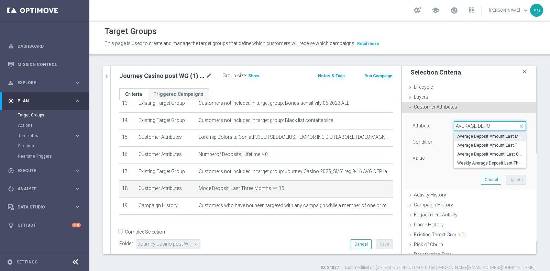
type input "AVERAGE DEPO"
click at [478, 138] on span "Average Deposit Amount Last Month" at bounding box center [489, 136] width 65 height 5
type input "Average Deposit Amount Last Month"
type input "="
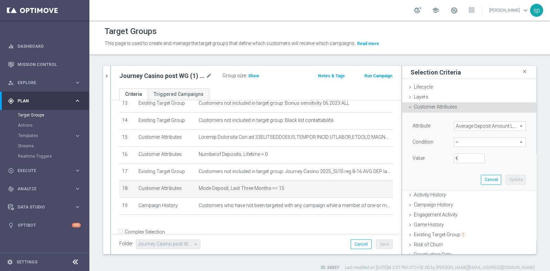
click at [469, 145] on span "=" at bounding box center [489, 142] width 71 height 9
click at [460, 196] on span ">=" at bounding box center [489, 196] width 65 height 5
type input ">="
click at [460, 158] on input "€" at bounding box center [469, 159] width 31 height 10
type input "15"
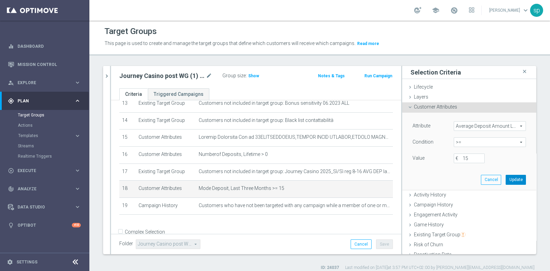
click at [505, 177] on button "Update" at bounding box center [515, 180] width 20 height 10
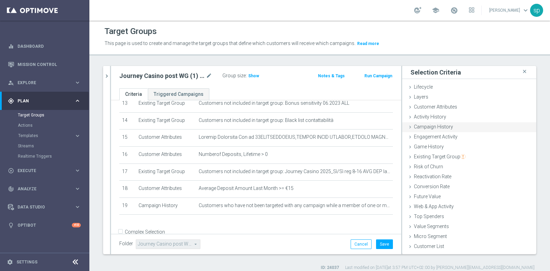
click at [439, 127] on span "Campaign History" at bounding box center [433, 126] width 39 height 5
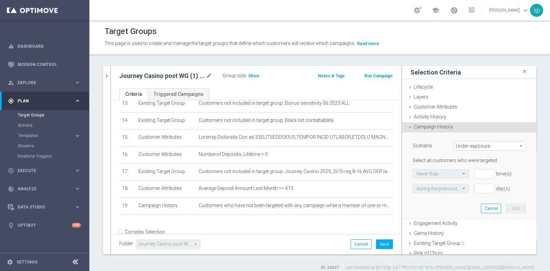
click at [462, 149] on span "Under-exposure" at bounding box center [489, 146] width 71 height 9
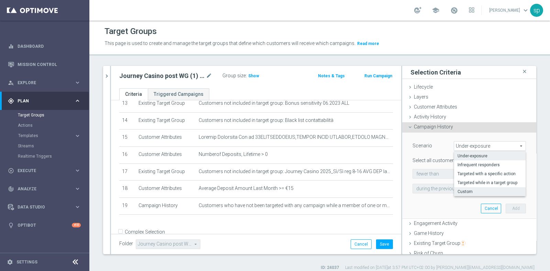
click at [467, 193] on span "Custom" at bounding box center [489, 191] width 65 height 5
type input "Custom"
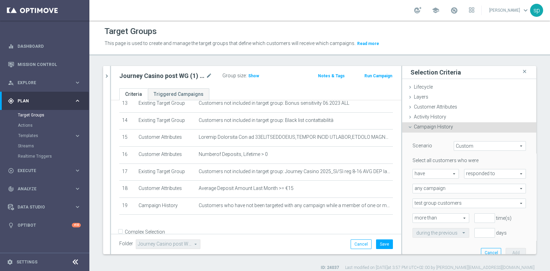
click at [432, 172] on span "have" at bounding box center [436, 173] width 46 height 9
click at [430, 192] on span "have not" at bounding box center [435, 192] width 39 height 5
type input "have not"
click at [466, 176] on span "responded to" at bounding box center [494, 173] width 61 height 9
click at [468, 192] on span "been targeted with" at bounding box center [495, 192] width 54 height 5
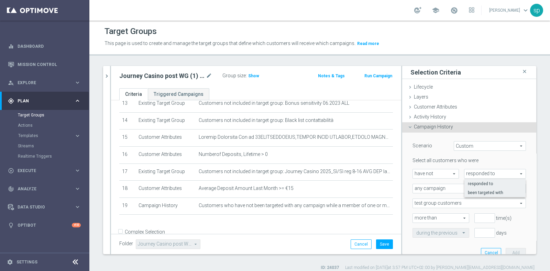
type input "been targeted with"
click at [426, 179] on div "Select all customers who were have not have not arrow_drop_down search been tar…" at bounding box center [468, 197] width 113 height 80
click at [426, 190] on span "any campaign" at bounding box center [469, 188] width 113 height 9
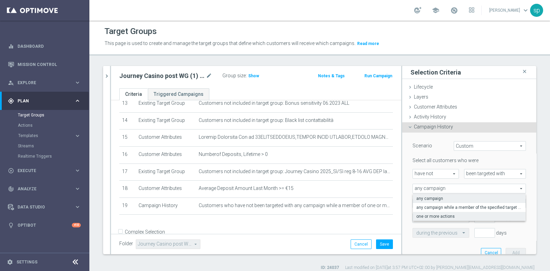
click at [428, 217] on span "one or more actions" at bounding box center [469, 216] width 106 height 5
type input "one or more actions"
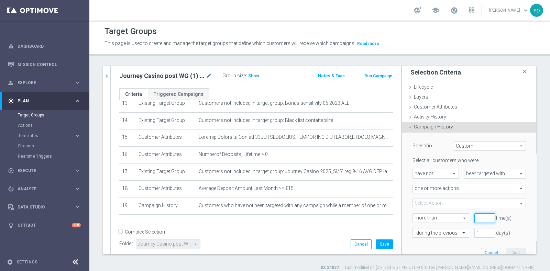
click at [478, 221] on input "number" at bounding box center [484, 218] width 21 height 10
type input "0"
click at [478, 220] on input "0" at bounding box center [484, 218] width 21 height 10
click at [474, 228] on input "1" at bounding box center [484, 233] width 21 height 10
type input "30"
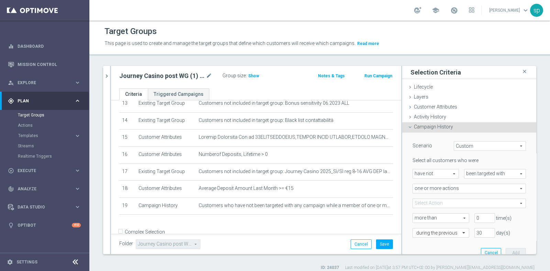
click at [434, 203] on span at bounding box center [469, 203] width 113 height 9
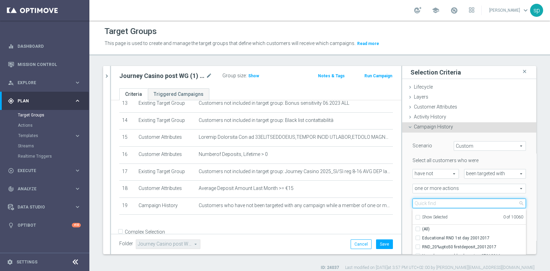
click at [434, 203] on input "search" at bounding box center [468, 204] width 113 height 10
click at [412, 202] on input "CASINO" at bounding box center [468, 204] width 113 height 10
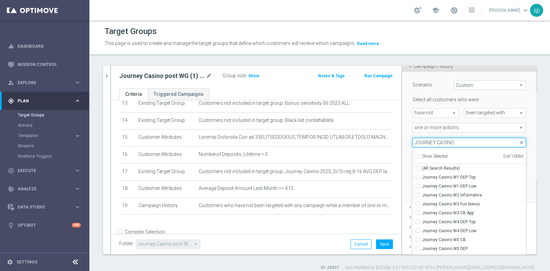
scroll to position [68, 0]
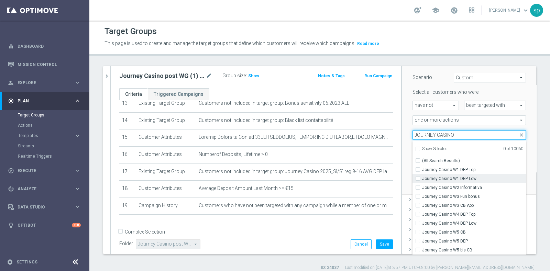
type input "JOURNEY CASINO"
click at [467, 179] on span "Journey Casino W1 DEP Low" at bounding box center [474, 178] width 104 height 5
click at [422, 179] on input "Journey Casino W1 DEP Low" at bounding box center [419, 178] width 4 height 4
checkbox input "true"
type input "Journey Casino W1 DEP Low"
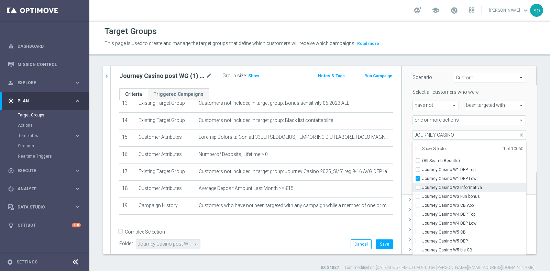
click at [467, 190] on label "Journey Casino W2 Informativa" at bounding box center [474, 187] width 104 height 9
click at [422, 190] on input "Journey Casino W2 Informativa" at bounding box center [419, 187] width 4 height 4
checkbox input "true"
type input "Selected 2 of 10060"
click at [457, 198] on span "Journey Casino W3 Fun bonus" at bounding box center [474, 196] width 104 height 5
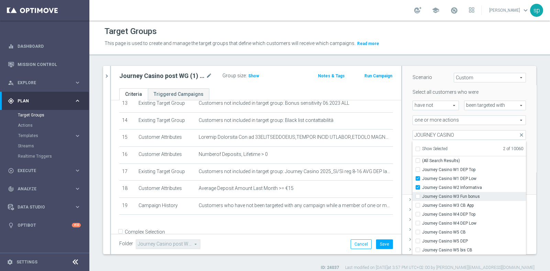
click at [422, 198] on input "Journey Casino W3 Fun bonus" at bounding box center [419, 196] width 4 height 4
checkbox input "true"
type input "Selected 3 of 10060"
click at [461, 205] on span "Journey Casino W3 CB App" at bounding box center [474, 205] width 104 height 5
click at [422, 205] on input "Journey Casino W3 CB App" at bounding box center [419, 205] width 4 height 4
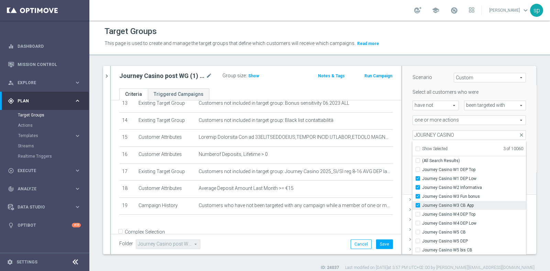
checkbox input "true"
type input "Selected 4 of 10060"
click at [465, 215] on span "Journey Casino W4 DEP Top" at bounding box center [474, 214] width 104 height 5
click at [422, 215] on input "Journey Casino W4 DEP Top" at bounding box center [419, 214] width 4 height 4
checkbox input "true"
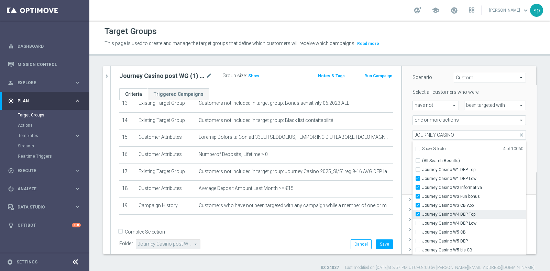
type input "Selected 5 of 10060"
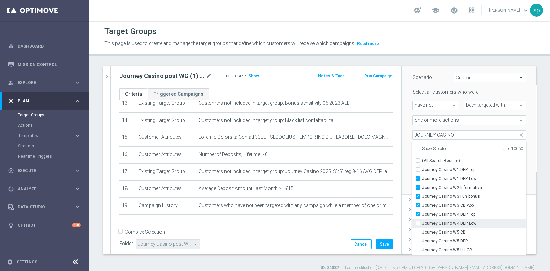
click at [466, 224] on span "Journey Casino W4 DEP Low" at bounding box center [474, 223] width 104 height 5
click at [422, 224] on input "Journey Casino W4 DEP Low" at bounding box center [419, 223] width 4 height 4
checkbox input "true"
type input "Selected 6 of 10060"
click at [466, 231] on span "Journey Casino W5 CB" at bounding box center [474, 232] width 104 height 5
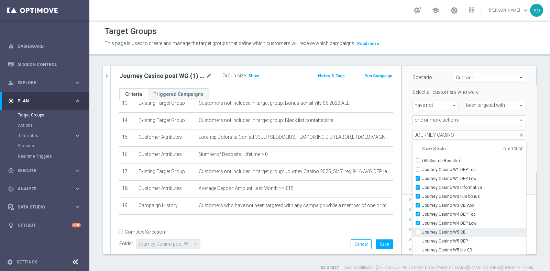
click at [422, 231] on input "Journey Casino W5 CB" at bounding box center [419, 232] width 4 height 4
checkbox input "true"
type input "Selected 7 of 10060"
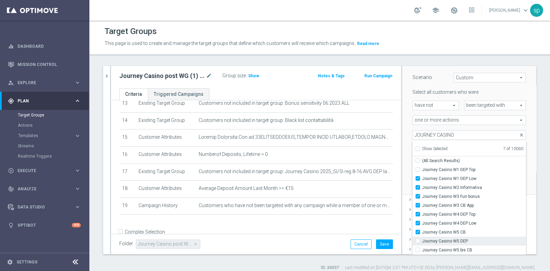
click at [466, 239] on span "Journey Casino W5 DEP" at bounding box center [474, 240] width 104 height 5
click at [422, 239] on input "Journey Casino W5 DEP" at bounding box center [419, 241] width 4 height 4
checkbox input "true"
type input "Selected 8 of 10060"
click at [481, 248] on span "Journey Casino W5 bis CB" at bounding box center [474, 249] width 104 height 5
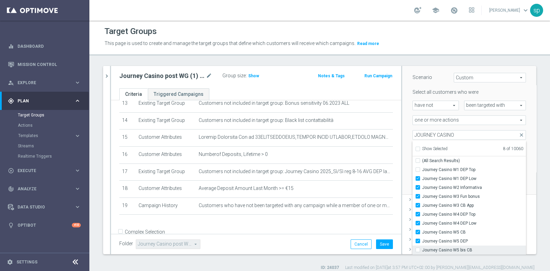
click at [422, 248] on input "Journey Casino W5 bis CB" at bounding box center [419, 250] width 4 height 4
checkbox input "true"
type input "Selected 9 of 10060"
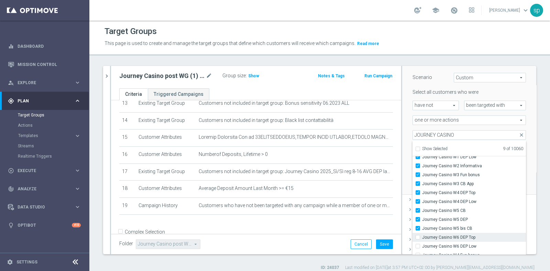
click at [474, 239] on span "Journey Casino W6 DEP Top" at bounding box center [474, 237] width 104 height 5
click at [422, 239] on input "Journey Casino W6 DEP Top" at bounding box center [419, 237] width 4 height 4
checkbox input "true"
type input "Selected 10 of 10060"
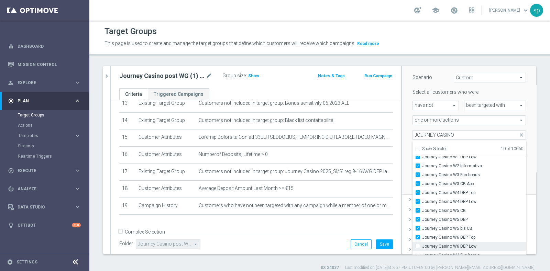
click at [470, 246] on span "Journey Casino W6 DEP Low" at bounding box center [474, 246] width 104 height 5
click at [422, 246] on input "Journey Casino W6 DEP Low" at bounding box center [419, 246] width 4 height 4
checkbox input "true"
type input "Selected 11 of 10060"
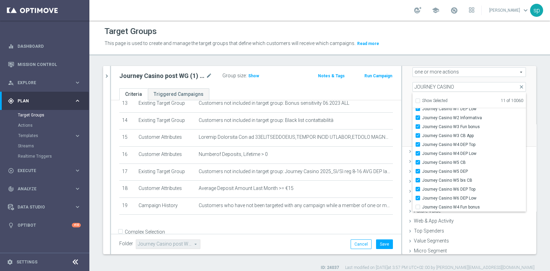
scroll to position [120, 0]
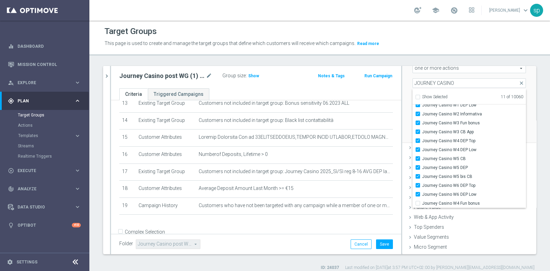
click at [520, 134] on div "Scenario Custom Custom arrow_drop_down search Select all customers who were hav…" at bounding box center [469, 77] width 134 height 131
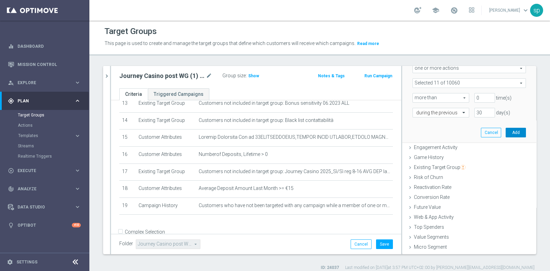
click at [505, 133] on button "Add" at bounding box center [515, 133] width 20 height 10
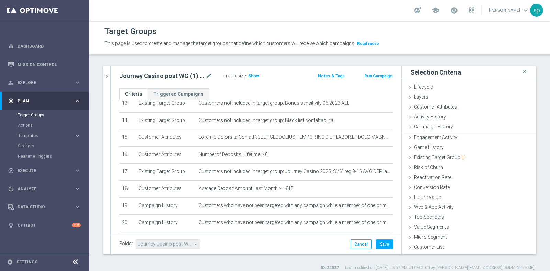
scroll to position [0, 0]
click at [378, 243] on button "Save" at bounding box center [384, 244] width 17 height 10
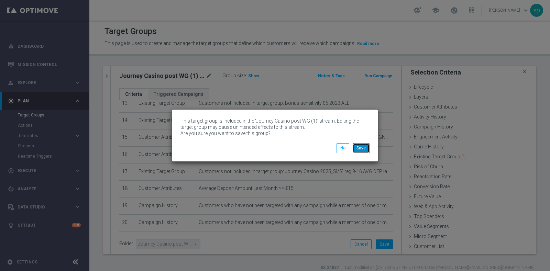
click at [362, 150] on button "Save" at bounding box center [361, 148] width 17 height 10
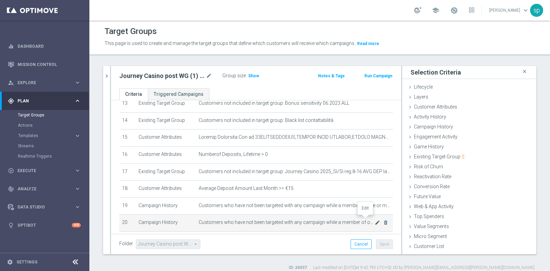
click at [375, 220] on icon "mode_edit" at bounding box center [377, 222] width 5 height 5
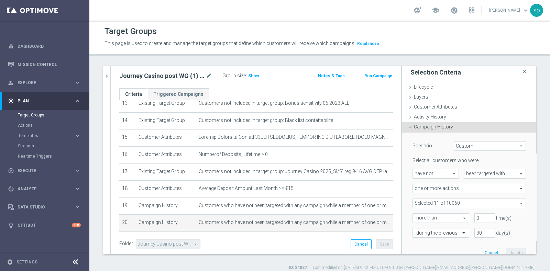
click at [444, 190] on span "one or more actions" at bounding box center [469, 188] width 113 height 9
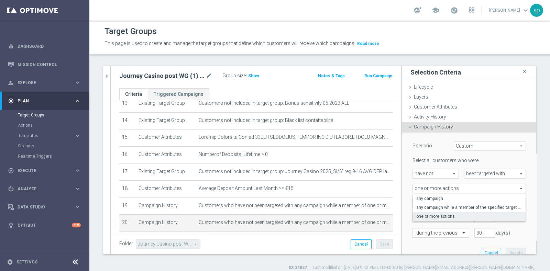
click at [519, 213] on div "Scenario Custom Custom arrow_drop_down search Select all customers who were hav…" at bounding box center [469, 198] width 134 height 131
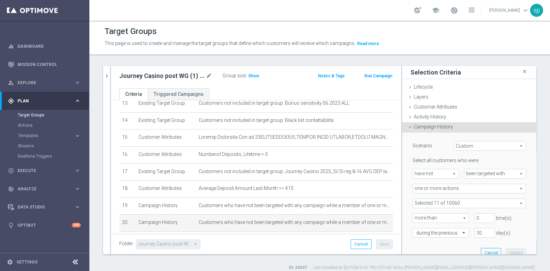
click at [446, 199] on span at bounding box center [469, 203] width 113 height 9
click at [415, 216] on input "Show Selected" at bounding box center [417, 218] width 4 height 4
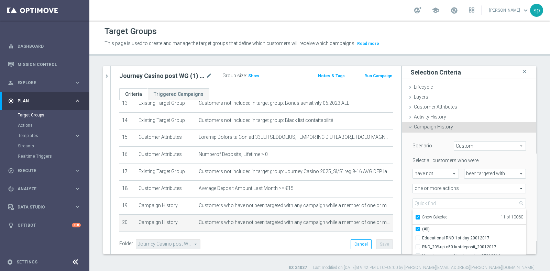
checkbox input "true"
click at [417, 237] on input "Journey Casino W1 DEP Low" at bounding box center [419, 238] width 4 height 4
checkbox input "false"
type input "Selected 10 of 10060"
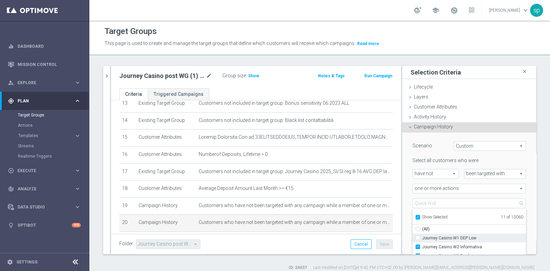
checkbox input "false"
click at [415, 216] on input "Show Selected" at bounding box center [417, 218] width 4 height 4
checkbox input "false"
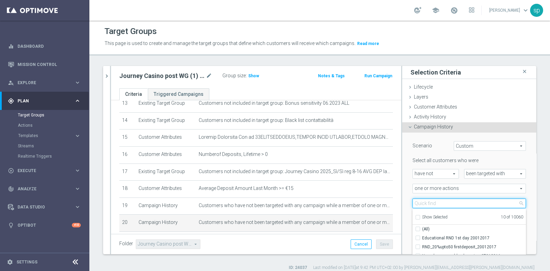
click at [416, 202] on input "search" at bounding box center [468, 204] width 113 height 10
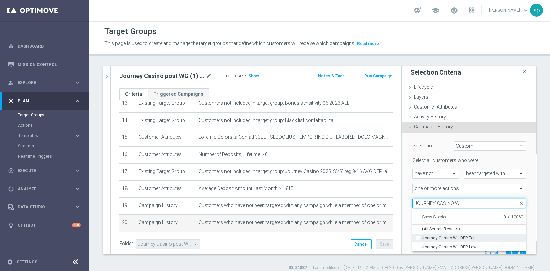
type input "JOURNEY CASINO W1"
click at [476, 237] on span "Journey Casino W1 DEP Top" at bounding box center [474, 237] width 104 height 5
click at [422, 237] on input "Journey Casino W1 DEP Top" at bounding box center [419, 238] width 4 height 4
checkbox input "true"
type input "Selected 11 of 10060"
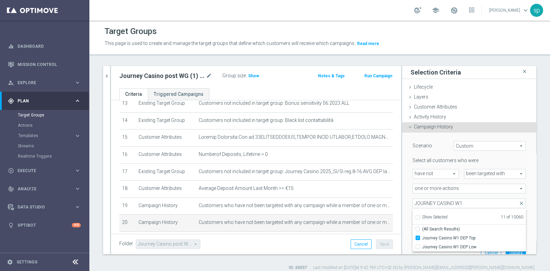
click at [522, 214] on div "Scenario Custom Custom arrow_drop_down search Select all customers who were hav…" at bounding box center [469, 198] width 134 height 131
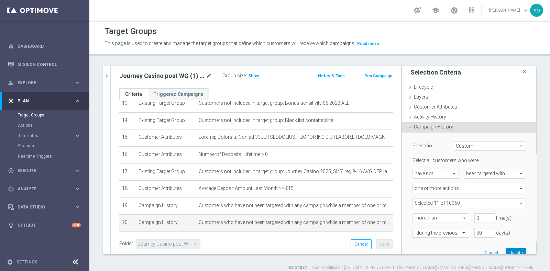
click at [505, 250] on button "Update" at bounding box center [515, 253] width 20 height 10
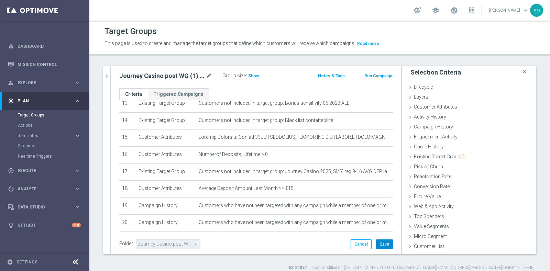
click at [376, 242] on button "Save" at bounding box center [384, 244] width 17 height 10
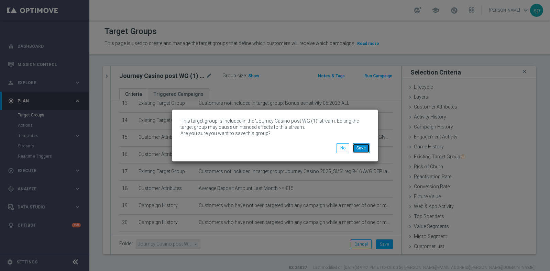
click at [361, 148] on button "Save" at bounding box center [361, 148] width 17 height 10
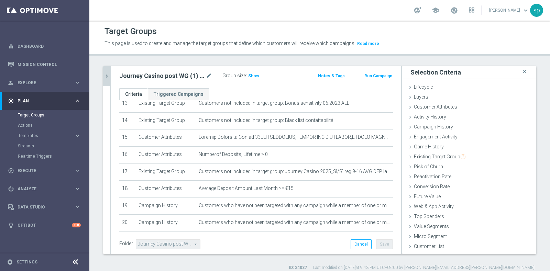
click at [104, 75] on icon "chevron_right" at bounding box center [106, 76] width 7 height 7
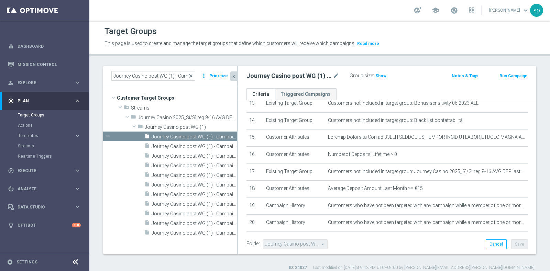
click at [192, 76] on span "close" at bounding box center [190, 75] width 5 height 5
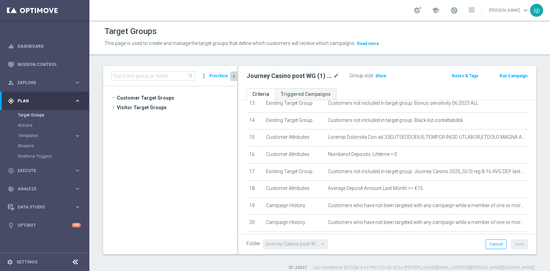
scroll to position [1015, 0]
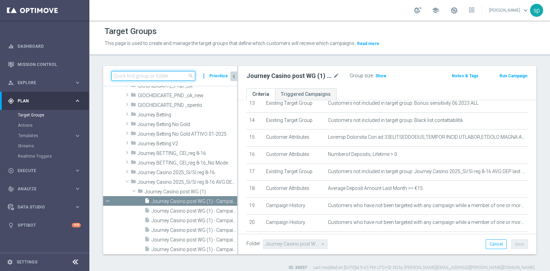
click at [137, 75] on input at bounding box center [153, 76] width 84 height 10
paste input "Journey Lotterie post WG (1) - Campaign 1"
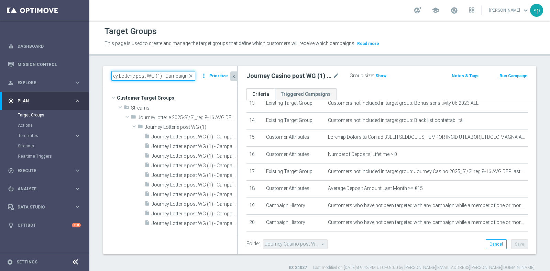
scroll to position [0, 0]
type input "Journey Lotterie post WG (1) - Campaign 1"
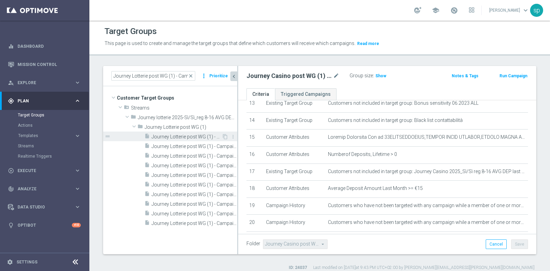
click at [189, 133] on div "insert_drive_file Journey Lotterie post WG (1) - Campaign 1" at bounding box center [182, 137] width 77 height 10
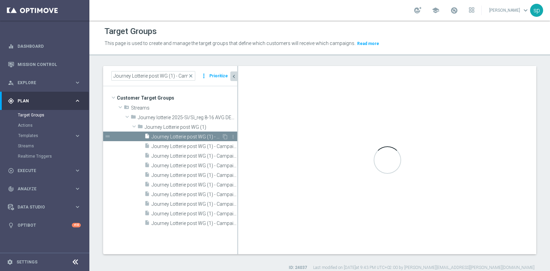
type input "Journey Lotterie post WG (1)"
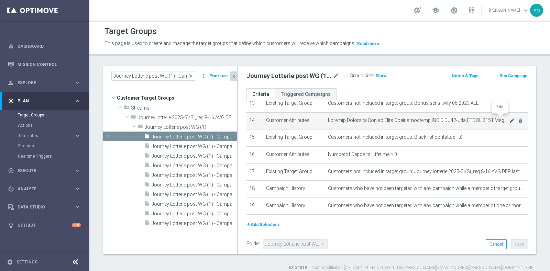
click at [509, 119] on icon "mode_edit" at bounding box center [511, 120] width 5 height 5
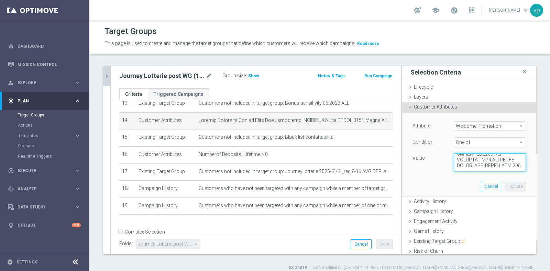
scroll to position [525, 0]
click at [108, 76] on icon "chevron_right" at bounding box center [106, 76] width 7 height 7
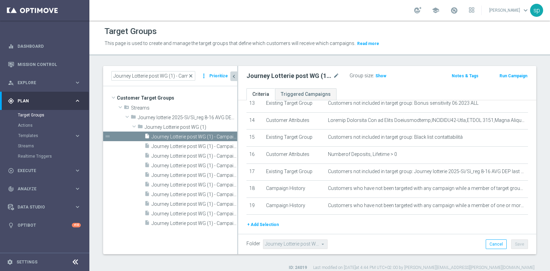
click at [192, 76] on span "close" at bounding box center [190, 75] width 5 height 5
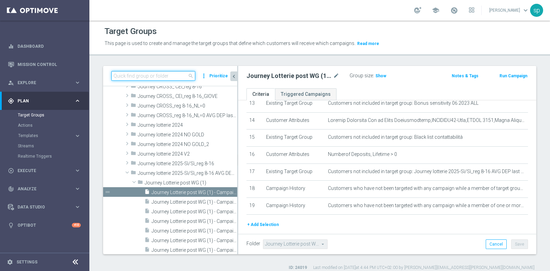
click at [175, 76] on input at bounding box center [153, 76] width 84 height 10
paste input "Journey Lotterie post WG (1) - Campaign 1"
type input "Journey Lotterie post WG (1) - Campaign 1"
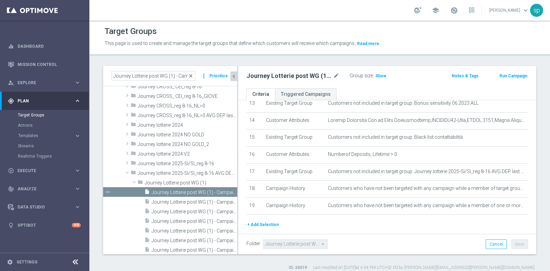
click at [191, 74] on span "close" at bounding box center [190, 75] width 5 height 5
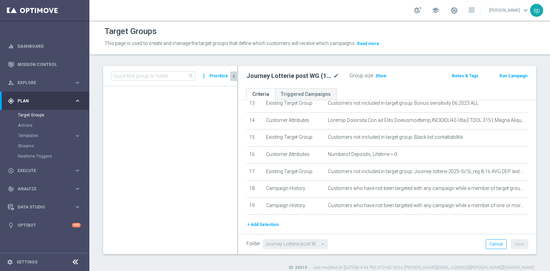
scroll to position [1328, 0]
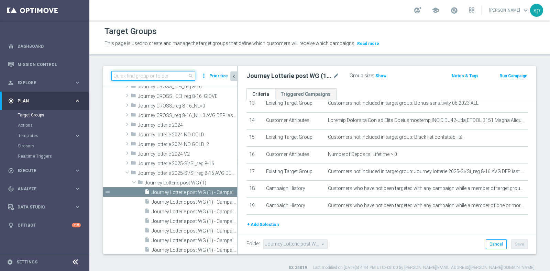
click at [164, 75] on input at bounding box center [153, 76] width 84 height 10
paste input "J BETTING NO CEI (1) - Campaign 1"
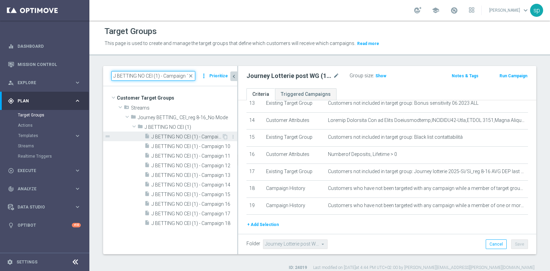
type input "J BETTING NO CEI (1) - Campaign 1"
click at [182, 137] on span "J BETTING NO CEI (1) - Campaign 1" at bounding box center [187, 137] width 70 height 6
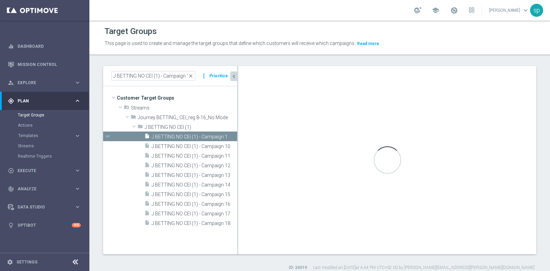
type input "J BETTING NO CEI (1)"
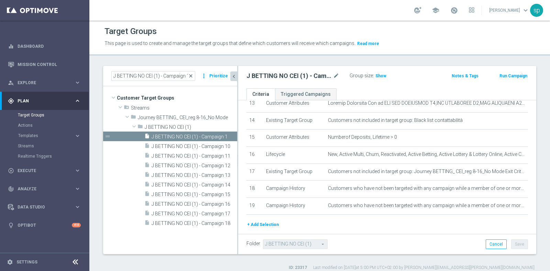
click at [190, 75] on span "close" at bounding box center [190, 75] width 5 height 5
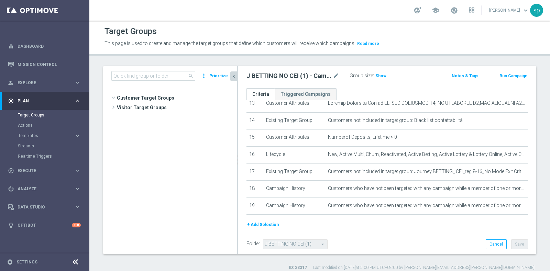
scroll to position [1006, 0]
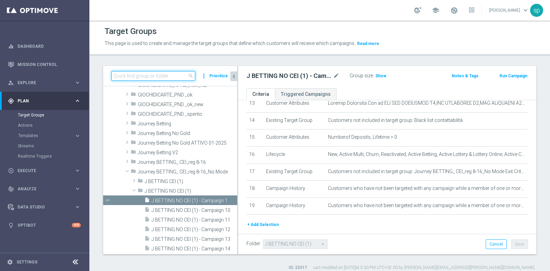
click at [163, 72] on input at bounding box center [153, 76] width 84 height 10
paste input "J BETTING CEI (1) - Campaign 1"
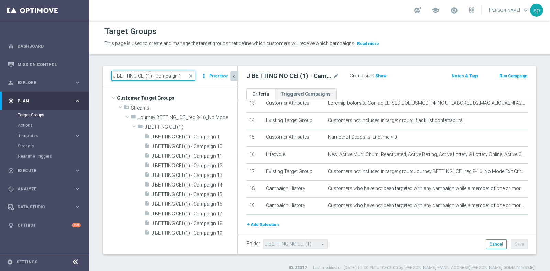
scroll to position [0, 0]
type input "J BETTING CEI (1) - Campaign 1"
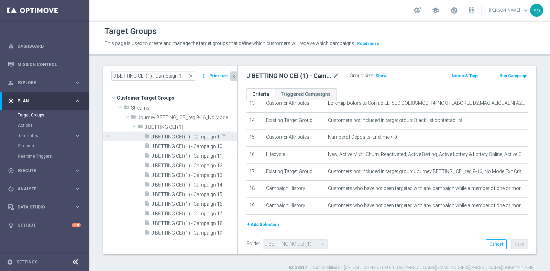
click at [179, 138] on span "J BETTING CEI (1) - Campaign 1" at bounding box center [186, 137] width 69 height 6
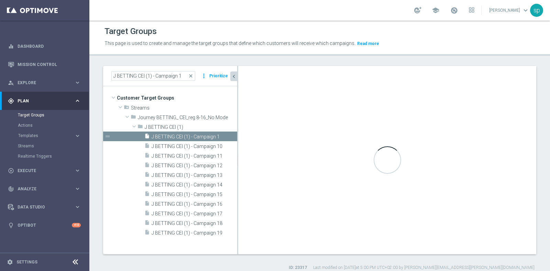
type input "J BETTING CEI (1)"
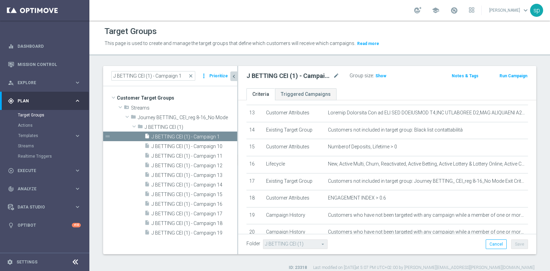
scroll to position [216, 0]
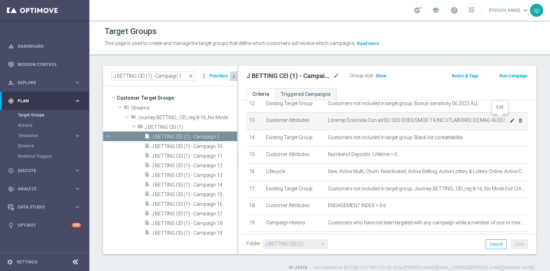
click at [509, 118] on icon "mode_edit" at bounding box center [511, 120] width 5 height 5
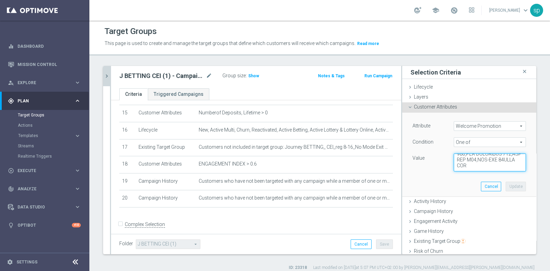
scroll to position [259, 0]
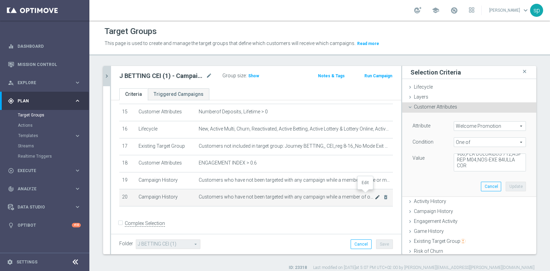
click at [375, 195] on icon "mode_edit" at bounding box center [377, 196] width 5 height 5
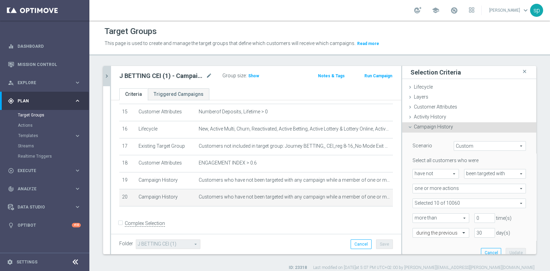
click at [492, 186] on span "one or more actions" at bounding box center [469, 188] width 113 height 9
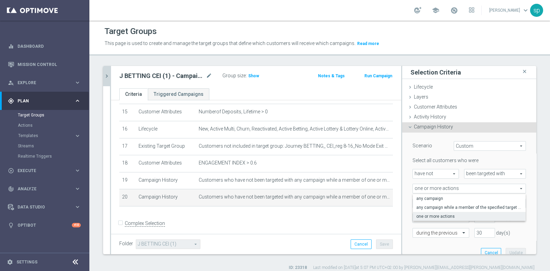
scroll to position [128, 0]
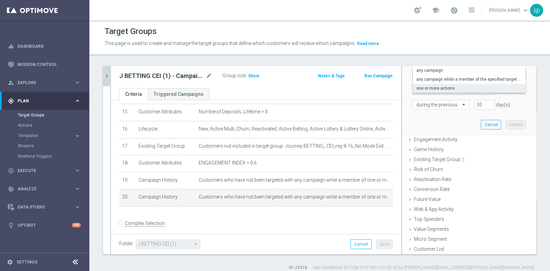
click at [454, 119] on div "Scenario Custom Custom arrow_drop_down search Select all customers who were hav…" at bounding box center [469, 69] width 124 height 130
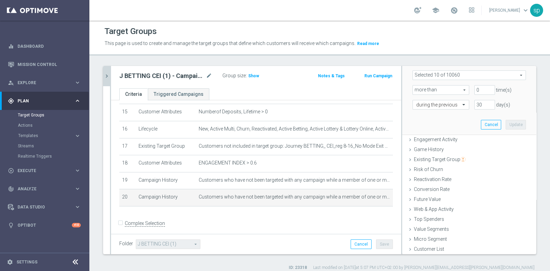
click at [431, 69] on div "Select all customers who were have not have not arrow_drop_down search been tar…" at bounding box center [468, 69] width 113 height 80
click at [415, 75] on span at bounding box center [469, 75] width 113 height 9
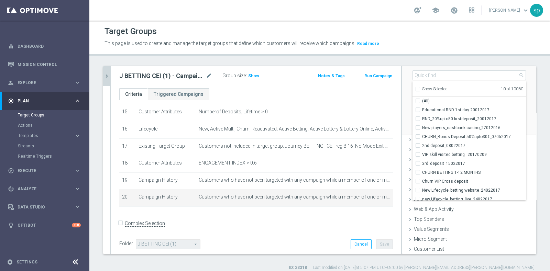
click at [415, 87] on div "Show Selected" at bounding box center [431, 88] width 32 height 9
click at [415, 88] on input "Show Selected" at bounding box center [417, 90] width 4 height 4
checkbox input "true"
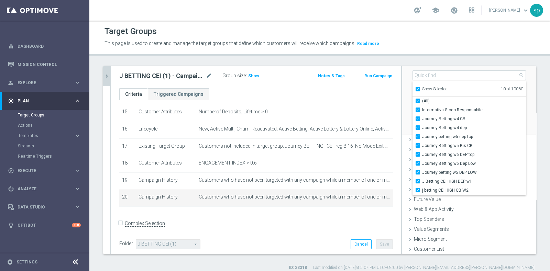
click at [522, 124] on div "Scenario Custom Custom arrow_drop_down search Select all customers who were hav…" at bounding box center [469, 69] width 134 height 131
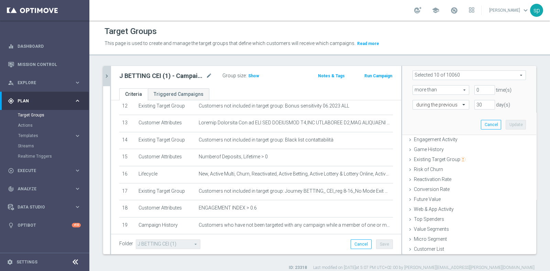
scroll to position [208, 0]
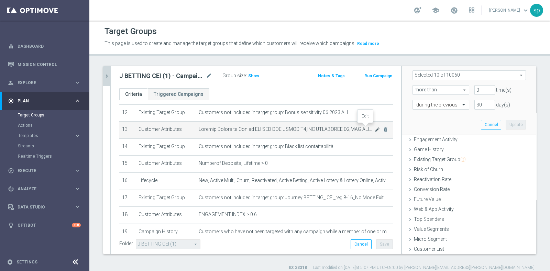
click at [375, 127] on icon "mode_edit" at bounding box center [377, 129] width 5 height 5
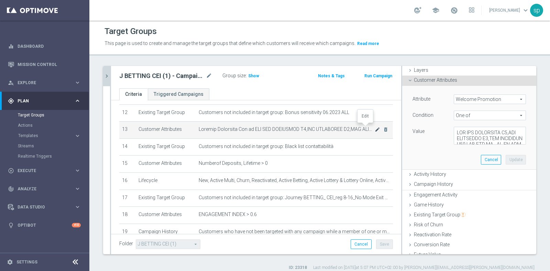
click at [375, 127] on icon "mode_edit" at bounding box center [377, 129] width 5 height 5
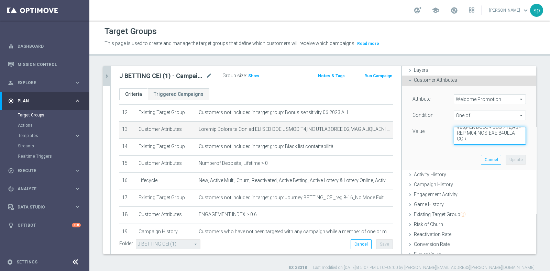
scroll to position [1194, 0]
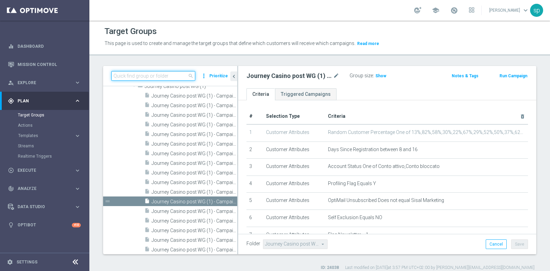
click at [161, 72] on input at bounding box center [153, 76] width 84 height 10
paste input "J BETTING CEI (1) - Campaign 2"
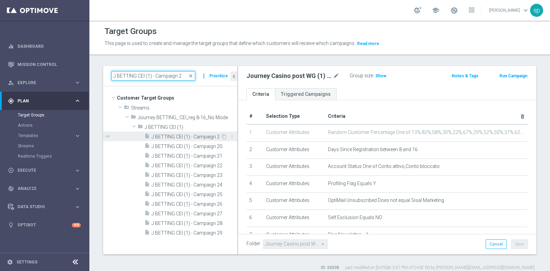
type input "J BETTING CEI (1) - Campaign 2"
click at [187, 137] on span "J BETTING CEI (1) - Campaign 2" at bounding box center [186, 137] width 69 height 6
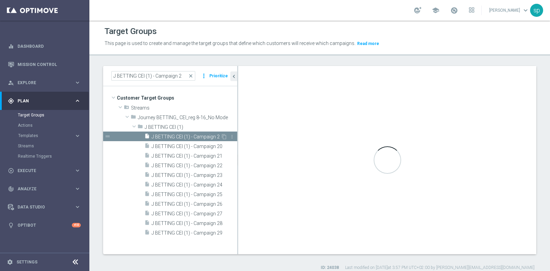
type input "J BETTING CEI (1)"
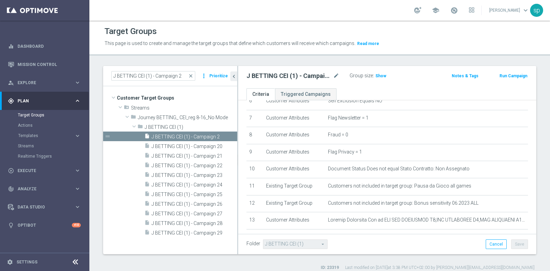
scroll to position [234, 0]
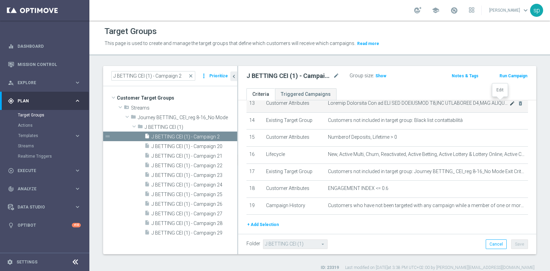
click at [509, 101] on icon "mode_edit" at bounding box center [511, 103] width 5 height 5
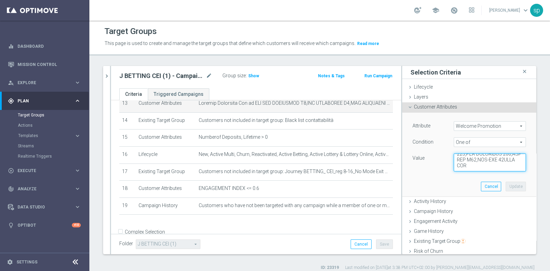
scroll to position [1194, 0]
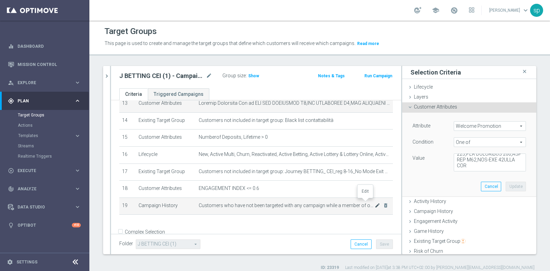
click at [375, 203] on icon "mode_edit" at bounding box center [377, 205] width 5 height 5
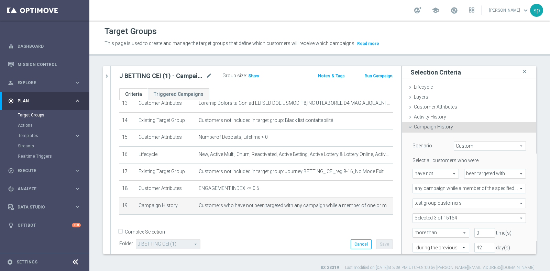
click at [271, 235] on div "Folder J BETTING CEI (1) J BETTING CEI (1) arrow_drop_down search Cancel Save S…" at bounding box center [256, 244] width 290 height 20
click at [272, 233] on form "Complex Selection Invalid Expression" at bounding box center [255, 238] width 273 height 25
click at [538, 167] on div "J BETTING CEI (1) - Campaign 2 close more_vert Prioritize Customer Target Group…" at bounding box center [319, 168] width 460 height 205
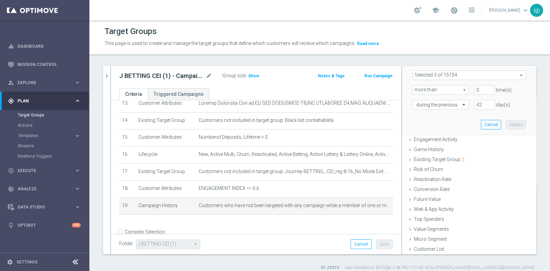
click at [470, 129] on div "Scenario Custom Custom arrow_drop_down search Select all customers who were hav…" at bounding box center [469, 62] width 124 height 145
click at [481, 125] on button "Cancel" at bounding box center [491, 125] width 20 height 10
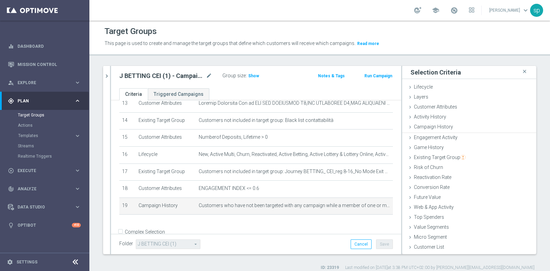
scroll to position [0, 0]
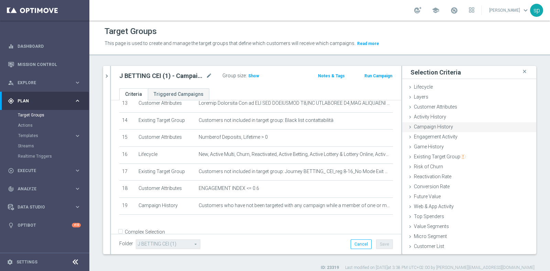
click at [440, 124] on span "Campaign History" at bounding box center [433, 126] width 39 height 5
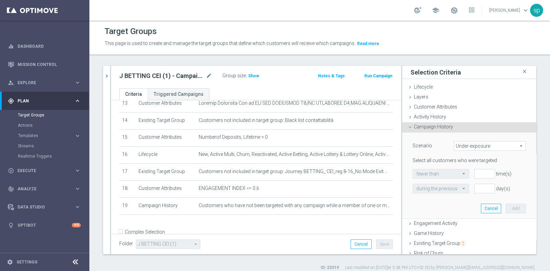
click at [466, 148] on span "Under-exposure" at bounding box center [489, 146] width 71 height 9
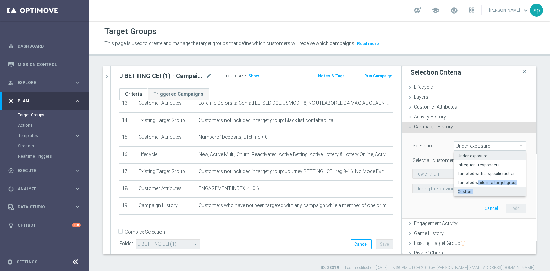
drag, startPoint x: 469, startPoint y: 186, endPoint x: 473, endPoint y: 191, distance: 6.4
click at [473, 191] on div "Under-exposure Infrequent responders Targeted with a specific action Targeted w…" at bounding box center [489, 174] width 71 height 45
click at [473, 191] on span "Custom" at bounding box center [489, 191] width 65 height 5
type input "Custom"
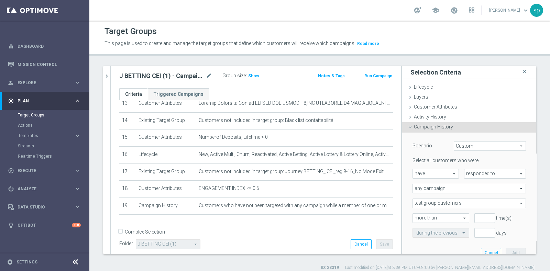
click at [429, 172] on span "have" at bounding box center [436, 173] width 46 height 9
click at [425, 192] on span "have not" at bounding box center [435, 192] width 39 height 5
type input "have not"
click at [485, 171] on span "responded to" at bounding box center [494, 173] width 61 height 9
click at [478, 192] on span "been targeted with" at bounding box center [495, 192] width 54 height 5
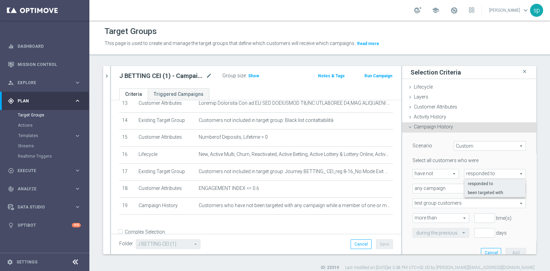
type input "been targeted with"
click at [445, 202] on span "test group customers" at bounding box center [469, 203] width 113 height 9
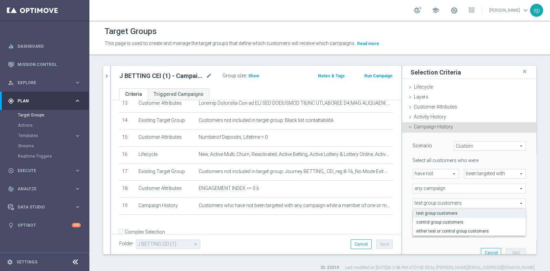
click at [429, 188] on span "any campaign" at bounding box center [469, 188] width 113 height 9
click at [432, 214] on span "one or more actions" at bounding box center [469, 216] width 106 height 5
type input "one or more actions"
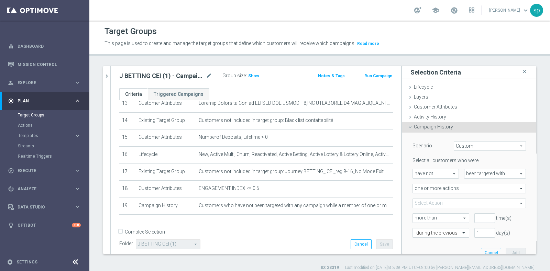
click at [434, 202] on span at bounding box center [469, 203] width 113 height 9
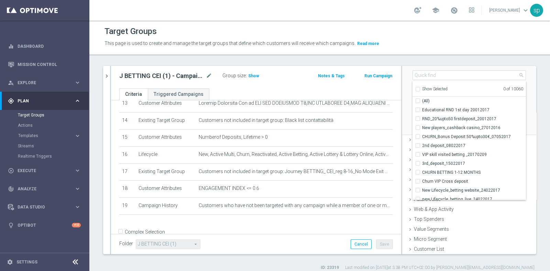
click at [517, 123] on div "Scenario Custom Custom arrow_drop_down search Select all customers who were hav…" at bounding box center [469, 69] width 124 height 130
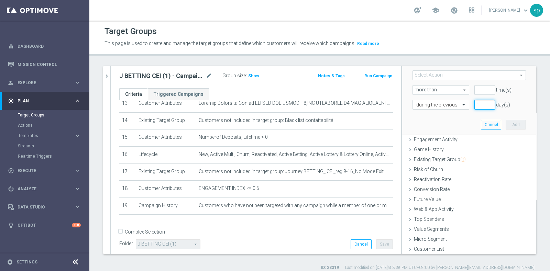
click at [474, 104] on input "1" at bounding box center [484, 105] width 21 height 10
type input "30"
click at [478, 92] on input "number" at bounding box center [484, 90] width 21 height 10
type input "0"
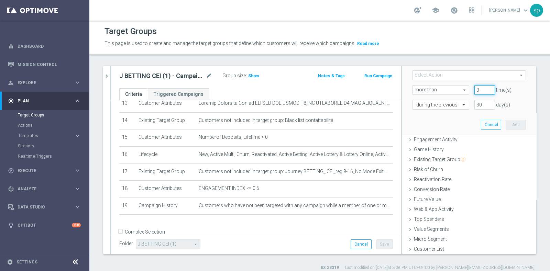
click at [478, 90] on input "0" at bounding box center [484, 90] width 21 height 10
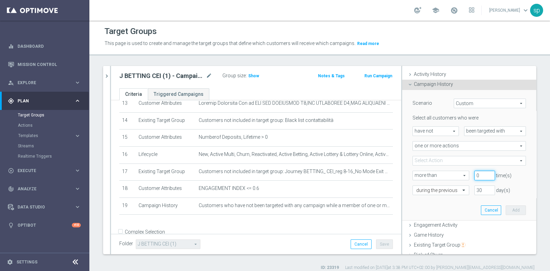
scroll to position [42, 0]
click at [430, 158] on span at bounding box center [469, 161] width 113 height 9
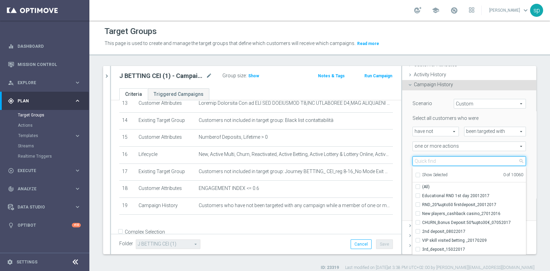
click at [430, 158] on input "search" at bounding box center [468, 161] width 113 height 10
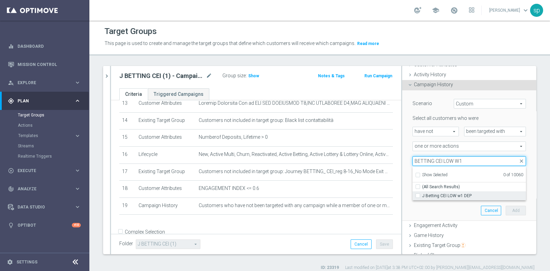
type input "BETTING CEI LOW W1"
click at [465, 196] on span "J Betting CEI LOW w1 DEP" at bounding box center [474, 195] width 104 height 5
click at [422, 196] on input "J Betting CEI LOW w1 DEP" at bounding box center [419, 195] width 4 height 4
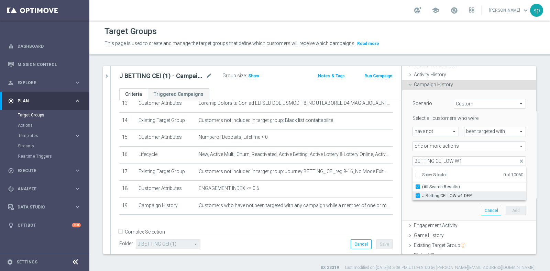
checkbox input "true"
type input "J Betting CEI LOW w1 DEP"
checkbox input "true"
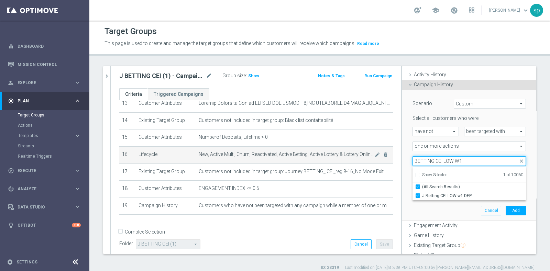
drag, startPoint x: 460, startPoint y: 157, endPoint x: 340, endPoint y: 143, distance: 120.7
click at [340, 143] on as-split "J BETTING CEI (1) - Campaign 2 close more_vert Prioritize Customer Target Group…" at bounding box center [319, 160] width 433 height 188
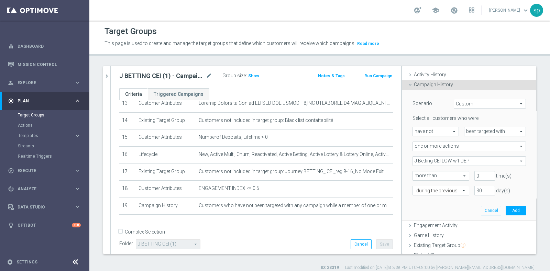
click at [465, 164] on span "J Betting CEI LOW w1 DEP" at bounding box center [469, 161] width 113 height 9
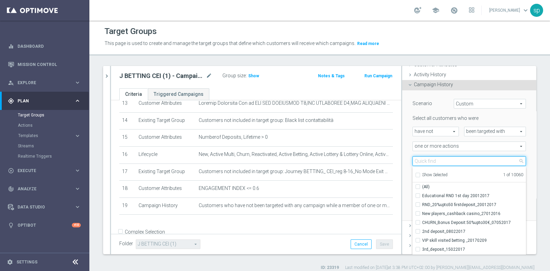
click at [465, 164] on input "search" at bounding box center [468, 161] width 113 height 10
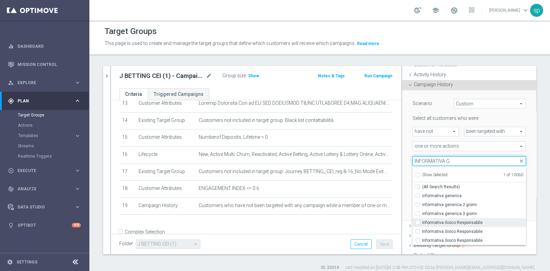
type input "INFORMATIVA G"
click at [475, 221] on span "Informativa Gioco Responsabile" at bounding box center [474, 222] width 104 height 5
click at [422, 221] on input "Informativa Gioco Responsabile" at bounding box center [419, 222] width 4 height 4
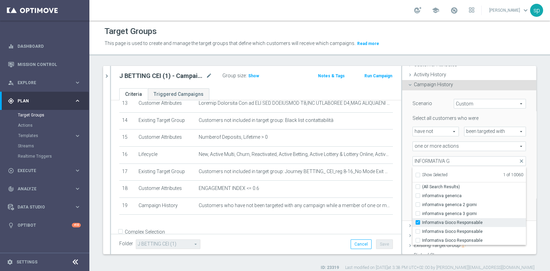
checkbox input "true"
type input "Selected 2 of 10060"
click at [435, 231] on span "Informativa Gioco Responsabile" at bounding box center [474, 231] width 104 height 5
click at [422, 231] on input "Informativa Gioco Responsabile" at bounding box center [419, 231] width 4 height 4
checkbox input "true"
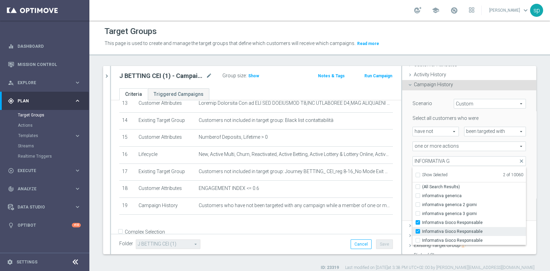
type input "Selected 3 of 10060"
click at [435, 239] on span "Informativa Gioco Responsabile" at bounding box center [474, 240] width 104 height 5
click at [422, 239] on input "Informativa Gioco Responsabile" at bounding box center [419, 240] width 4 height 4
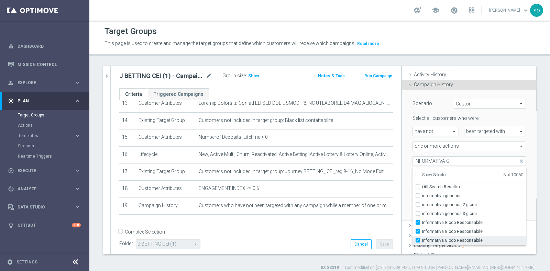
checkbox input "true"
type input "Selected 4 of 10060"
click at [440, 236] on label "Informativa Gioco Responsabile" at bounding box center [474, 240] width 104 height 9
click at [422, 238] on input "Informativa Gioco Responsabile" at bounding box center [419, 240] width 4 height 4
checkbox input "false"
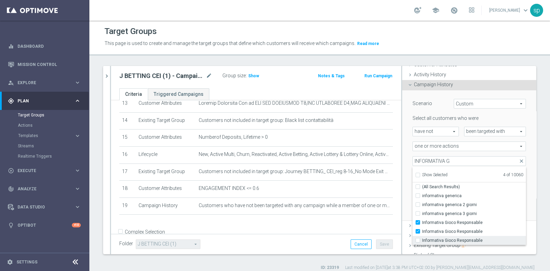
type input "Selected 3 of 10060"
click at [440, 227] on label "Informativa Gioco Responsabile" at bounding box center [474, 231] width 104 height 9
click at [422, 229] on input "Informativa Gioco Responsabile" at bounding box center [419, 231] width 4 height 4
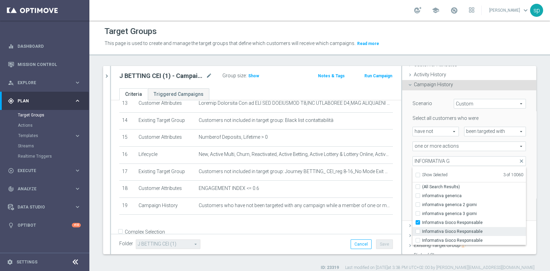
checkbox input "false"
type input "Selected 2 of 10060"
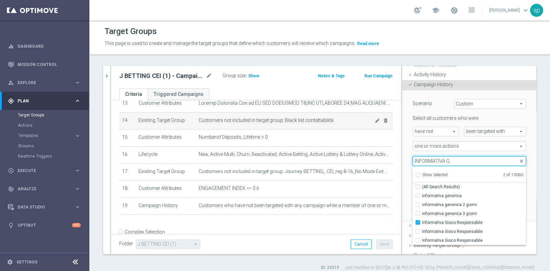
drag, startPoint x: 457, startPoint y: 159, endPoint x: 208, endPoint y: 121, distance: 252.1
click at [208, 121] on as-split "J BETTING CEI (1) - Campaign 2 close more_vert Prioritize Customer Target Group…" at bounding box center [319, 160] width 433 height 188
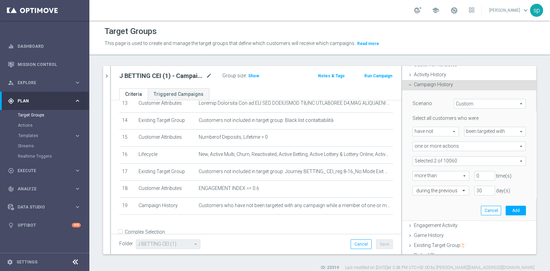
click at [421, 155] on div "Select all customers who were have not have not arrow_drop_down search been tar…" at bounding box center [468, 155] width 113 height 80
click at [422, 162] on span at bounding box center [469, 161] width 113 height 9
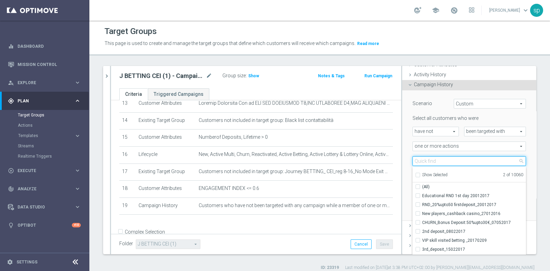
click at [422, 162] on input "search" at bounding box center [468, 161] width 113 height 10
type input "J BETTING CEI L"
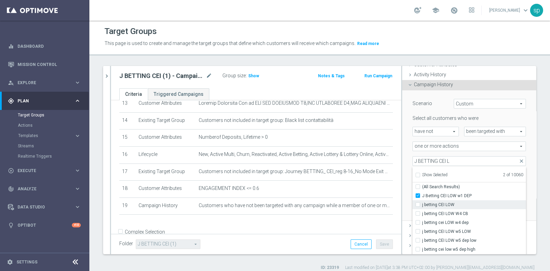
click at [474, 205] on span "j betting CEI LOW" at bounding box center [474, 204] width 104 height 5
click at [422, 205] on input "j betting CEI LOW" at bounding box center [419, 204] width 4 height 4
checkbox input "true"
type input "Selected 3 of 10060"
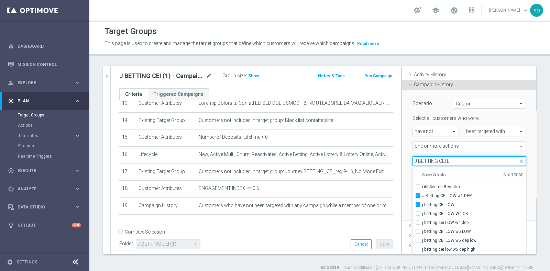
click at [454, 160] on input "J BETTING CEI L" at bounding box center [468, 161] width 113 height 10
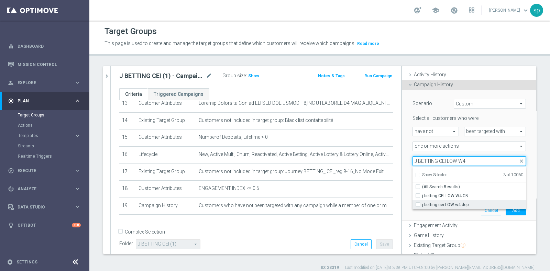
type input "J BETTING CEI LOW W4"
click at [468, 207] on label "j betting cei LOW w4 dep" at bounding box center [474, 204] width 104 height 9
click at [422, 207] on input "j betting cei LOW w4 dep" at bounding box center [419, 204] width 4 height 4
checkbox input "true"
type input "Selected 4 of 10060"
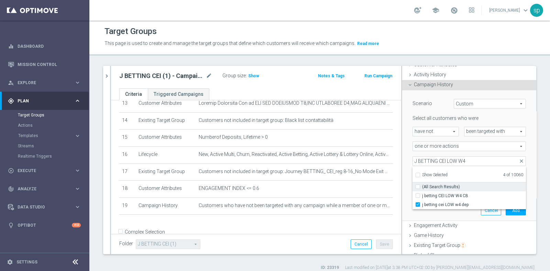
click at [437, 188] on span "(All Search Results)" at bounding box center [441, 186] width 38 height 5
click at [422, 188] on input "(All Search Results)" at bounding box center [419, 187] width 4 height 4
checkbox input "true"
type input "Selected 5 of 10060"
click at [433, 194] on span "j betting CEI LOW W4 CB" at bounding box center [474, 195] width 104 height 5
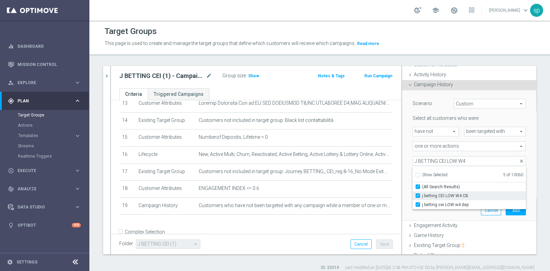
click at [422, 194] on input "j betting CEI LOW W4 CB" at bounding box center [419, 195] width 4 height 4
checkbox input "false"
type input "Selected 4 of 10060"
click at [422, 187] on label "(All Search Results)" at bounding box center [474, 186] width 104 height 9
click at [417, 187] on input "(All Search Results)" at bounding box center [419, 187] width 4 height 4
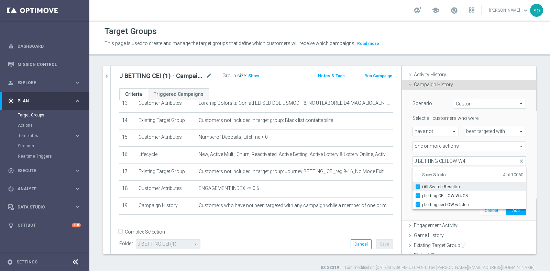
checkbox input "false"
type input "Selected 5 of 10060"
checkbox input "true"
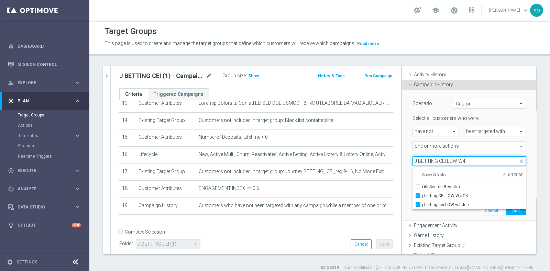
click at [461, 162] on input "J BETTING CEI LOW W4" at bounding box center [468, 161] width 113 height 10
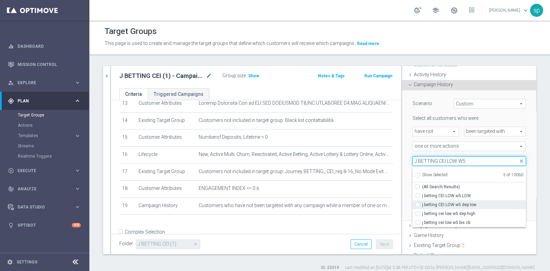
type input "J BETTING CEI LOW W5"
click at [469, 206] on span "j betting CEI LOW w5 dep low" at bounding box center [474, 204] width 104 height 5
click at [422, 206] on input "j betting CEI LOW w5 dep low" at bounding box center [419, 204] width 4 height 4
checkbox input "true"
type input "Selected 6 of 10060"
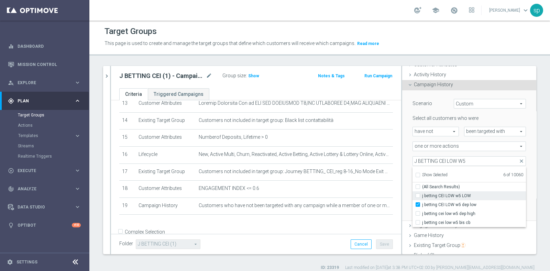
click at [440, 196] on span "j betting CEI LOW w5 LOW" at bounding box center [474, 195] width 104 height 5
click at [422, 196] on input "j betting CEI LOW w5 LOW" at bounding box center [419, 195] width 4 height 4
checkbox input "true"
type input "Selected 7 of 10060"
click at [434, 205] on span "j betting CEI LOW w5 dep low" at bounding box center [474, 204] width 104 height 5
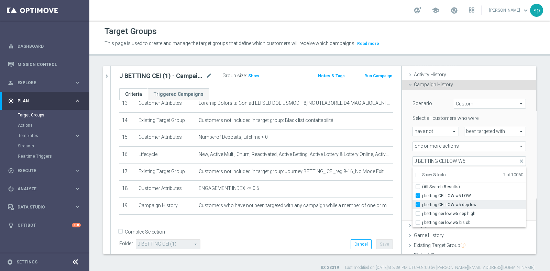
click at [422, 205] on input "j betting CEI LOW w5 dep low" at bounding box center [419, 204] width 4 height 4
checkbox input "false"
type input "Selected 6 of 10060"
click at [445, 199] on label "j betting CEI LOW w5 LOW" at bounding box center [474, 195] width 104 height 9
click at [422, 198] on input "j betting CEI LOW w5 LOW" at bounding box center [419, 195] width 4 height 4
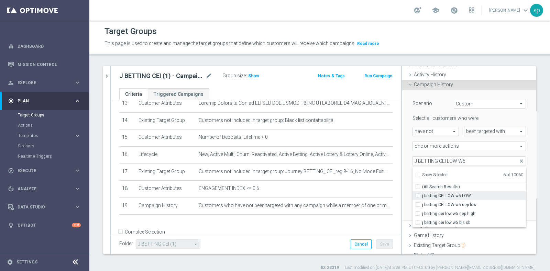
checkbox input "false"
type input "Selected 5 of 10060"
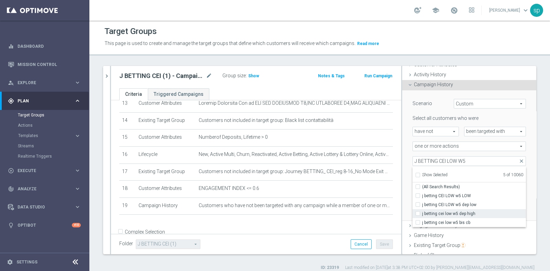
click at [443, 214] on span "j betting cei low w5 dep high" at bounding box center [474, 213] width 104 height 5
click at [422, 214] on input "j betting cei low w5 dep high" at bounding box center [419, 213] width 4 height 4
checkbox input "true"
type input "Selected 6 of 10060"
click at [445, 222] on span "j betting cei low w5 bis cb" at bounding box center [474, 222] width 104 height 5
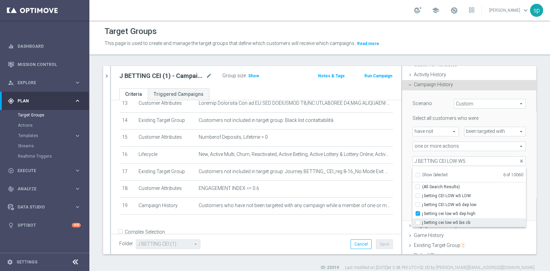
click at [422, 222] on input "j betting cei low w5 bis cb" at bounding box center [419, 222] width 4 height 4
checkbox input "true"
type input "Selected 7 of 10060"
click at [469, 203] on span "j betting CEI LOW w5 dep low" at bounding box center [474, 204] width 104 height 5
click at [422, 203] on input "j betting CEI LOW w5 dep low" at bounding box center [419, 204] width 4 height 4
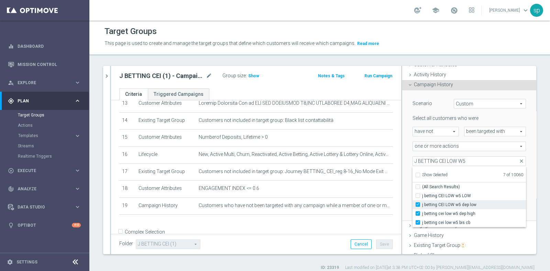
checkbox input "true"
type input "Selected 8 of 10060"
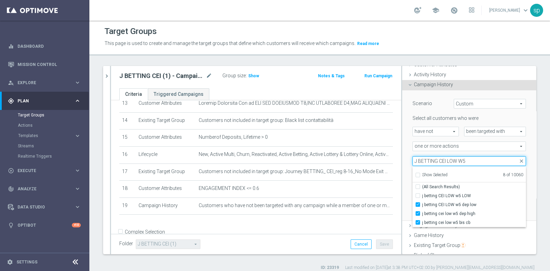
click at [462, 161] on input "J BETTING CEI LOW W5" at bounding box center [468, 161] width 113 height 10
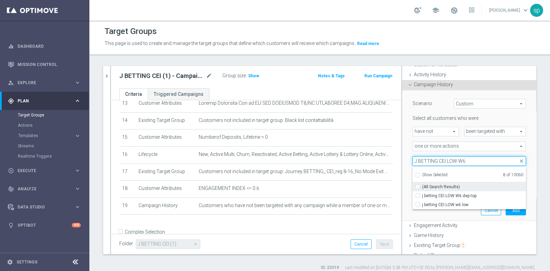
type input "J BETTING CEI LOW W6"
click at [454, 190] on label "(All Search Results)" at bounding box center [474, 186] width 104 height 9
click at [422, 189] on input "(All Search Results)" at bounding box center [419, 187] width 4 height 4
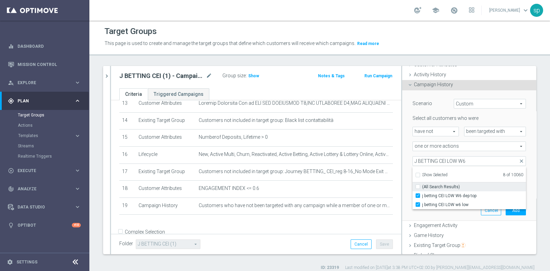
checkbox input "true"
type input "Selected 10 of 10060"
checkbox input "true"
click at [417, 185] on input "(All Search Results)" at bounding box center [419, 187] width 4 height 4
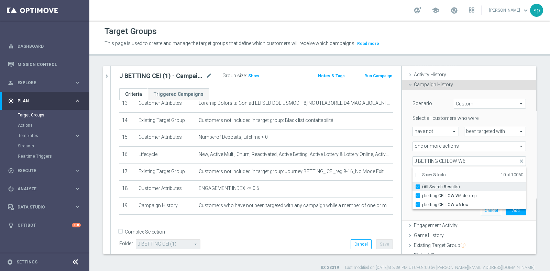
checkbox input "false"
click at [516, 203] on div "Scenario Custom Custom arrow_drop_down search Select all customers who were hav…" at bounding box center [469, 155] width 124 height 130
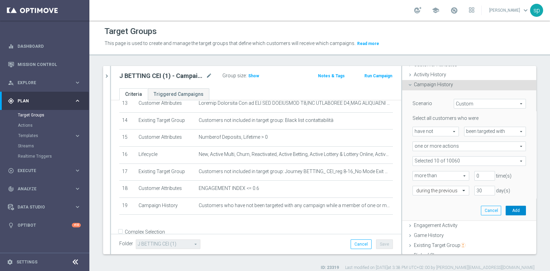
click at [505, 211] on button "Add" at bounding box center [515, 211] width 20 height 10
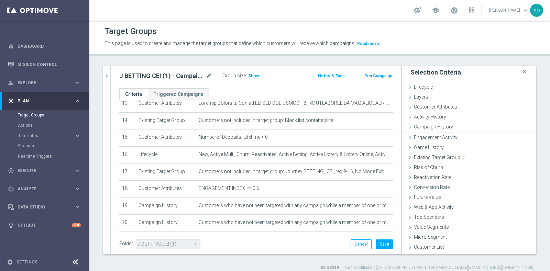
scroll to position [0, 0]
click at [381, 244] on button "Save" at bounding box center [384, 244] width 17 height 10
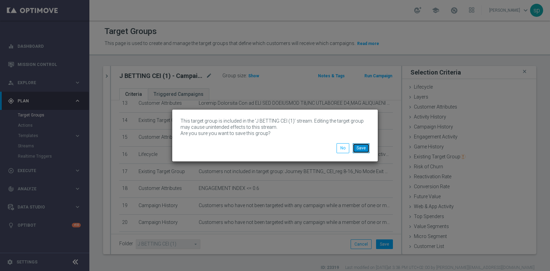
click at [362, 146] on button "Save" at bounding box center [361, 148] width 17 height 10
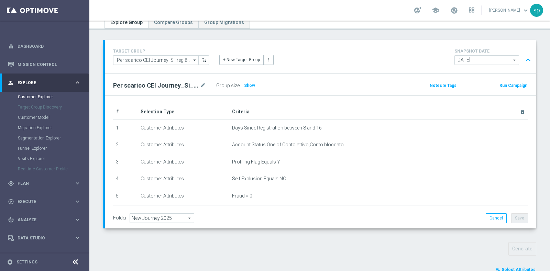
scroll to position [226, 0]
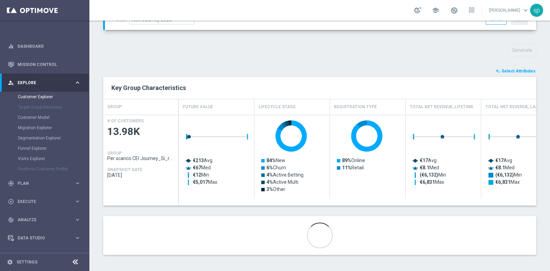
click at [524, 69] on span "Select Attributes" at bounding box center [518, 71] width 34 height 5
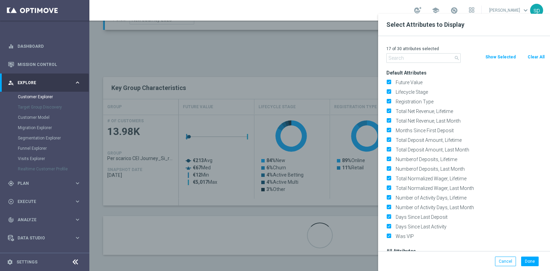
click at [533, 54] on button "Clear All" at bounding box center [536, 57] width 18 height 8
checkbox input "false"
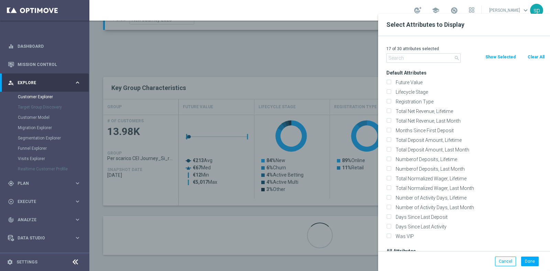
checkbox input "false"
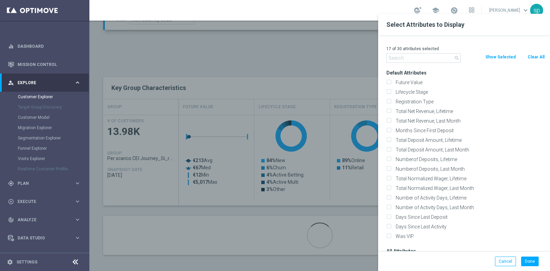
checkbox input "false"
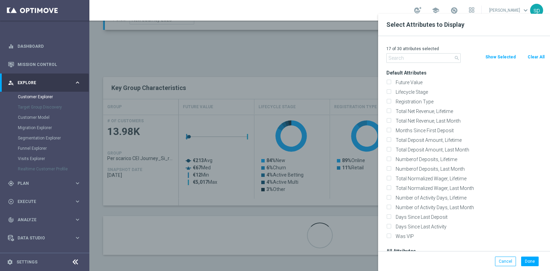
checkbox input "false"
click at [412, 51] on p "0 of 30 attributes selected" at bounding box center [465, 48] width 158 height 5
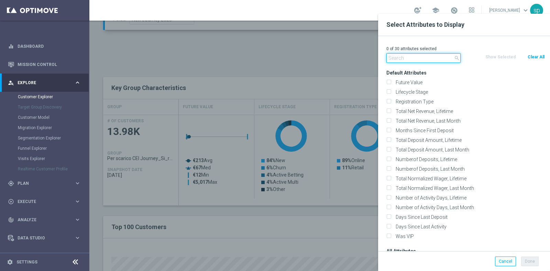
click at [416, 56] on input "text" at bounding box center [423, 58] width 74 height 10
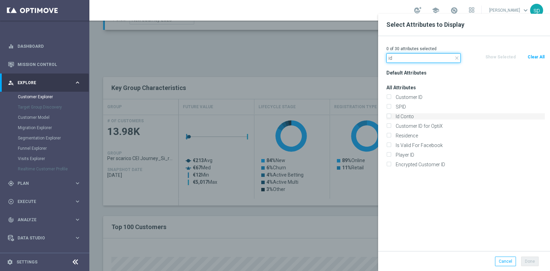
type input "id"
click at [418, 115] on label "Id Conto" at bounding box center [469, 116] width 152 height 6
click at [391, 115] on input "Id Conto" at bounding box center [388, 117] width 4 height 4
checkbox input "true"
click at [412, 60] on input "id" at bounding box center [423, 58] width 74 height 10
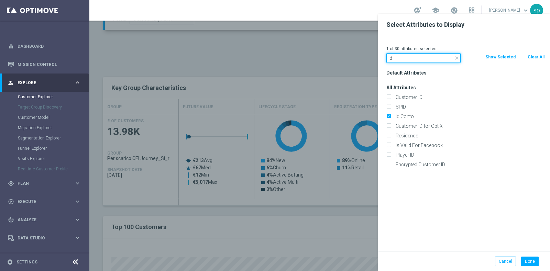
type input "i"
type input "c"
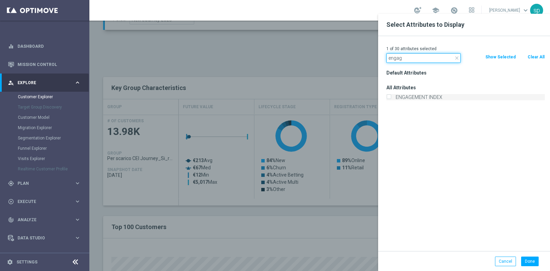
type input "engag"
click at [435, 97] on label "ENGAGEMENT INDEX" at bounding box center [469, 97] width 152 height 6
click at [391, 97] on input "ENGAGEMENT INDEX" at bounding box center [388, 98] width 4 height 4
checkbox input "true"
click at [529, 258] on button "Done" at bounding box center [530, 262] width 18 height 10
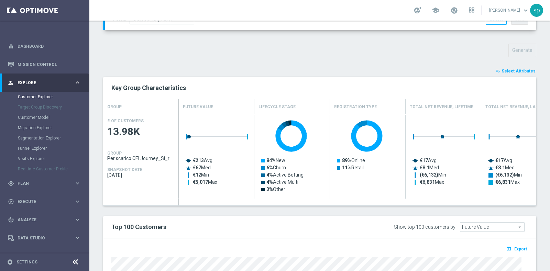
type input "Search"
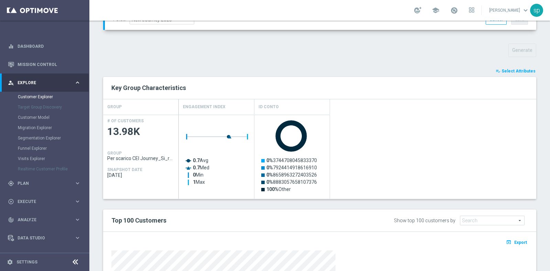
scroll to position [370, 0]
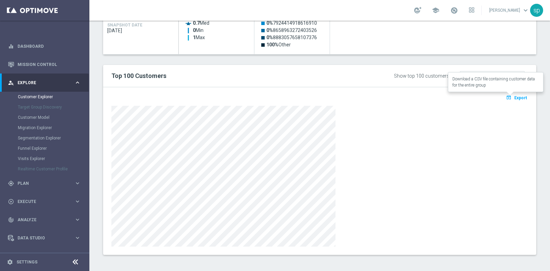
click at [514, 96] on span "Export" at bounding box center [520, 98] width 13 height 5
click at [368, 175] on div at bounding box center [319, 176] width 416 height 141
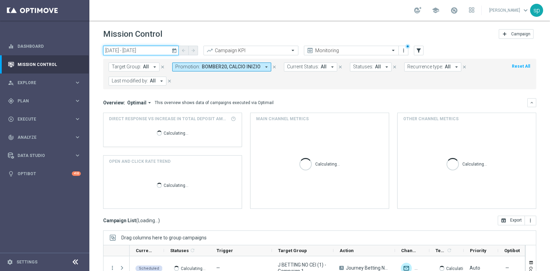
click at [128, 48] on input "[DATE] - [DATE]" at bounding box center [141, 51] width 76 height 10
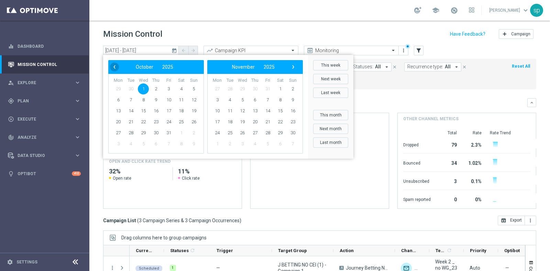
click at [118, 68] on span "‹" at bounding box center [114, 67] width 9 height 9
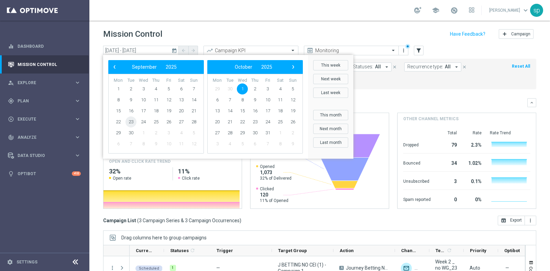
click at [131, 121] on span "23" at bounding box center [130, 121] width 11 height 11
type input "[DATE] - [DATE]"
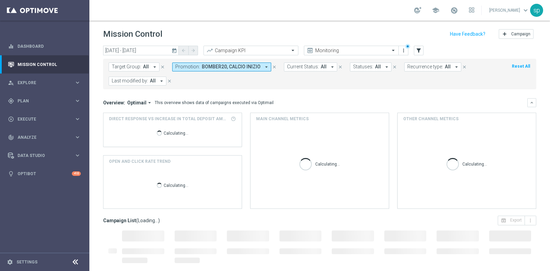
click at [252, 66] on span "BOMBER20, CALCIO INIZIO" at bounding box center [231, 67] width 59 height 6
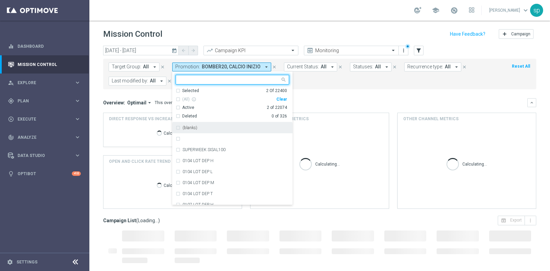
click at [0, 0] on div "Clear" at bounding box center [0, 0] width 0 height 0
click at [359, 82] on form "Target Group: All arrow_drop_down close Promotion: BOMBER20, CALCIO INIZIO arro…" at bounding box center [304, 74] width 391 height 23
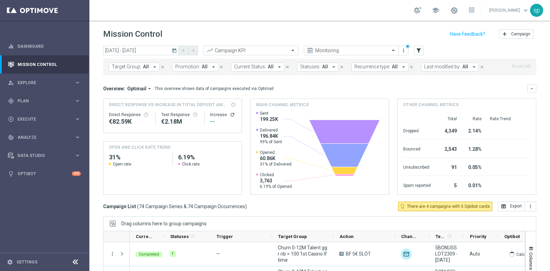
click at [411, 64] on div "Recurrence type: All arrow_drop_down close" at bounding box center [386, 67] width 70 height 9
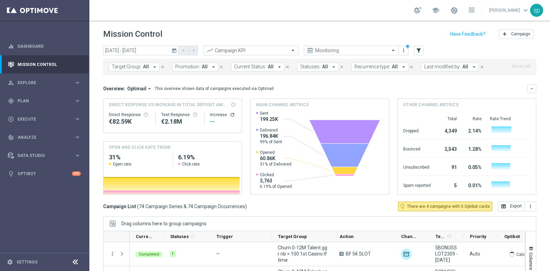
click at [429, 65] on span "Last modified by:" at bounding box center [442, 67] width 36 height 6
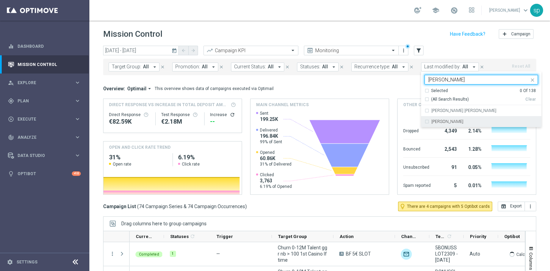
click at [443, 118] on div "[PERSON_NAME]" at bounding box center [480, 121] width 113 height 11
type input "[PERSON_NAME]"
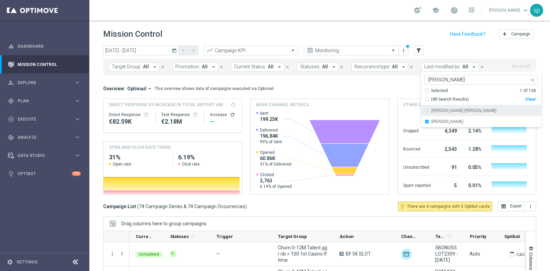
click at [388, 84] on div "Overview: Optimail arrow_drop_down This overview shows data of campaigns execut…" at bounding box center [319, 88] width 433 height 9
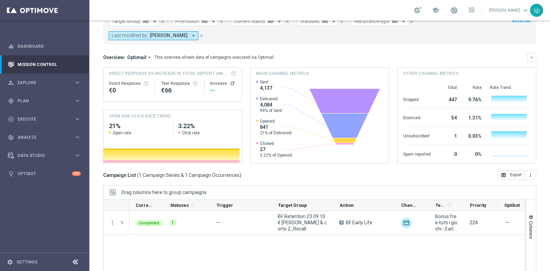
scroll to position [52, 0]
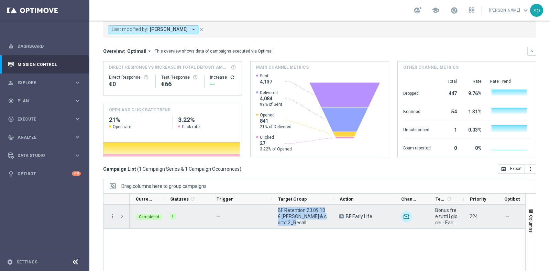
drag, startPoint x: 295, startPoint y: 219, endPoint x: 276, endPoint y: 208, distance: 22.2
click at [276, 208] on div "BF Retention 23.09 10€ [PERSON_NAME] & corto 2_Recall" at bounding box center [303, 217] width 62 height 24
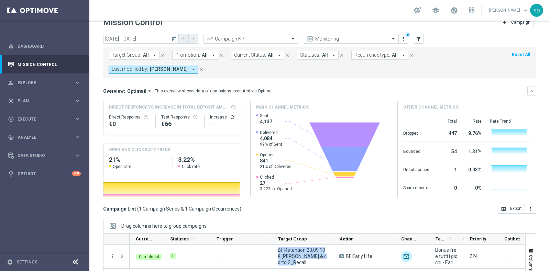
scroll to position [0, 0]
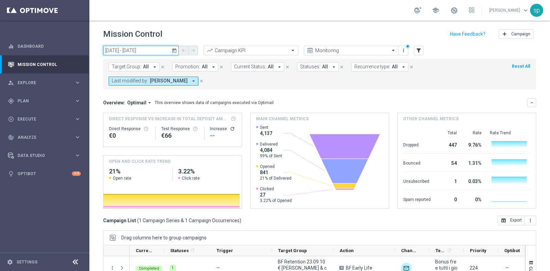
click at [129, 46] on input "[DATE] - [DATE]" at bounding box center [141, 51] width 76 height 10
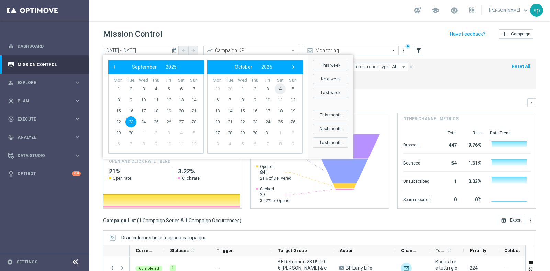
click at [282, 91] on span "4" at bounding box center [280, 88] width 11 height 11
type input "[DATE] - [DATE]"
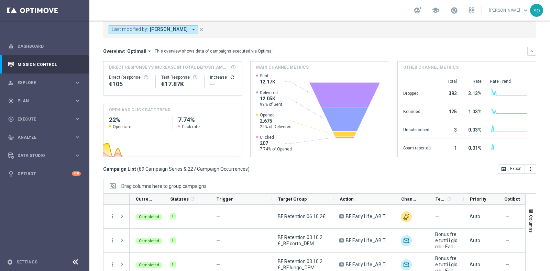
scroll to position [68, 0]
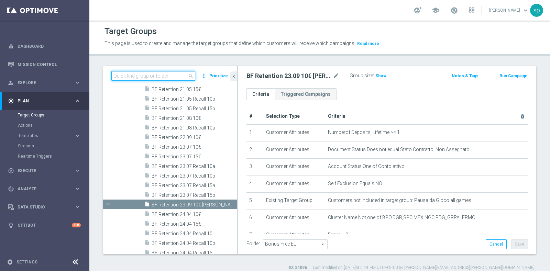
click at [149, 78] on input at bounding box center [153, 76] width 84 height 10
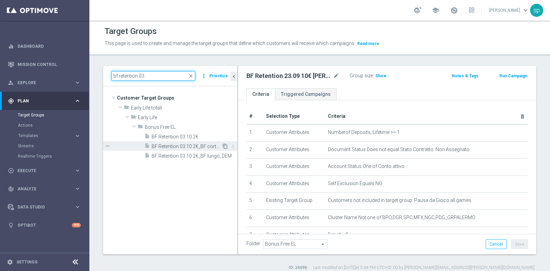
type input "bf retention 03."
click at [224, 145] on icon "content_copy" at bounding box center [224, 146] width 5 height 5
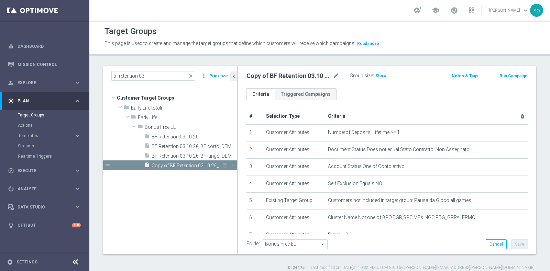
click at [188, 164] on span "Copy of BF Retention 03.10 2€_BF corto_DEM" at bounding box center [187, 166] width 70 height 6
click at [336, 76] on icon "mode_edit" at bounding box center [336, 76] width 6 height 8
click at [287, 77] on input "Copy of BF Retention 03.10 2€_BF corto_DEM" at bounding box center [292, 77] width 93 height 10
drag, startPoint x: 324, startPoint y: 78, endPoint x: 299, endPoint y: 81, distance: 25.4
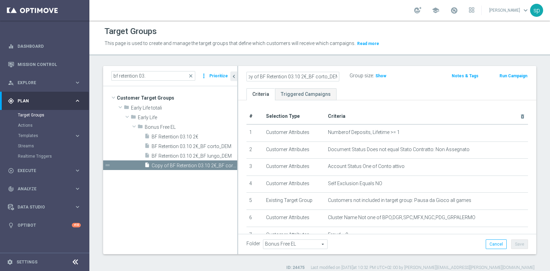
click at [299, 81] on div "Copy of BF Retention 03.10 2€_BF corto_DEM Group size : Show Notes & Tags Run C…" at bounding box center [387, 77] width 298 height 22
click at [287, 78] on input "Copy of BF Retention 03.10 2€_BF corto_DEM" at bounding box center [292, 77] width 93 height 10
click at [259, 77] on input "Copy of BF Retention Recall 03.10 2€_BF corto_DEM" at bounding box center [292, 77] width 93 height 10
click at [290, 76] on input "BF Retention Recall 03.10 2€_BF corto_DEM" at bounding box center [292, 77] width 93 height 10
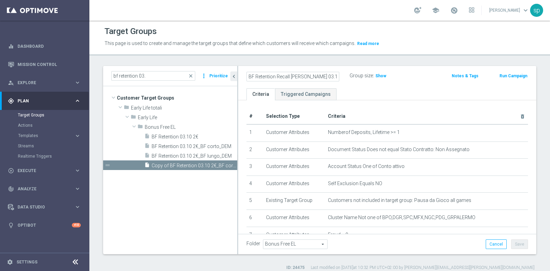
click at [330, 77] on input "BF Retention Recall [PERSON_NAME] 03.10 2€_BF corto_DEM" at bounding box center [292, 77] width 93 height 10
click at [325, 76] on input "BF Retention Recall [PERSON_NAME] 03.10 2€ & BF corto_DEM" at bounding box center [292, 77] width 93 height 10
type input "BF Retention Recall [PERSON_NAME] 03.10 2€ & BF corto 06.10 2€_DEM"
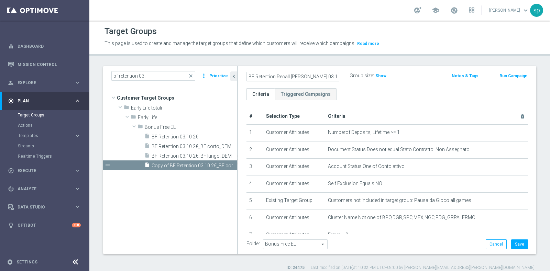
scroll to position [0, 0]
click at [385, 89] on ul "Criteria Triggered Campaigns" at bounding box center [387, 94] width 298 height 12
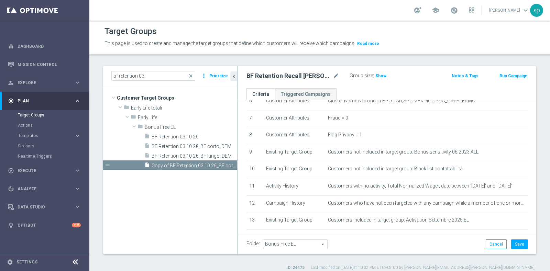
scroll to position [234, 0]
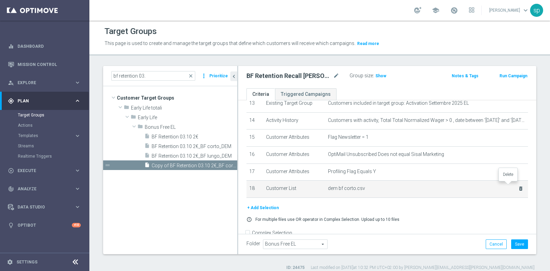
click at [518, 186] on icon "delete_forever" at bounding box center [520, 188] width 5 height 5
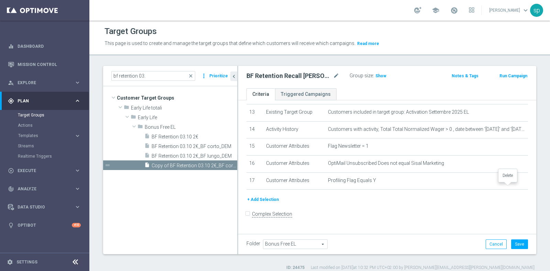
scroll to position [215, 0]
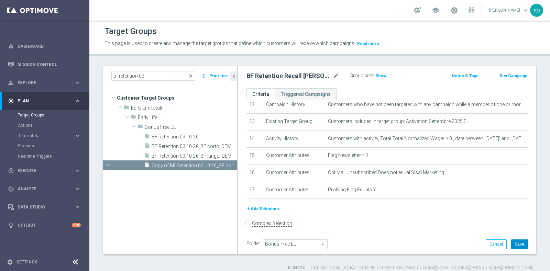
click at [511, 245] on button "Save" at bounding box center [519, 244] width 17 height 10
click at [270, 205] on button "+ Add Selection" at bounding box center [262, 209] width 33 height 8
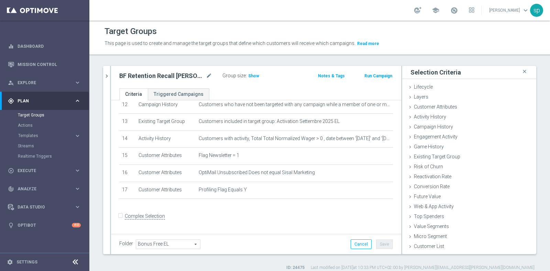
scroll to position [208, 0]
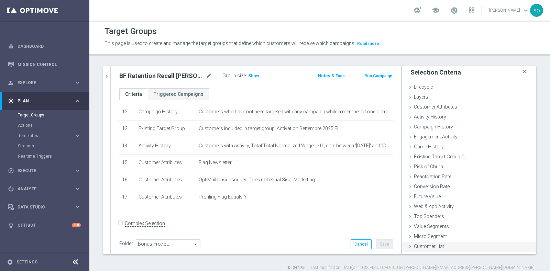
click at [467, 245] on div "Customer List done" at bounding box center [469, 247] width 134 height 10
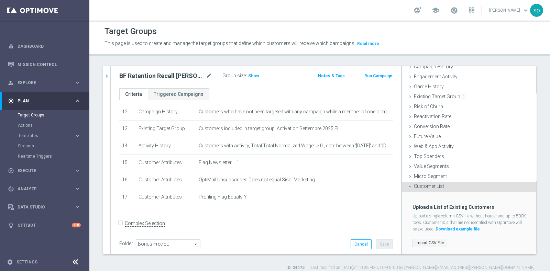
click at [418, 240] on label "Import CSV File" at bounding box center [429, 243] width 35 height 9
click at [0, 0] on input "Import CSV File" at bounding box center [0, 0] width 0 height 0
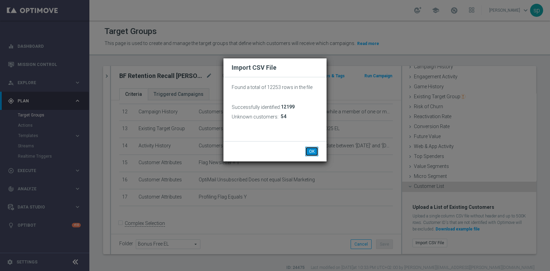
click at [313, 151] on button "OK" at bounding box center [311, 152] width 13 height 10
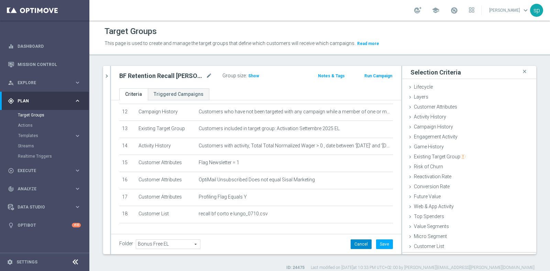
scroll to position [0, 0]
click at [376, 245] on button "Save" at bounding box center [384, 244] width 17 height 10
click at [251, 76] on span "Show" at bounding box center [253, 76] width 11 height 5
click at [207, 76] on icon "mode_edit" at bounding box center [209, 76] width 6 height 8
